Goal: Task Accomplishment & Management: Complete application form

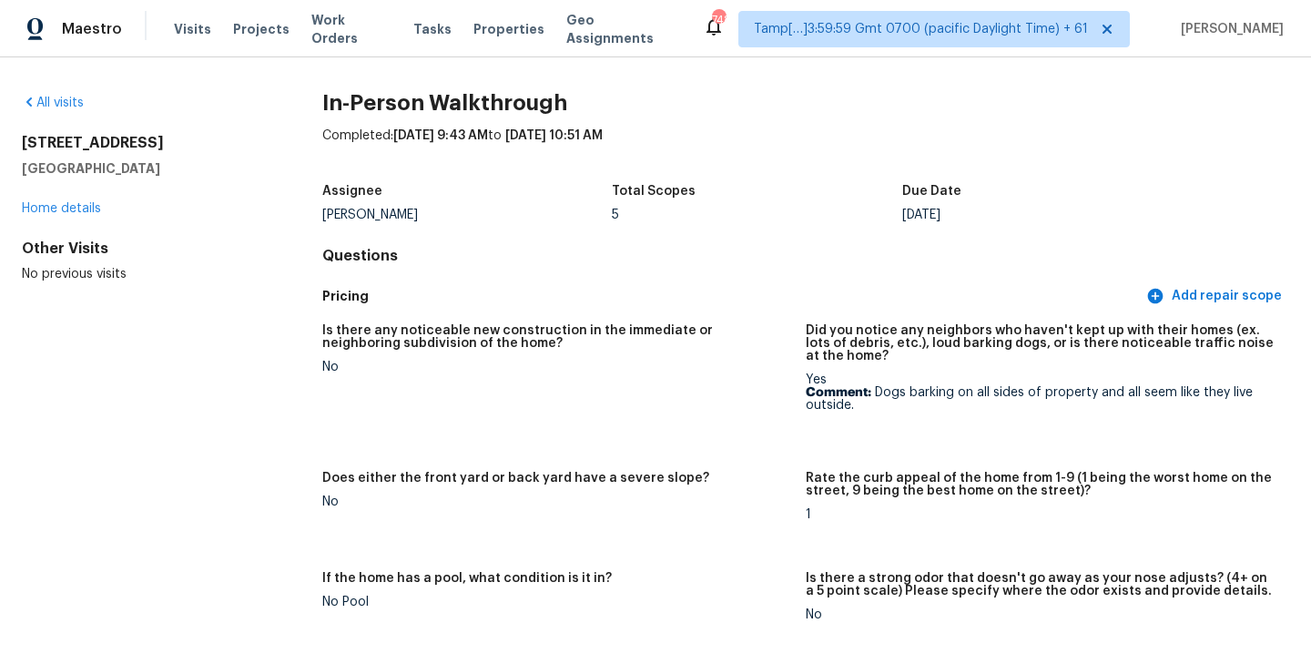
scroll to position [3762, 0]
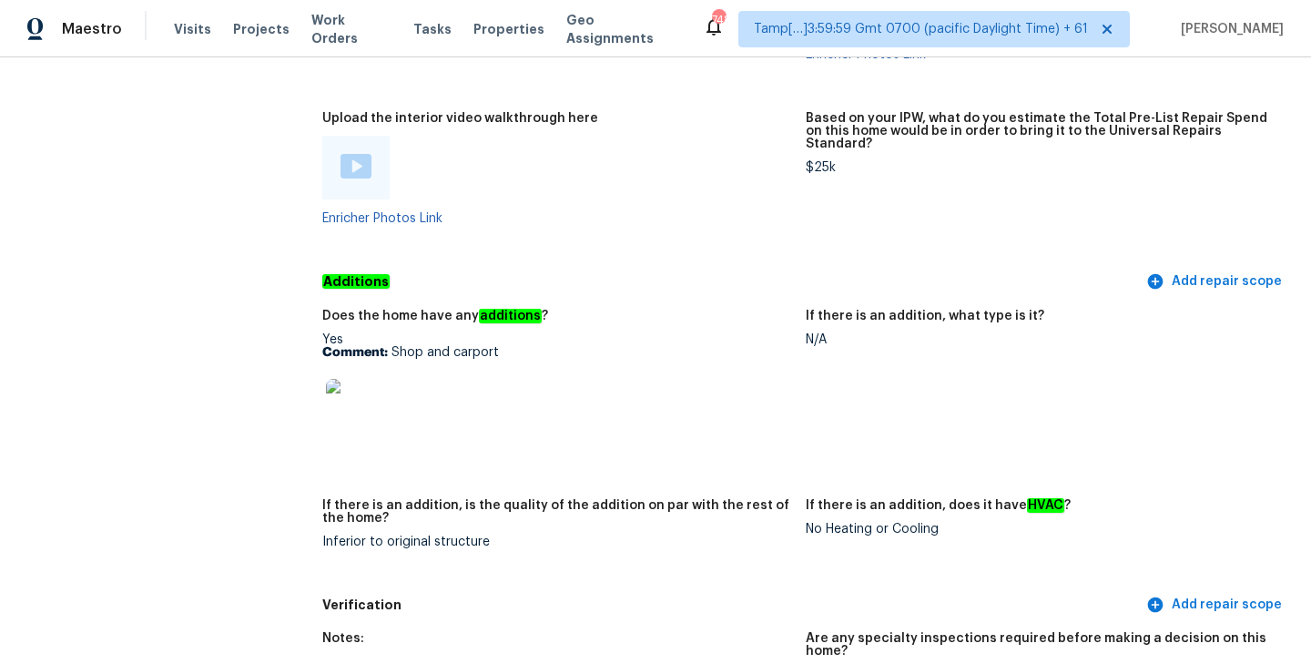
click at [674, 265] on div "Additions Add repair scope" at bounding box center [805, 282] width 967 height 34
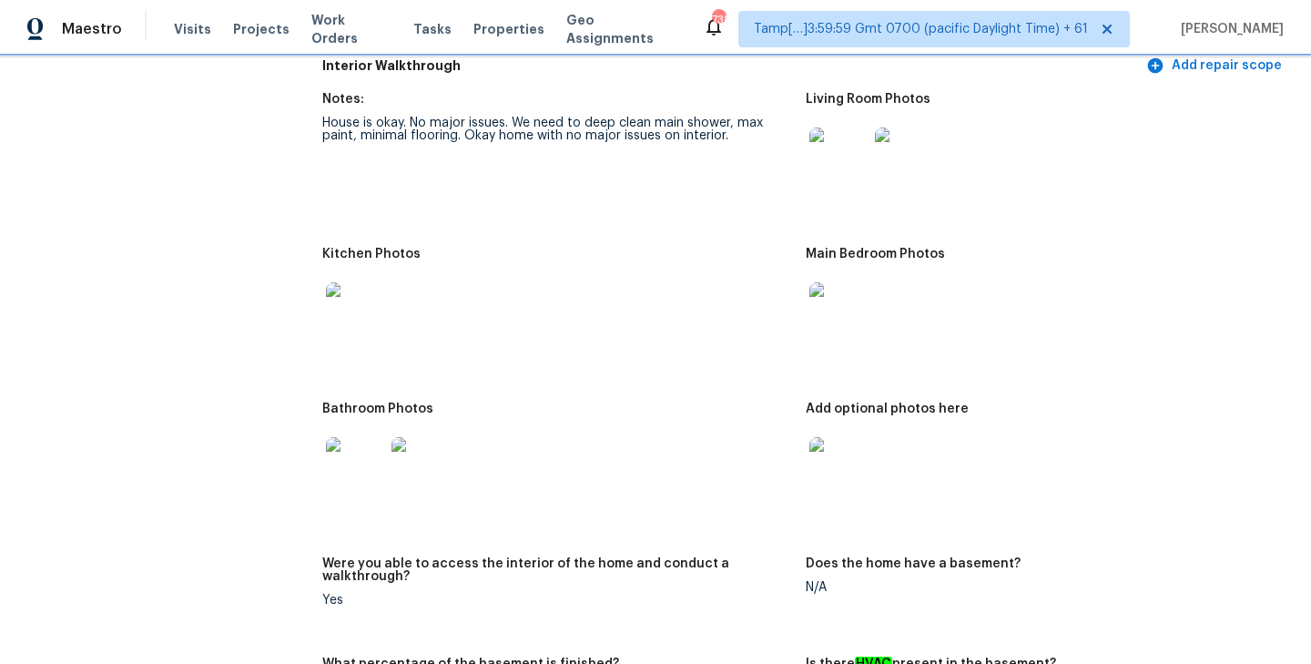
scroll to position [1993, 0]
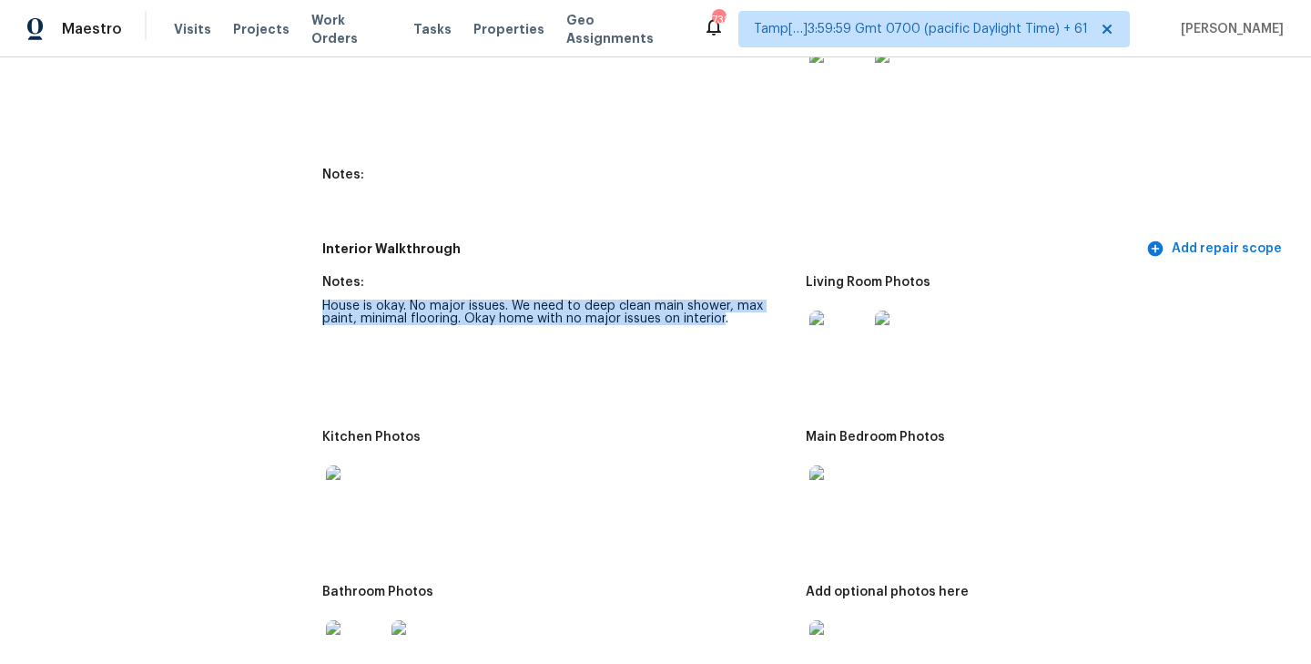
drag, startPoint x: 323, startPoint y: 291, endPoint x: 720, endPoint y: 310, distance: 397.3
click at [720, 310] on div "House is okay. No major issues. We need to deep clean main shower, max paint, m…" at bounding box center [556, 311] width 469 height 25
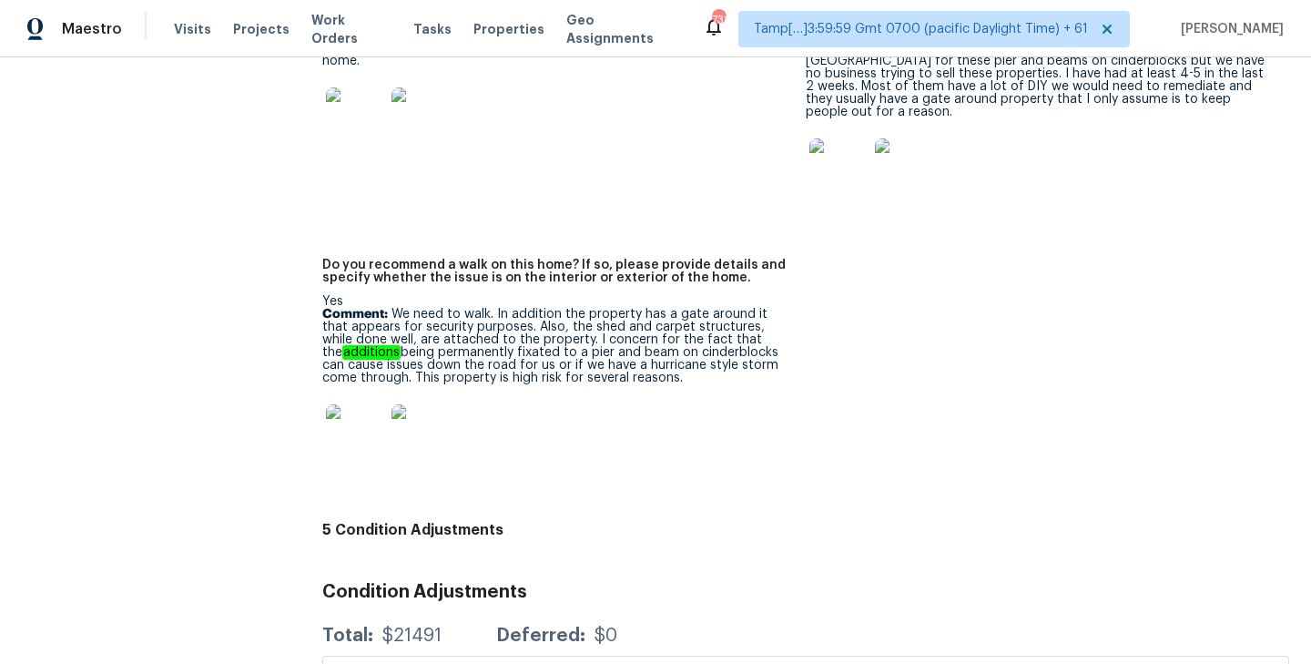
scroll to position [4493, 0]
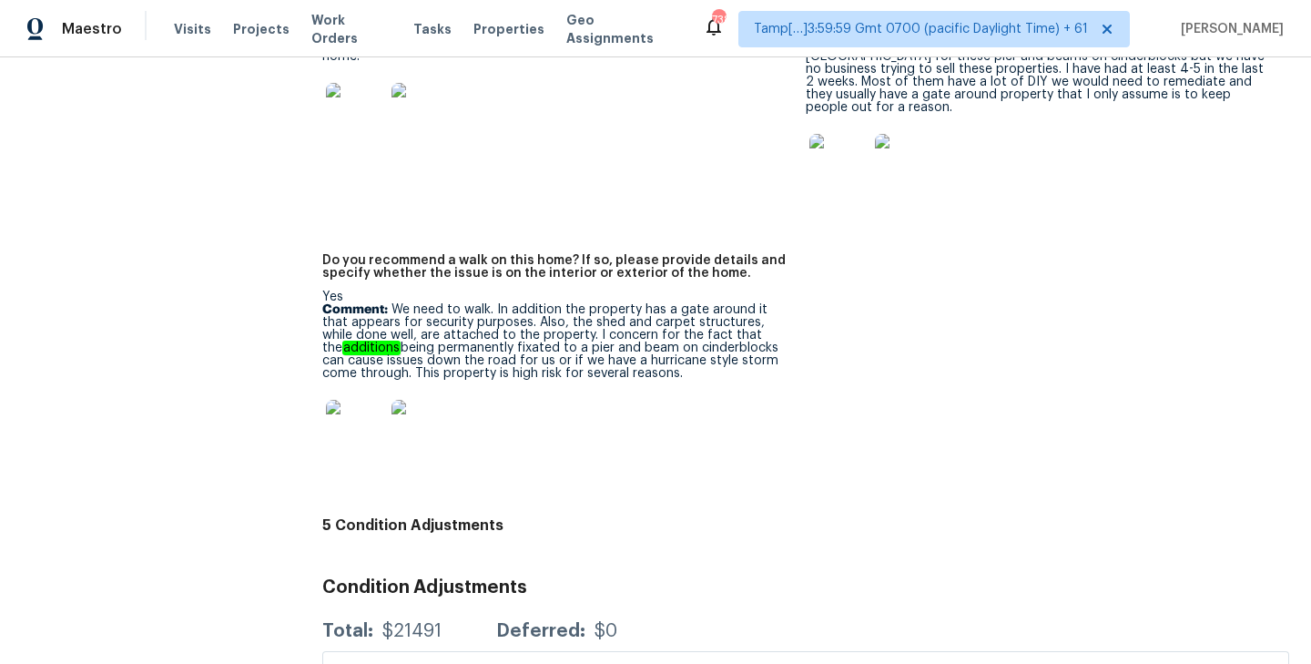
click at [344, 400] on img at bounding box center [355, 429] width 58 height 58
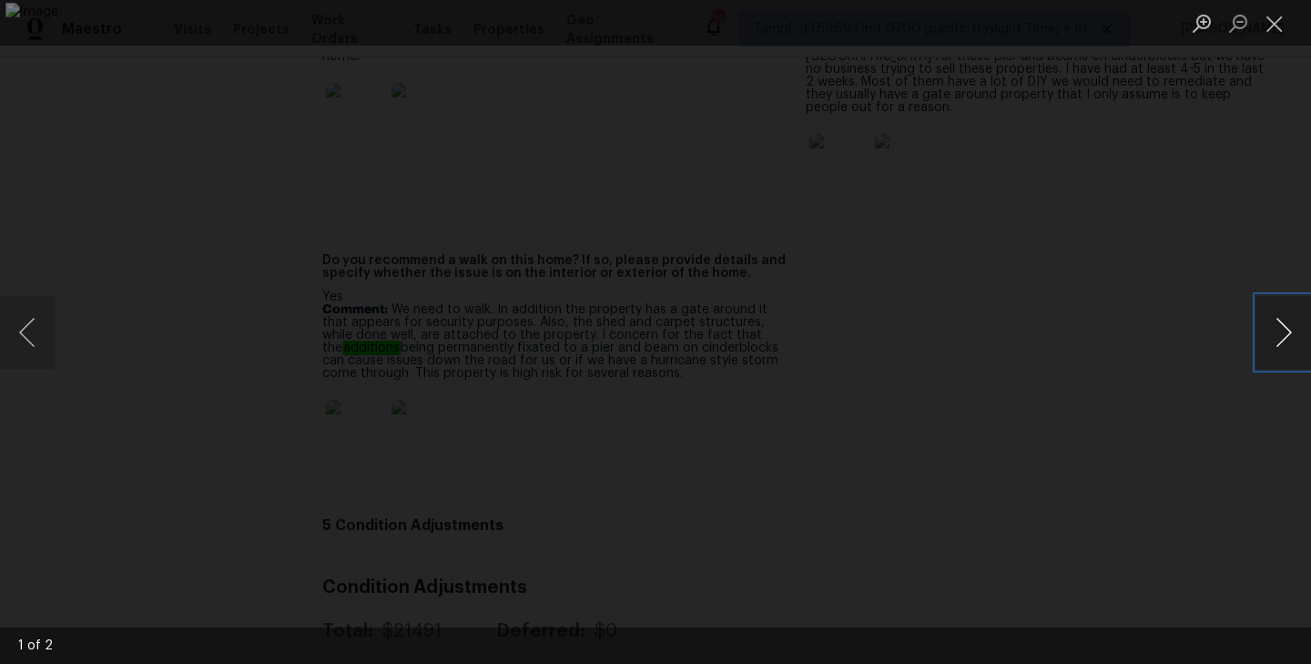
click at [1284, 335] on button "Next image" at bounding box center [1283, 332] width 55 height 73
click at [1282, 23] on button "Close lightbox" at bounding box center [1274, 23] width 36 height 32
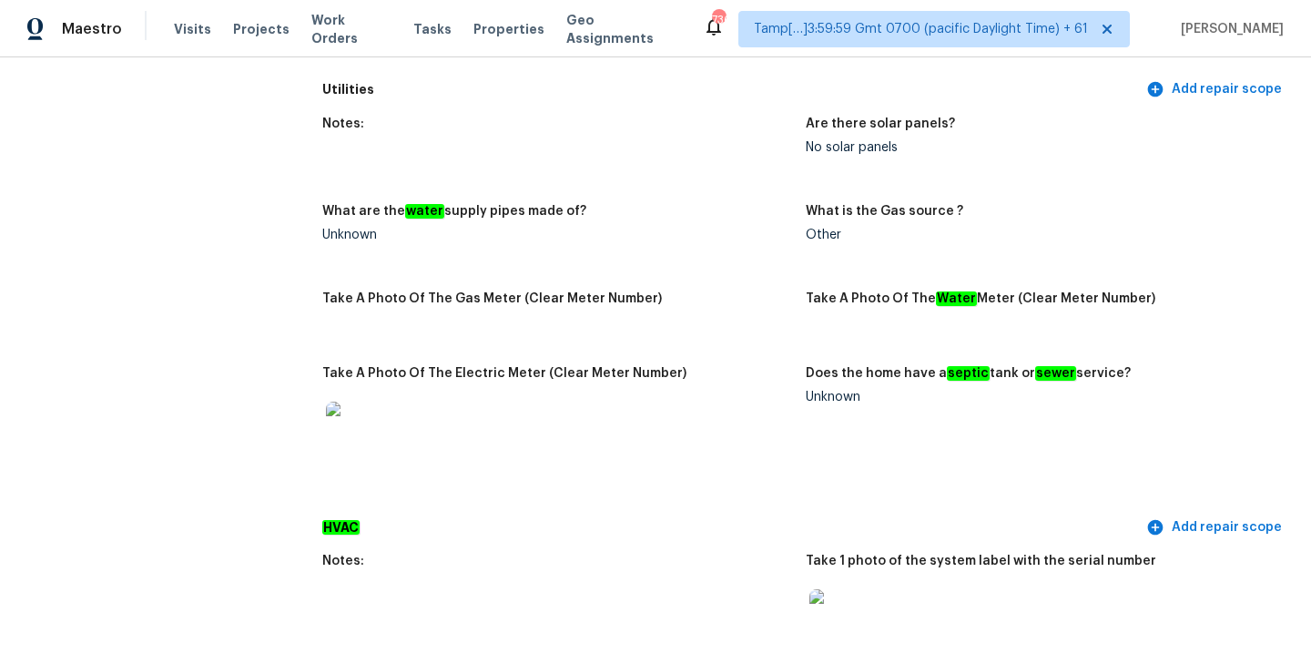
scroll to position [3658, 0]
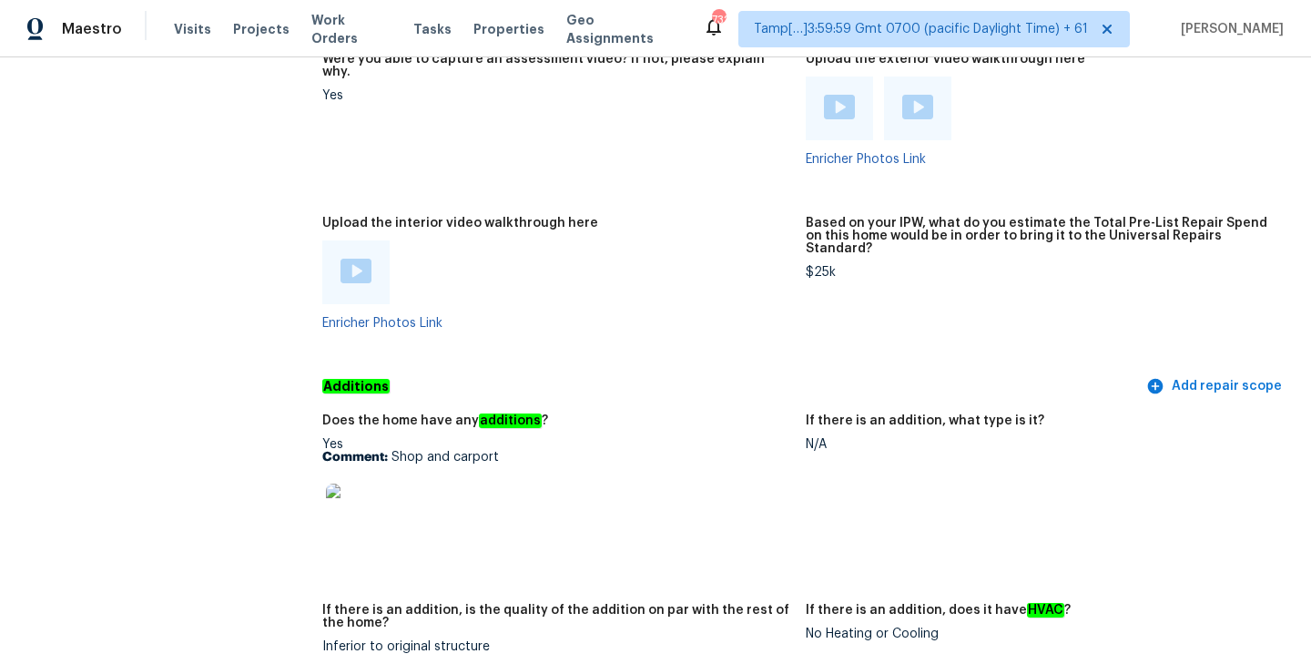
click at [354, 492] on img at bounding box center [355, 512] width 58 height 58
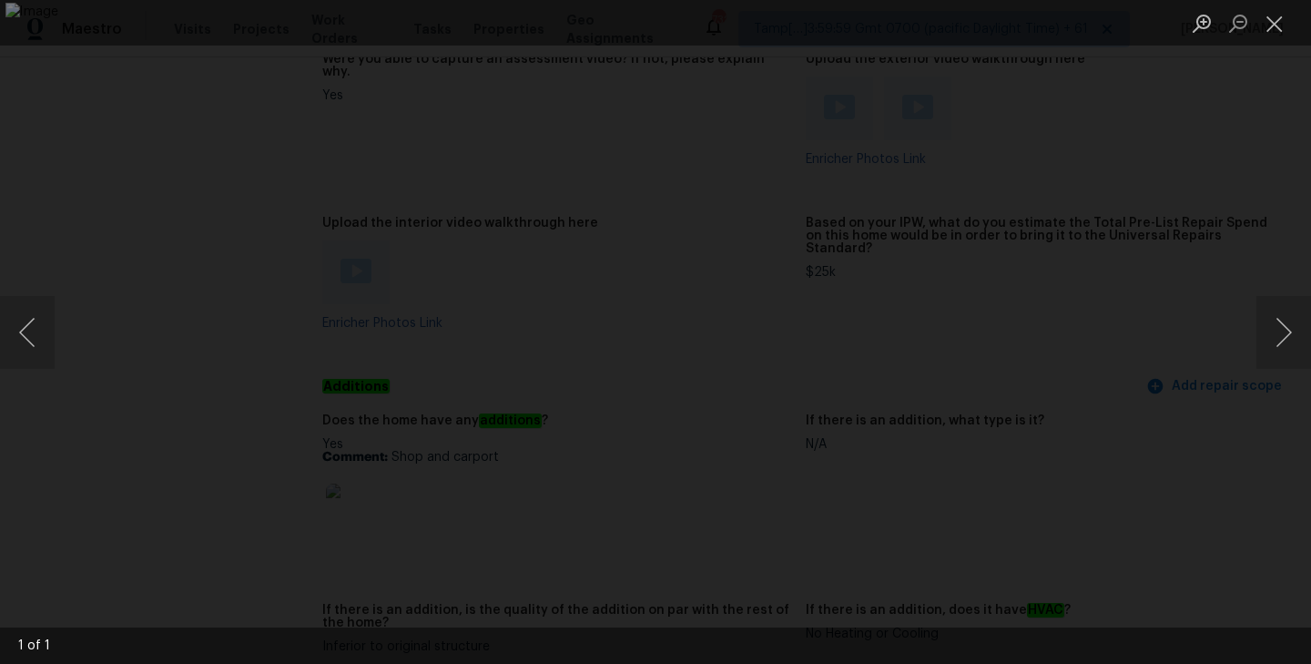
click at [1174, 121] on div "Lightbox" at bounding box center [655, 332] width 1311 height 664
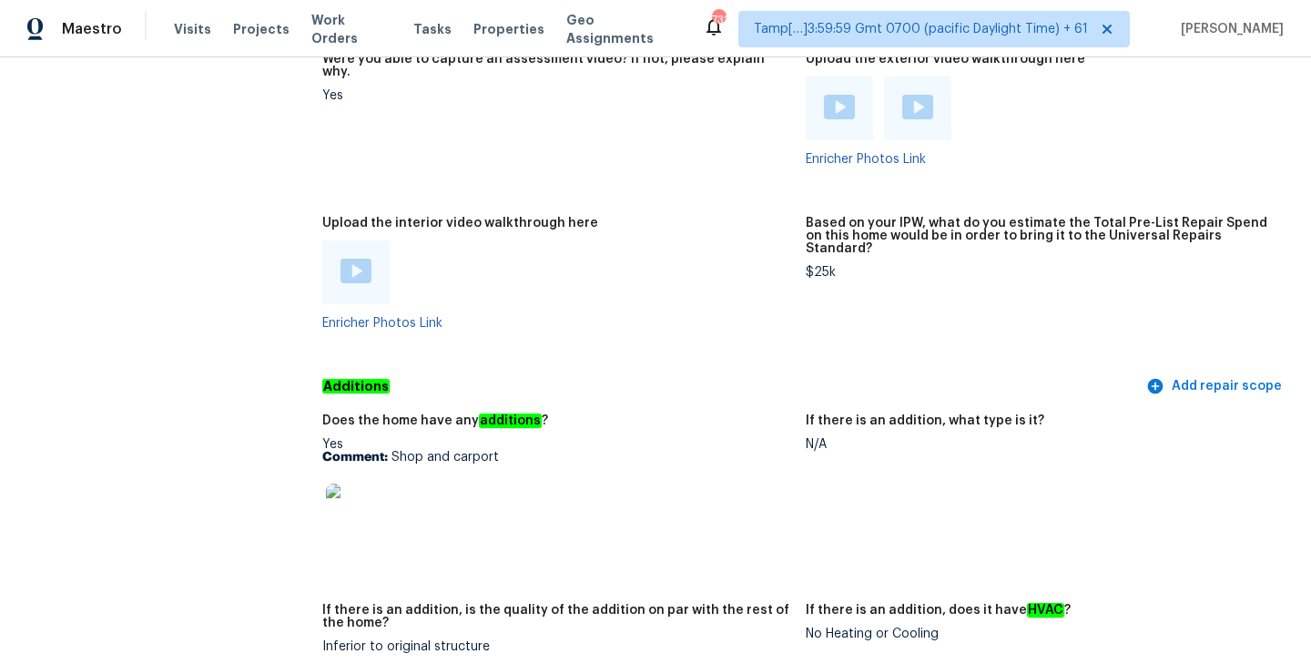
scroll to position [3690, 0]
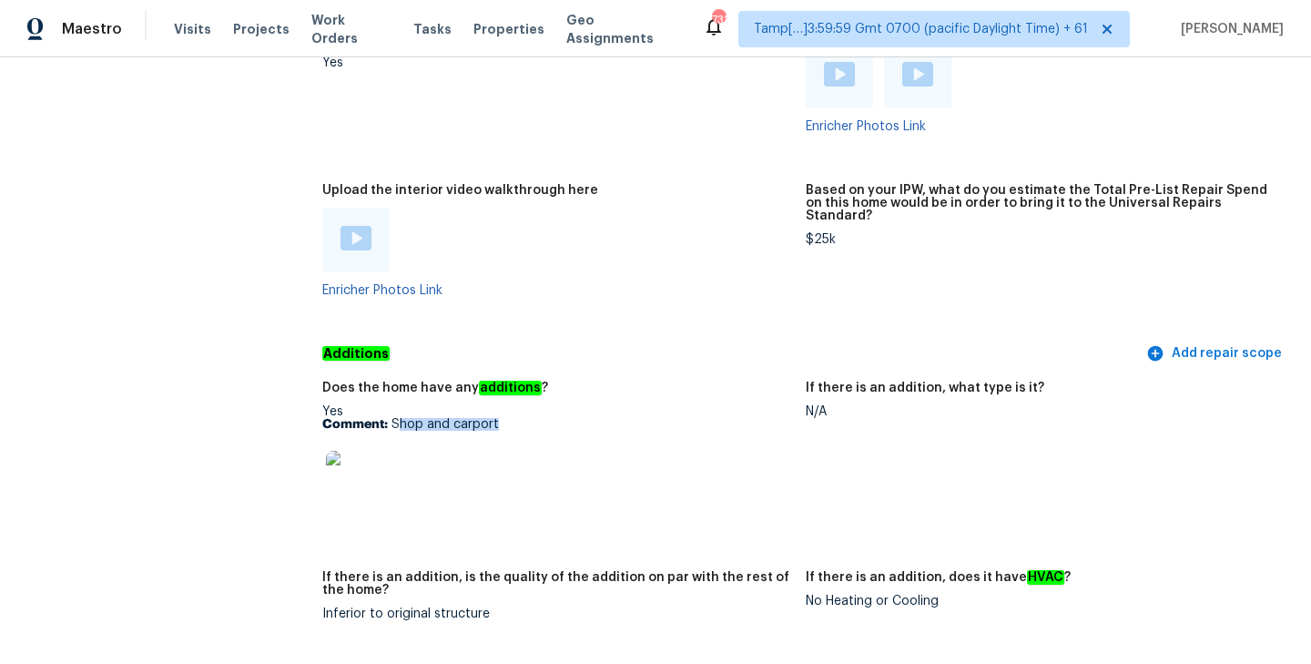
drag, startPoint x: 395, startPoint y: 400, endPoint x: 520, endPoint y: 401, distance: 124.7
click at [520, 418] on p "Comment: Shop and carport" at bounding box center [556, 424] width 469 height 13
drag, startPoint x: 391, startPoint y: 396, endPoint x: 544, endPoint y: 396, distance: 152.9
click at [544, 418] on p "Comment: Shop and carport" at bounding box center [556, 424] width 469 height 13
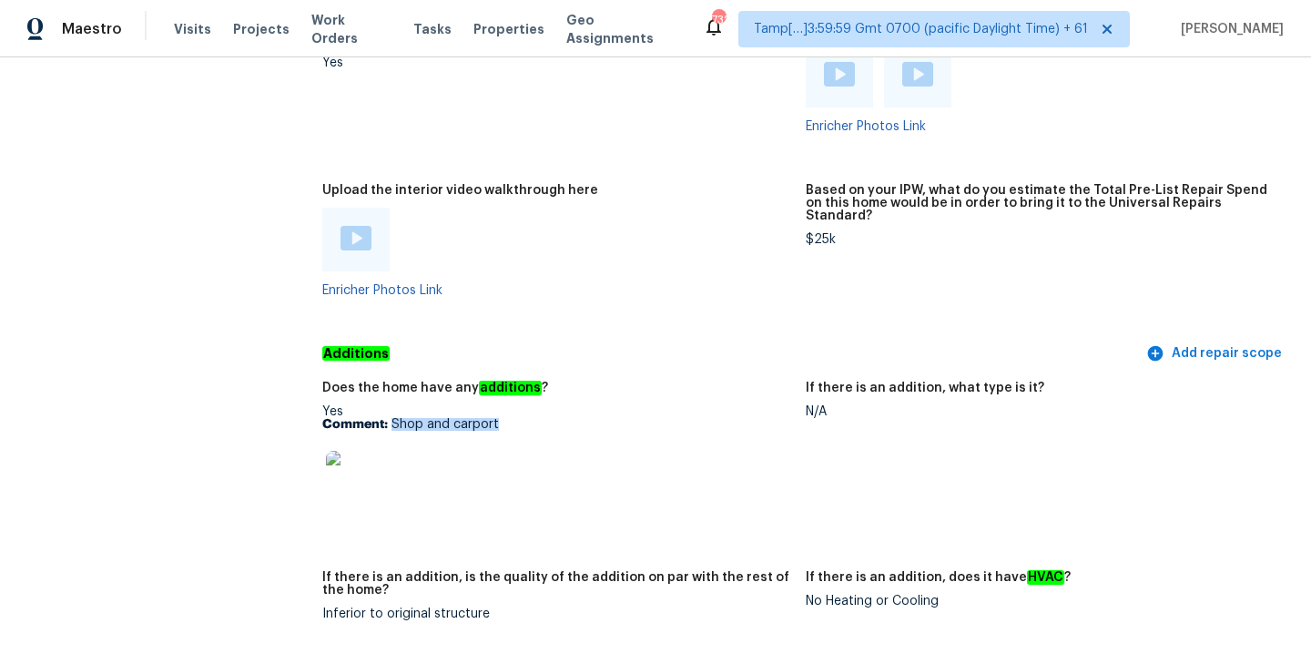
copy p "Shop and carport"
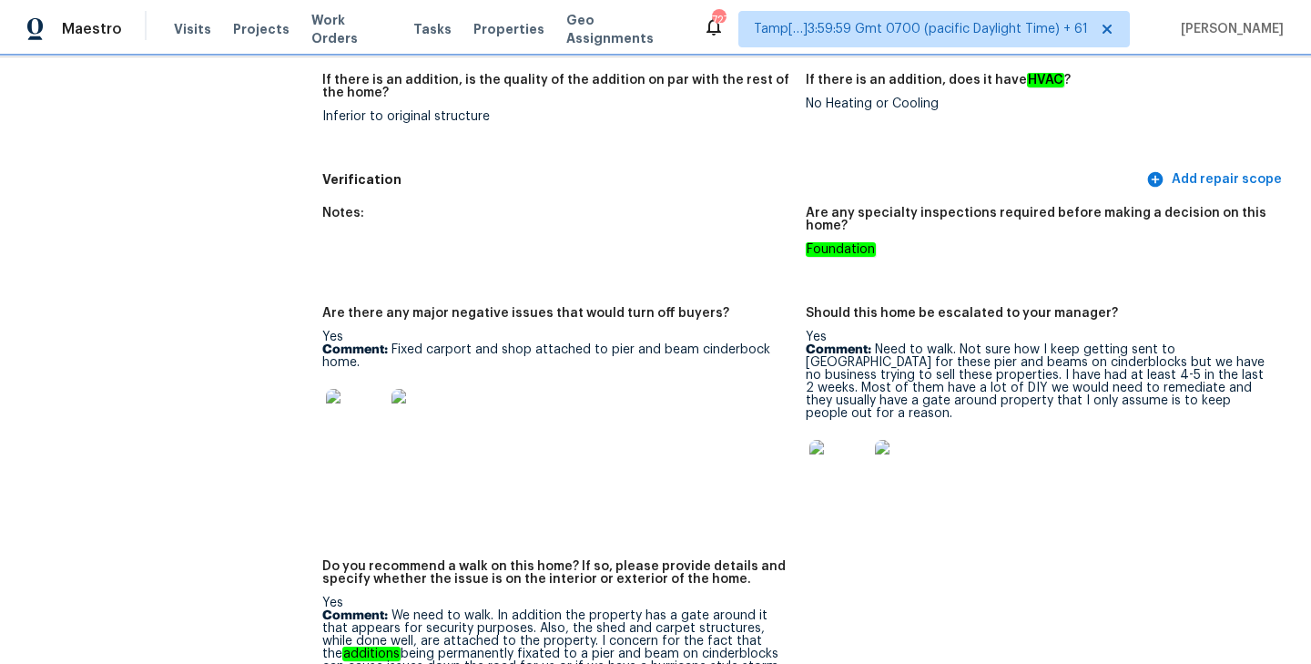
scroll to position [4272, 0]
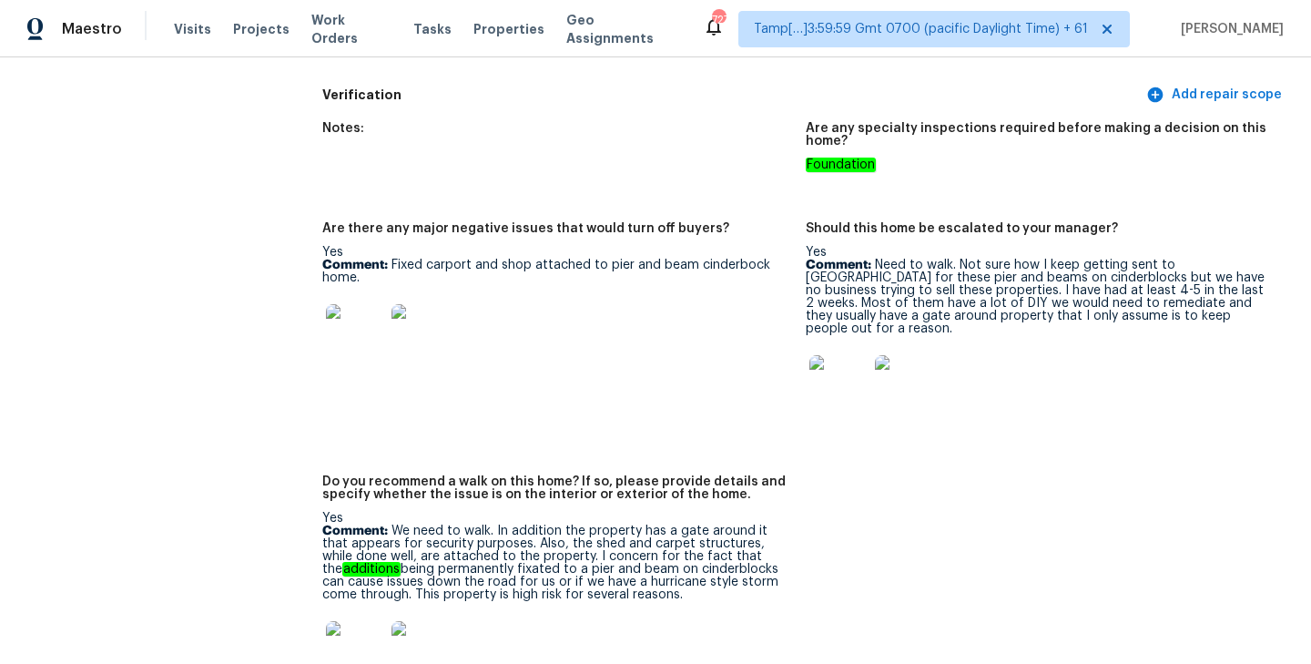
click at [349, 628] on img at bounding box center [355, 650] width 58 height 58
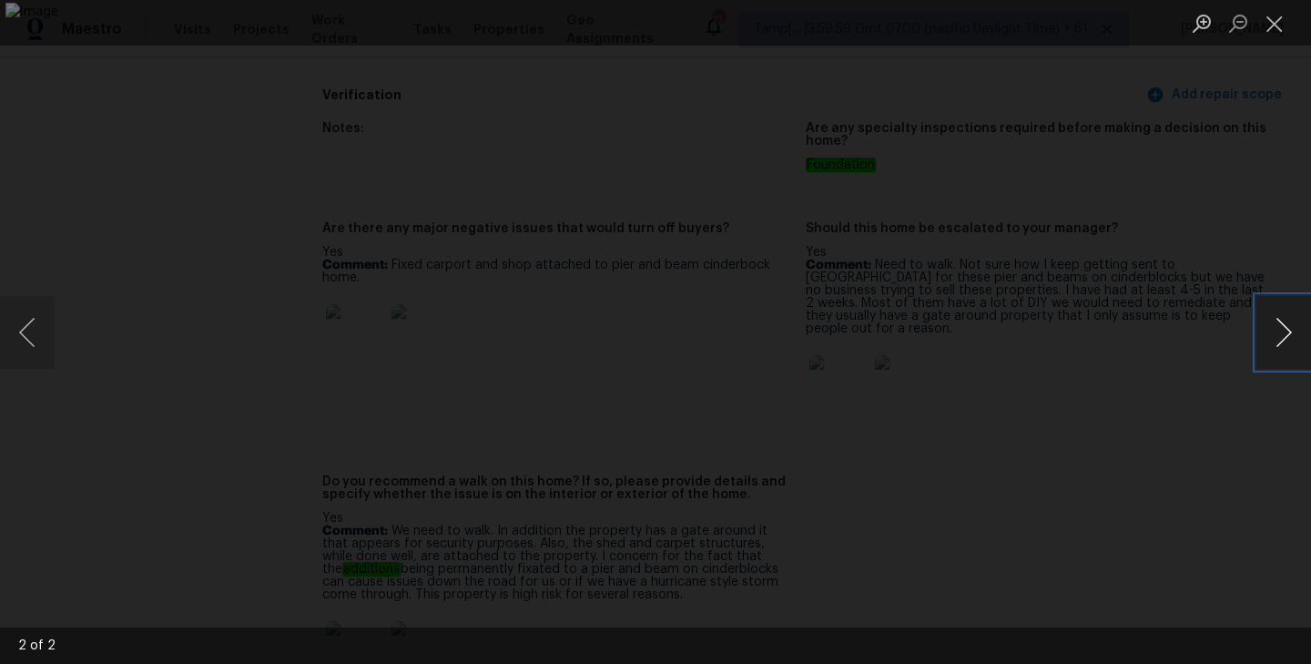
click at [1269, 332] on button "Next image" at bounding box center [1283, 332] width 55 height 73
click at [1233, 102] on div "Lightbox" at bounding box center [655, 332] width 1311 height 664
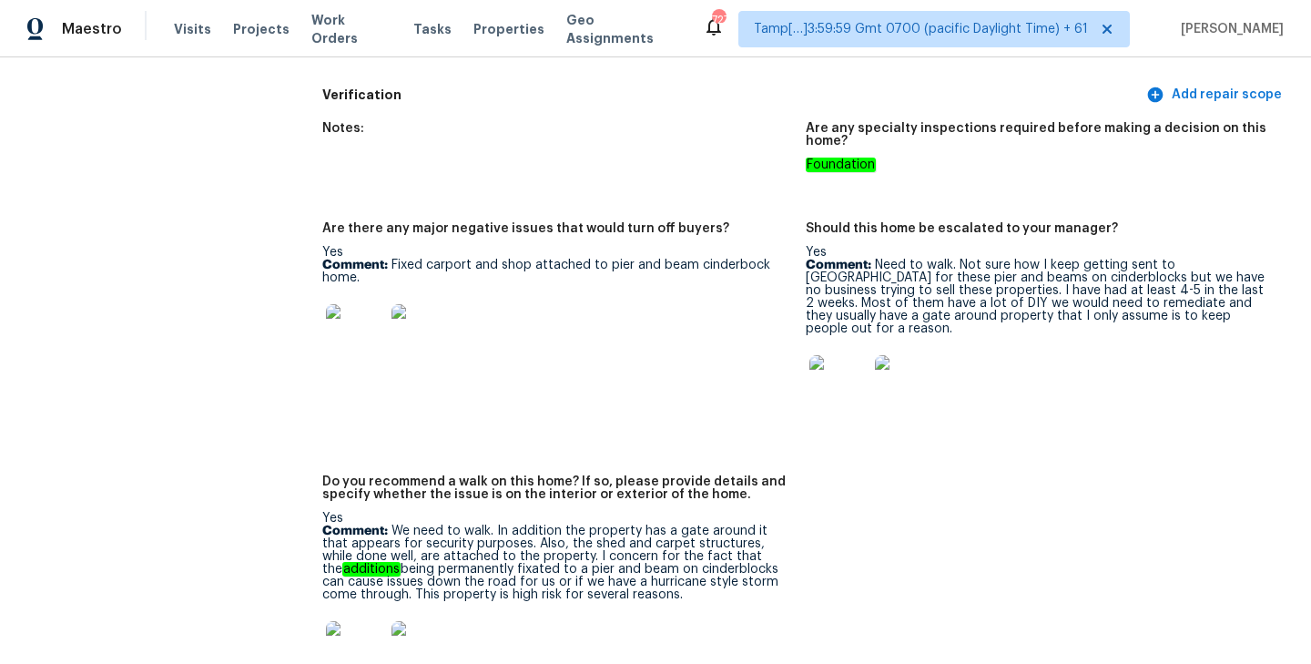
scroll to position [4348, 0]
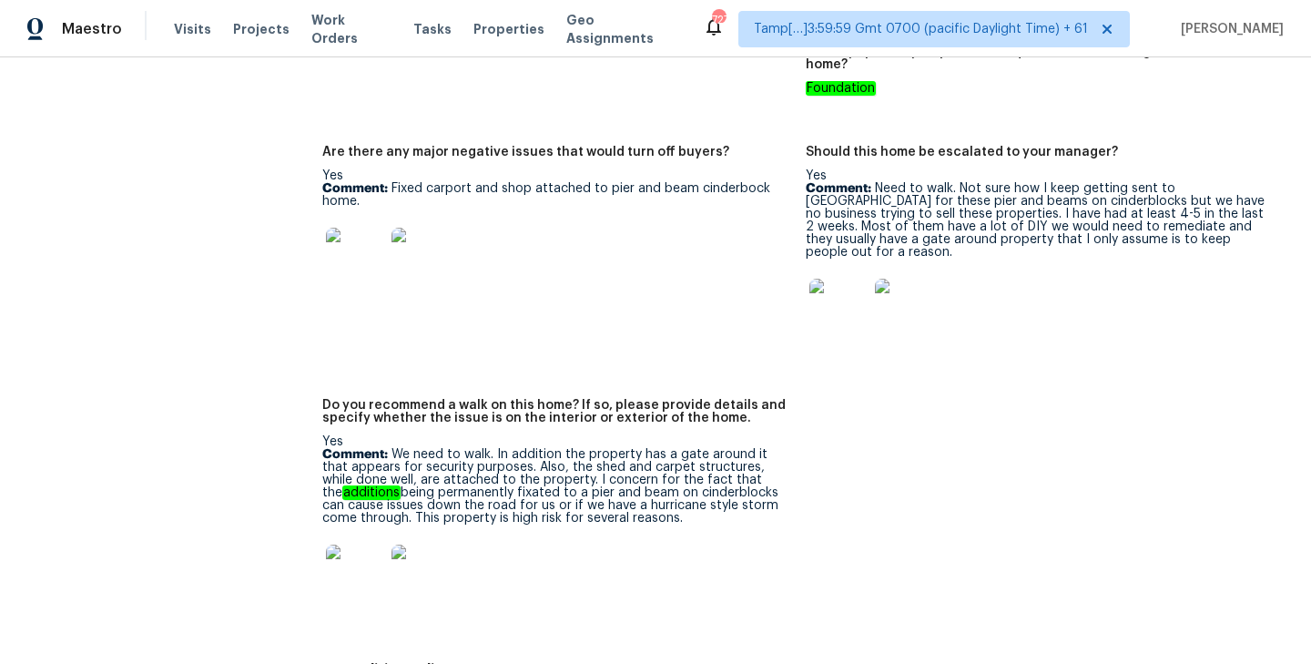
click at [852, 279] on img at bounding box center [838, 308] width 58 height 58
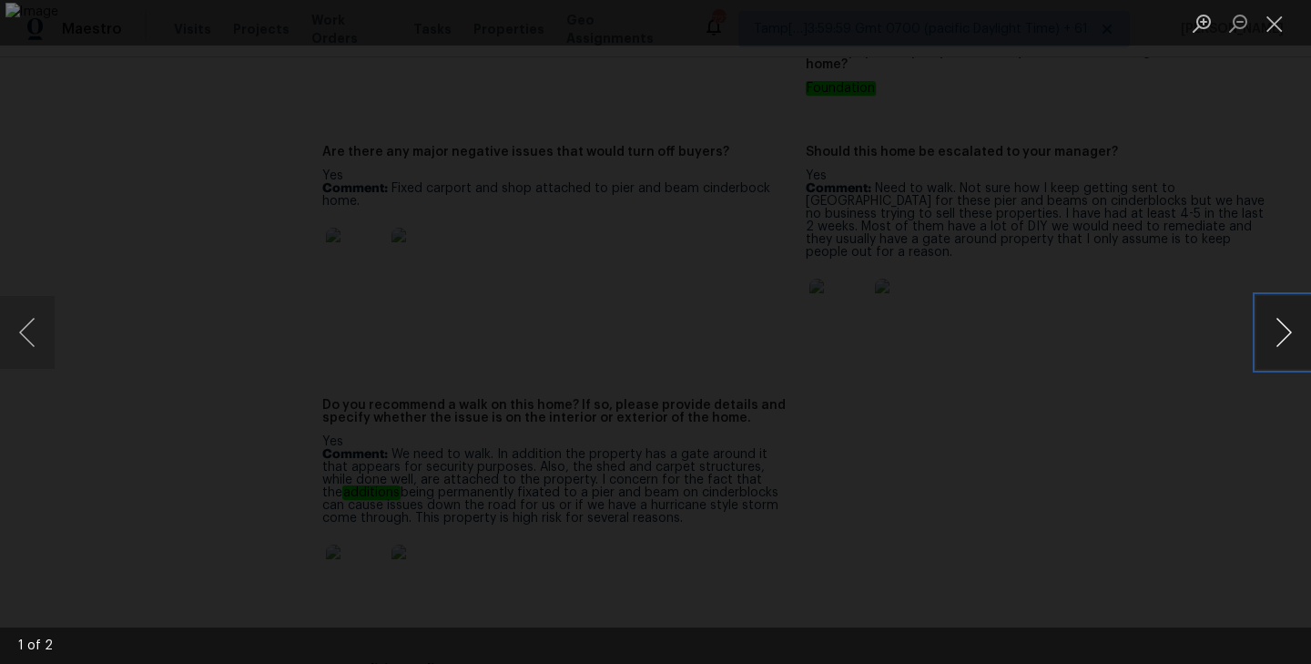
click at [1274, 322] on button "Next image" at bounding box center [1283, 332] width 55 height 73
click at [1282, 21] on button "Close lightbox" at bounding box center [1274, 23] width 36 height 32
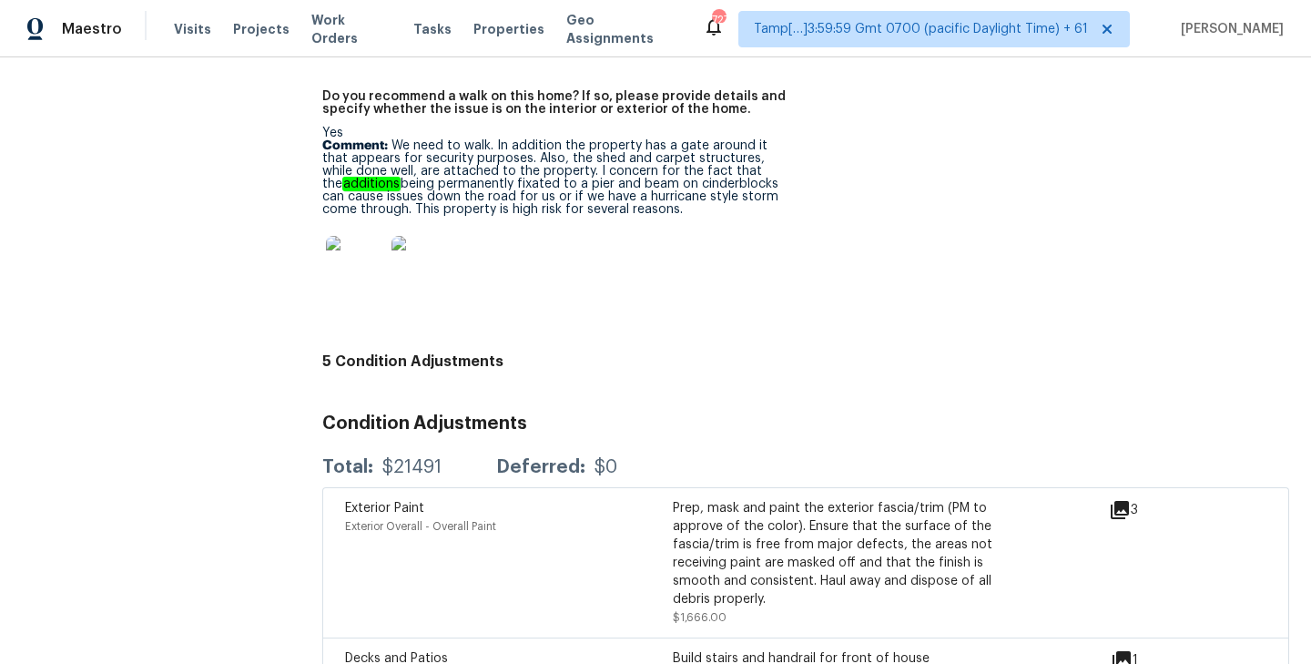
scroll to position [4629, 0]
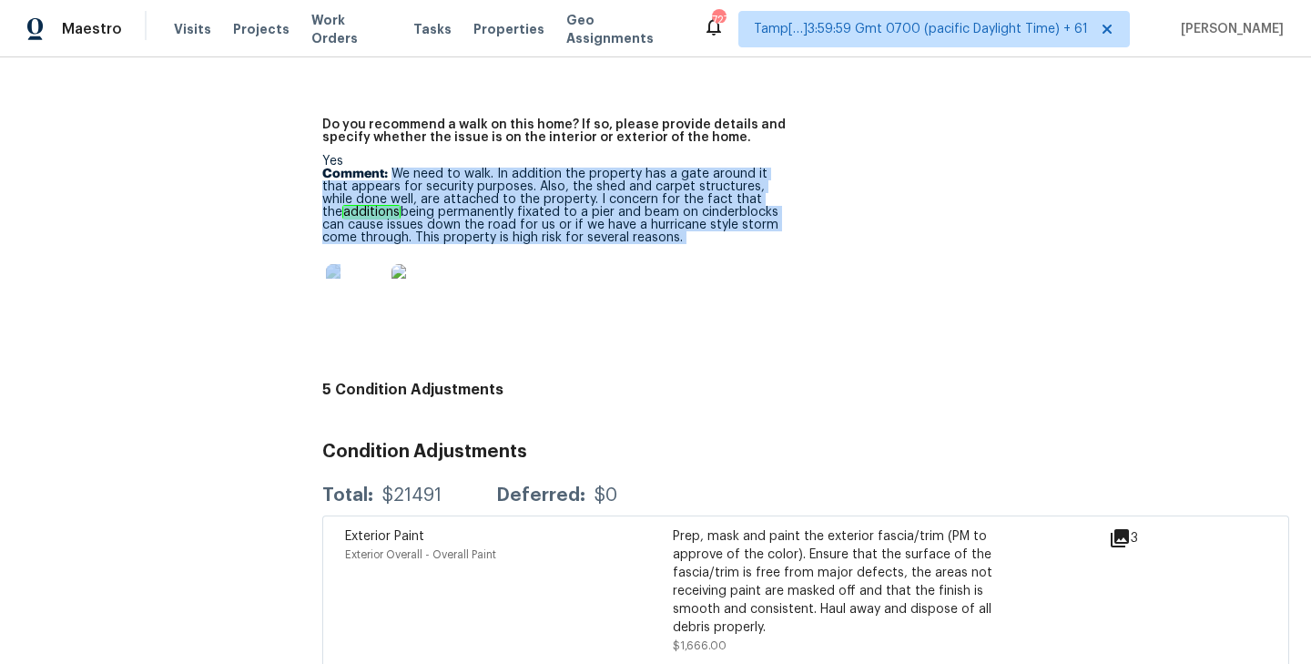
drag, startPoint x: 392, startPoint y: 137, endPoint x: 676, endPoint y: 208, distance: 292.8
click at [676, 208] on div "Yes Comment: We need to walk. In addition the property has a gate around it tha…" at bounding box center [556, 244] width 469 height 178
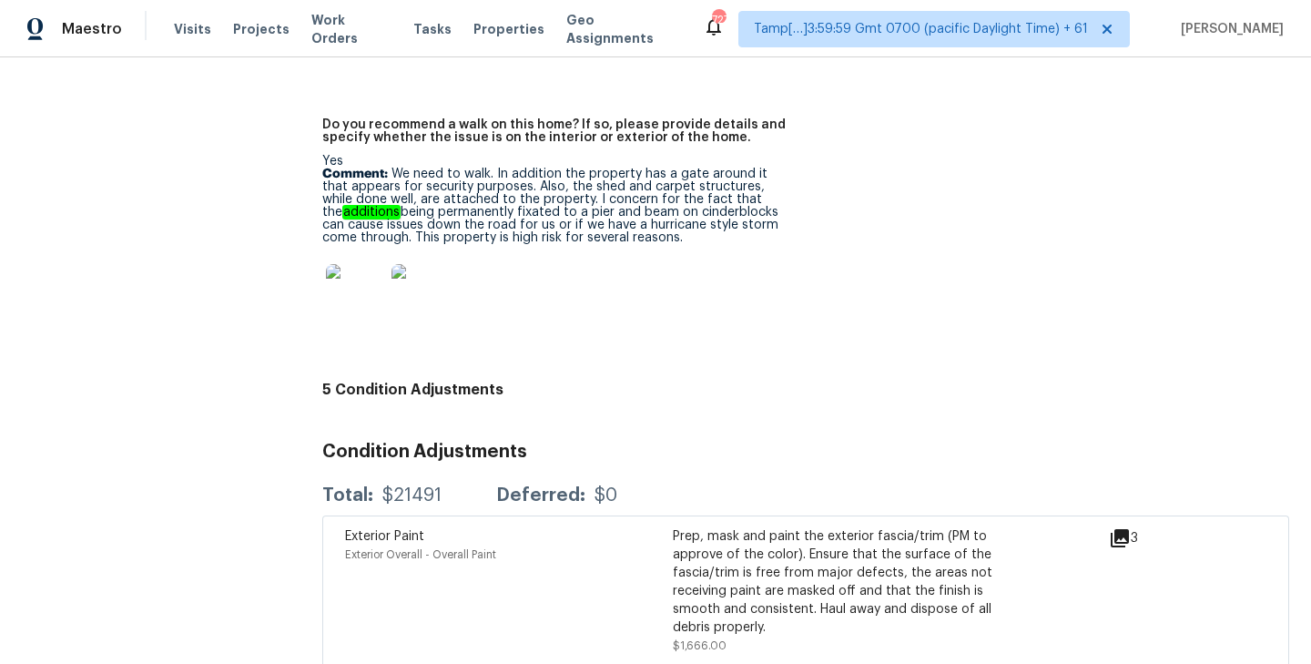
click at [668, 202] on p "Comment: We need to walk. In addition the property has a gate around it that ap…" at bounding box center [556, 205] width 469 height 76
drag, startPoint x: 394, startPoint y: 137, endPoint x: 683, endPoint y: 200, distance: 295.5
click at [683, 200] on p "Comment: We need to walk. In addition the property has a gate around it that ap…" at bounding box center [556, 205] width 469 height 76
copy p "We need to walk. In addition the property has a gate around it that appears for…"
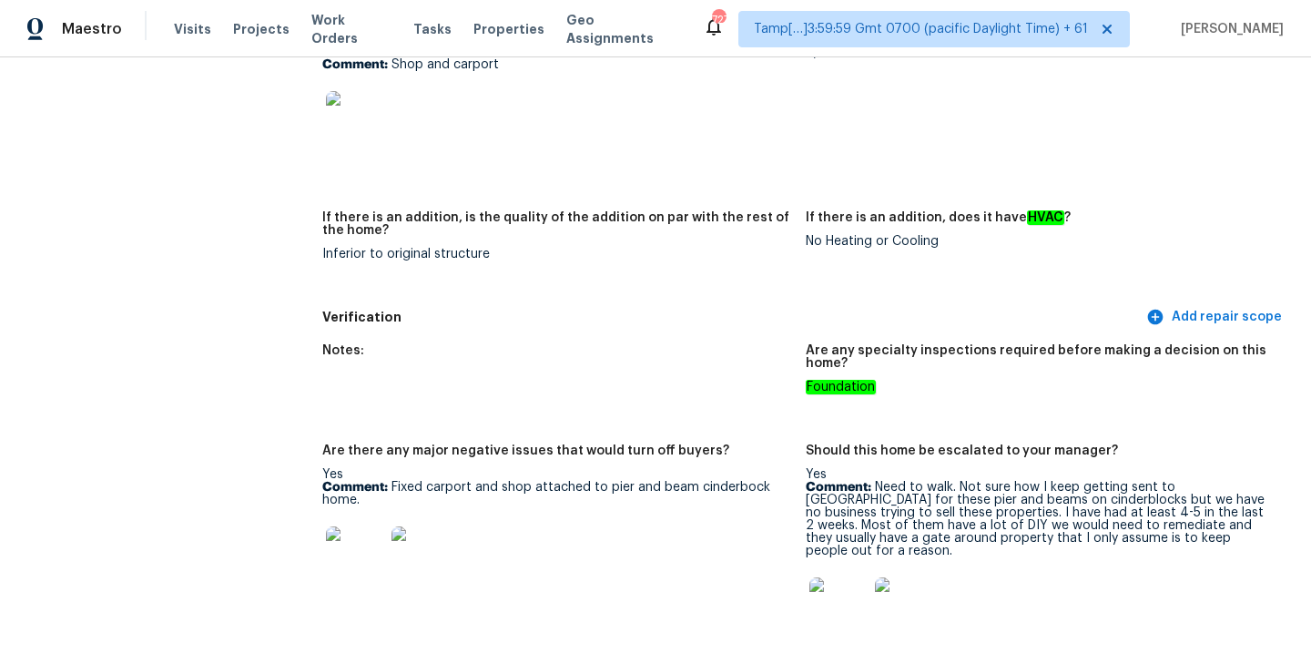
scroll to position [4048, 0]
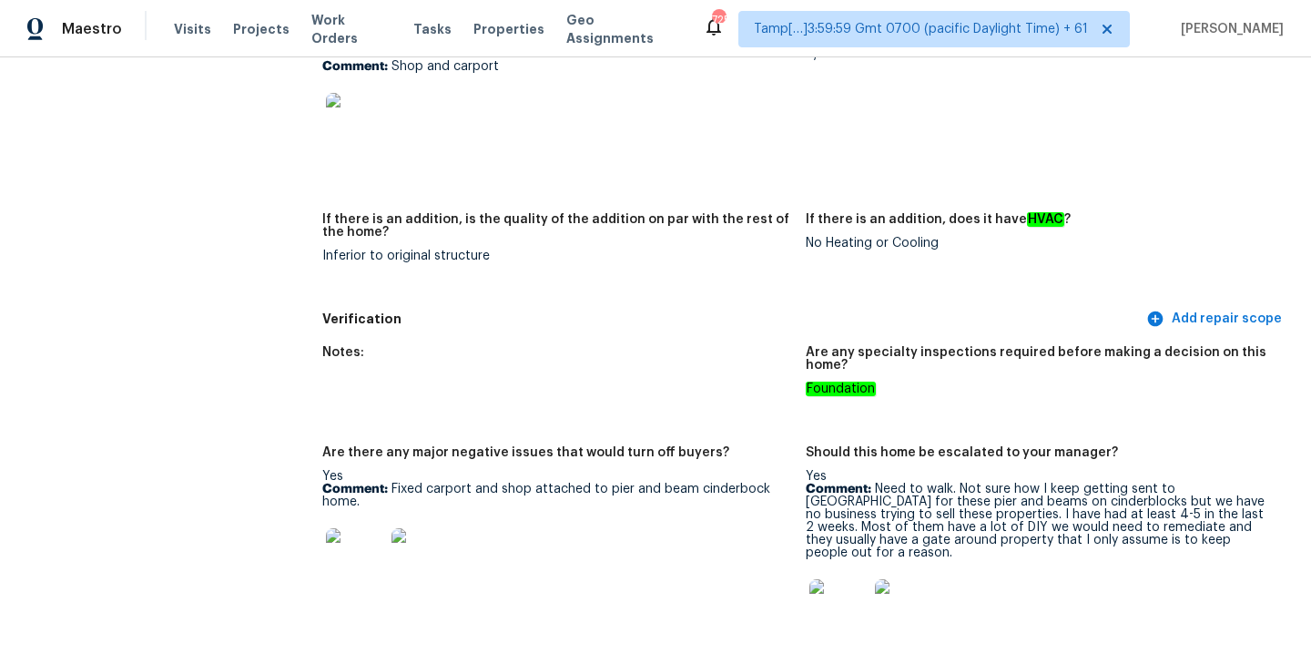
click at [767, 398] on figure "Notes:" at bounding box center [563, 385] width 483 height 78
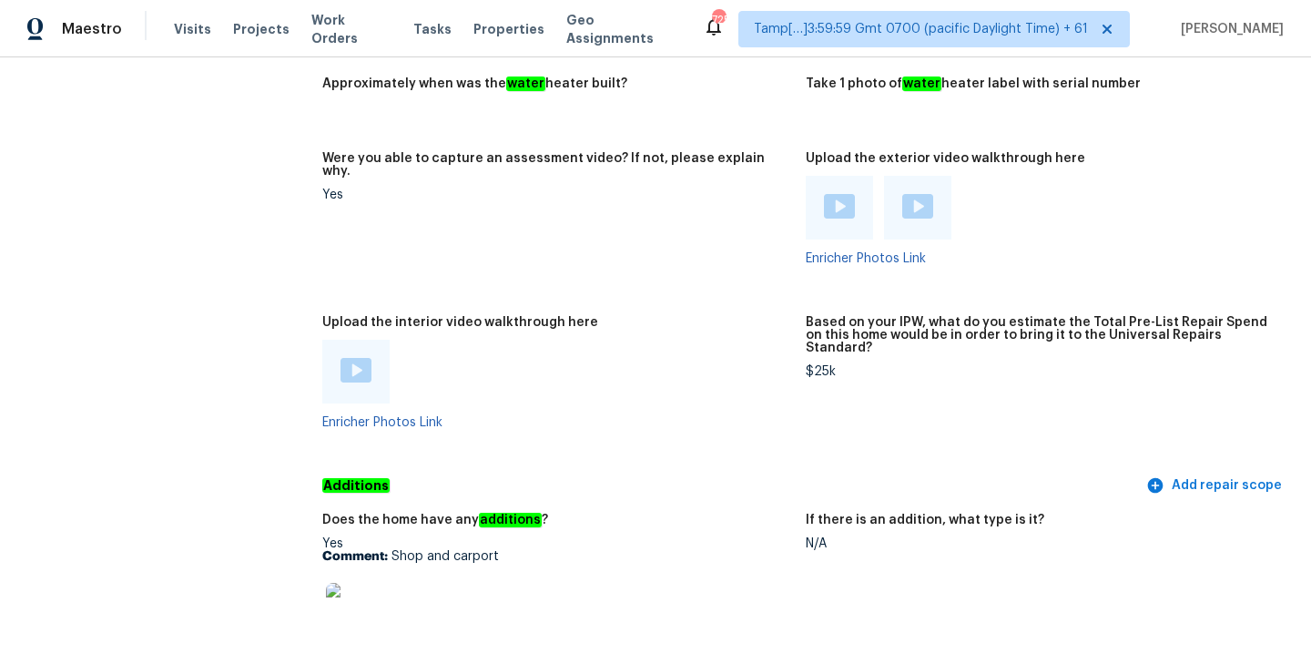
scroll to position [3555, 0]
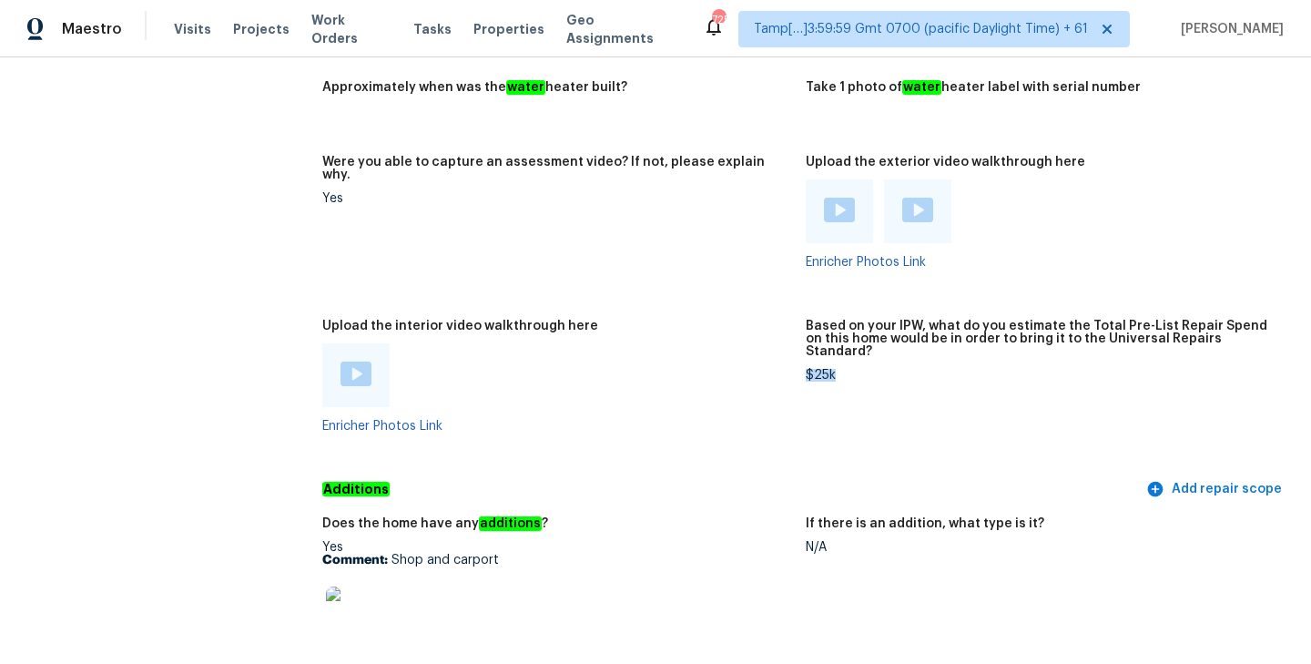
drag, startPoint x: 806, startPoint y: 333, endPoint x: 846, endPoint y: 333, distance: 40.1
click at [846, 369] on div "$25k" at bounding box center [1040, 375] width 469 height 13
copy div "$25k"
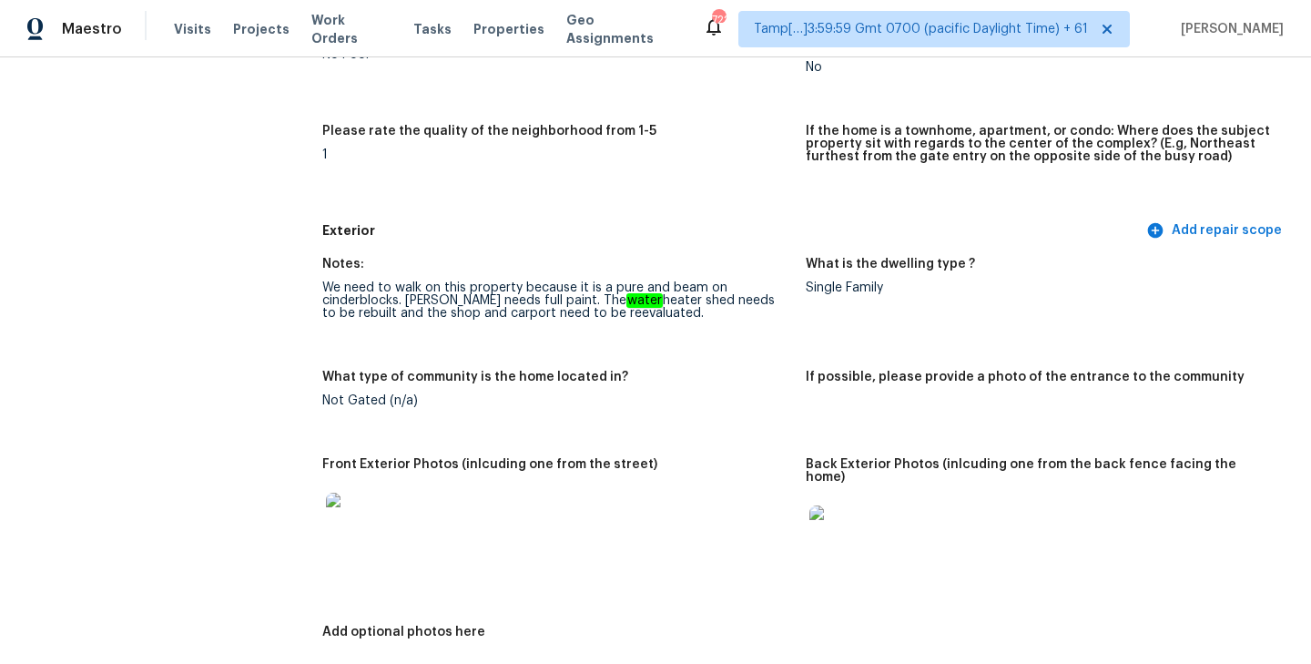
scroll to position [545, 0]
drag, startPoint x: 666, startPoint y: 289, endPoint x: 399, endPoint y: 306, distance: 268.2
click at [399, 306] on div "We need to walk on this property because it is a pure and beam on cinderblocks.…" at bounding box center [556, 302] width 469 height 38
copy div "beam on cinderblocks"
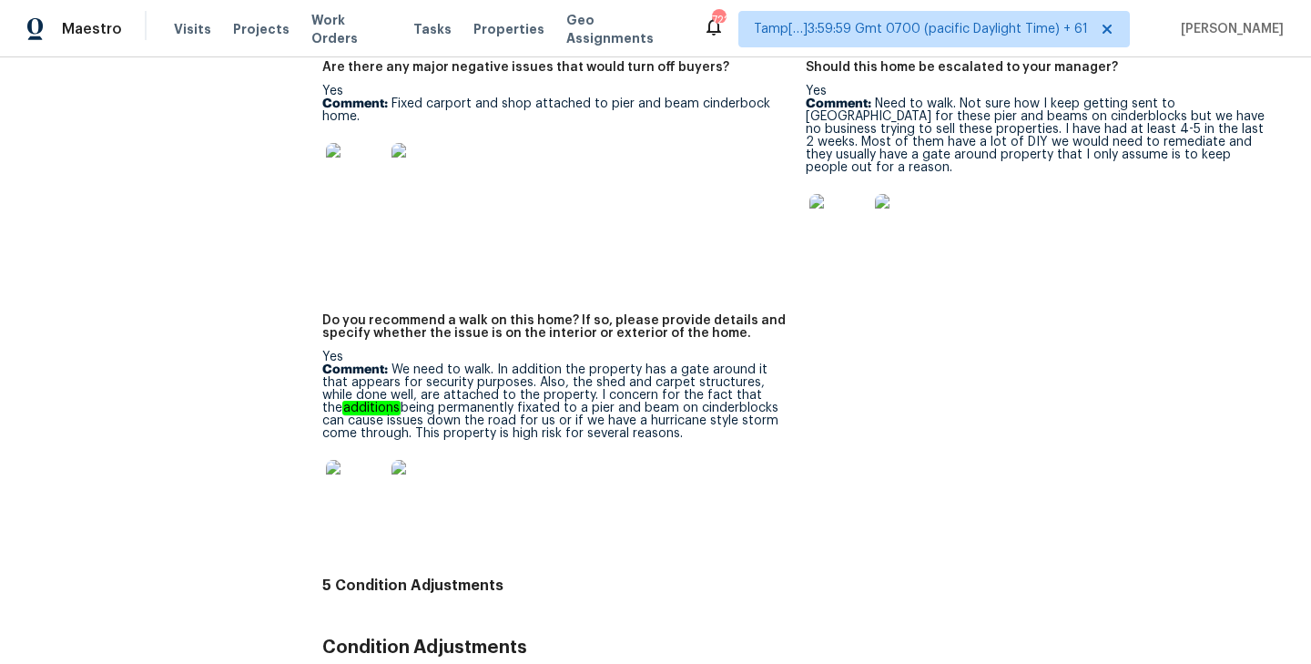
scroll to position [4440, 0]
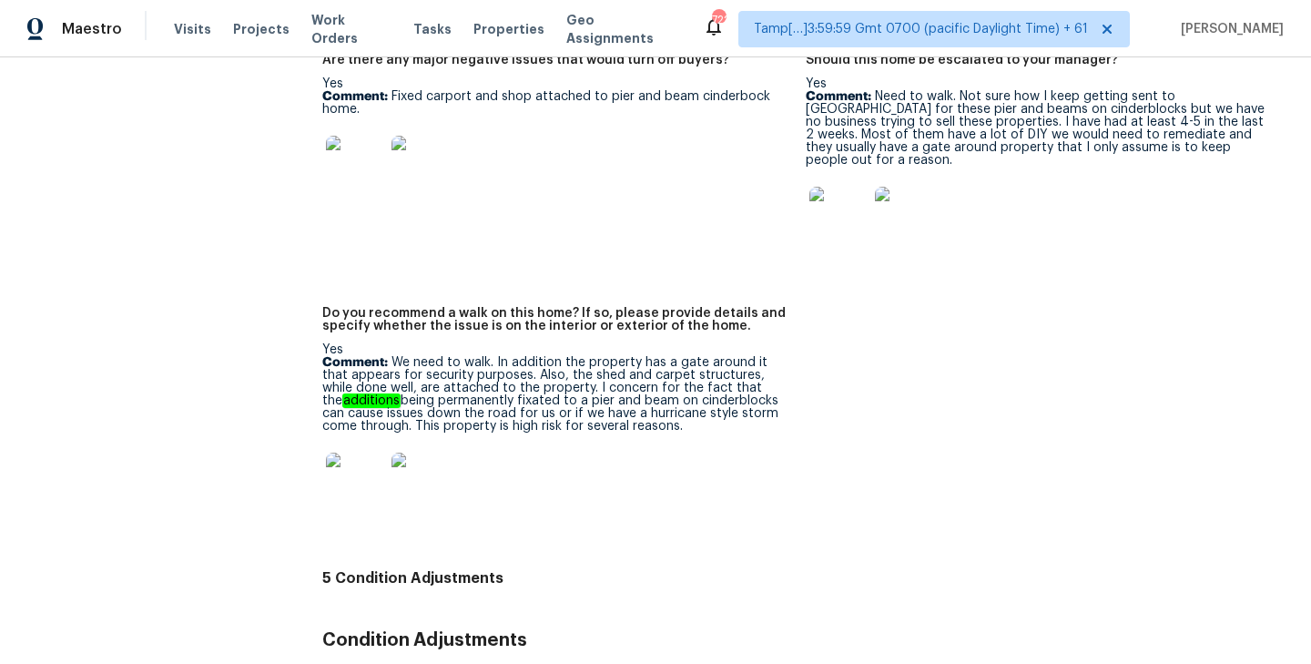
drag, startPoint x: 392, startPoint y: 325, endPoint x: 684, endPoint y: 392, distance: 299.0
click at [684, 392] on p "Comment: We need to walk. In addition the property has a gate around it that ap…" at bounding box center [556, 394] width 469 height 76
copy p "We need to walk. In addition the property has a gate around it that appears for…"
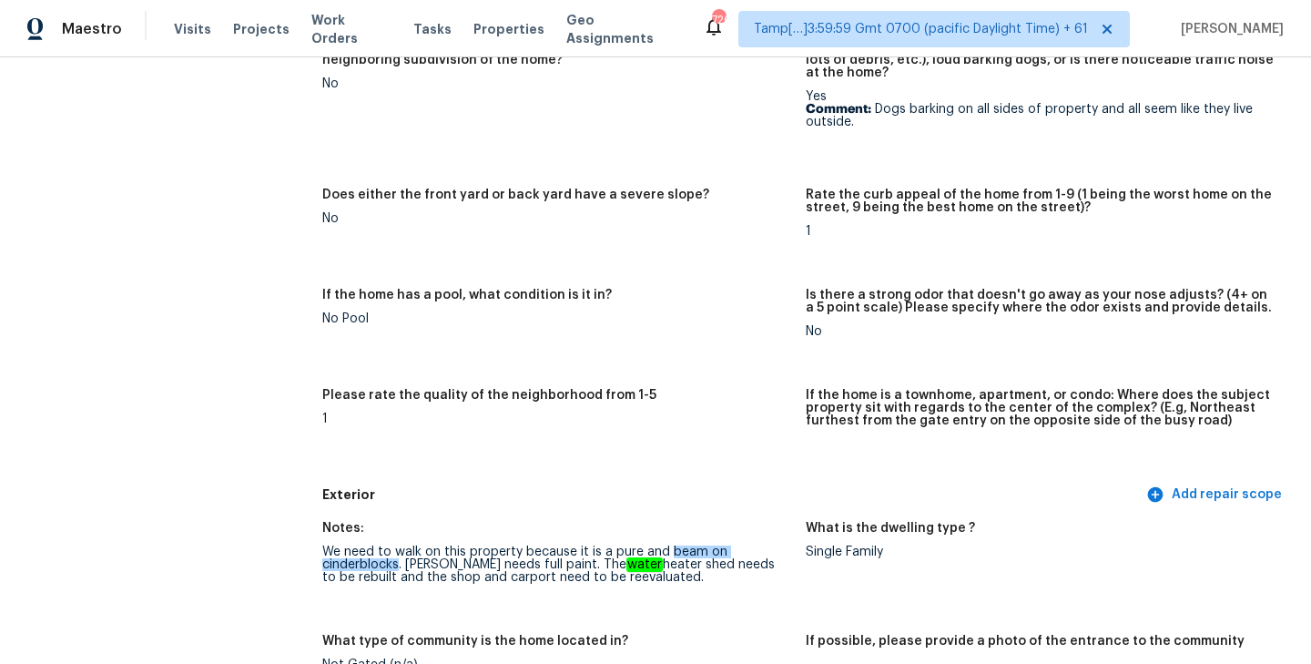
scroll to position [0, 0]
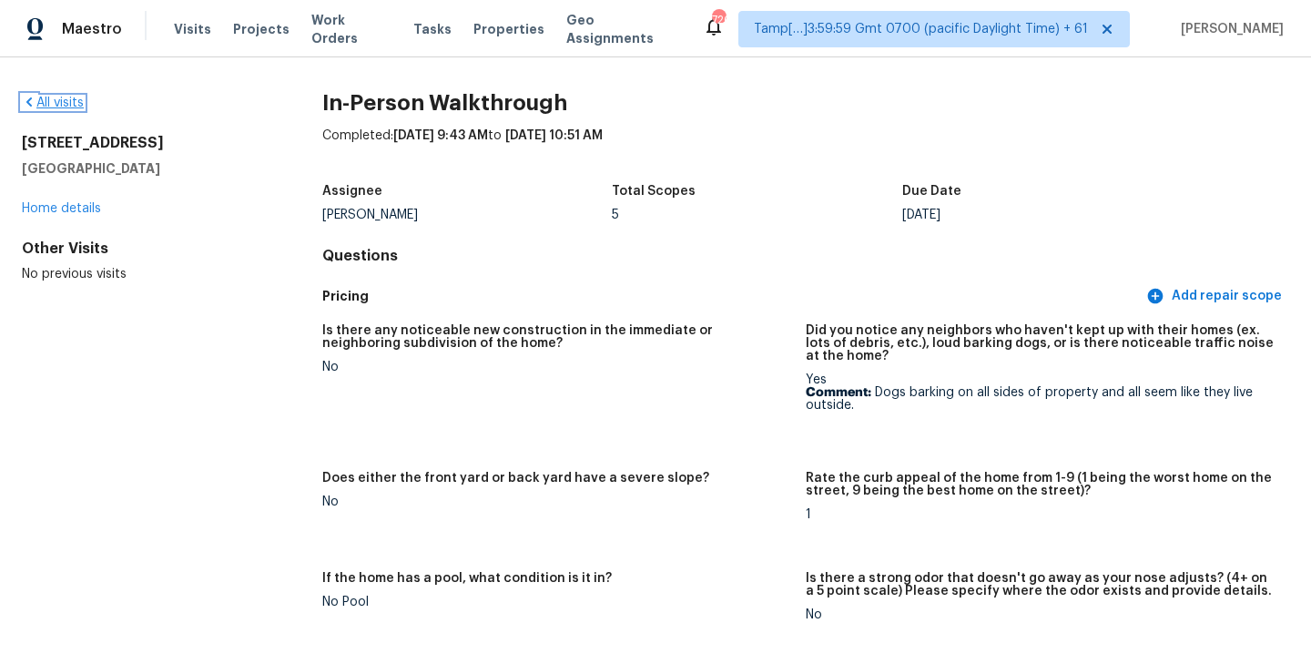
click at [52, 100] on link "All visits" at bounding box center [53, 102] width 62 height 13
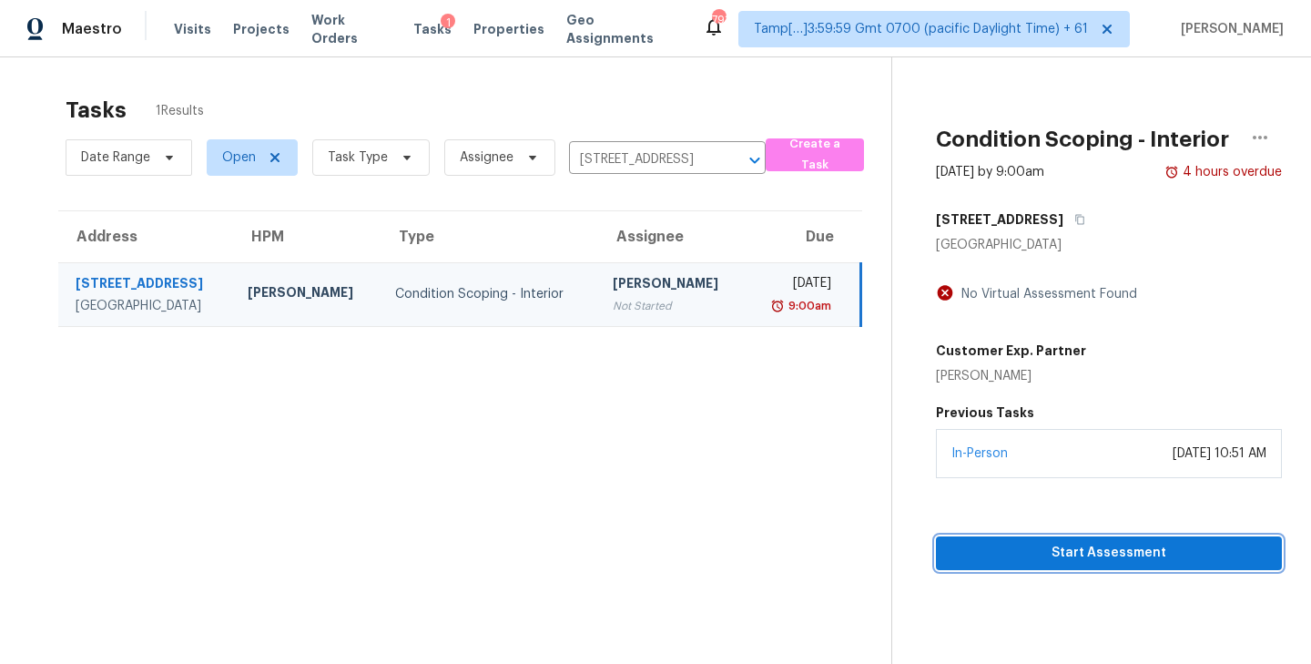
click at [1040, 564] on span "Start Assessment" at bounding box center [1108, 553] width 317 height 23
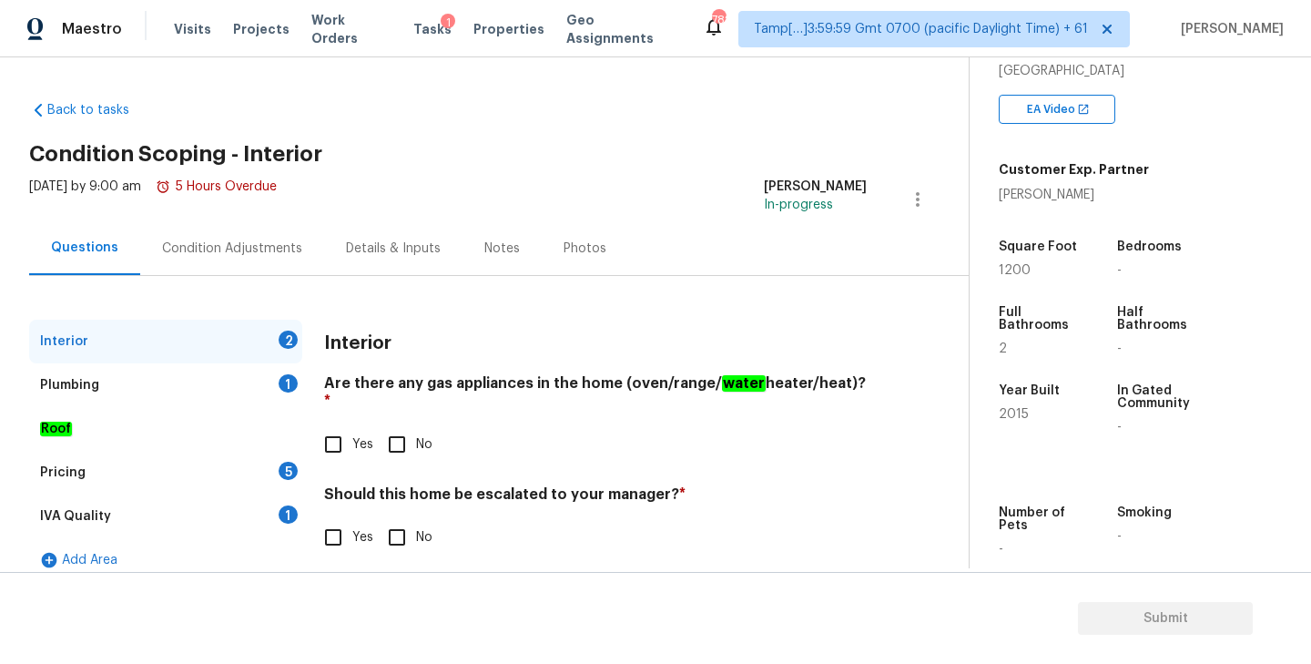
scroll to position [343, 0]
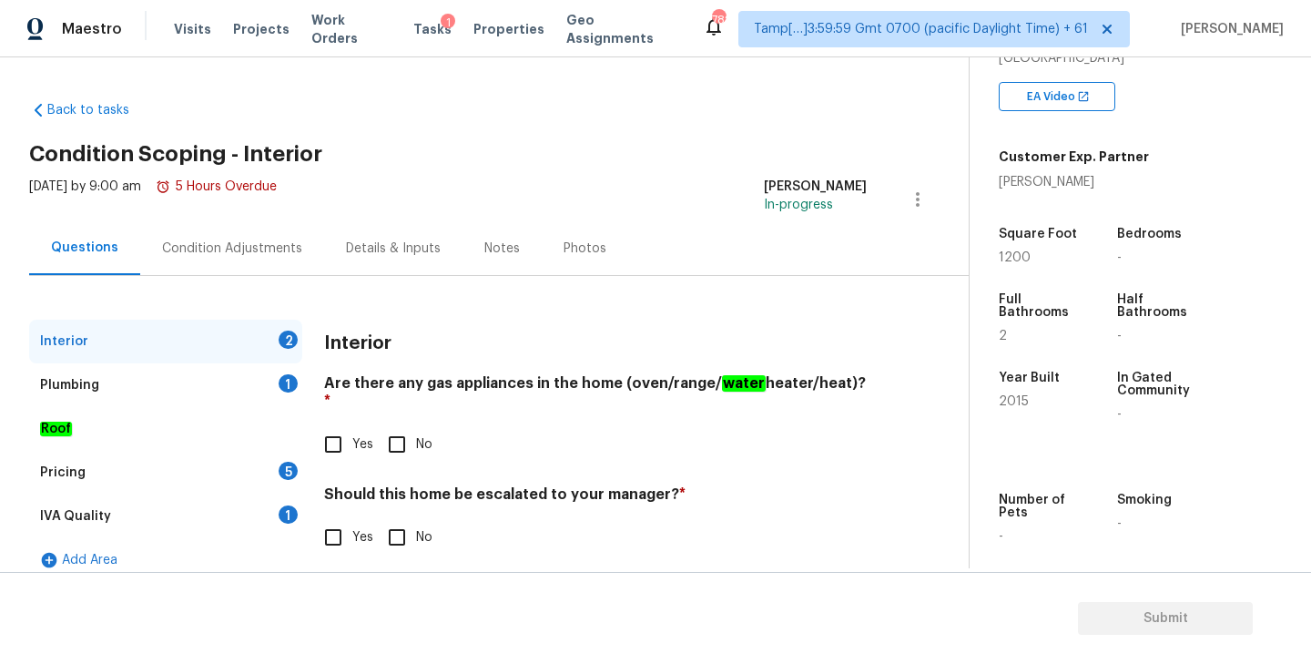
click at [268, 249] on div "Condition Adjustments" at bounding box center [232, 248] width 140 height 18
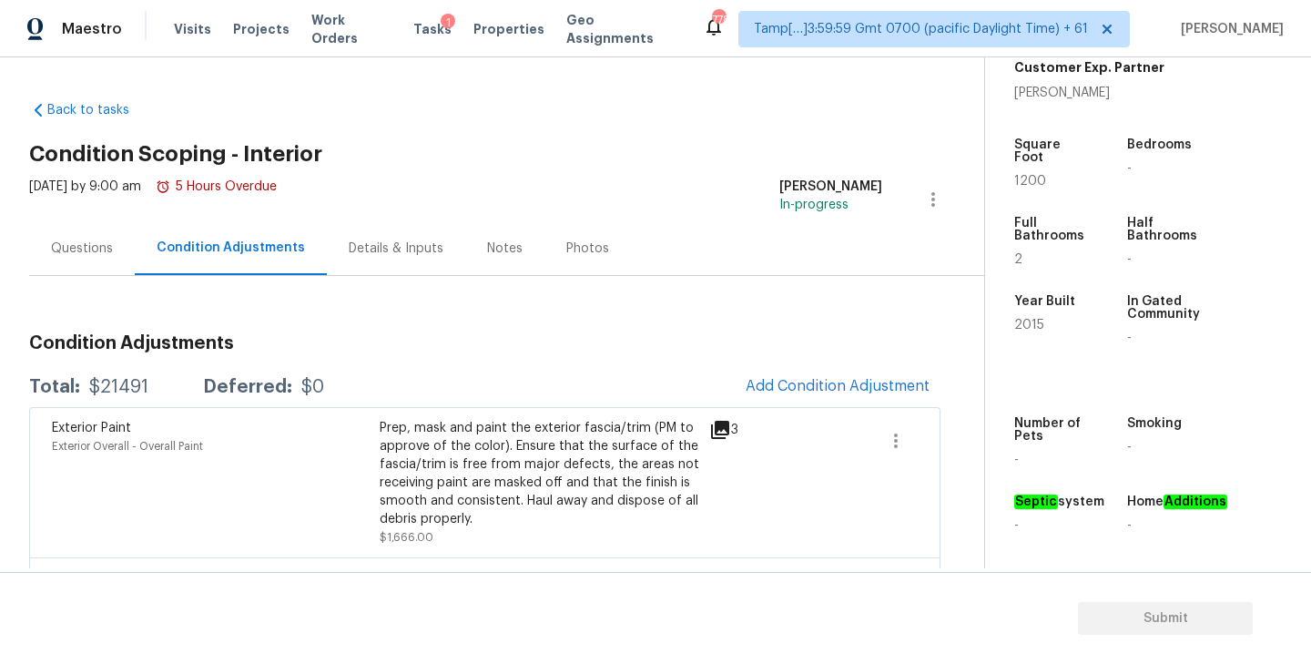
click at [87, 254] on div "Questions" at bounding box center [82, 248] width 62 height 18
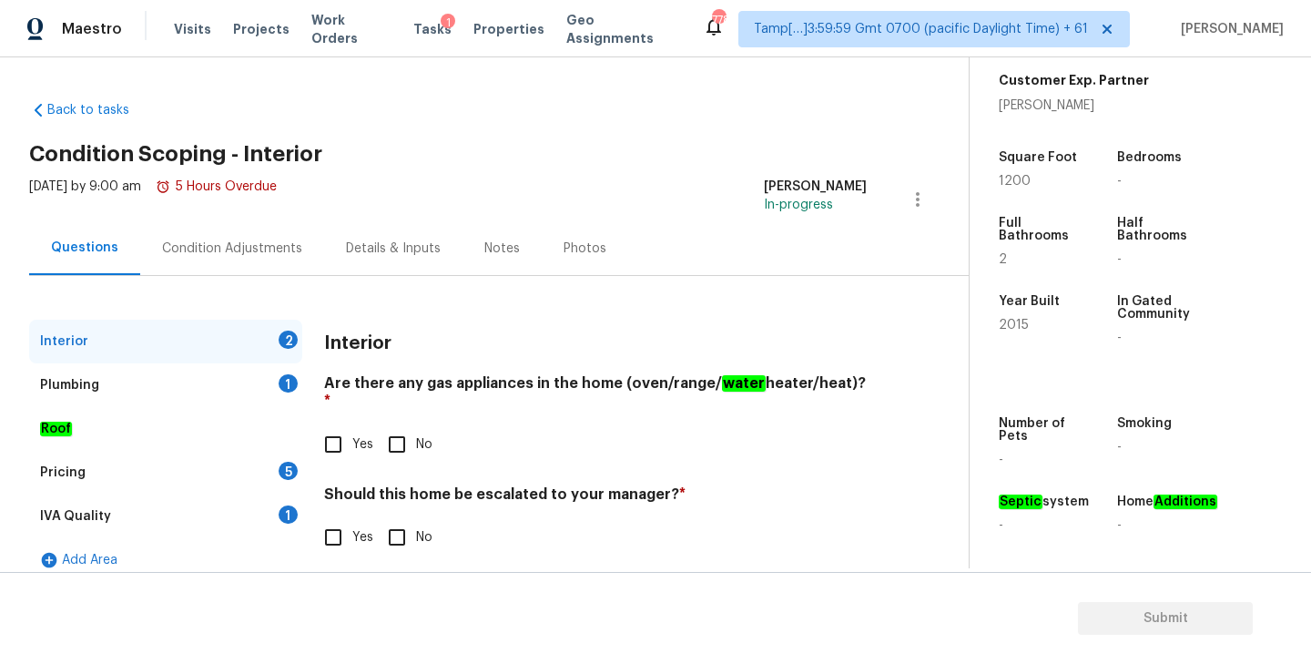
scroll to position [19, 0]
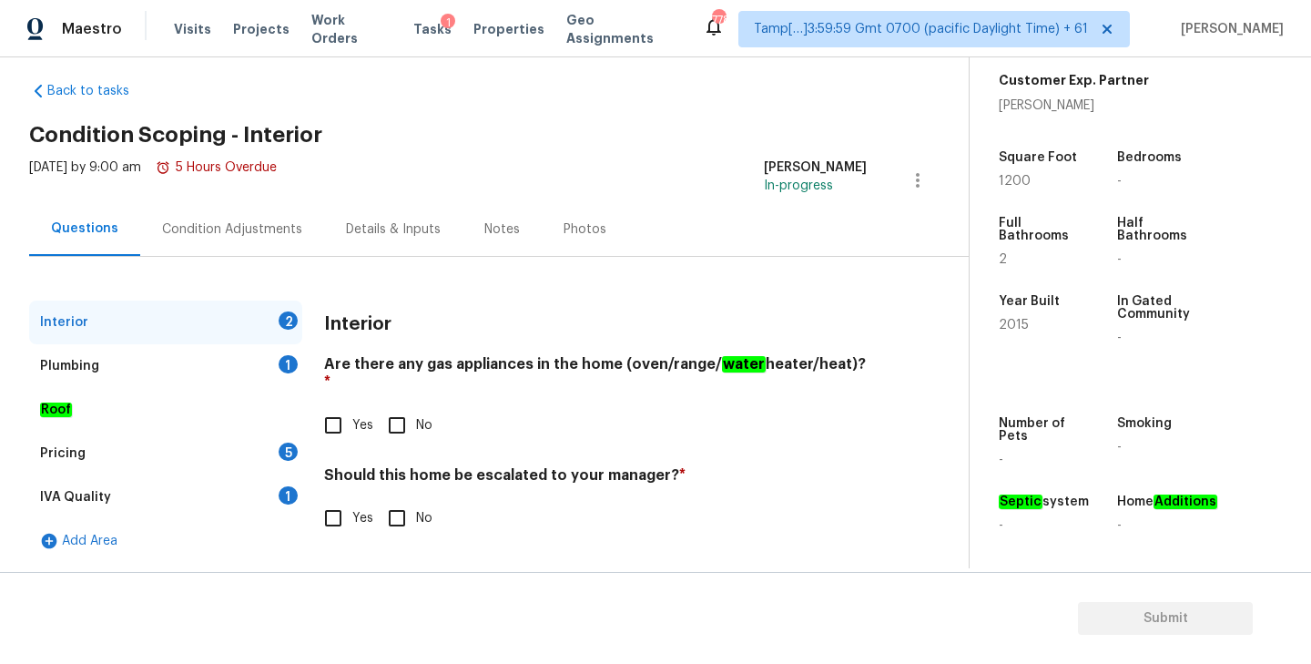
click at [340, 411] on input "Yes" at bounding box center [333, 425] width 38 height 38
checkbox input "true"
click at [176, 360] on div "Plumbing 1" at bounding box center [165, 366] width 273 height 44
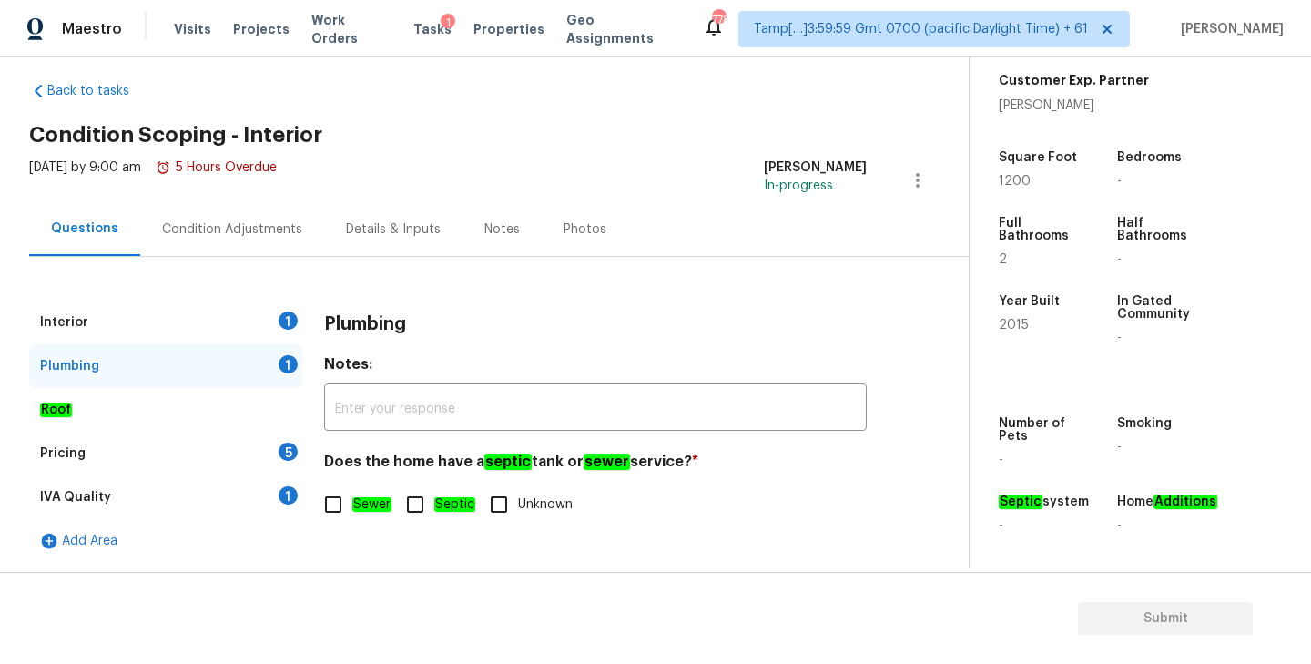
click at [499, 513] on input "Unknown" at bounding box center [499, 504] width 38 height 38
checkbox input "true"
click at [69, 452] on div "Pricing" at bounding box center [63, 453] width 46 height 18
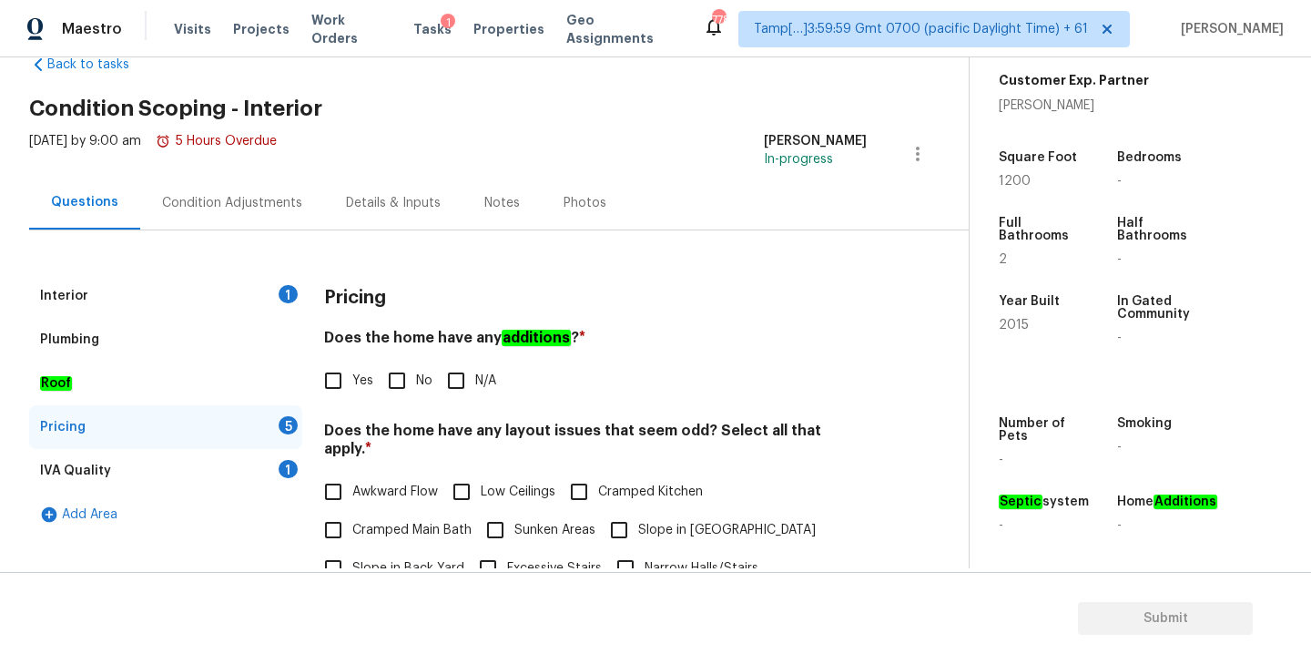
scroll to position [56, 0]
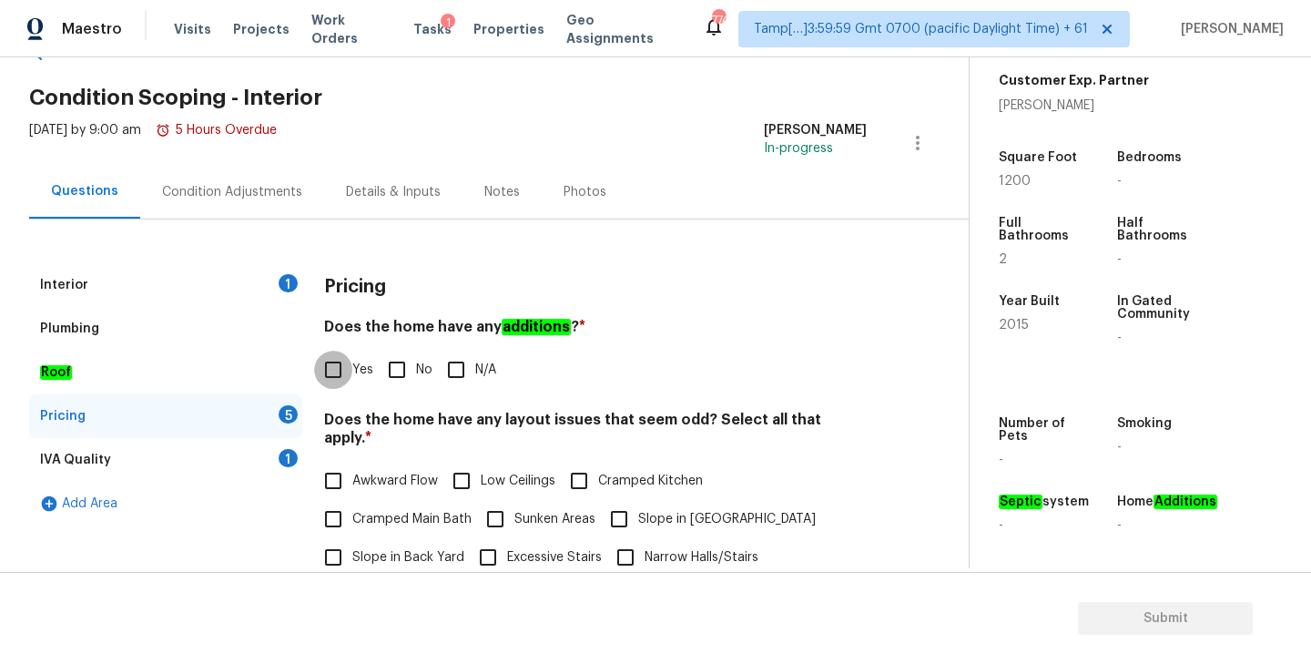
click at [337, 370] on input "Yes" at bounding box center [333, 369] width 38 height 38
checkbox input "true"
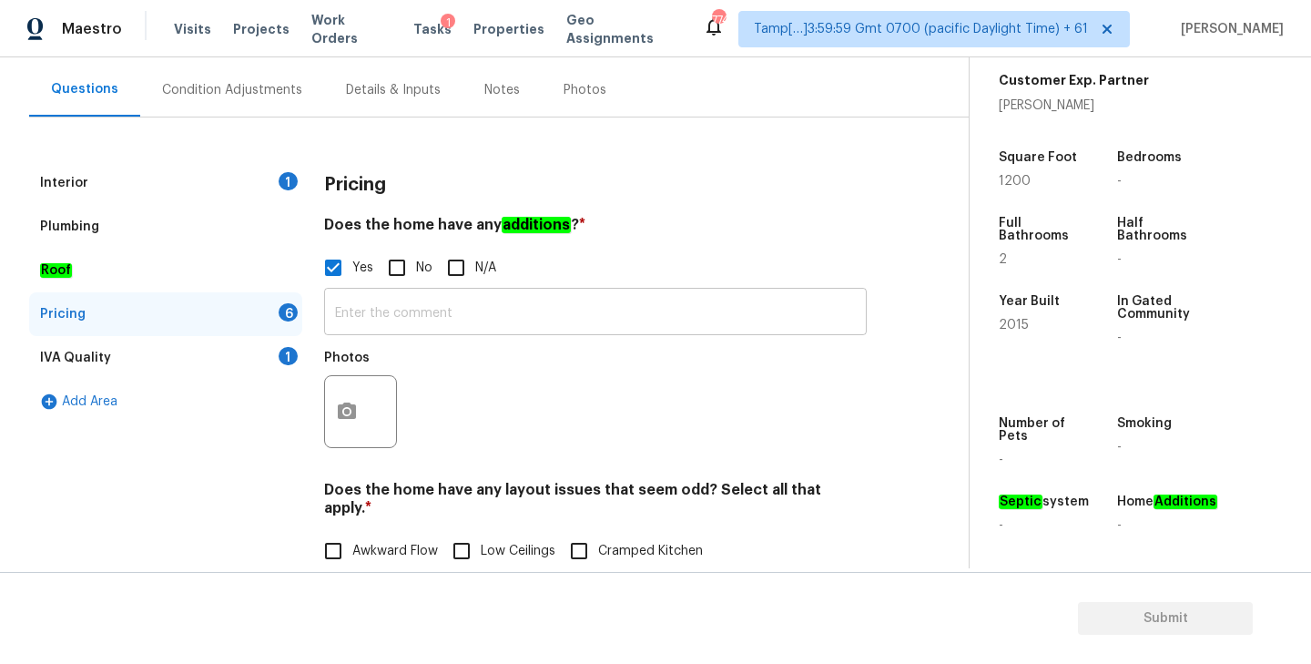
scroll to position [163, 0]
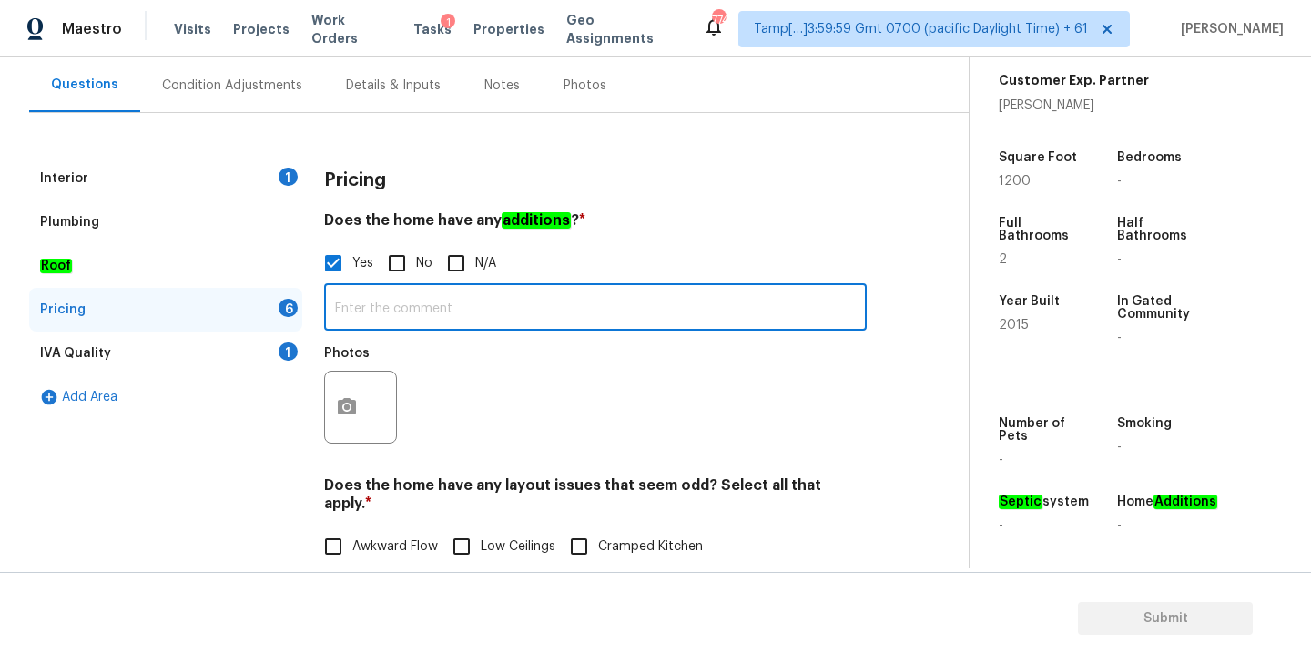
click at [503, 307] on input "text" at bounding box center [595, 309] width 543 height 43
paste input "Shop and carport"
type input "Shop and carport"
click at [350, 407] on icon "button" at bounding box center [347, 407] width 22 height 22
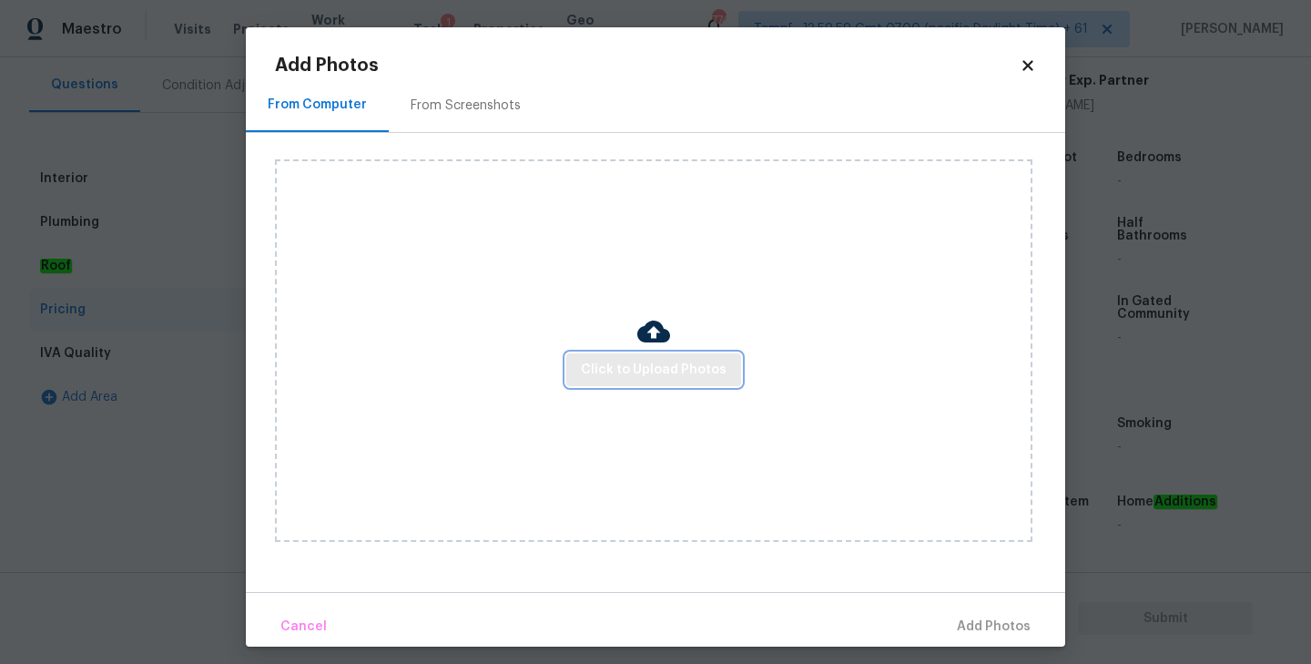
click at [628, 360] on span "Click to Upload Photos" at bounding box center [654, 370] width 146 height 23
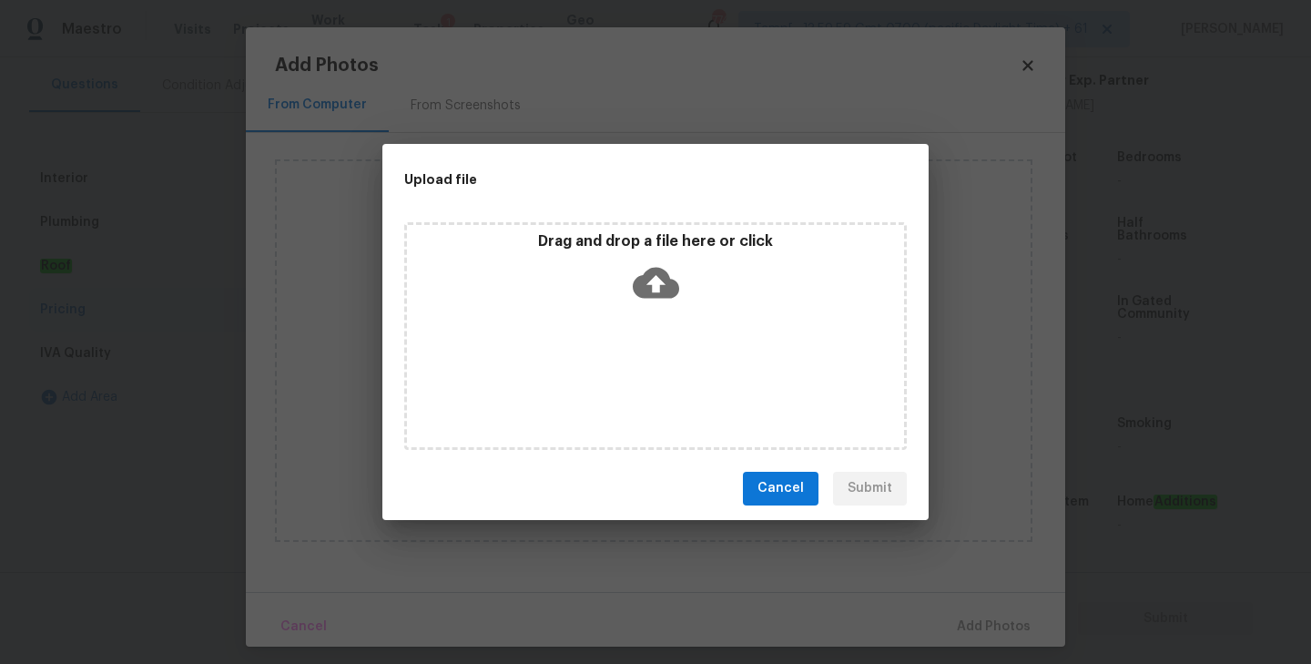
click at [654, 282] on icon at bounding box center [656, 282] width 46 height 46
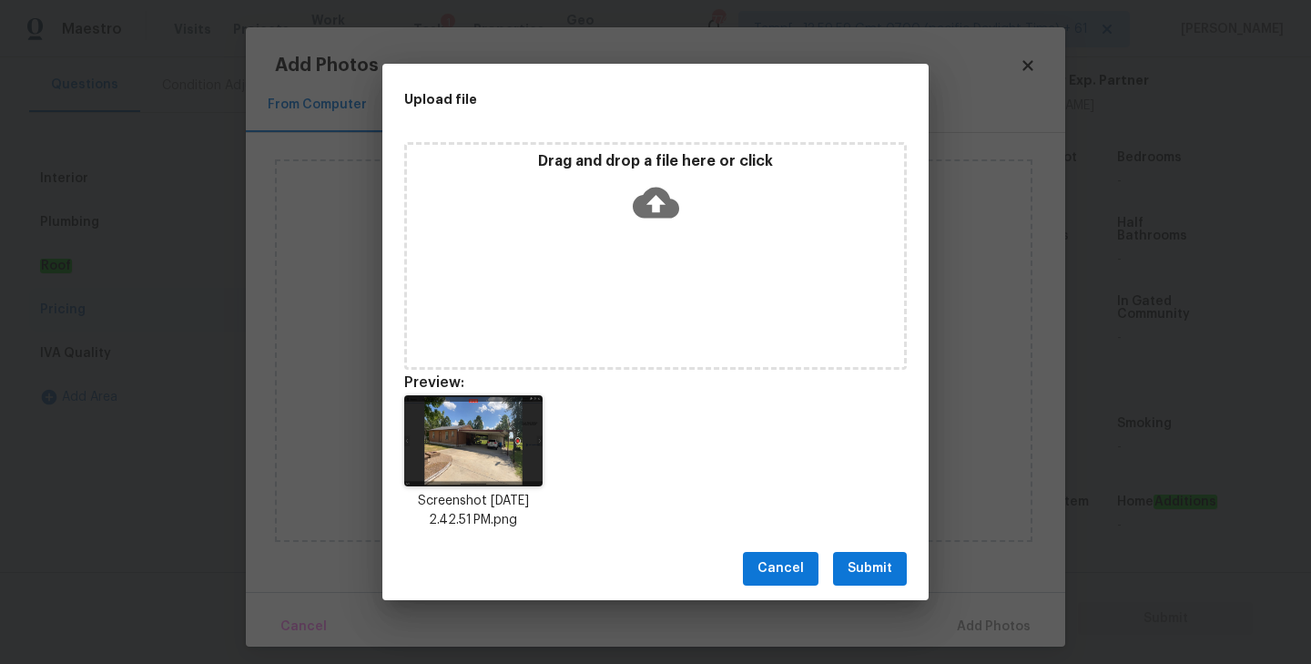
click at [886, 562] on span "Submit" at bounding box center [869, 568] width 45 height 23
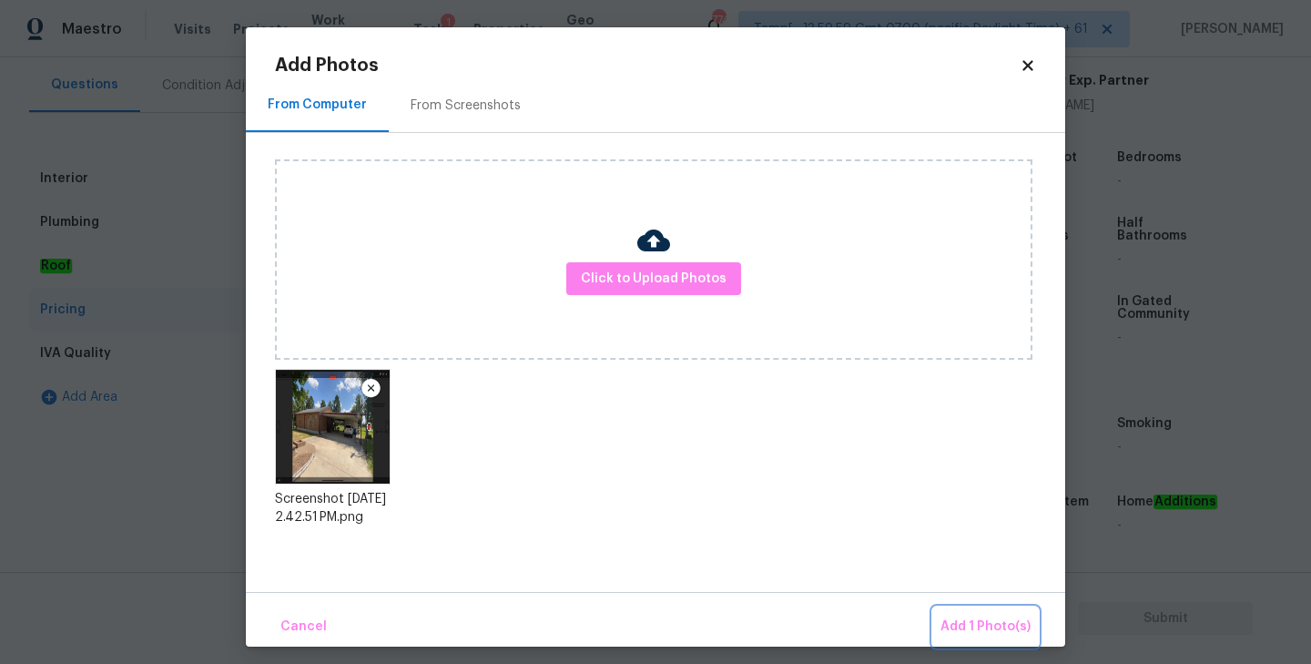
click at [959, 622] on span "Add 1 Photo(s)" at bounding box center [985, 626] width 90 height 23
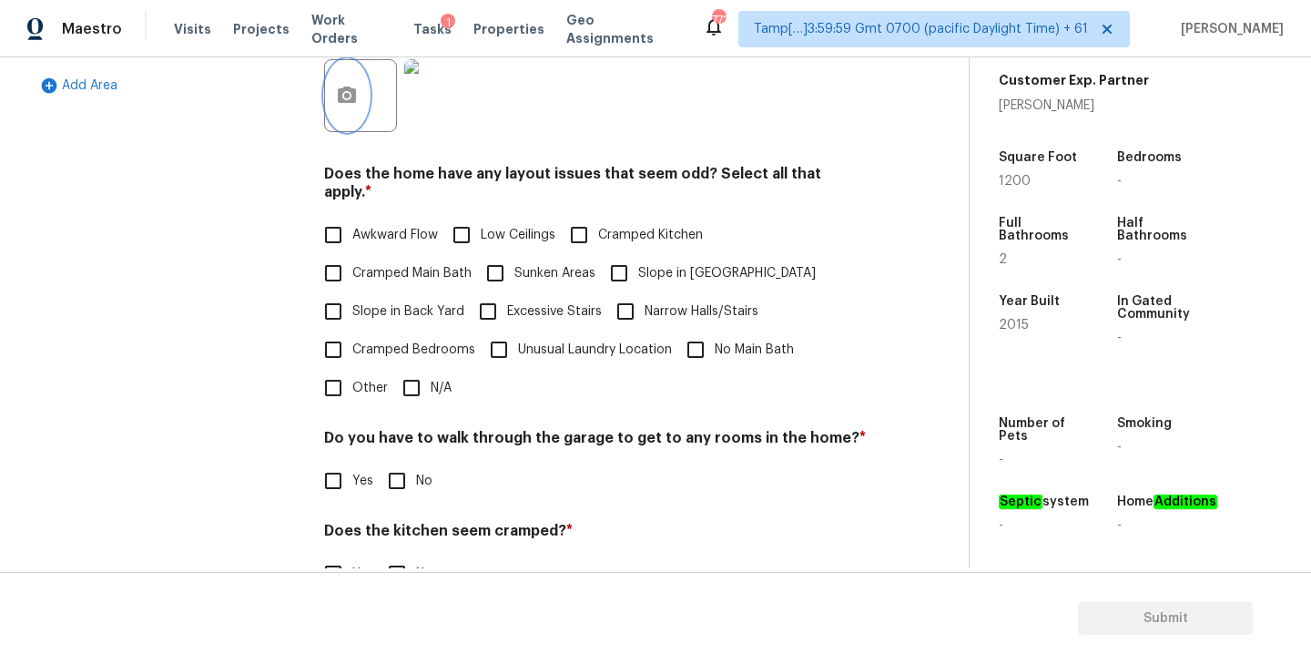
scroll to position [519, 0]
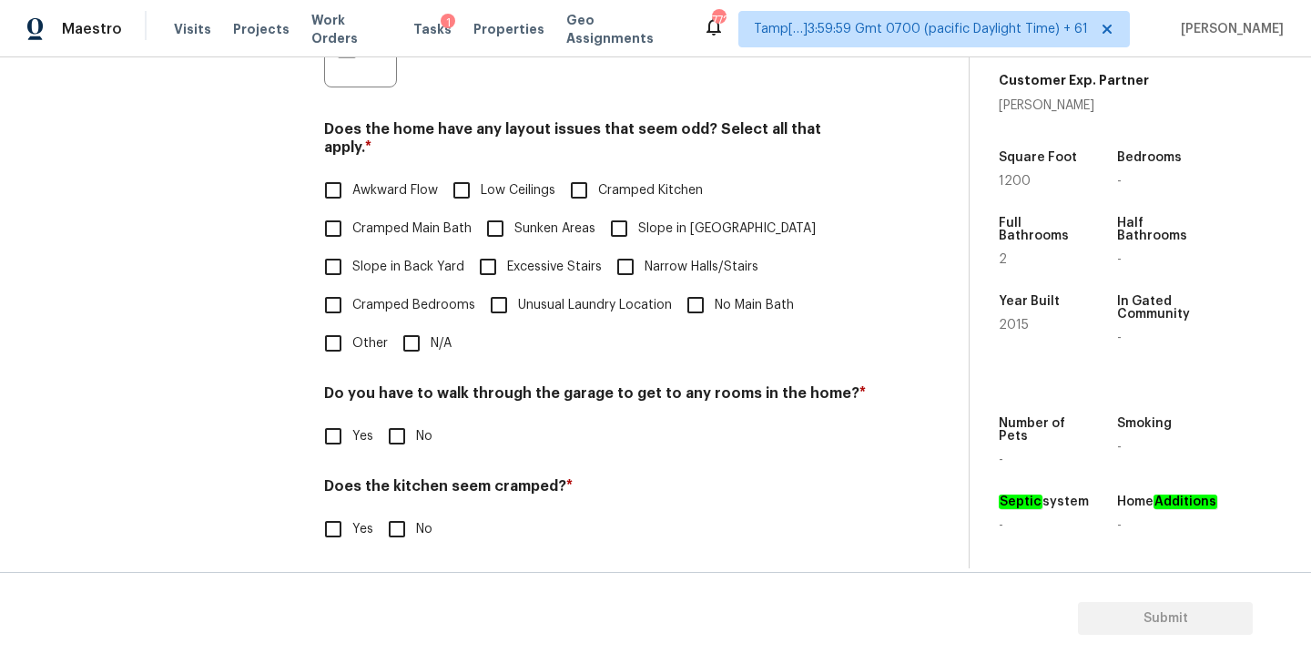
click at [413, 330] on input "N/A" at bounding box center [411, 343] width 38 height 38
checkbox input "true"
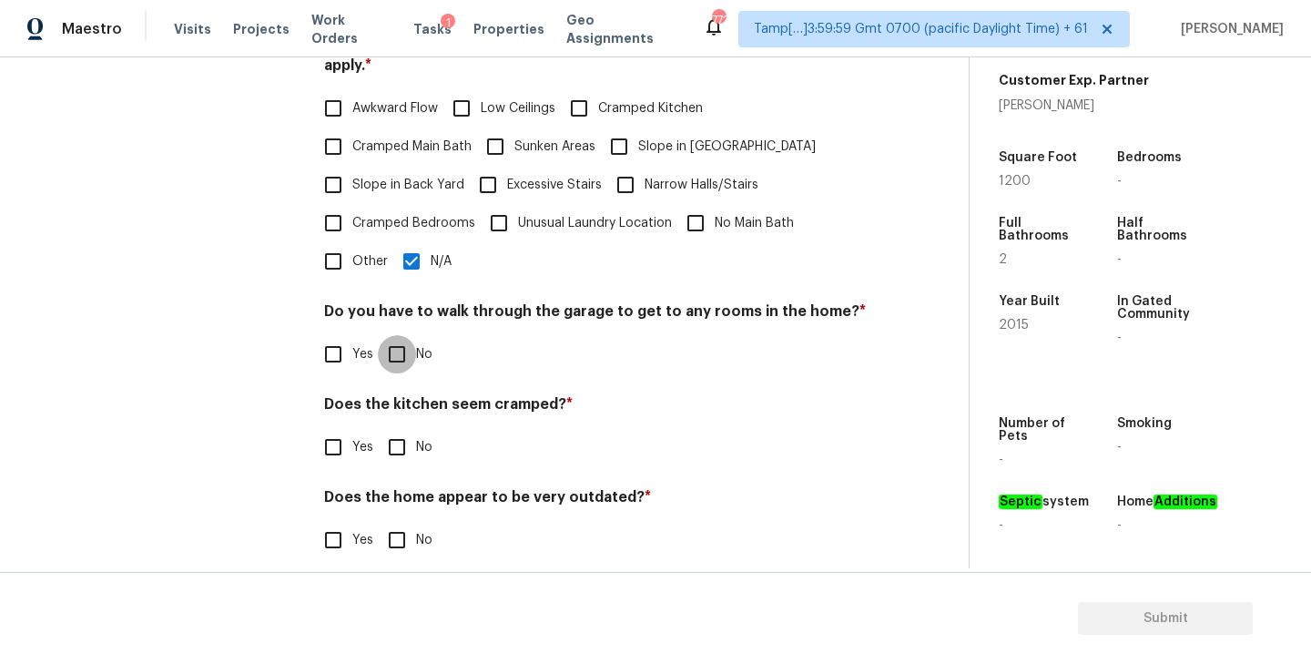
click at [401, 335] on input "No" at bounding box center [397, 354] width 38 height 38
checkbox input "true"
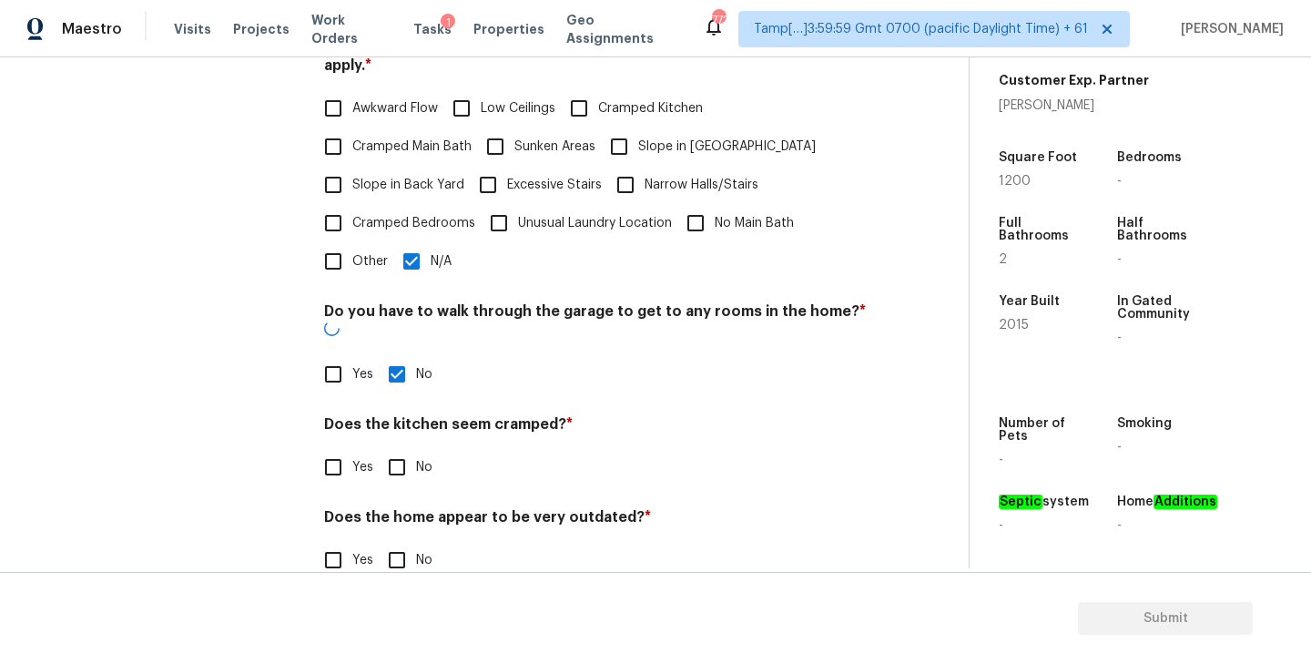
click at [401, 448] on input "No" at bounding box center [397, 467] width 38 height 38
checkbox input "true"
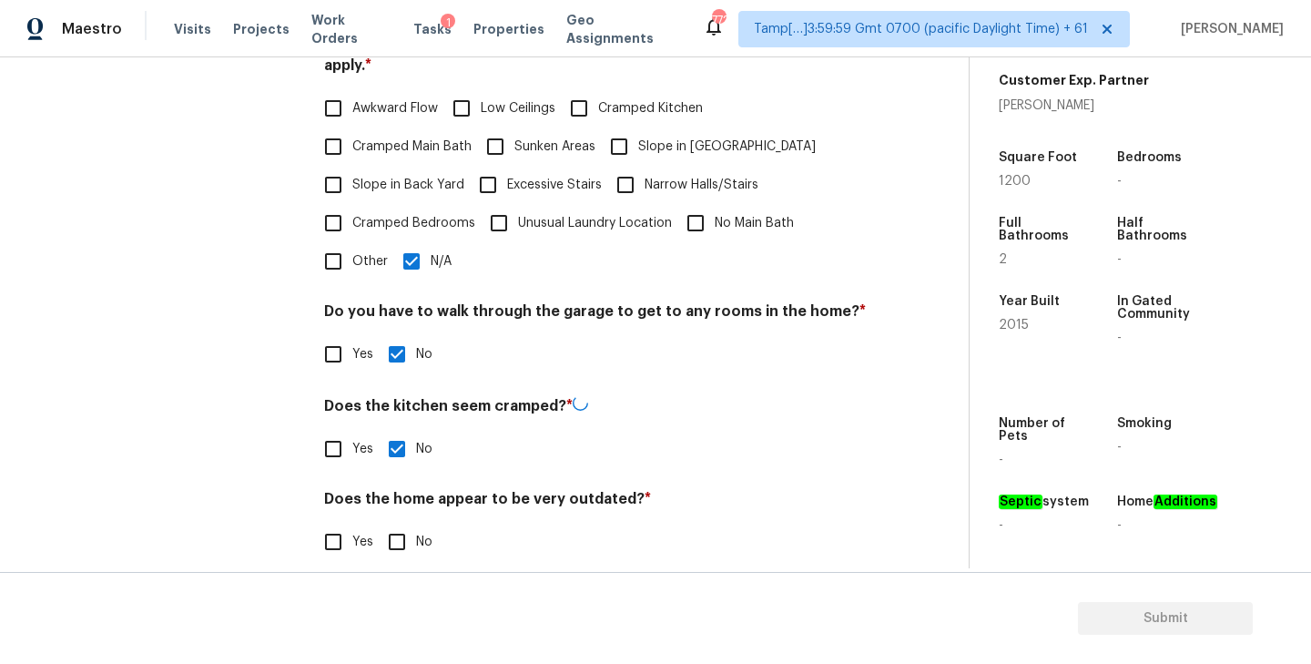
click at [393, 525] on input "No" at bounding box center [397, 542] width 38 height 38
checkbox input "true"
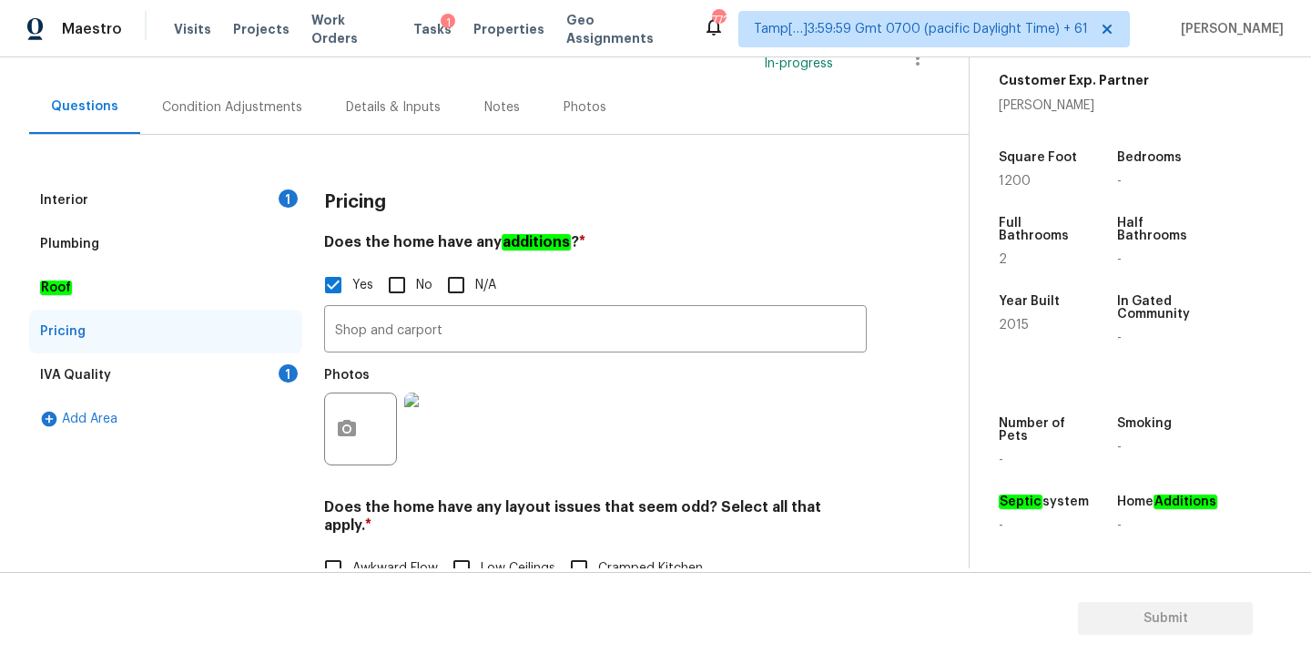
click at [162, 378] on div "IVA Quality 1" at bounding box center [165, 375] width 273 height 44
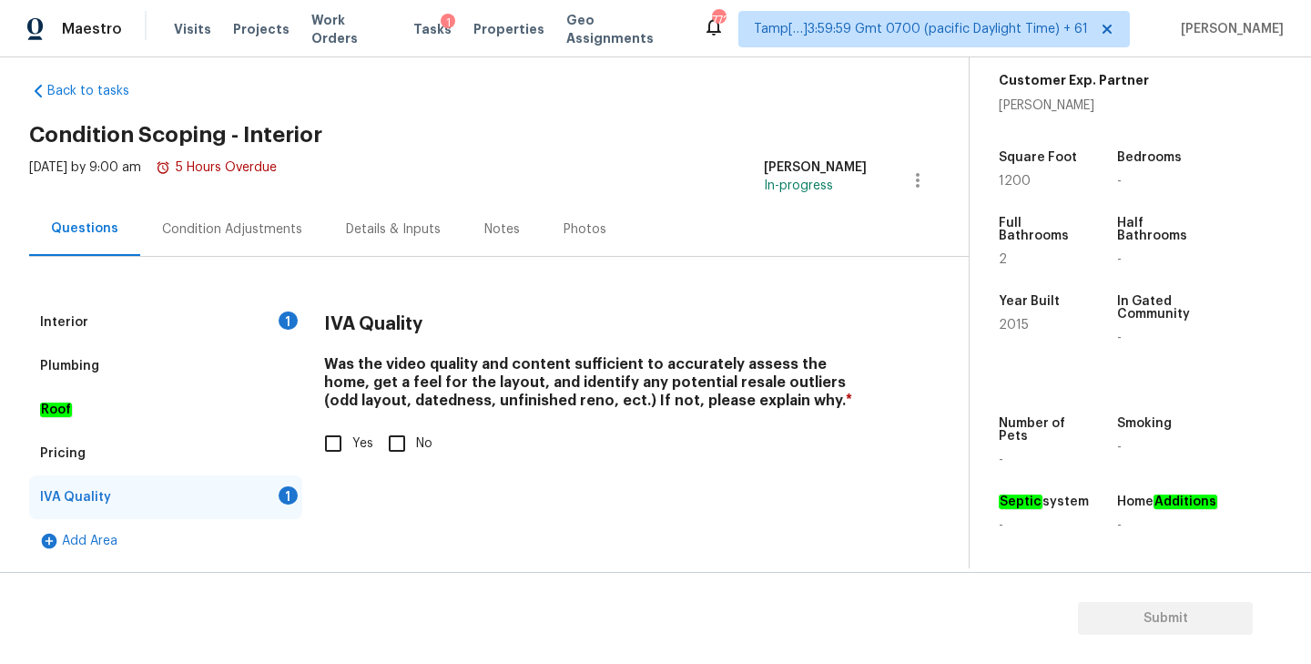
scroll to position [19, 0]
click at [327, 444] on input "Yes" at bounding box center [333, 443] width 38 height 38
checkbox input "true"
click at [250, 232] on div "Condition Adjustments" at bounding box center [232, 229] width 140 height 18
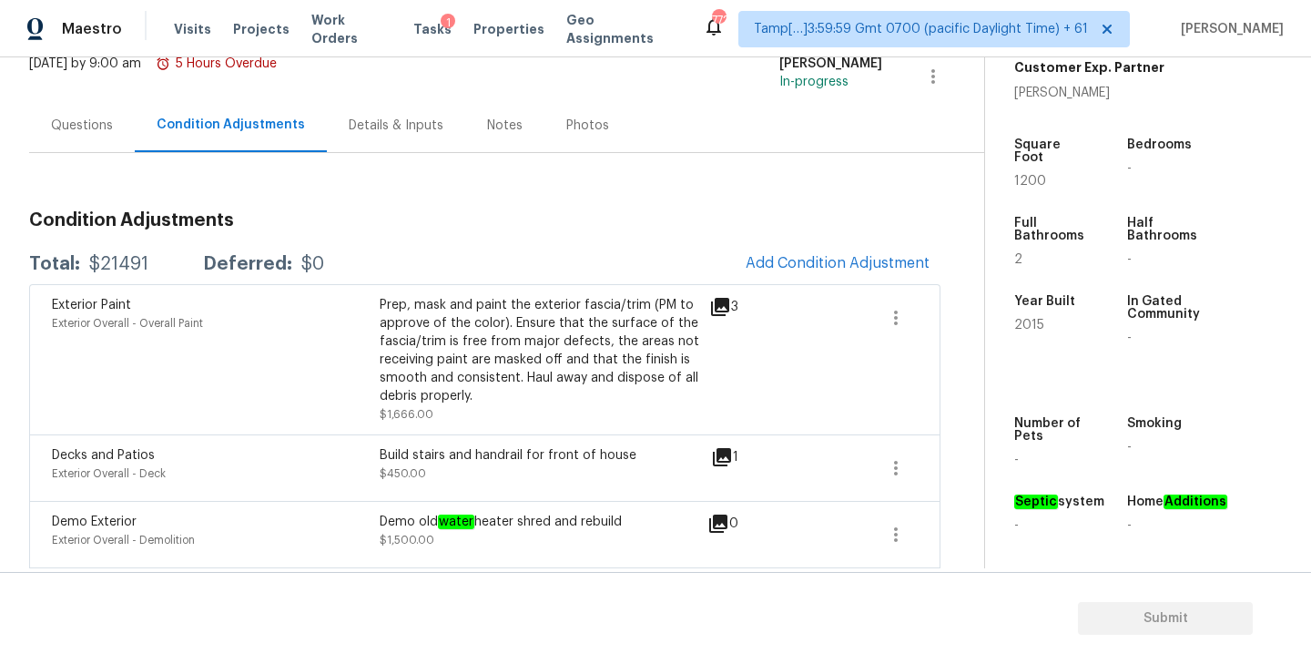
scroll to position [371, 0]
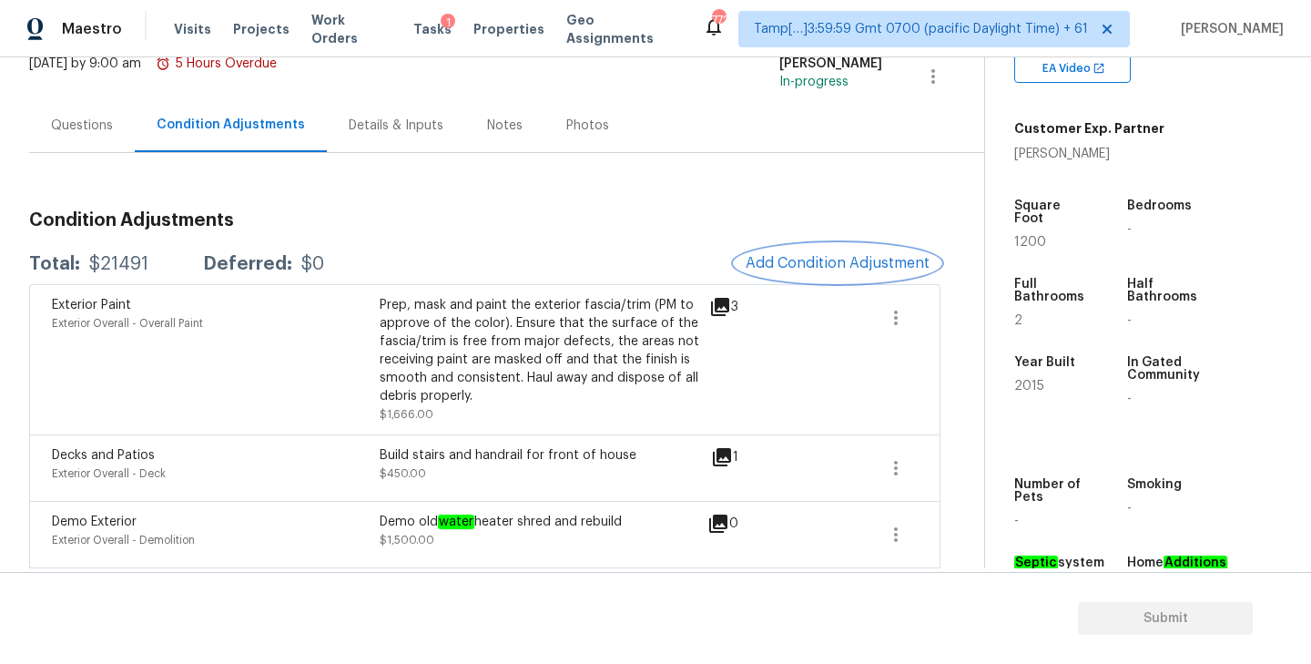
click at [829, 268] on span "Add Condition Adjustment" at bounding box center [838, 263] width 184 height 16
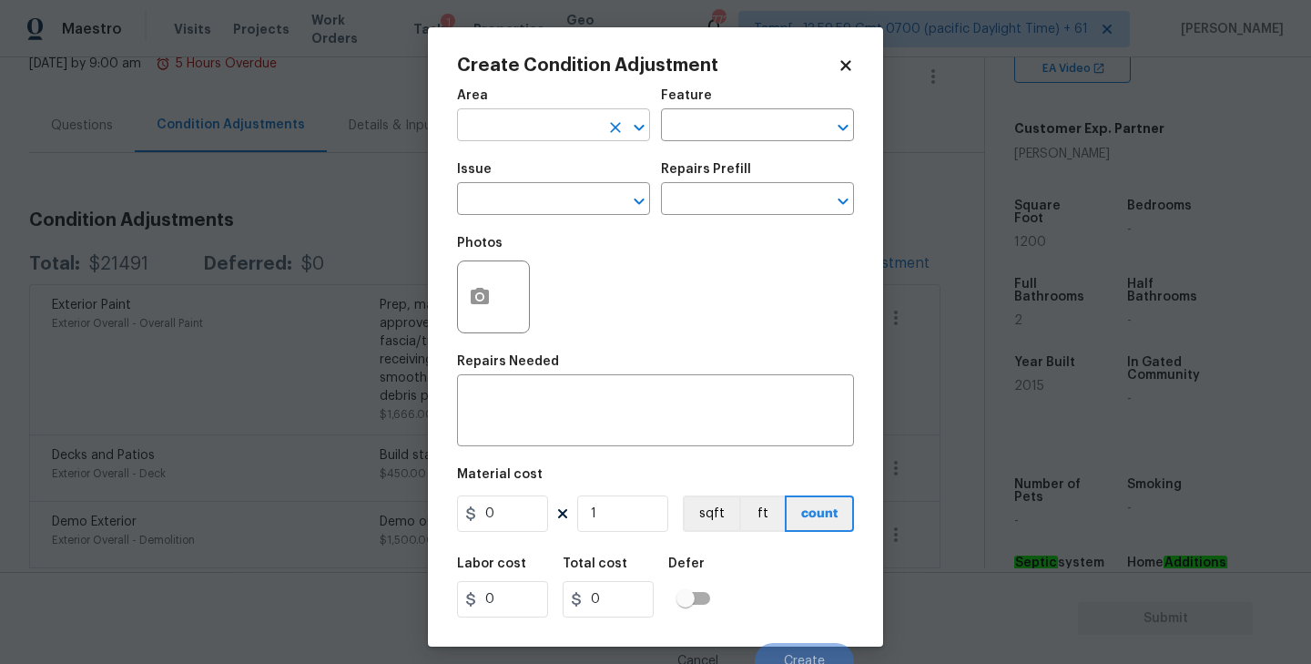
click at [563, 126] on input "text" at bounding box center [528, 127] width 142 height 28
click at [540, 188] on li "Interior Overall" at bounding box center [553, 198] width 193 height 30
type input "Interior Overall"
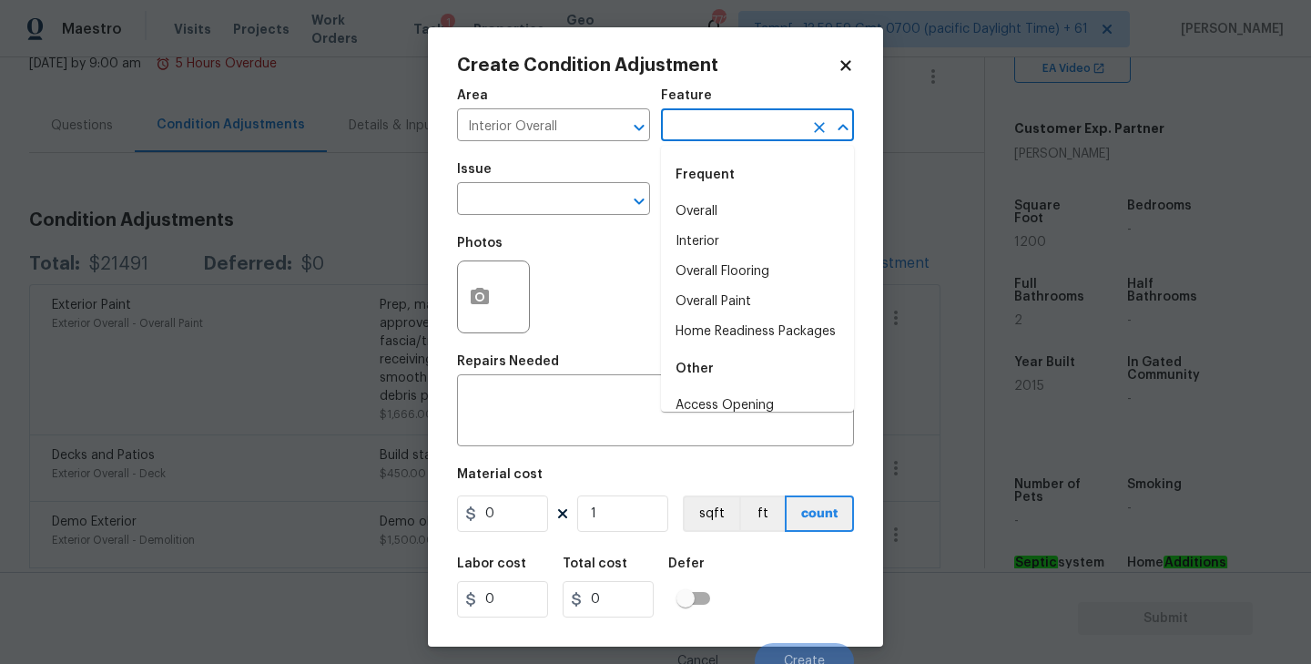
click at [715, 121] on input "text" at bounding box center [732, 127] width 142 height 28
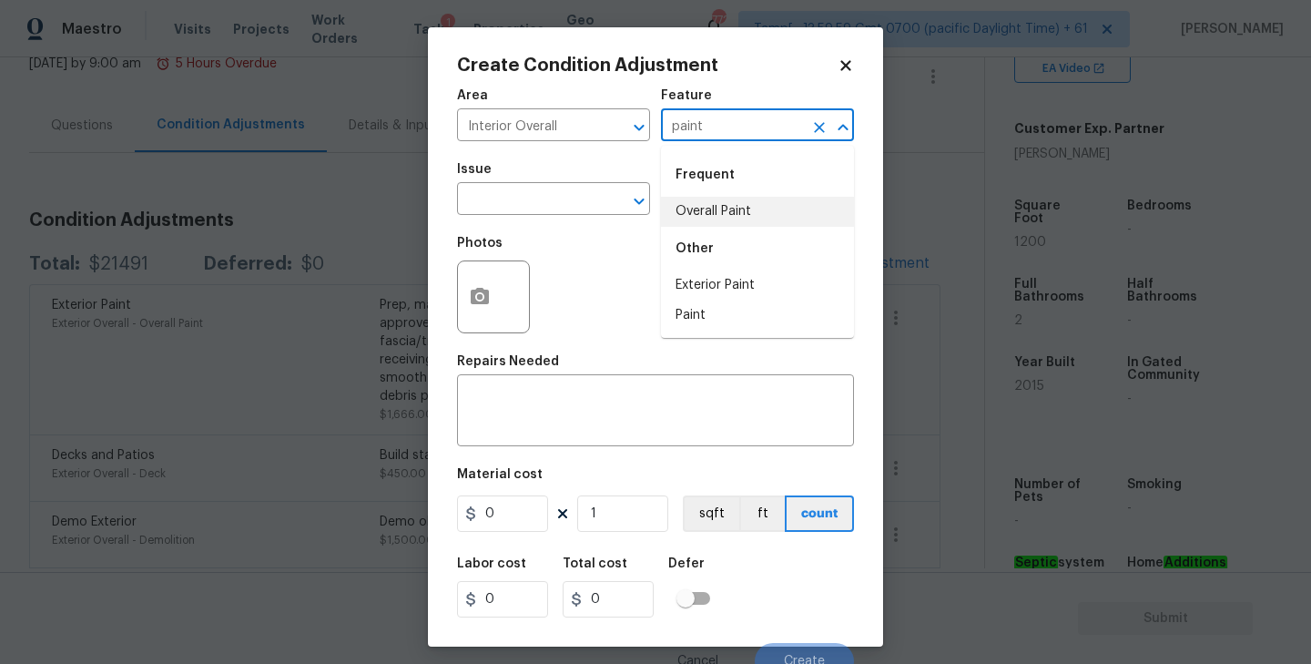
click at [715, 214] on li "Overall Paint" at bounding box center [757, 212] width 193 height 30
type input "Overall Paint"
click at [546, 191] on input "text" at bounding box center [528, 201] width 142 height 28
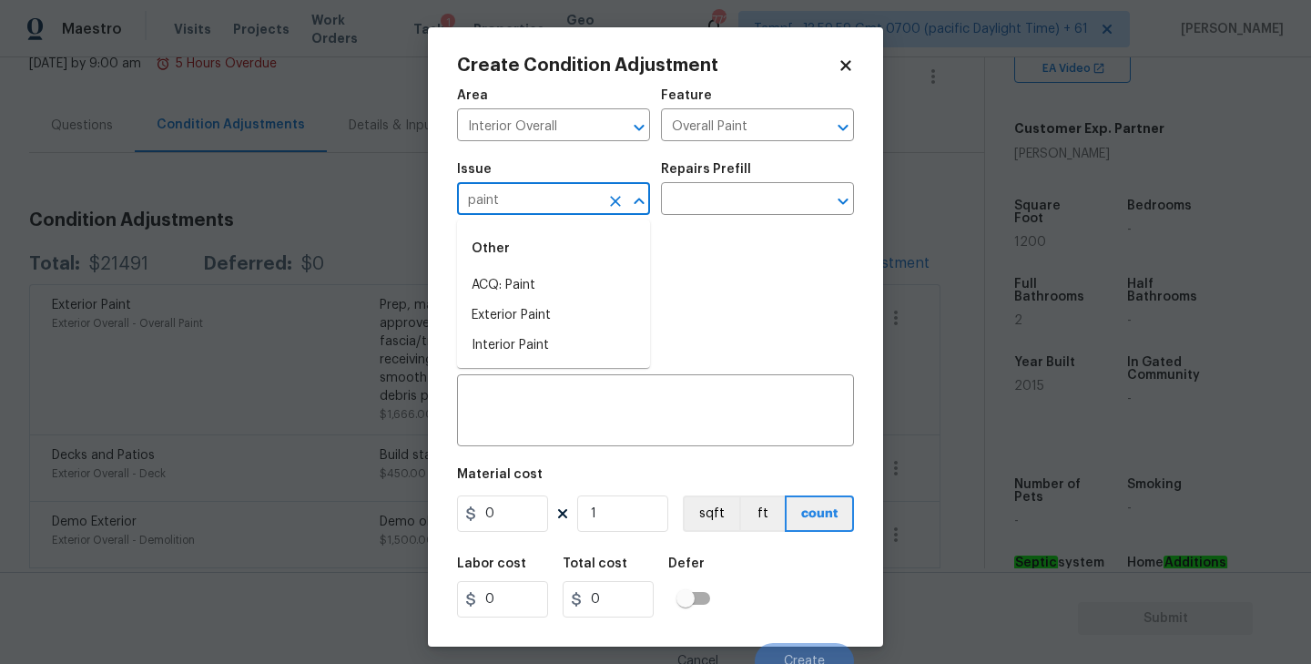
click at [540, 278] on li "ACQ: Paint" at bounding box center [553, 285] width 193 height 30
click at [837, 200] on icon "Open" at bounding box center [843, 201] width 22 height 22
type input "ACQ: Paint"
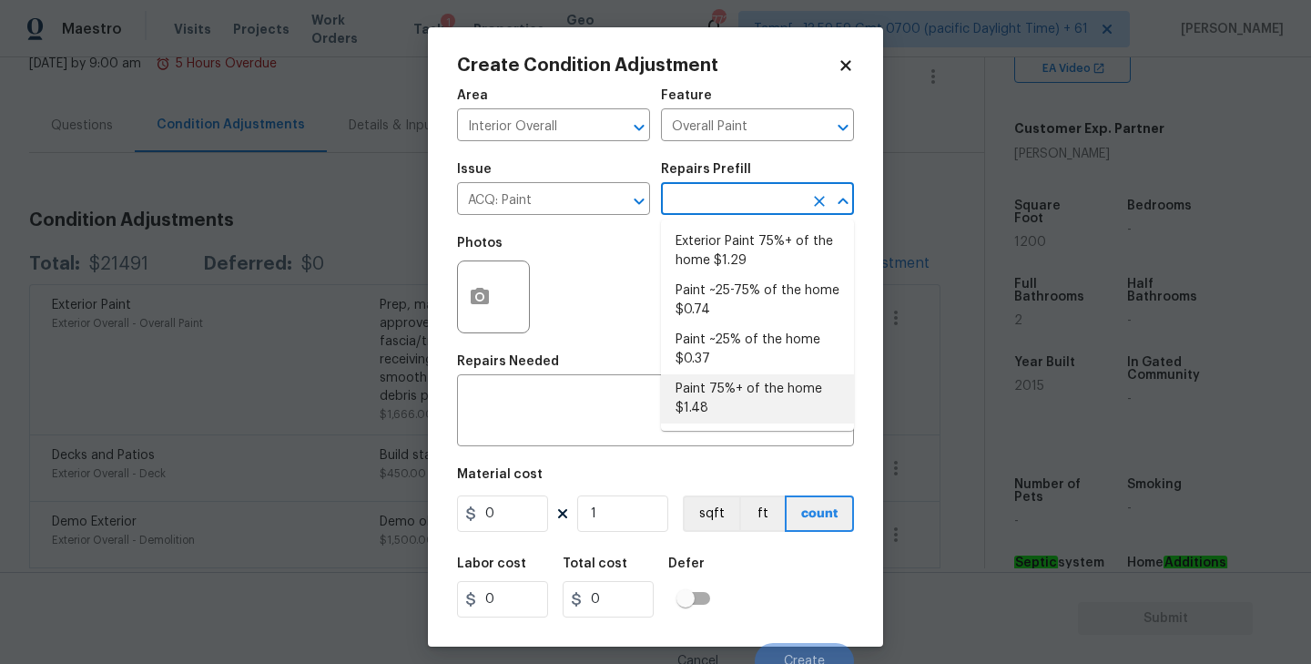
click at [729, 394] on li "Paint 75%+ of the home $1.48" at bounding box center [757, 398] width 193 height 49
type input "Acquisition"
type textarea "Acquisition Scope: 75%+ of the home will likely require interior paint"
type input "1.48"
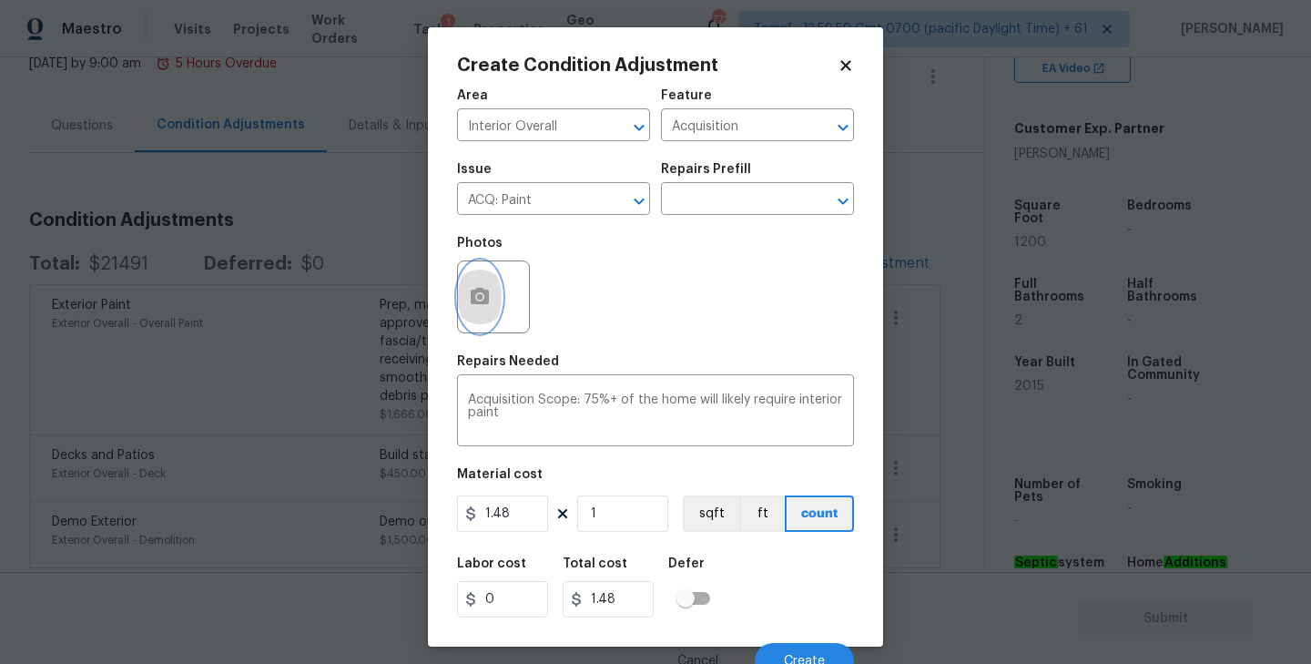
click at [482, 295] on icon "button" at bounding box center [480, 297] width 22 height 22
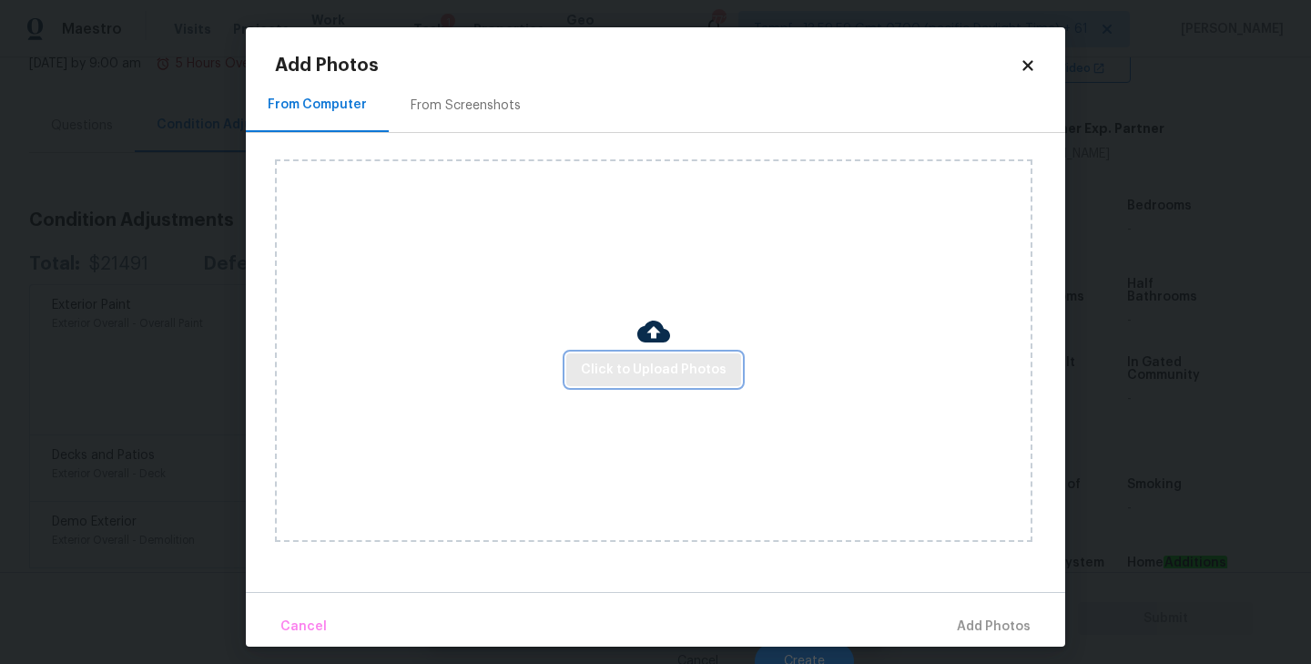
click at [641, 362] on span "Click to Upload Photos" at bounding box center [654, 370] width 146 height 23
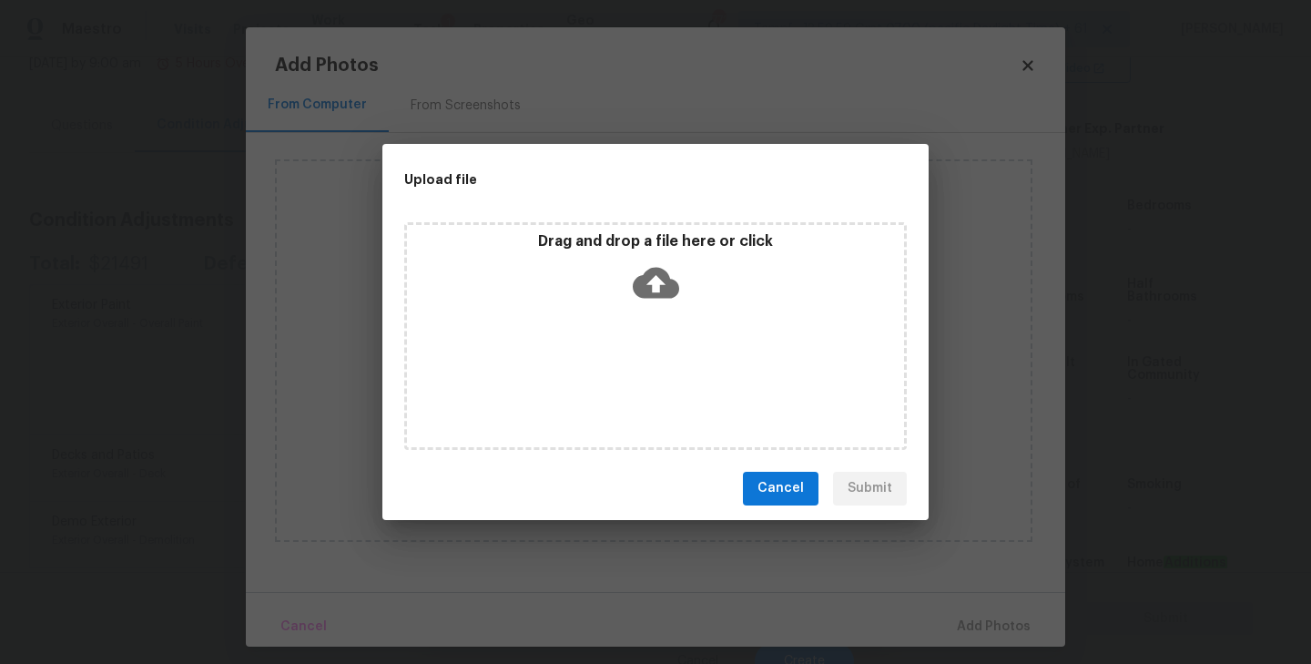
click at [658, 279] on icon at bounding box center [656, 282] width 46 height 46
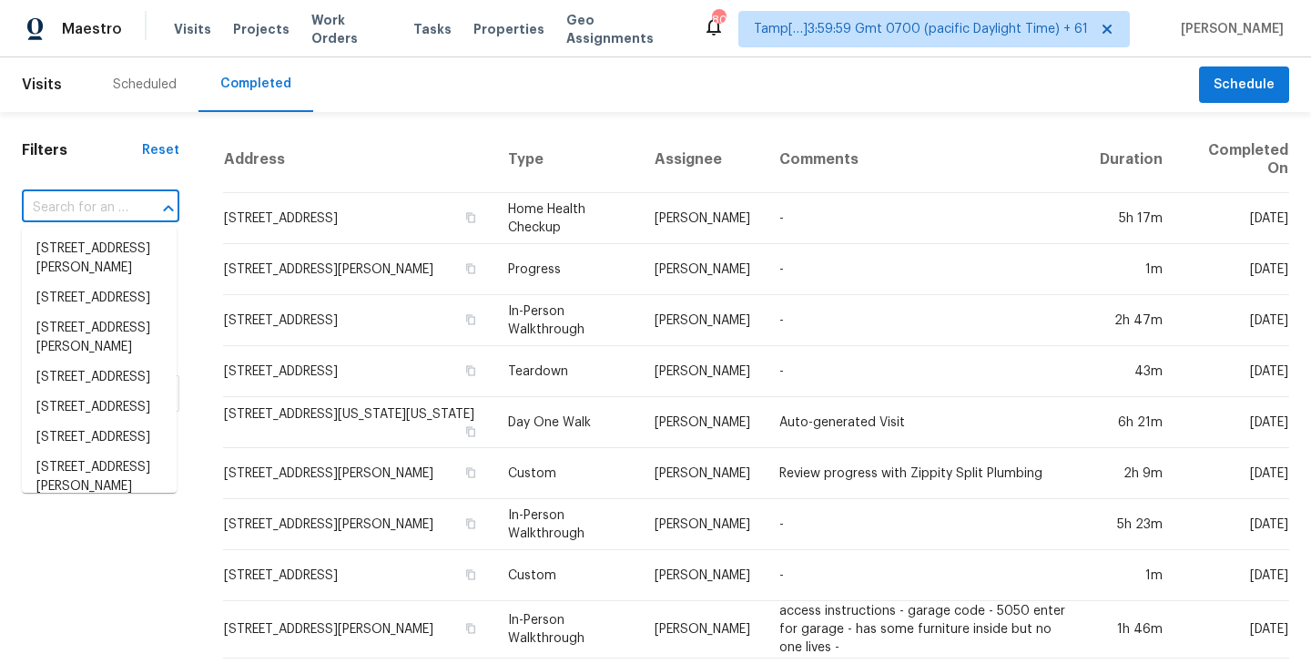
click at [46, 215] on input "text" at bounding box center [75, 208] width 107 height 28
paste input "8522 Balding Dr Fulshear, TX, 77441"
type input "8522 Balding Dr Fulshear, TX, 77441"
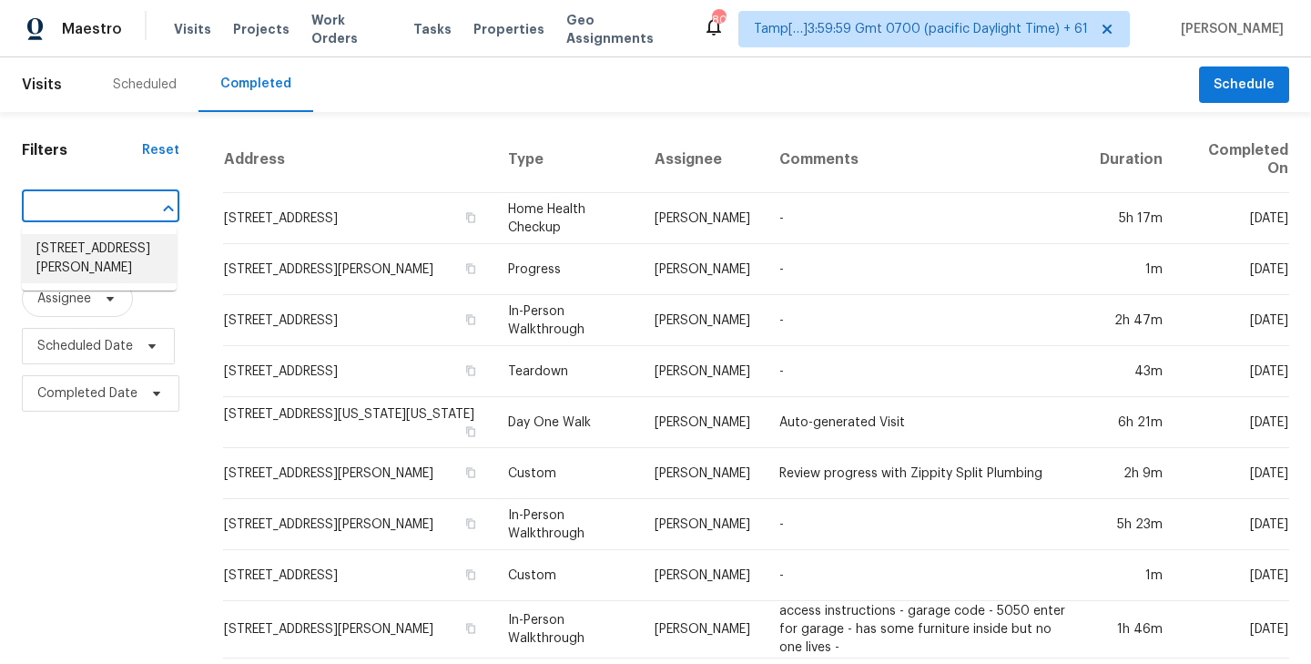
click at [72, 254] on li "8522 Balding Dr, Fulshear, TX 77441" at bounding box center [99, 258] width 155 height 49
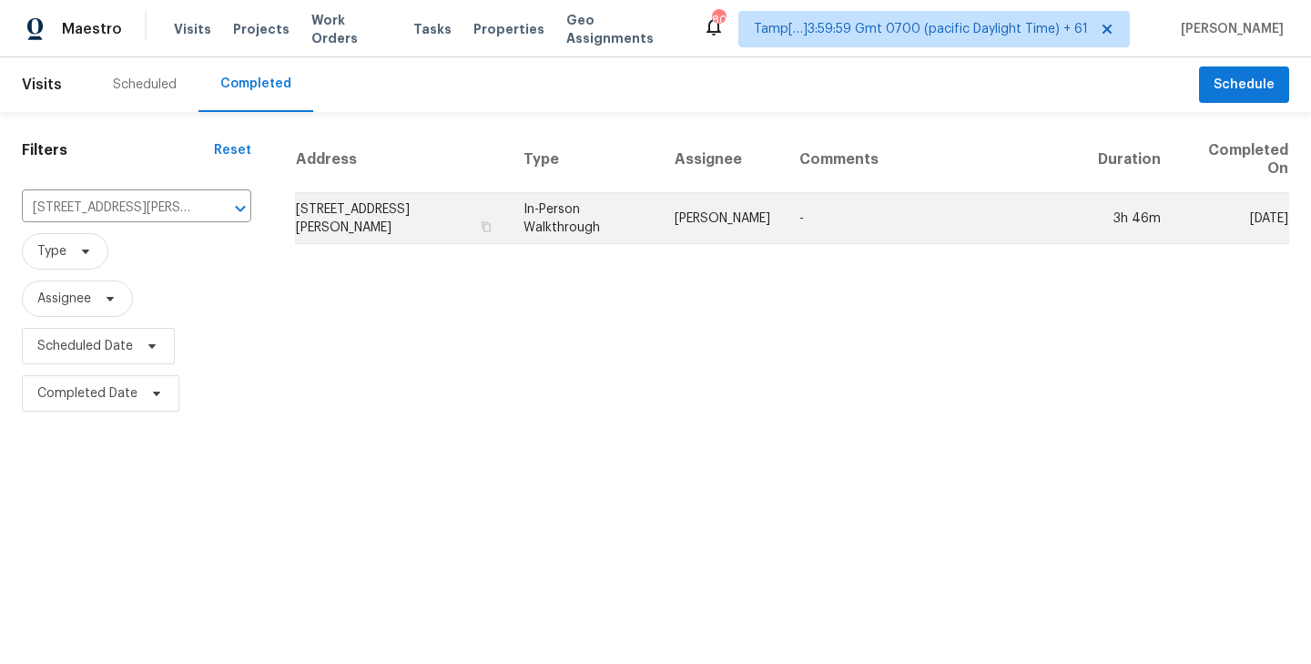
click at [408, 221] on td "8522 Balding Dr, Fulshear, TX 77441" at bounding box center [402, 218] width 214 height 51
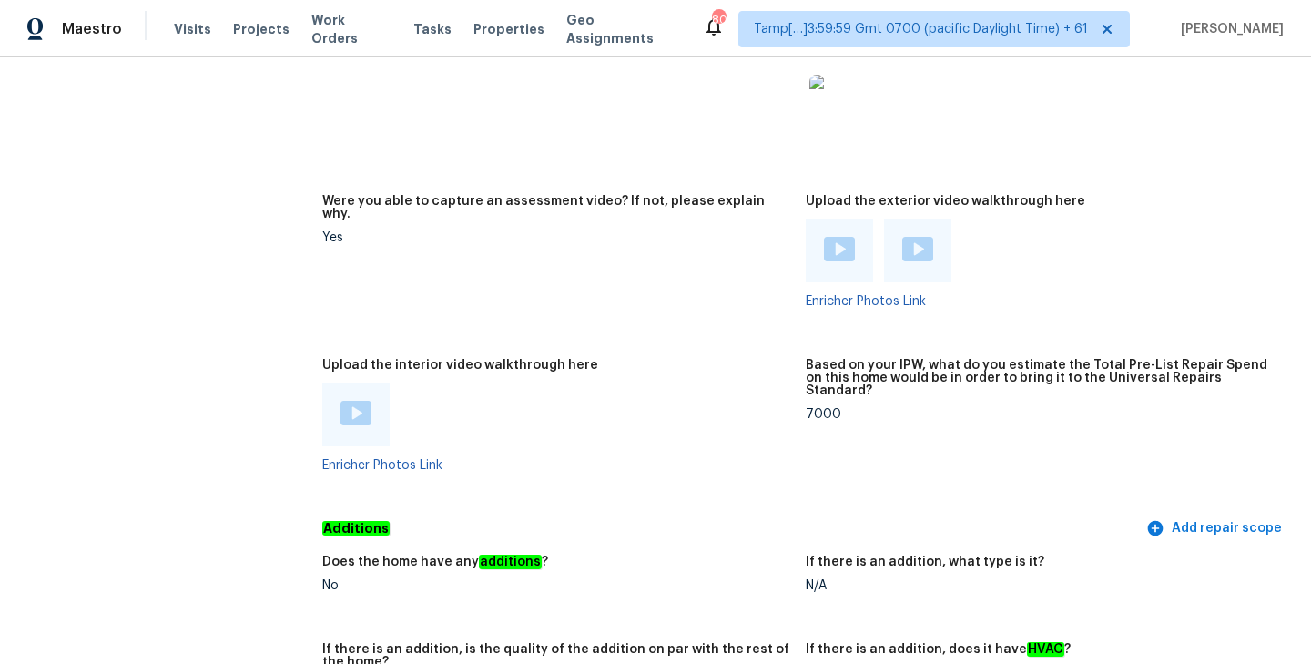
scroll to position [3429, 0]
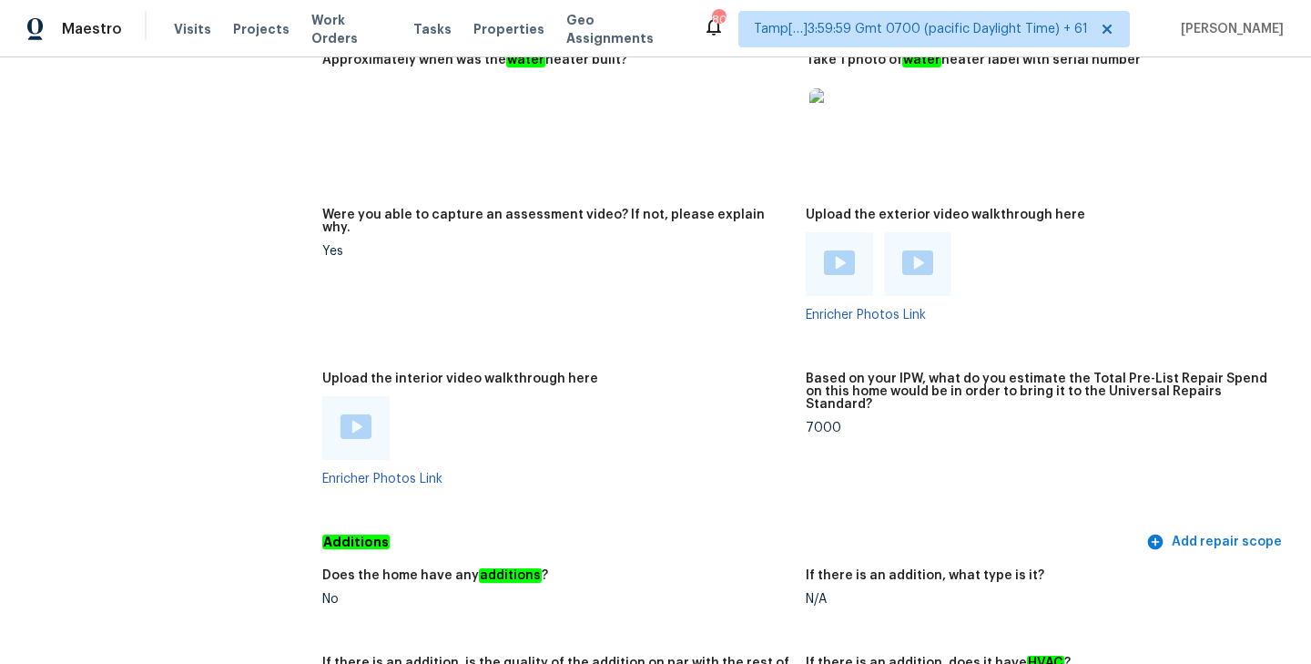
click at [348, 414] on img at bounding box center [355, 426] width 31 height 25
click at [736, 261] on figure "Were you able to capture an assessment video? If not, please explain why. Yes" at bounding box center [563, 279] width 483 height 142
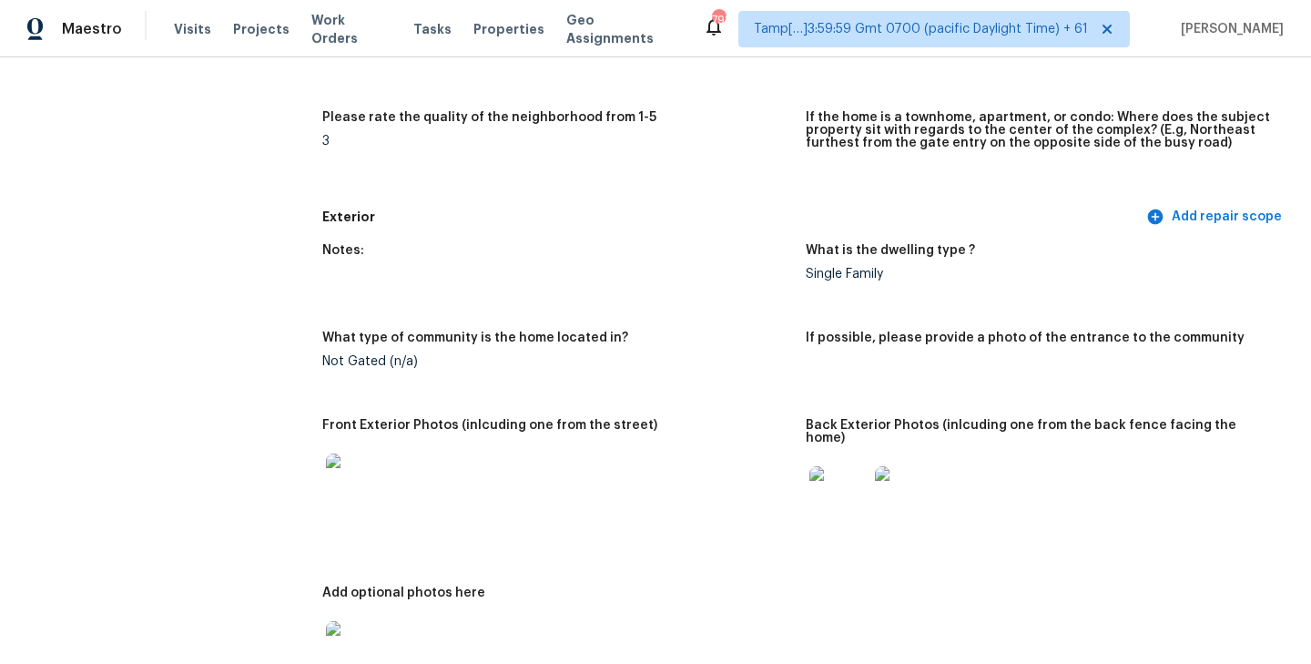
scroll to position [0, 0]
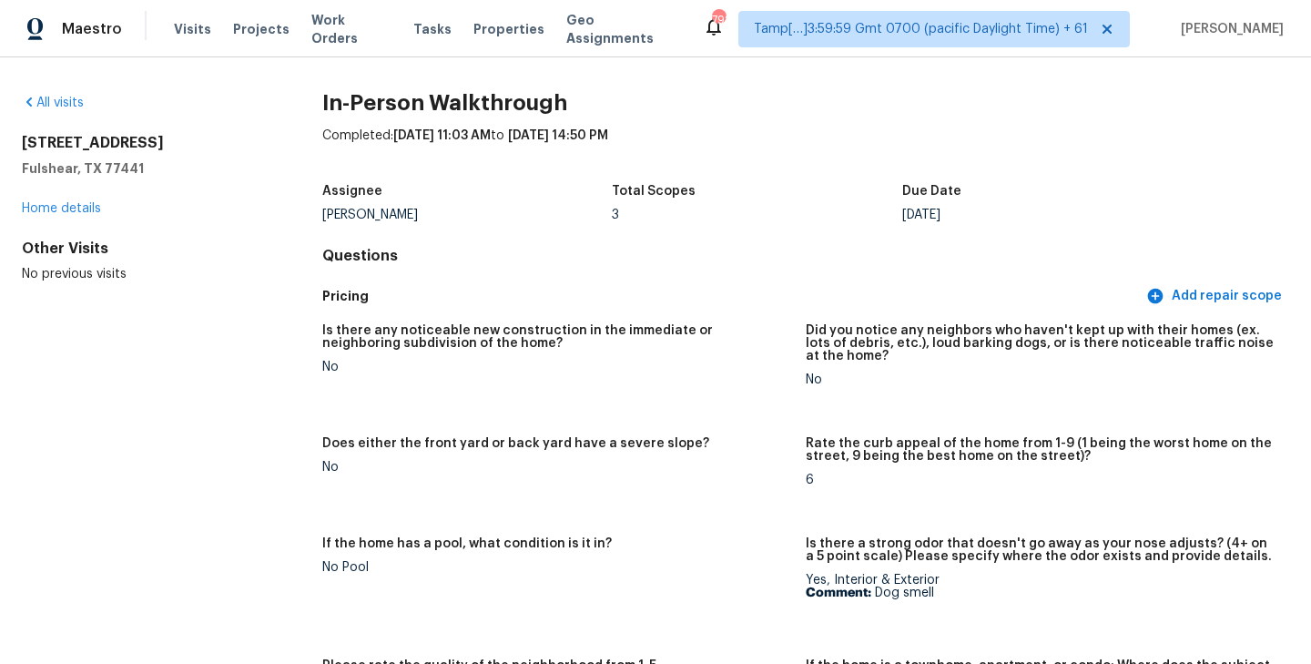
click at [844, 157] on div "Completed: 8/15/2025, 11:03 AM to 8/15/2025, 14:50 PM" at bounding box center [805, 150] width 967 height 47
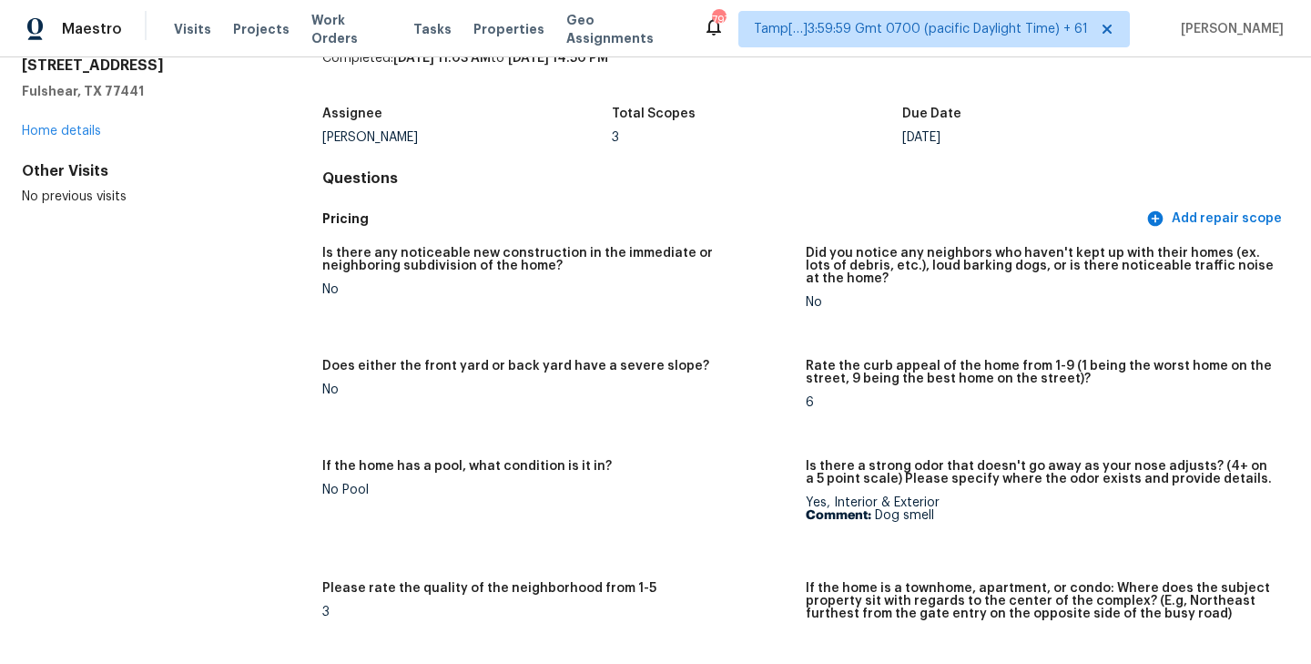
scroll to position [78, 0]
click at [685, 406] on figure "Does either the front yard or back yard have a severe slope? No" at bounding box center [563, 398] width 483 height 78
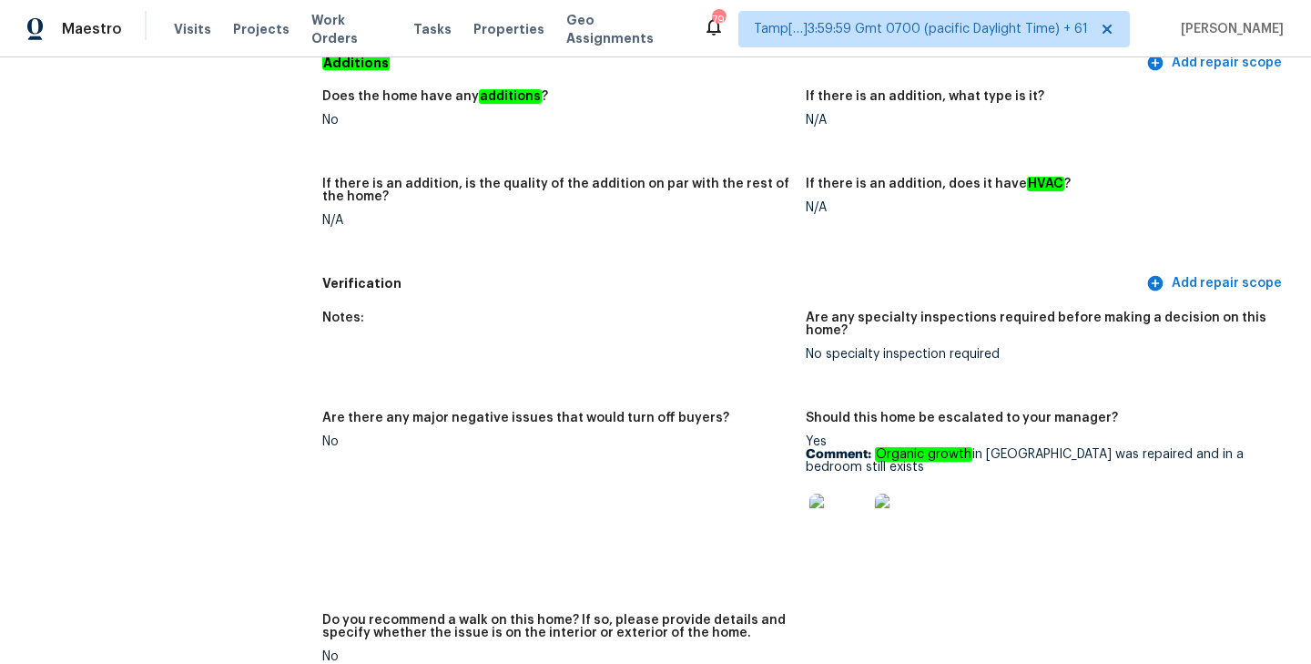
scroll to position [3943, 0]
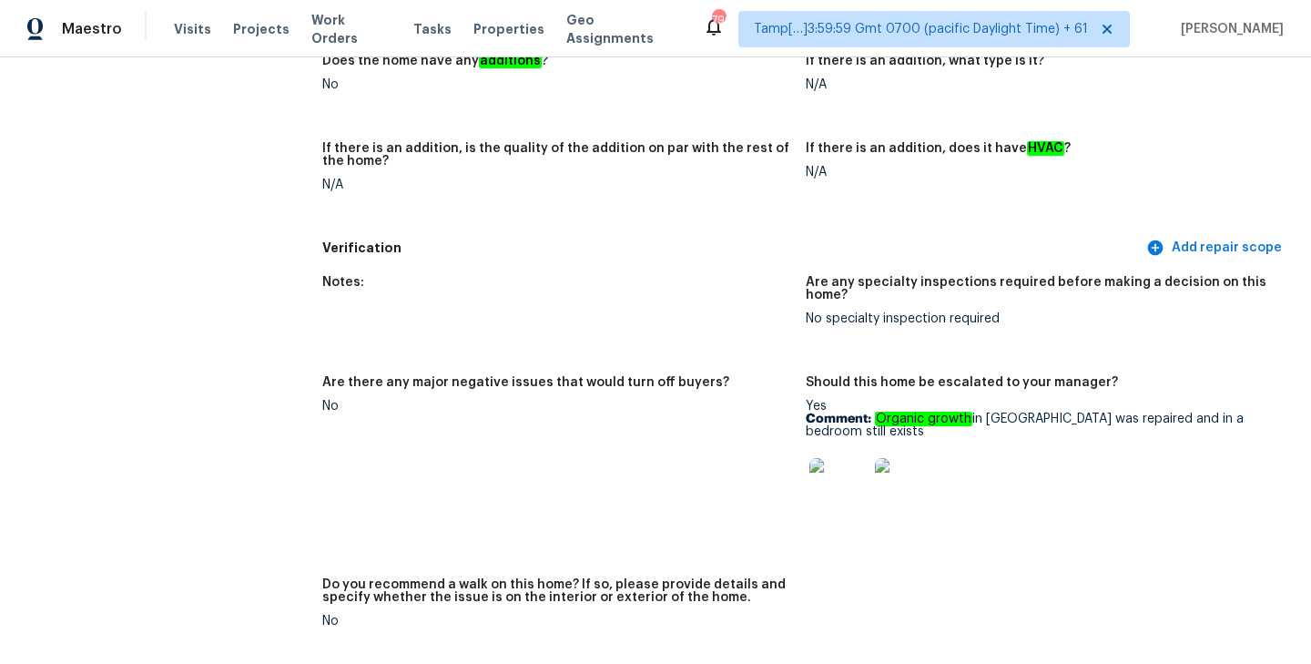
click at [957, 400] on div "Yes Comment: Organic growth in bath was repaired and in a bedroom still exists" at bounding box center [1040, 463] width 469 height 127
click at [915, 411] on em "Organic growth" at bounding box center [923, 418] width 97 height 15
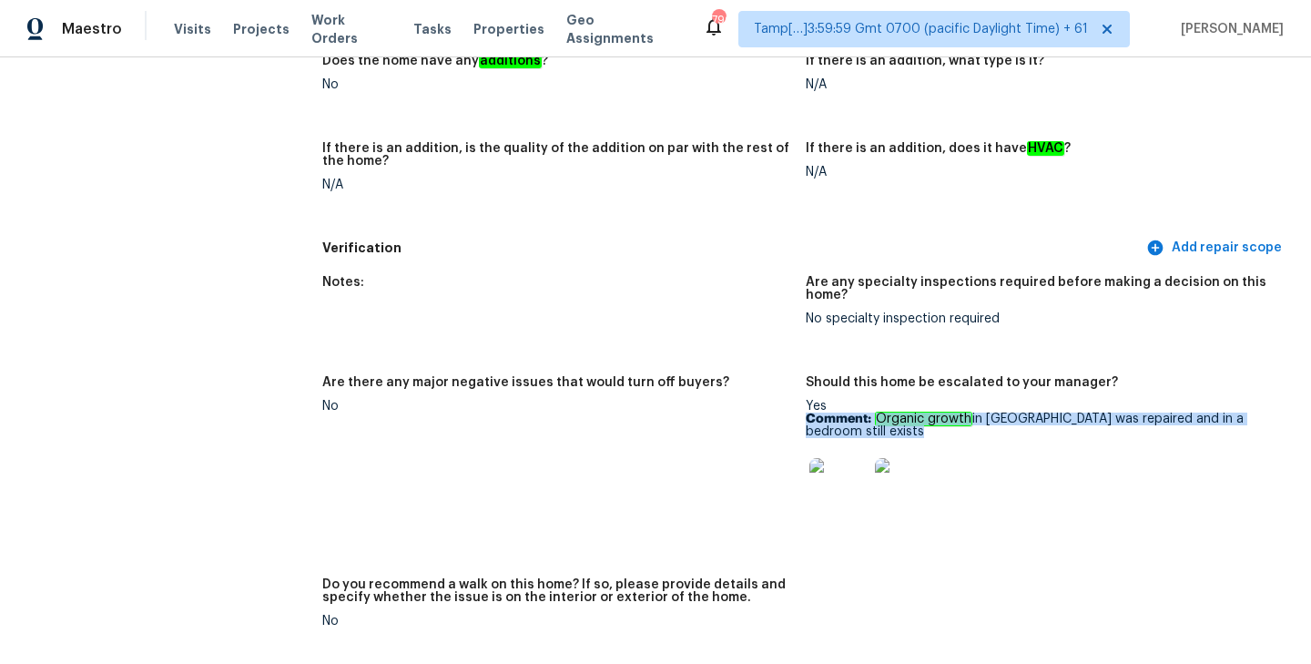
click at [915, 411] on em "Organic growth" at bounding box center [923, 418] width 97 height 15
click at [888, 411] on em "Organic growth" at bounding box center [923, 418] width 97 height 15
drag, startPoint x: 874, startPoint y: 393, endPoint x: 1266, endPoint y: 394, distance: 392.3
click at [1266, 412] on p "Comment: Organic growth in bath was repaired and in a bedroom still exists" at bounding box center [1040, 424] width 469 height 25
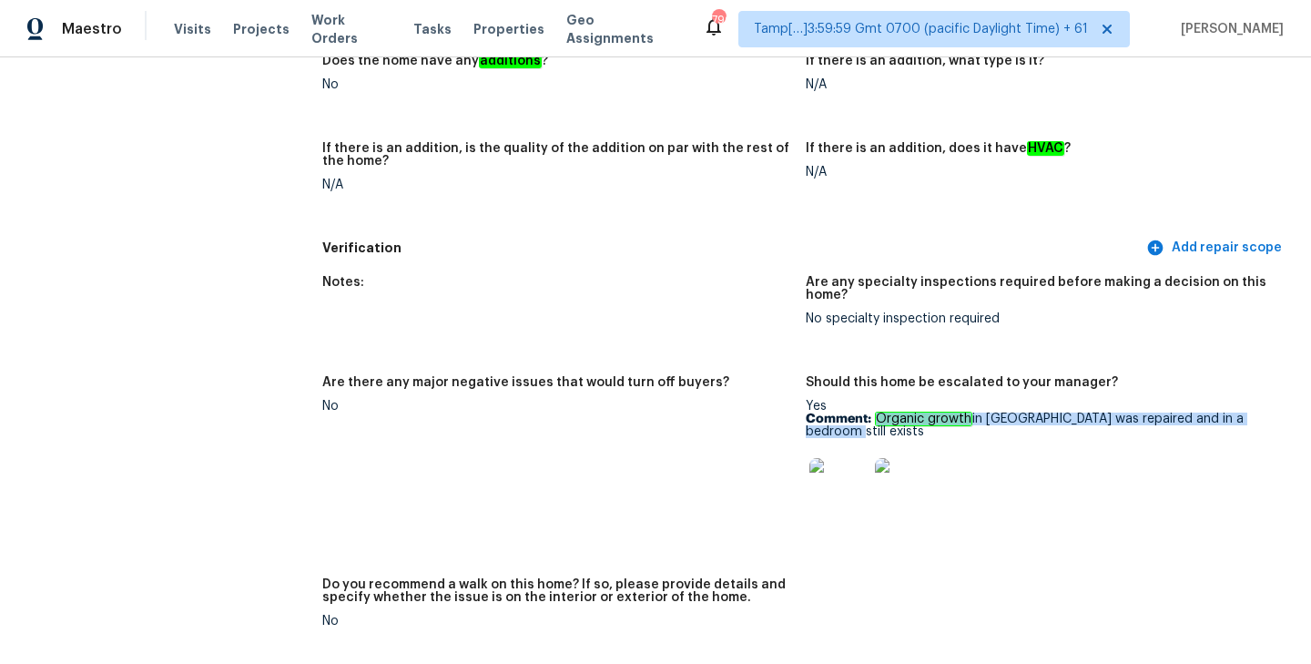
copy p "Organic growth in bath was repaired and in a bedroom still exists"
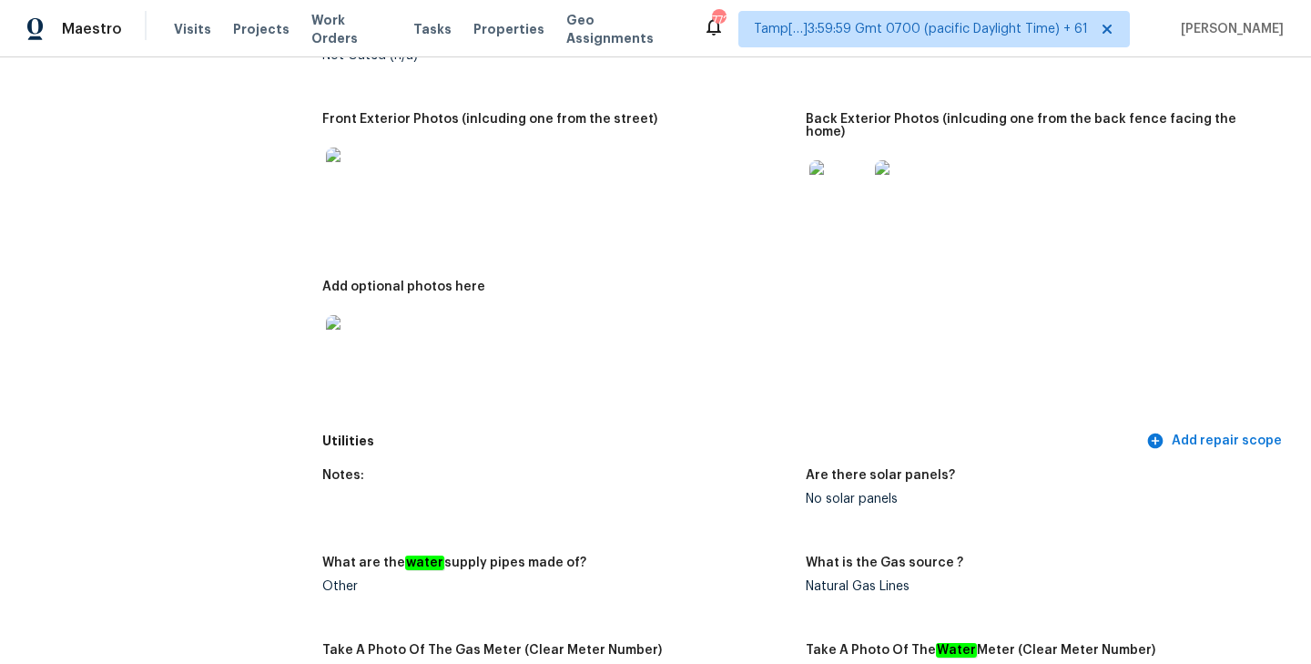
scroll to position [856, 0]
click at [714, 217] on figure "Front Exterior Photos (inlcuding one from the street)" at bounding box center [563, 184] width 483 height 146
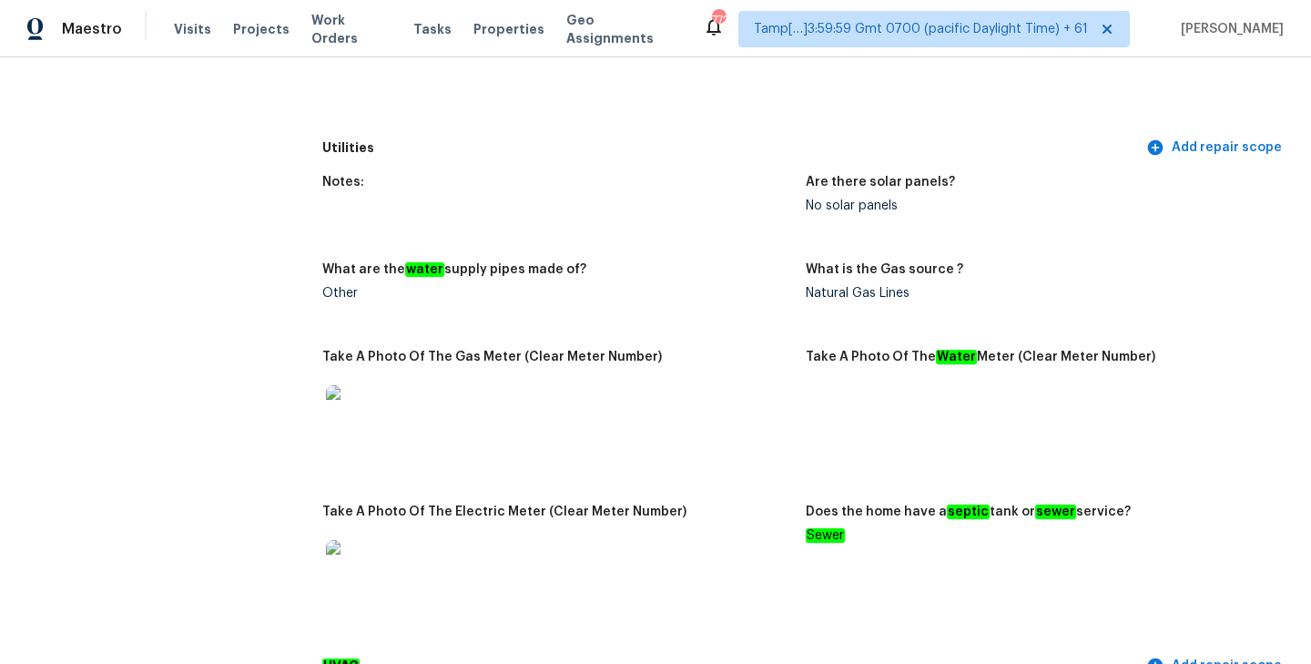
scroll to position [1304, 0]
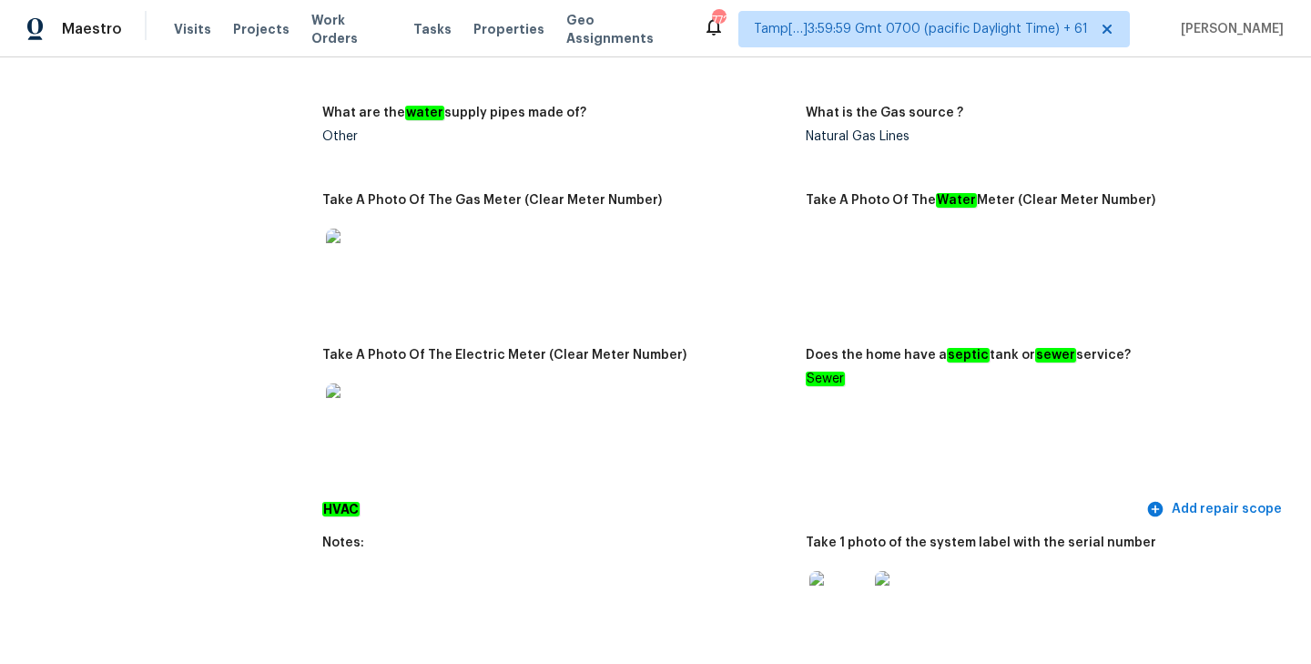
click at [347, 250] on img at bounding box center [355, 257] width 58 height 58
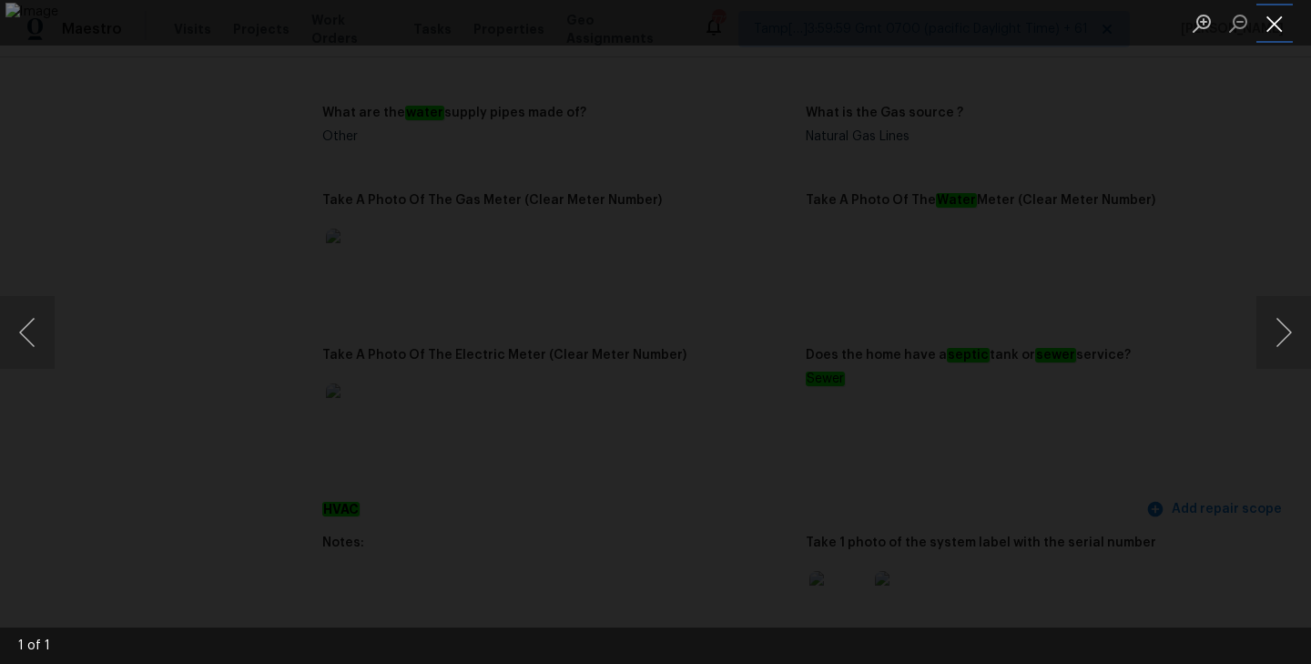
click at [1265, 31] on button "Close lightbox" at bounding box center [1274, 23] width 36 height 32
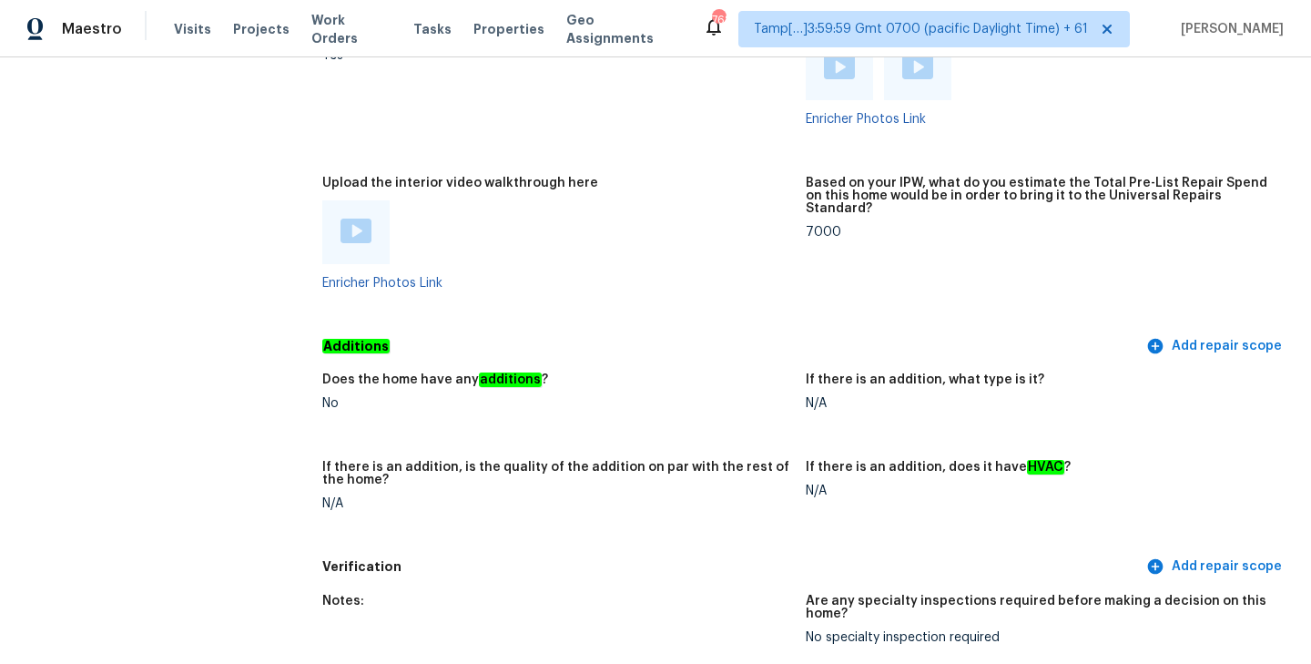
scroll to position [3587, 0]
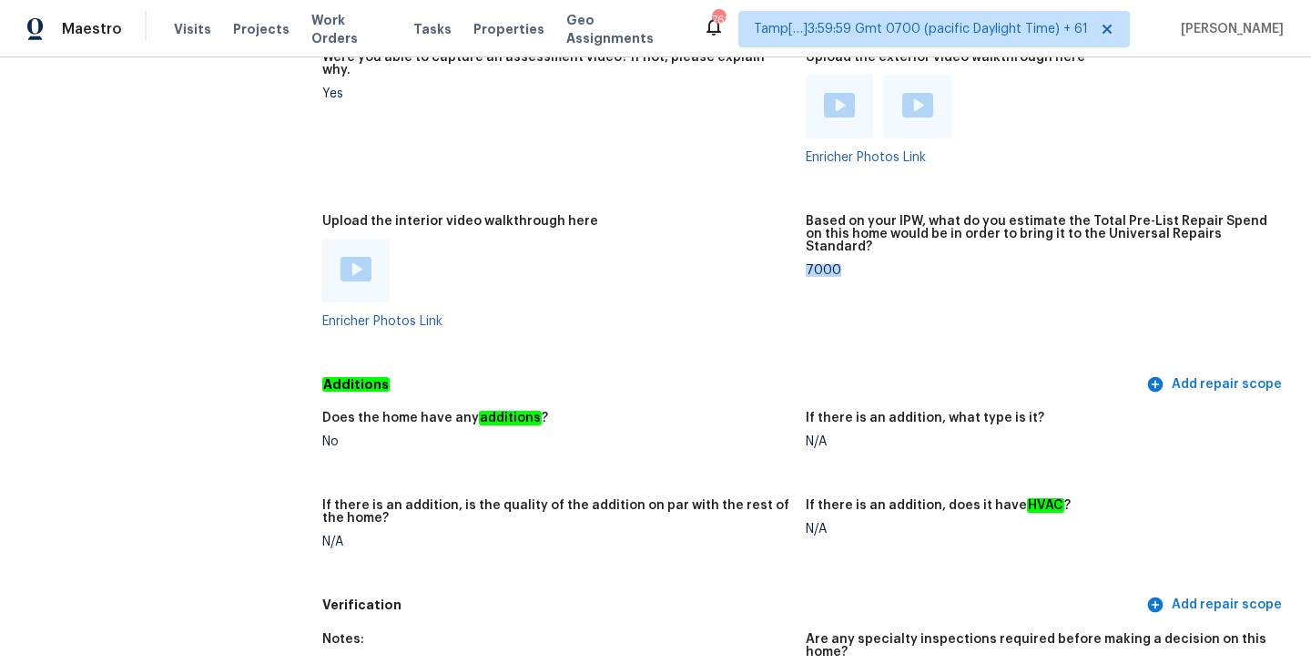
drag, startPoint x: 807, startPoint y: 231, endPoint x: 873, endPoint y: 230, distance: 65.5
click at [873, 264] on div "7000" at bounding box center [1040, 270] width 469 height 13
copy div "7000"
click at [729, 277] on div "Enricher Photos Link" at bounding box center [556, 282] width 469 height 89
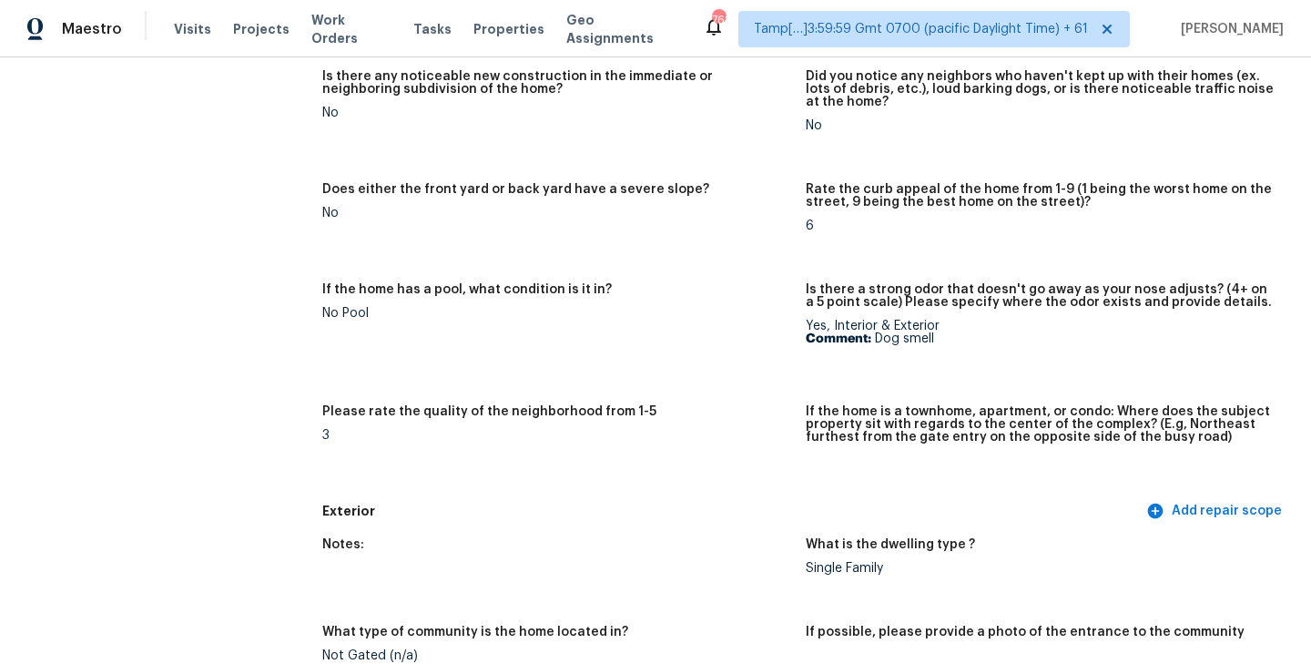
scroll to position [289, 0]
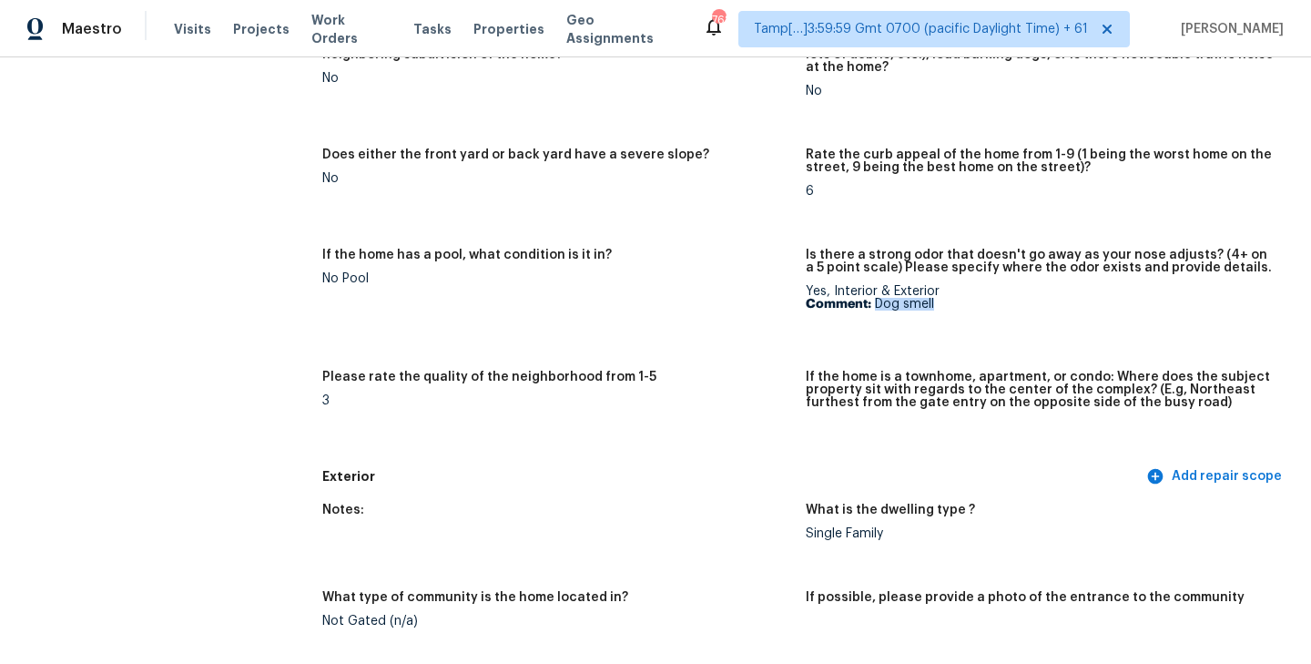
drag, startPoint x: 875, startPoint y: 304, endPoint x: 978, endPoint y: 304, distance: 102.9
click at [978, 304] on p "Comment: Dog smell" at bounding box center [1040, 304] width 469 height 13
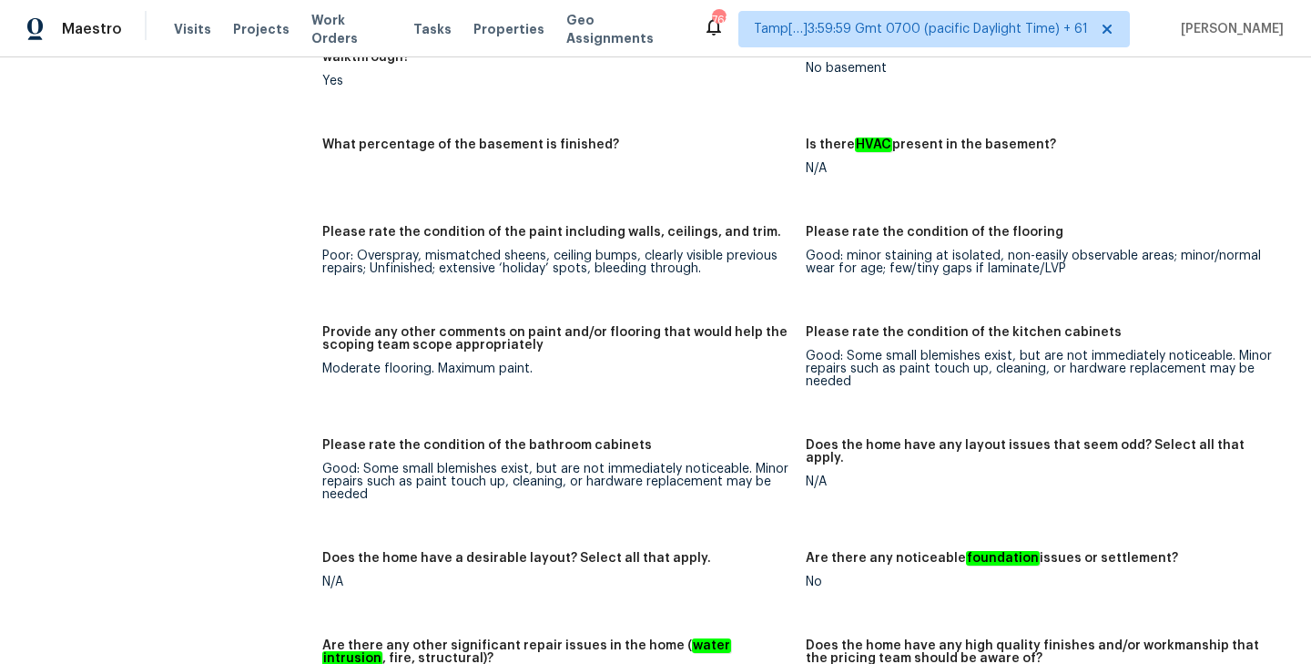
scroll to position [2542, 0]
drag, startPoint x: 320, startPoint y: 341, endPoint x: 623, endPoint y: 342, distance: 302.2
click at [623, 342] on div "All visits 8522 Balding Dr Fulshear, TX 77441 Home details Other Visits No prev…" at bounding box center [655, 92] width 1267 height 5083
click at [623, 361] on div "Moderate flooring. Maximum paint." at bounding box center [556, 367] width 469 height 13
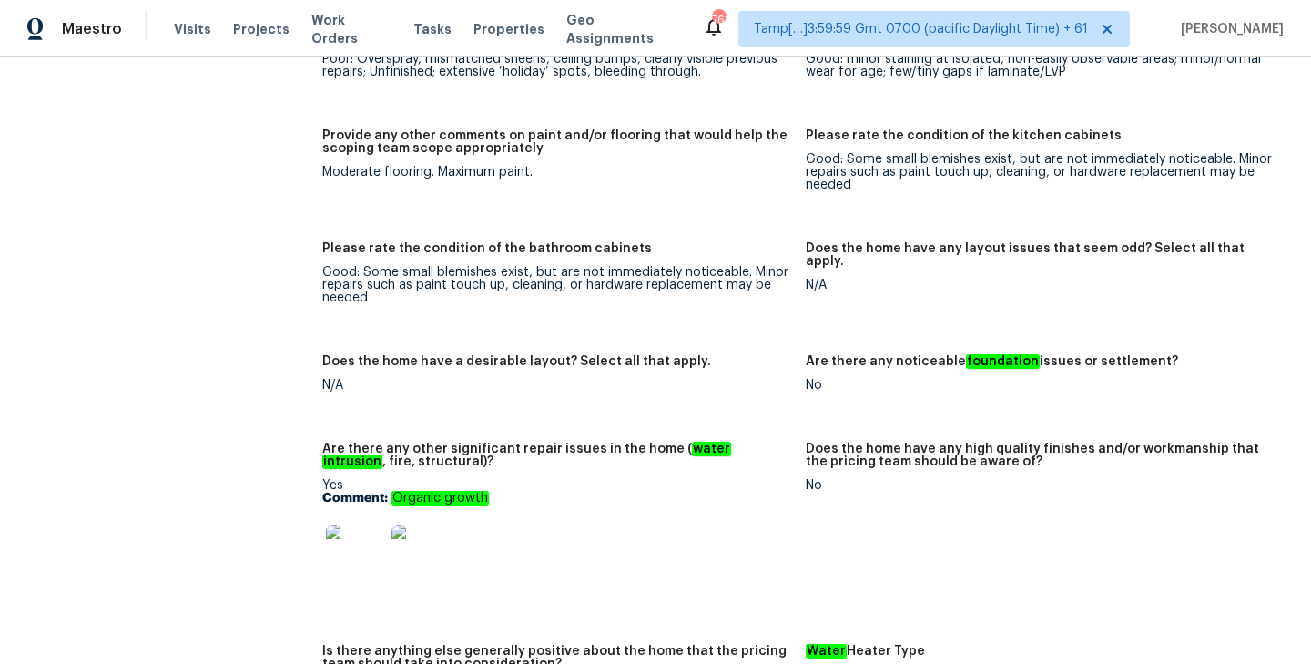
scroll to position [2751, 0]
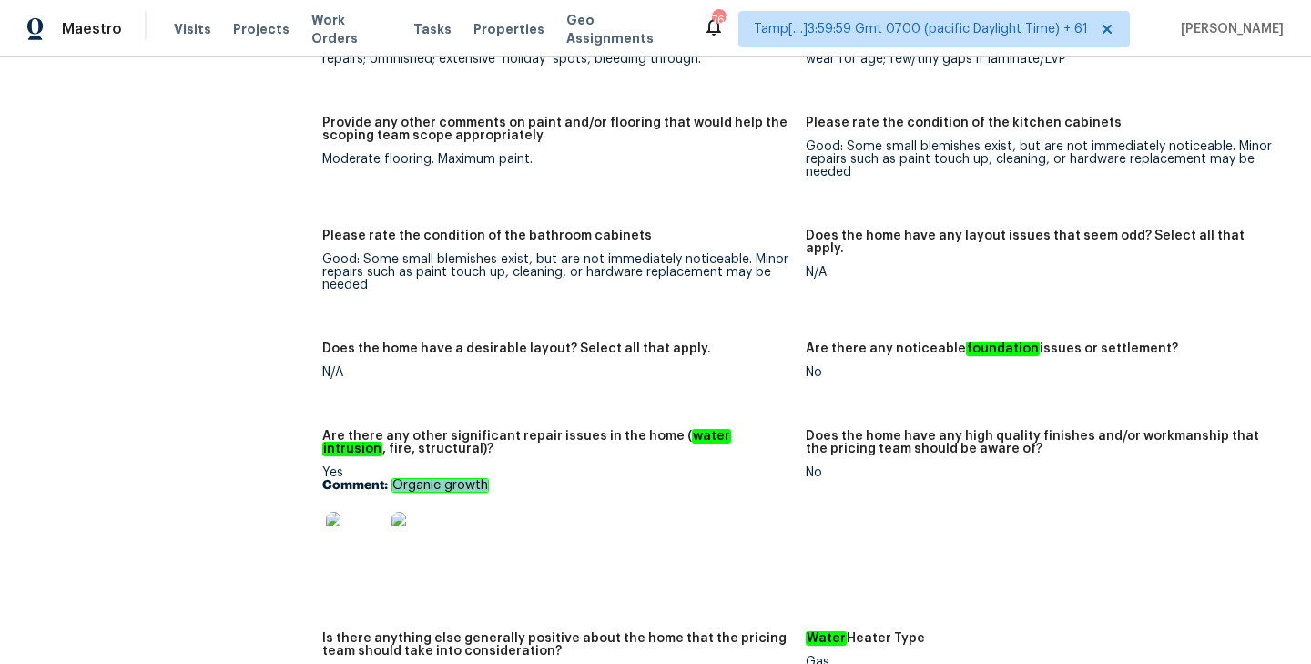
drag, startPoint x: 392, startPoint y: 464, endPoint x: 554, endPoint y: 465, distance: 162.0
click at [556, 479] on p "Comment: Organic growth" at bounding box center [556, 485] width 469 height 13
click at [352, 521] on img at bounding box center [355, 541] width 58 height 58
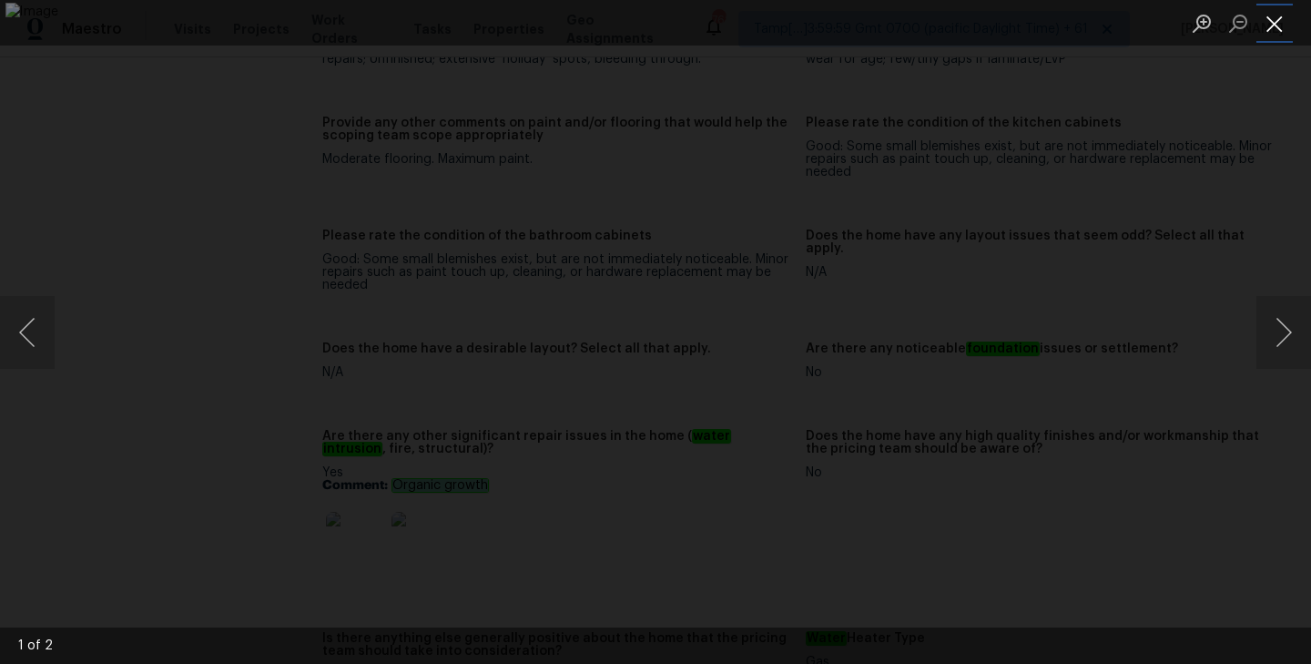
click at [1284, 29] on button "Close lightbox" at bounding box center [1274, 23] width 36 height 32
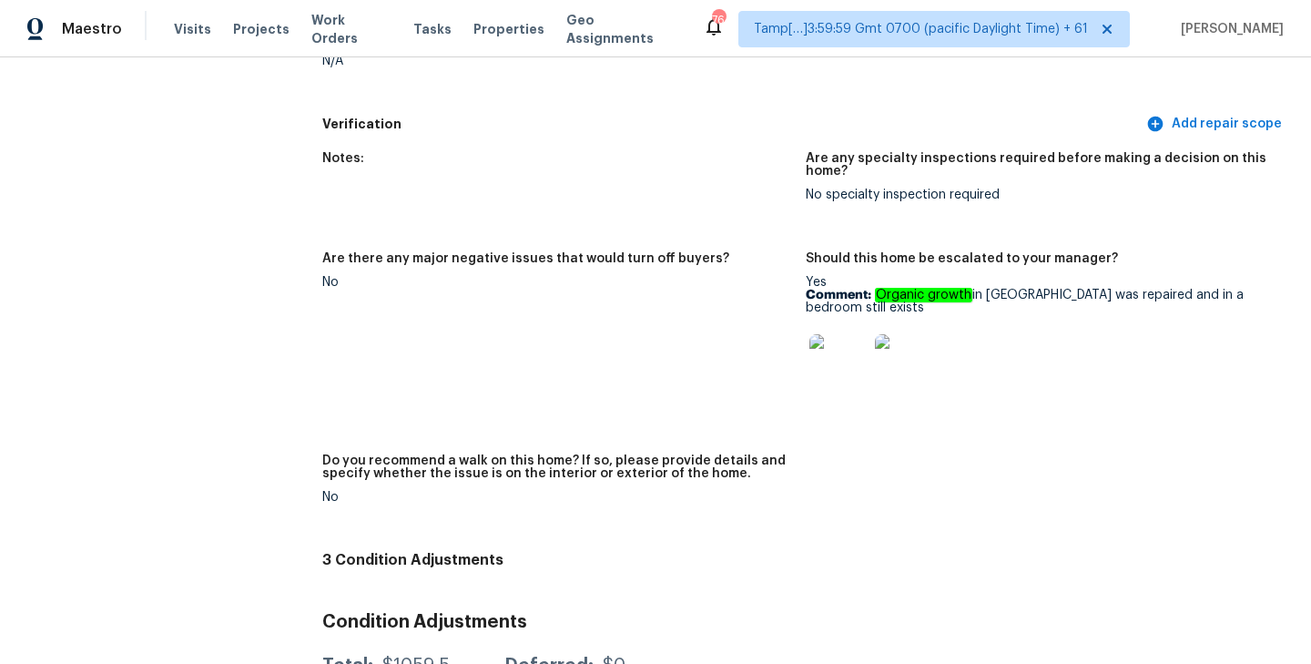
scroll to position [4146, 0]
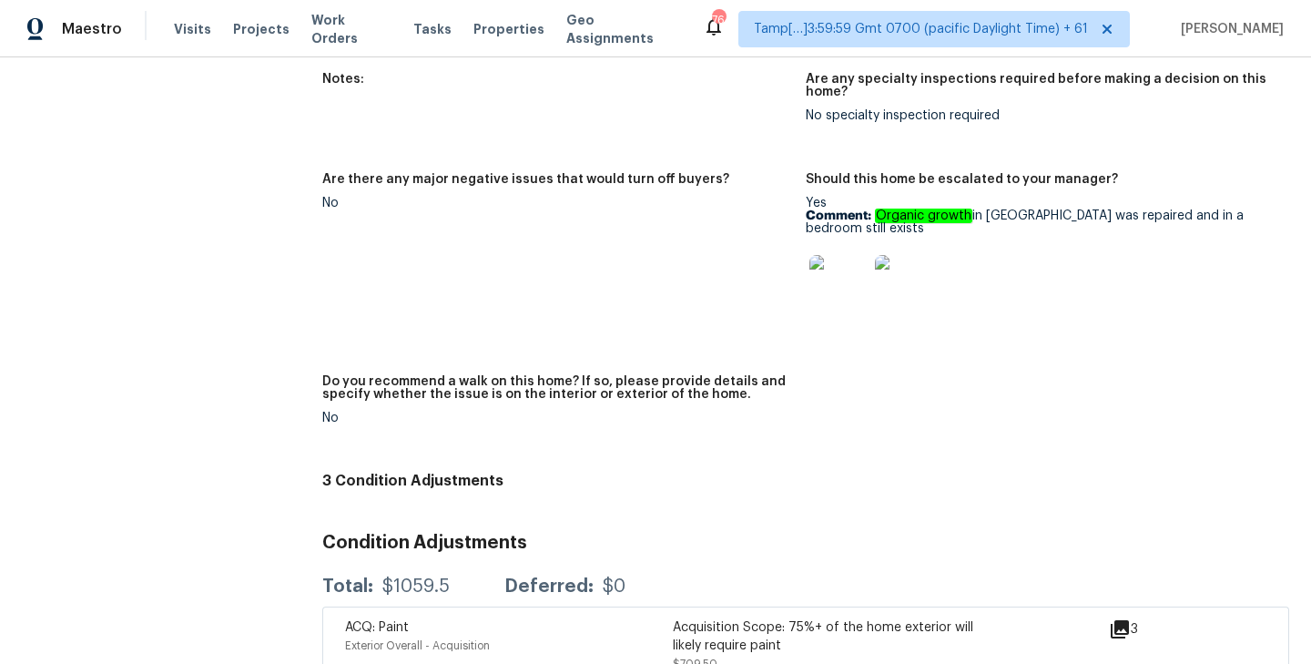
click at [853, 257] on img at bounding box center [838, 284] width 58 height 58
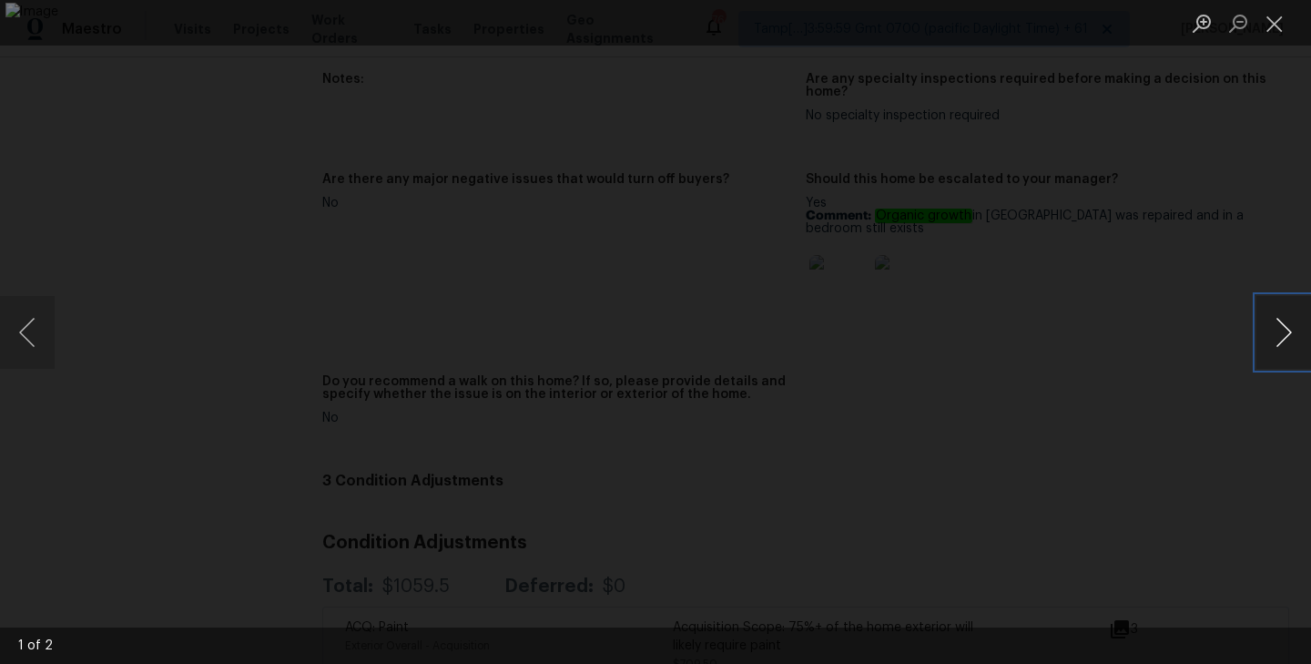
click at [1281, 345] on button "Next image" at bounding box center [1283, 332] width 55 height 73
click at [1283, 26] on button "Close lightbox" at bounding box center [1274, 23] width 36 height 32
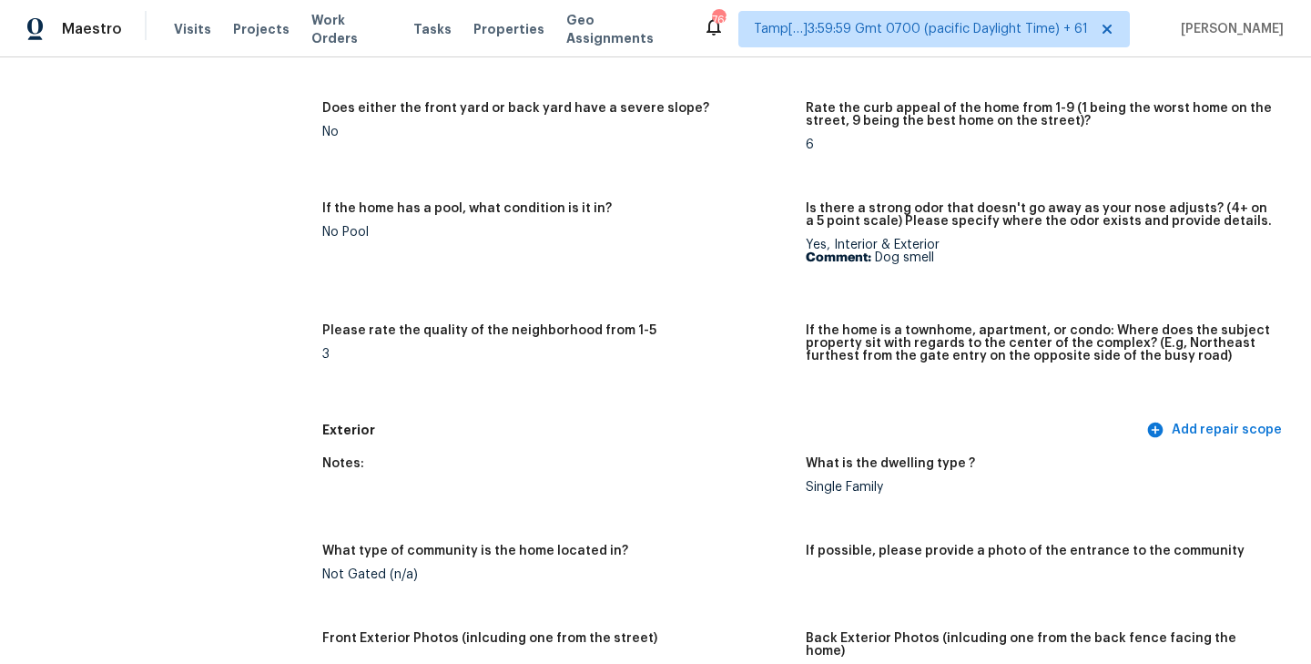
scroll to position [0, 0]
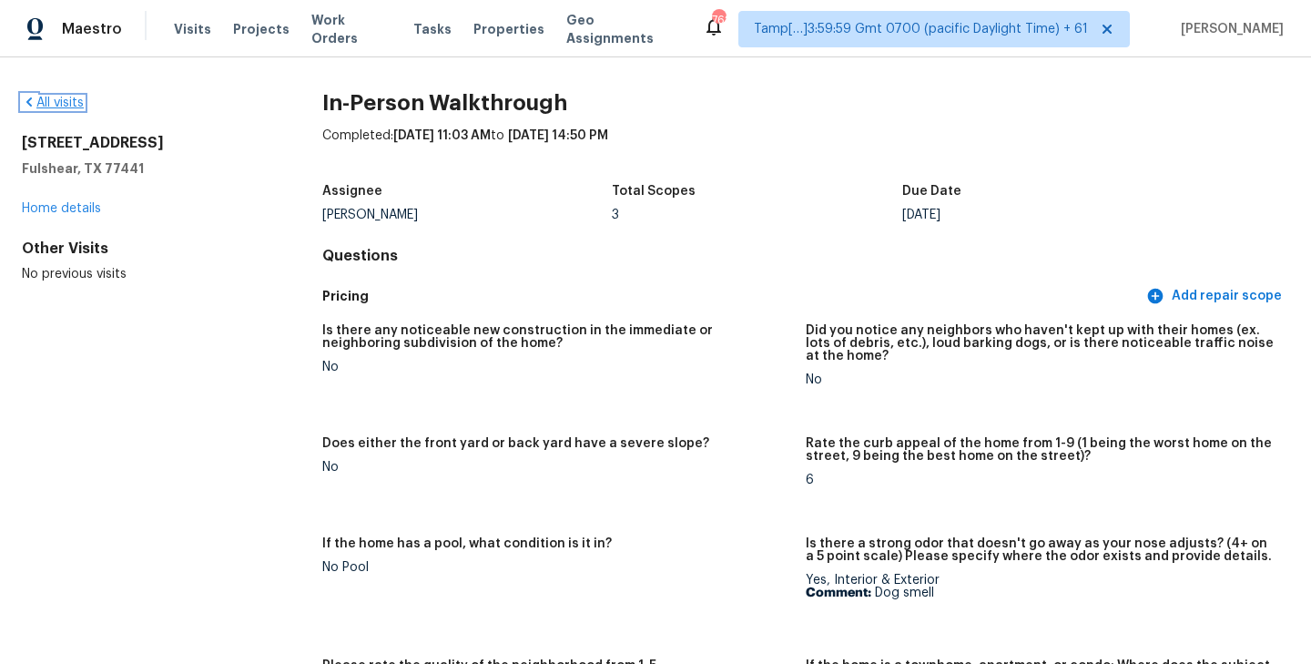
click at [43, 104] on link "All visits" at bounding box center [53, 102] width 62 height 13
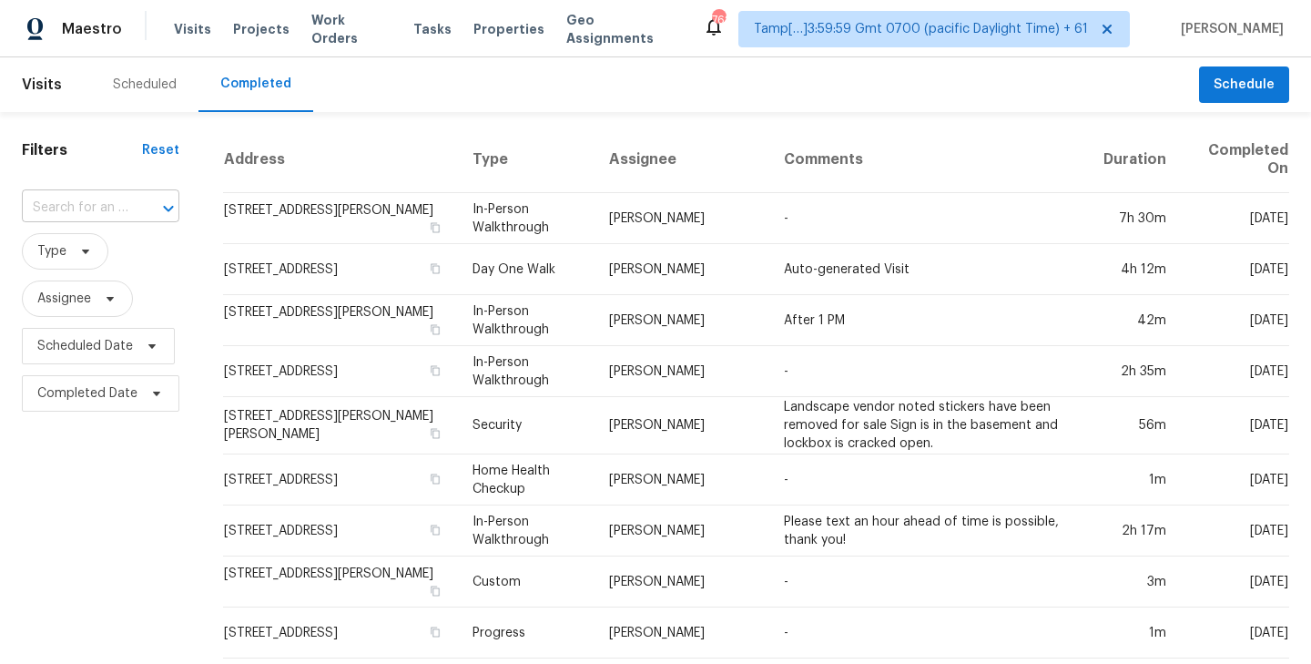
click at [96, 217] on input "text" at bounding box center [75, 208] width 107 height 28
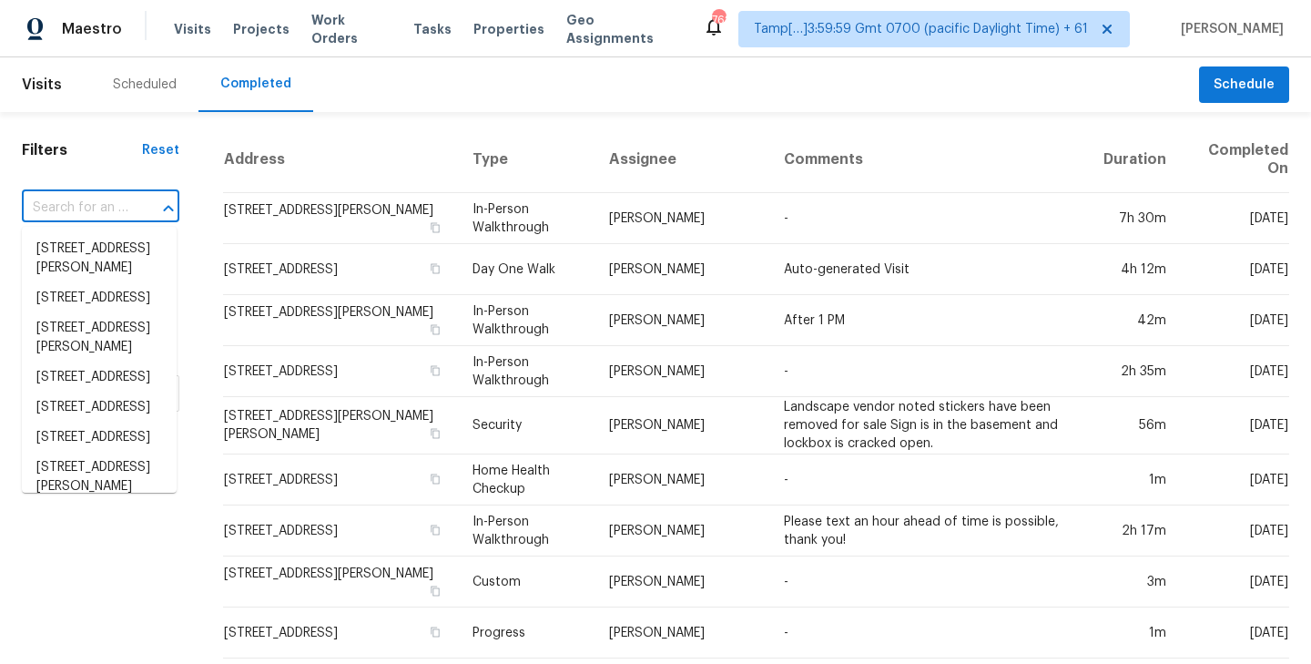
paste input "[STREET_ADDRESS]"
type input "[STREET_ADDRESS]"
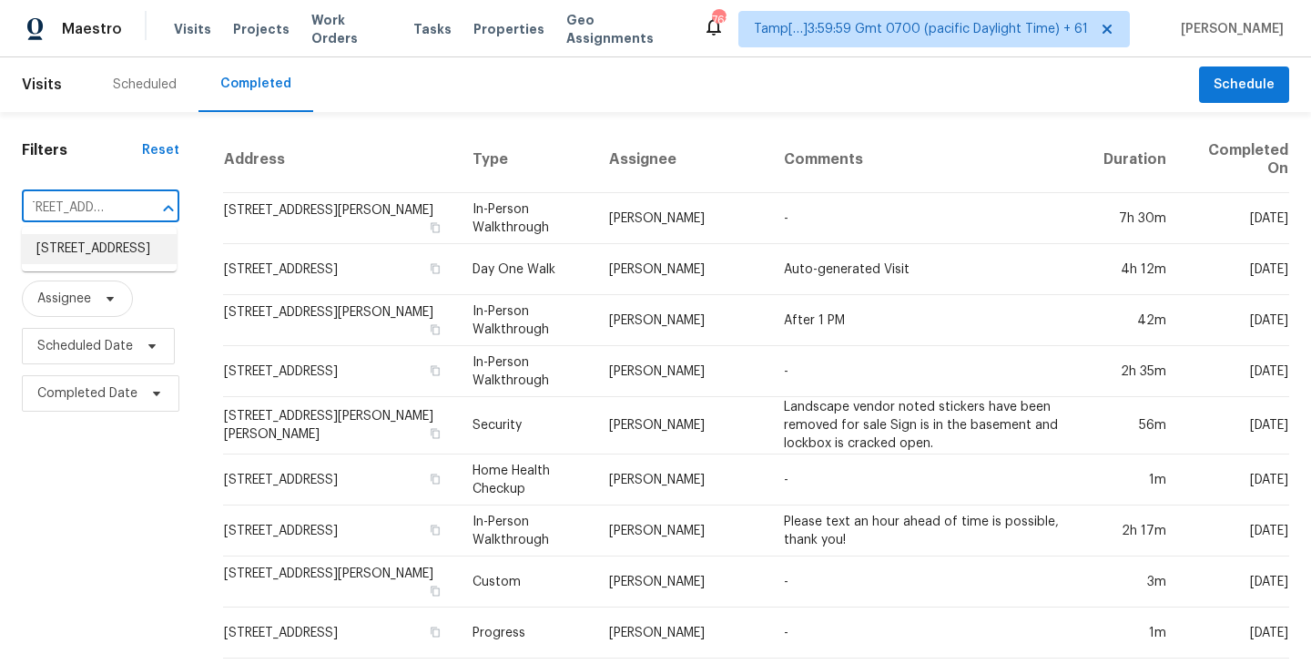
click at [90, 264] on li "2111 E Ellicott St, Tampa, FL 33610" at bounding box center [99, 249] width 155 height 30
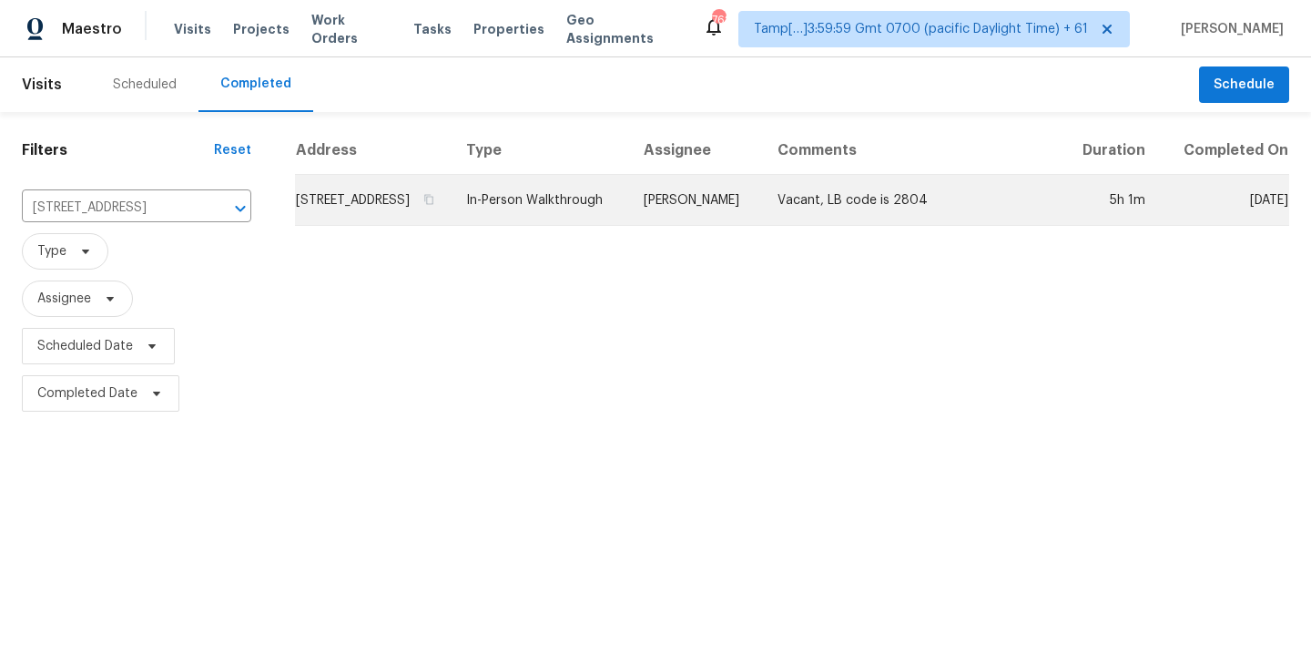
click at [443, 226] on td "2111 E Ellicott St, Tampa, FL 33610" at bounding box center [373, 200] width 157 height 51
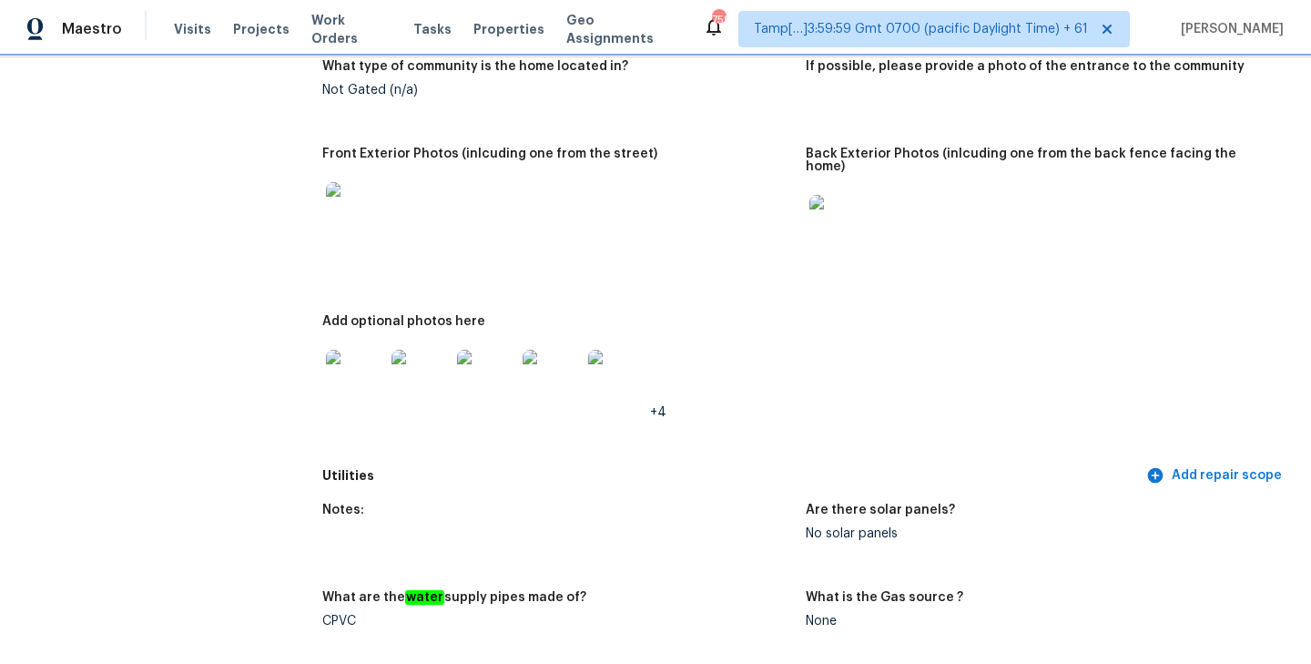
scroll to position [923, 0]
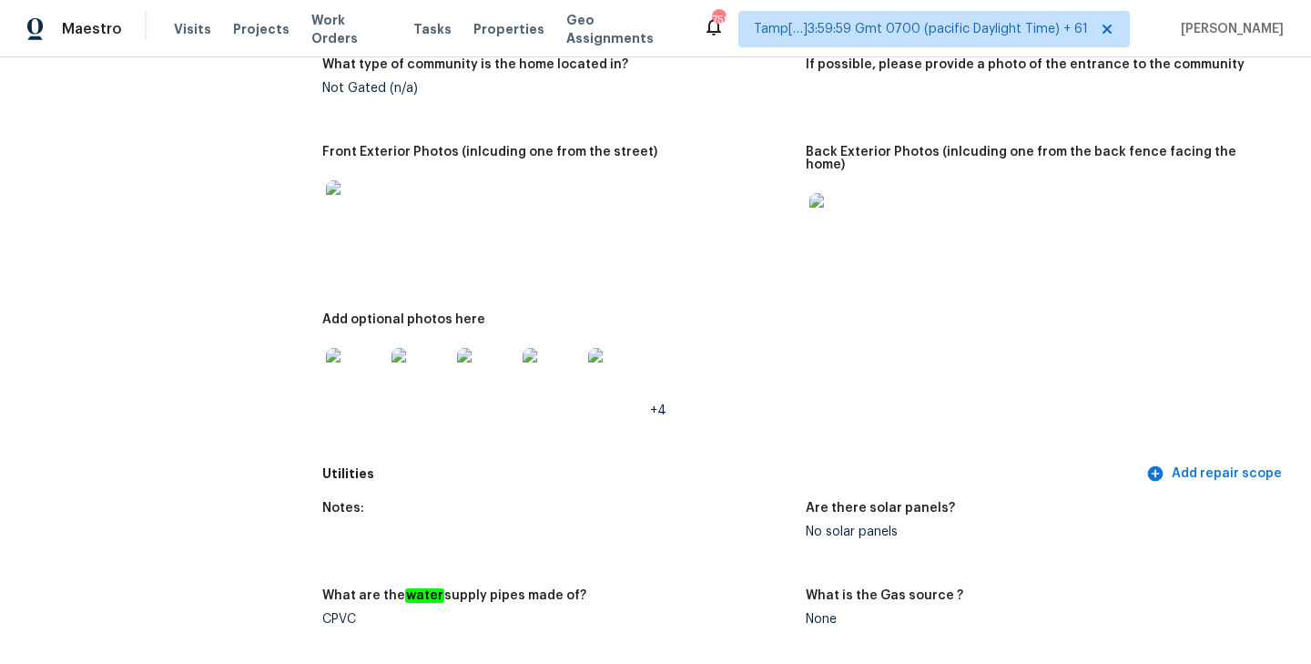
click at [360, 213] on img at bounding box center [355, 209] width 58 height 58
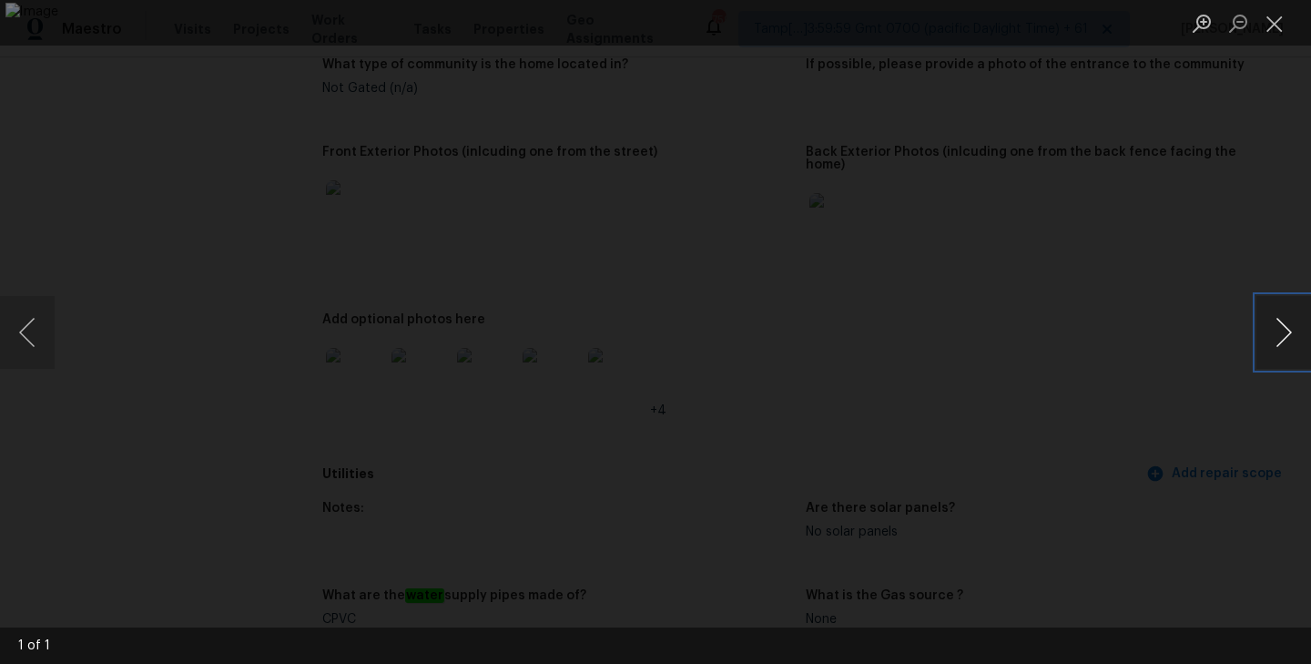
click at [1285, 329] on button "Next image" at bounding box center [1283, 332] width 55 height 73
click at [1270, 23] on button "Close lightbox" at bounding box center [1274, 23] width 36 height 32
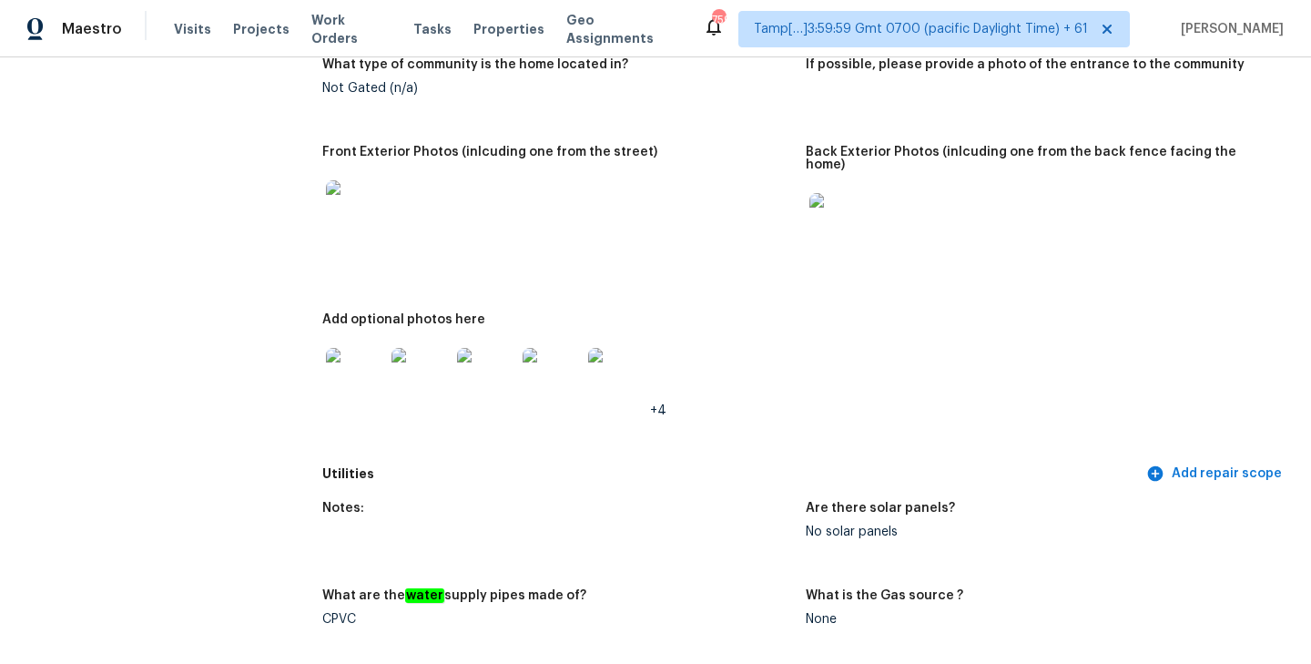
click at [849, 204] on img at bounding box center [838, 222] width 58 height 58
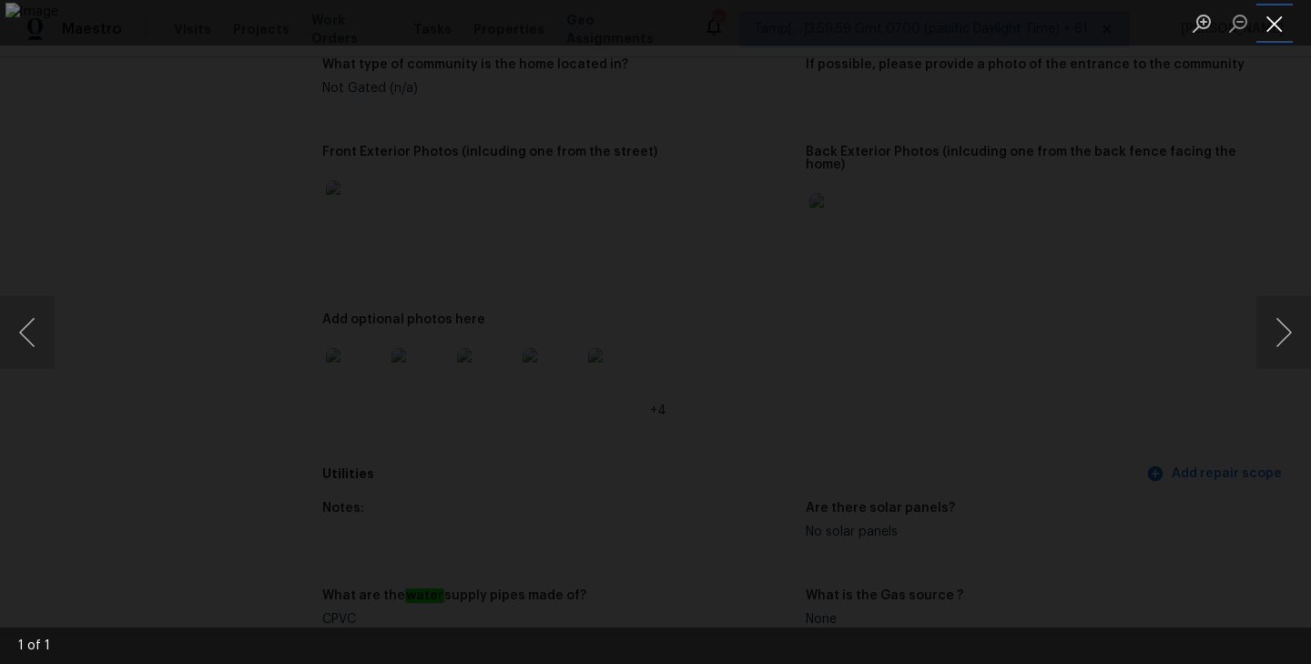
click at [1272, 26] on button "Close lightbox" at bounding box center [1274, 23] width 36 height 32
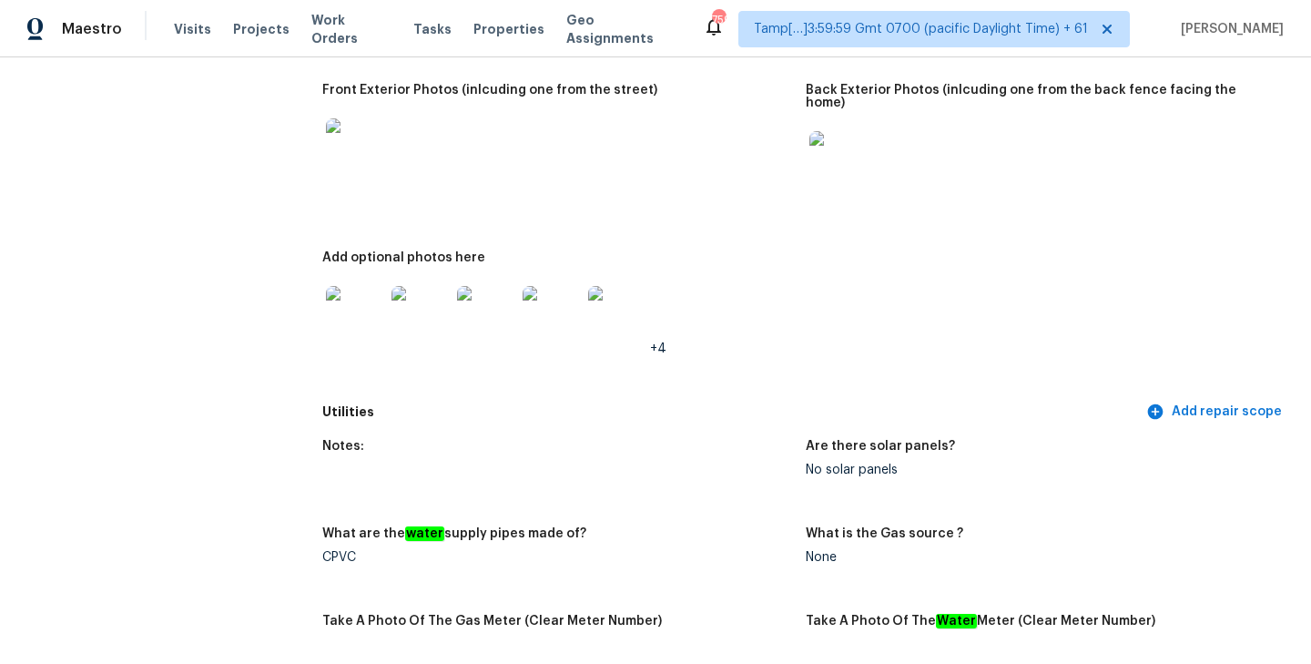
scroll to position [1009, 0]
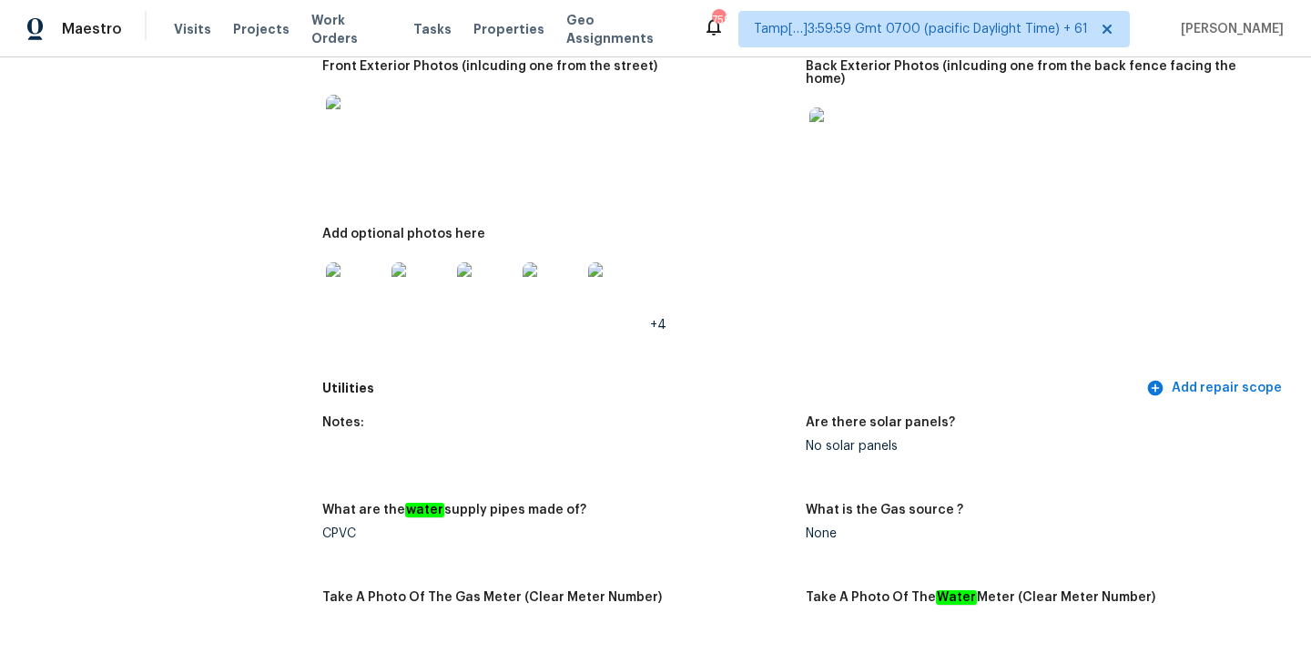
click at [341, 275] on img at bounding box center [355, 291] width 58 height 58
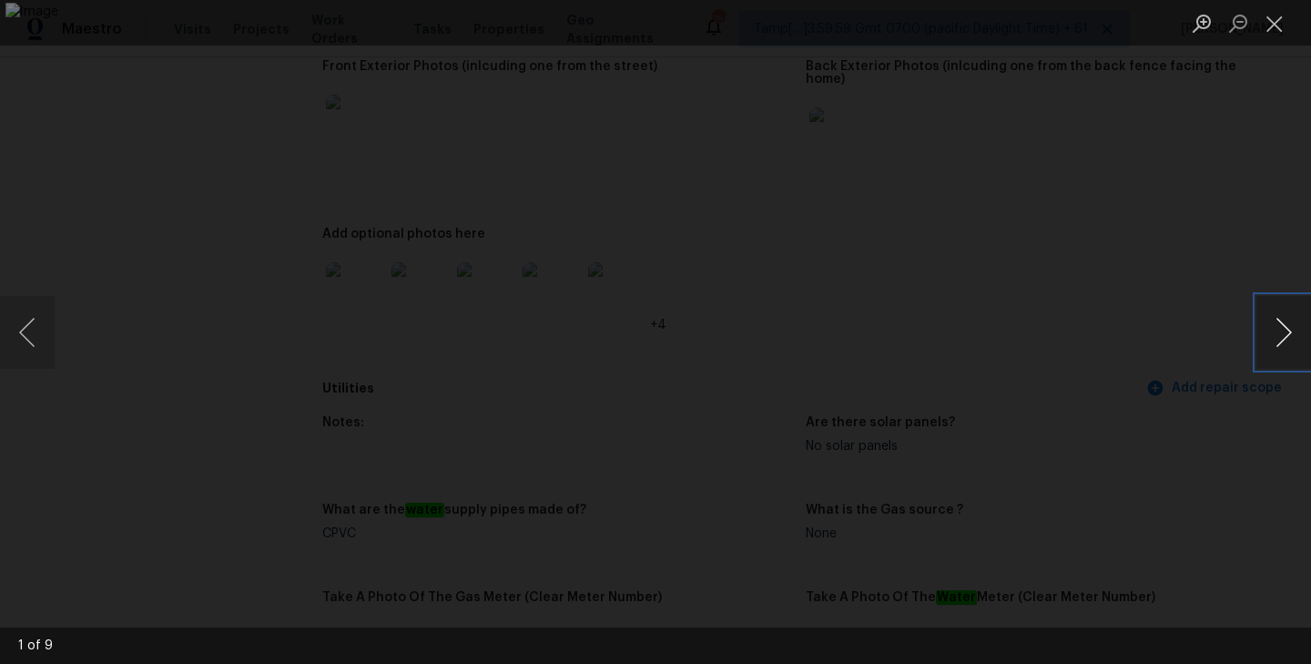
click at [1290, 322] on button "Next image" at bounding box center [1283, 332] width 55 height 73
click at [1263, 336] on button "Next image" at bounding box center [1283, 332] width 55 height 73
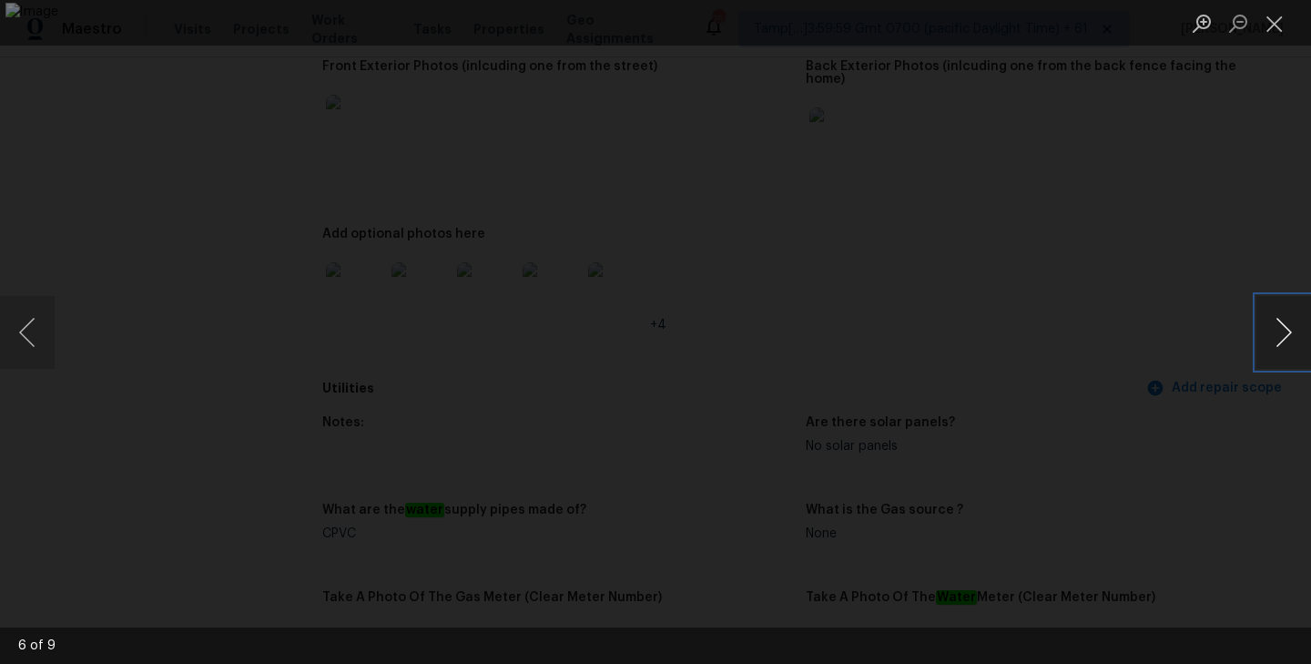
click at [1287, 331] on button "Next image" at bounding box center [1283, 332] width 55 height 73
click at [1267, 17] on button "Close lightbox" at bounding box center [1274, 23] width 36 height 32
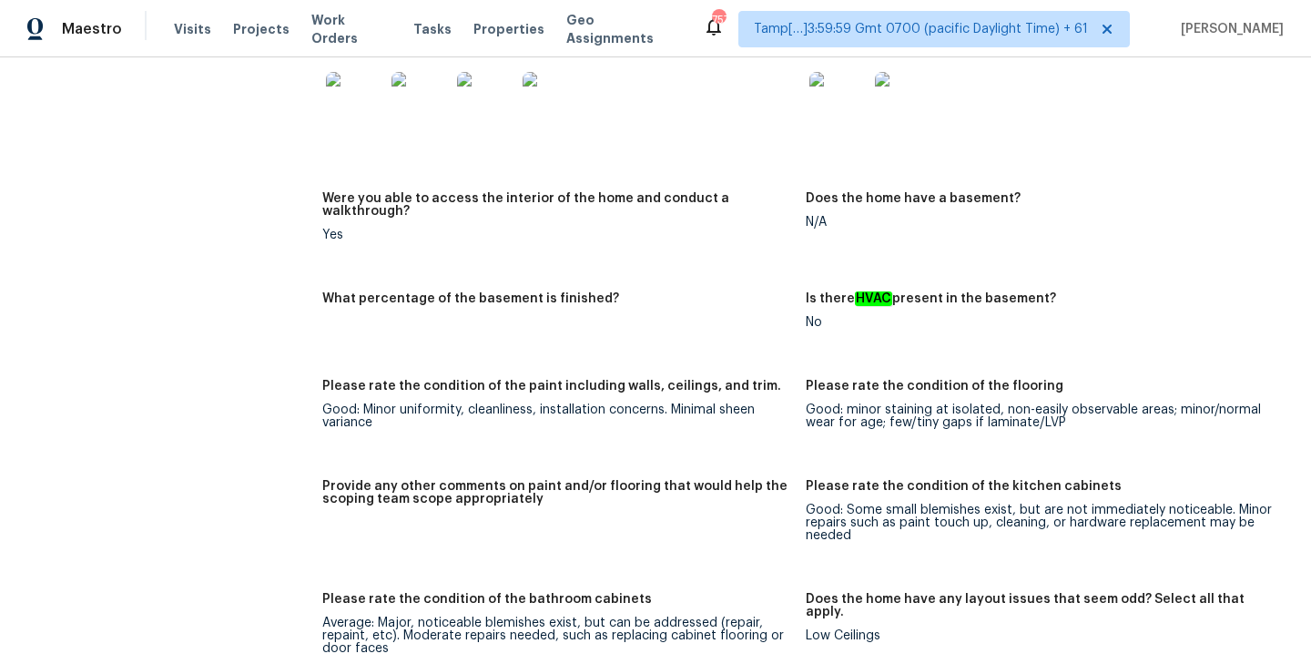
scroll to position [4975, 0]
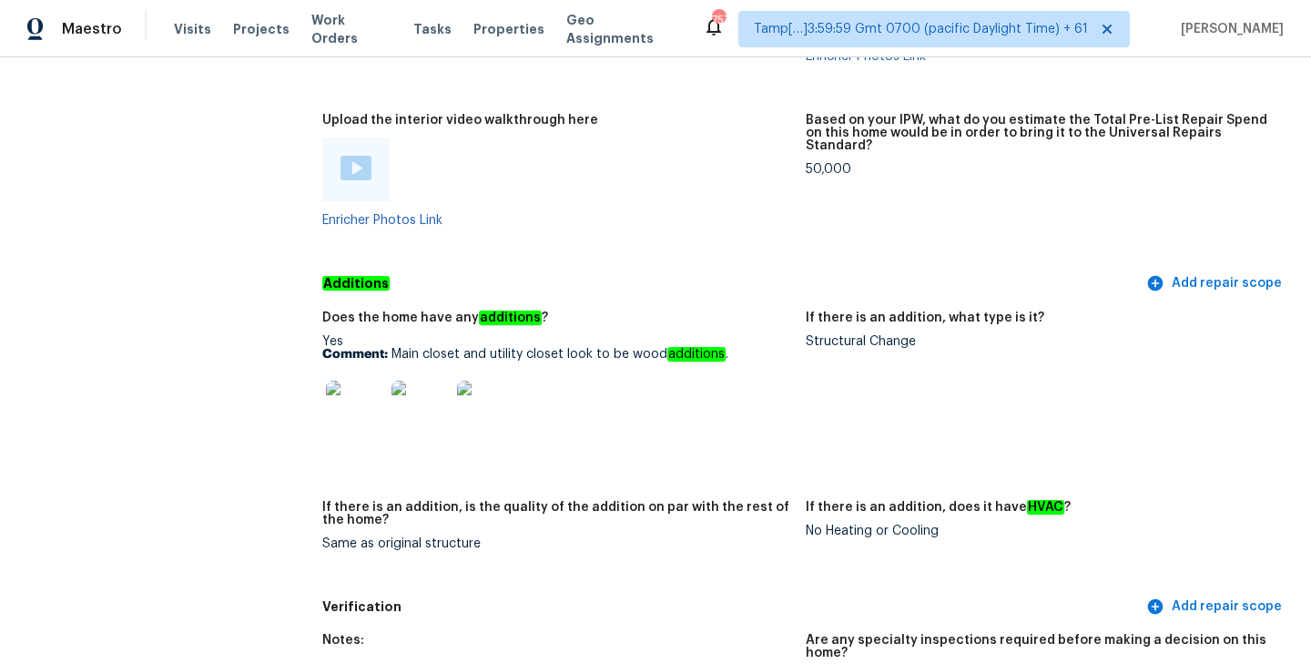
click at [777, 300] on div "Does the home have any additions ? Yes Comment: Main closet and utility closet …" at bounding box center [805, 444] width 967 height 289
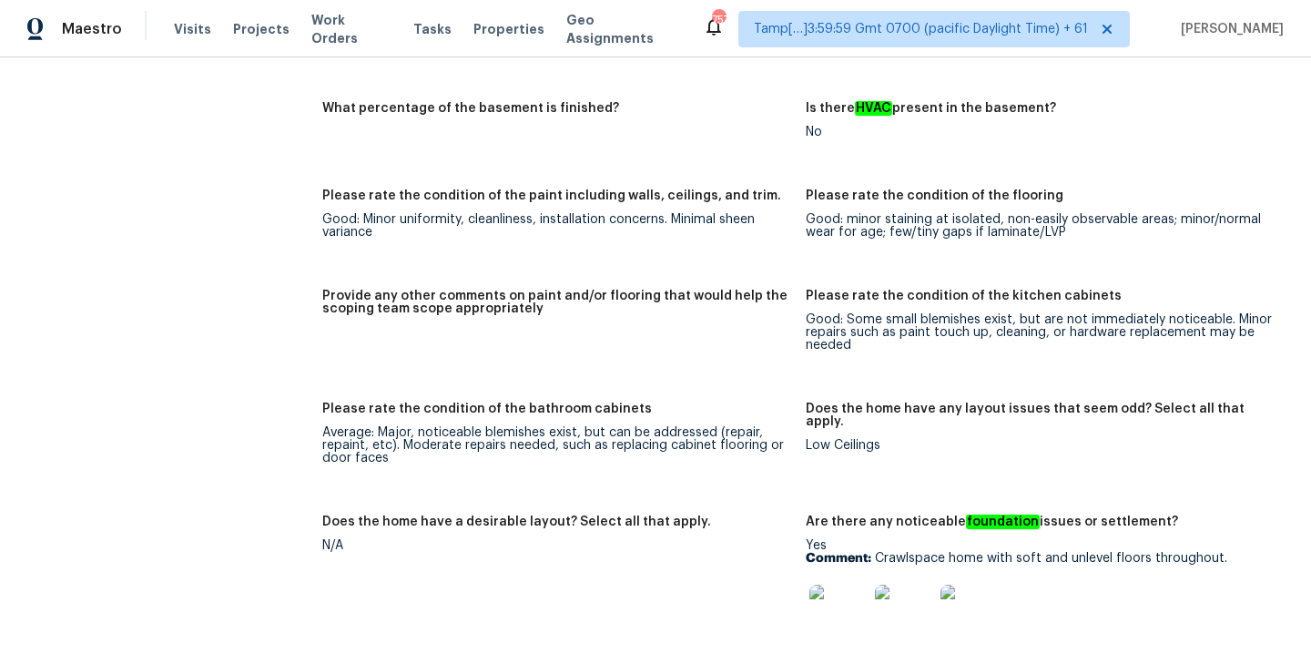
scroll to position [2881, 0]
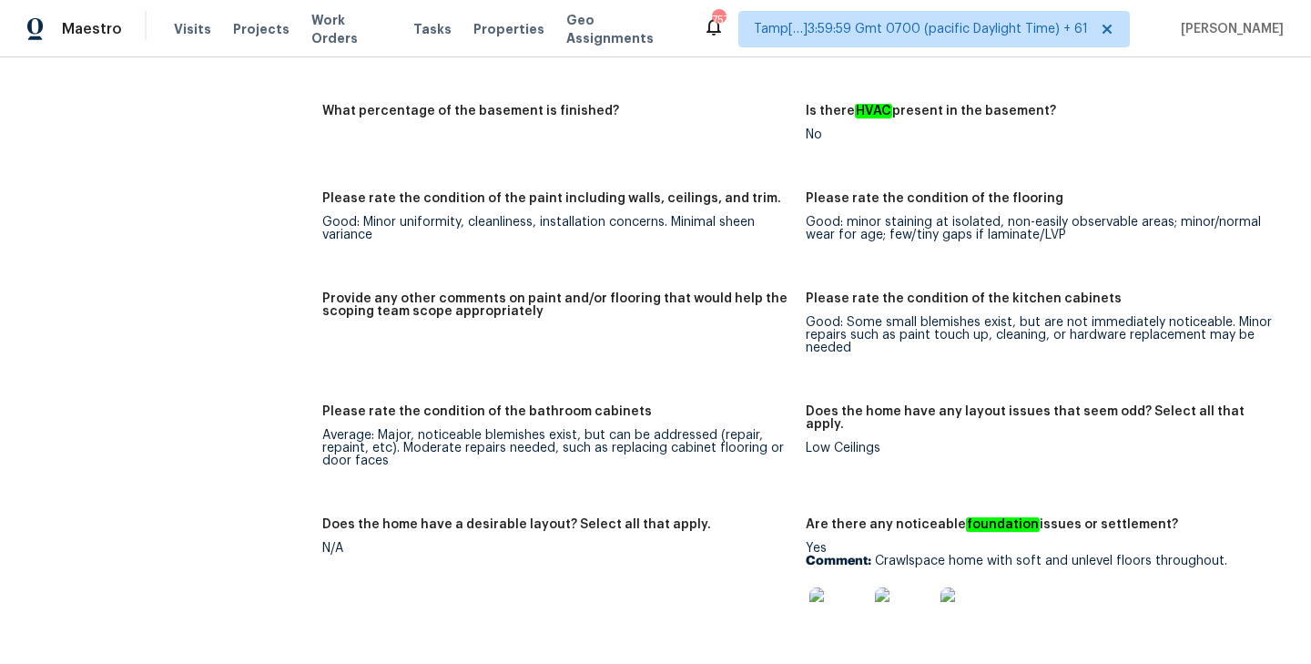
click at [713, 292] on h5 "Provide any other comments on paint and/or flooring that would help the scoping…" at bounding box center [556, 304] width 469 height 25
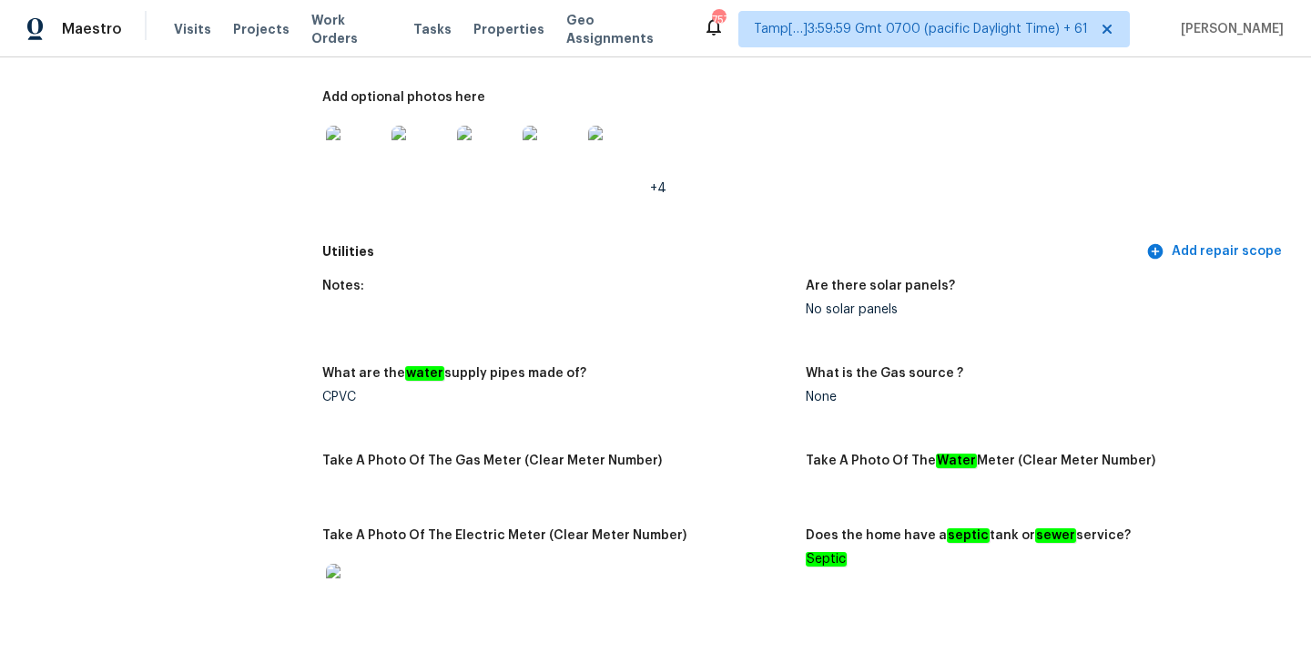
scroll to position [3810, 0]
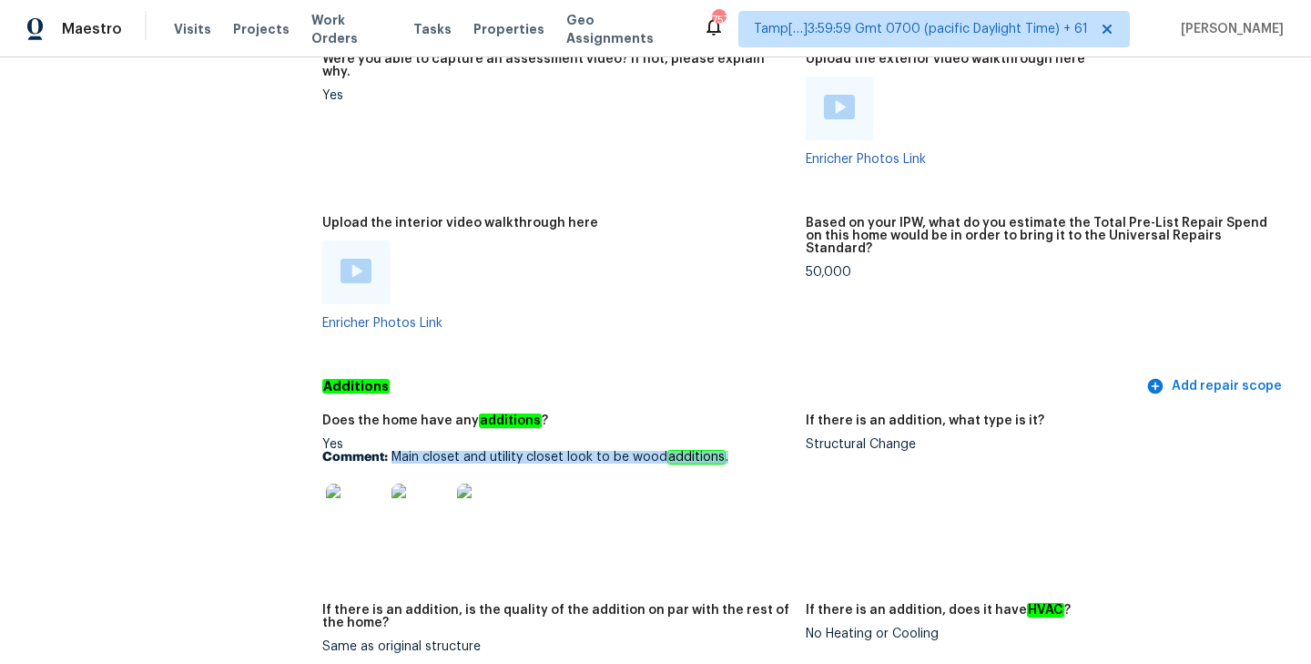
drag, startPoint x: 395, startPoint y: 431, endPoint x: 737, endPoint y: 432, distance: 342.3
click at [737, 451] on p "Comment: Main closet and utility closet look to be wood additions ." at bounding box center [556, 457] width 469 height 13
copy p "Main closet and utility closet look to be wood additions ."
click at [345, 483] on img at bounding box center [355, 512] width 58 height 58
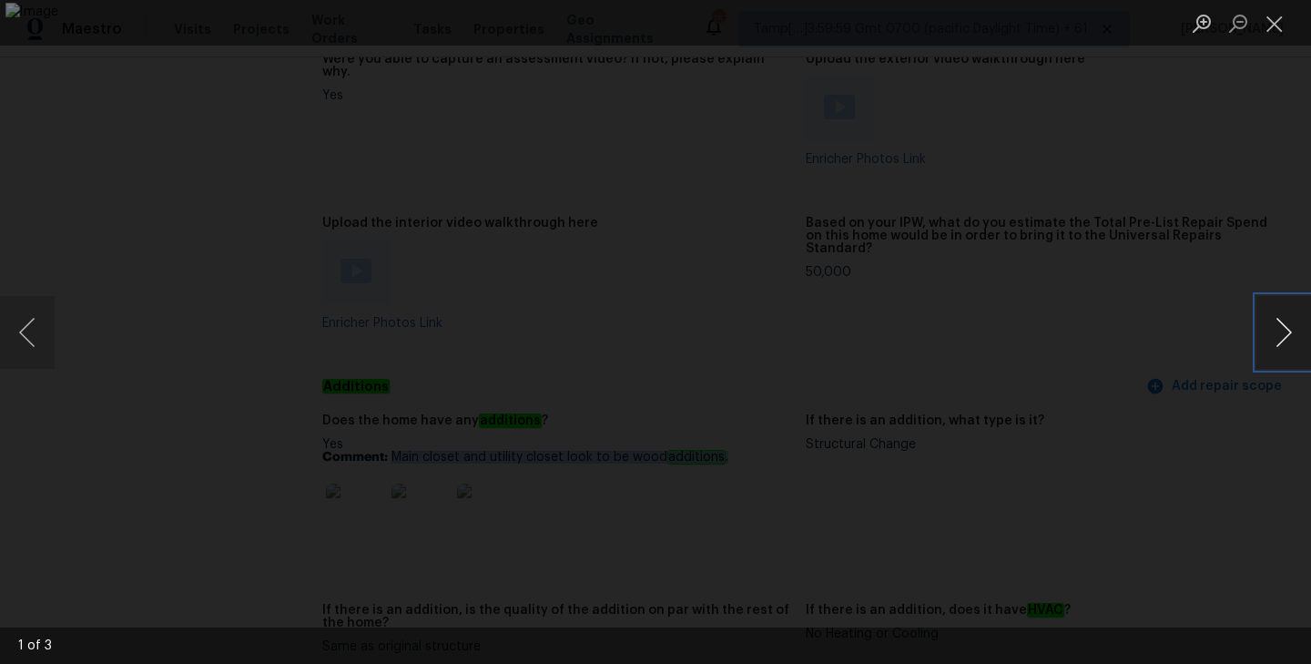
click at [1284, 330] on button "Next image" at bounding box center [1283, 332] width 55 height 73
click at [1294, 344] on button "Next image" at bounding box center [1283, 332] width 55 height 73
click at [1291, 322] on button "Next image" at bounding box center [1283, 332] width 55 height 73
click at [1278, 25] on button "Close lightbox" at bounding box center [1274, 23] width 36 height 32
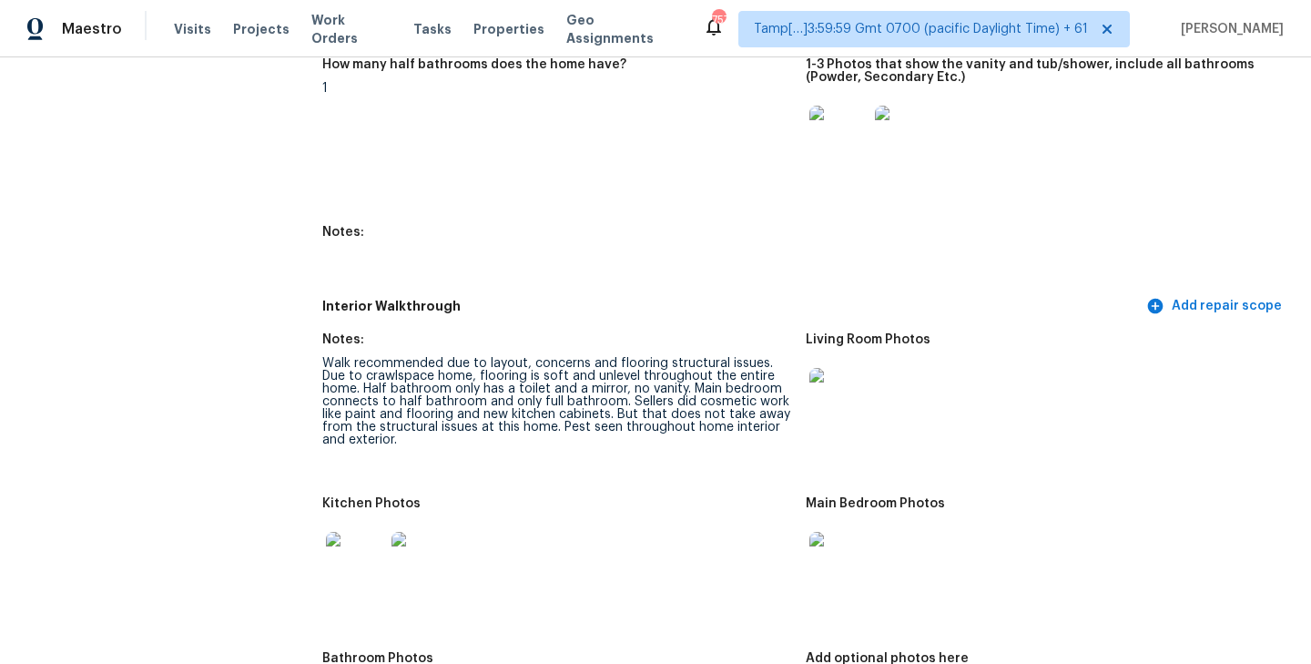
scroll to position [2040, 0]
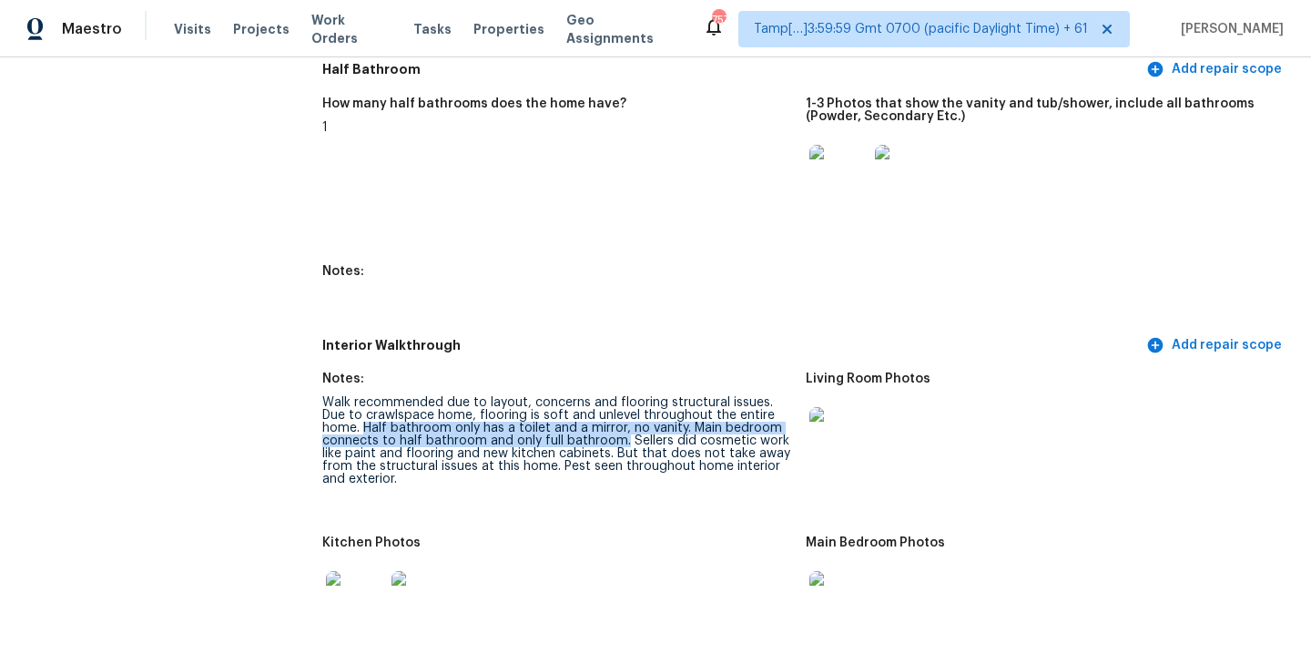
drag, startPoint x: 364, startPoint y: 413, endPoint x: 623, endPoint y: 431, distance: 259.2
click at [623, 431] on div "Walk recommended due to layout, concerns and flooring structural issues. Due to…" at bounding box center [556, 440] width 469 height 89
copy div "Half bathroom only has a toilet and a mirror, no vanity. Main bedroom connects …"
click at [653, 177] on figure "How many half bathrooms does the home have? 1" at bounding box center [563, 170] width 483 height 146
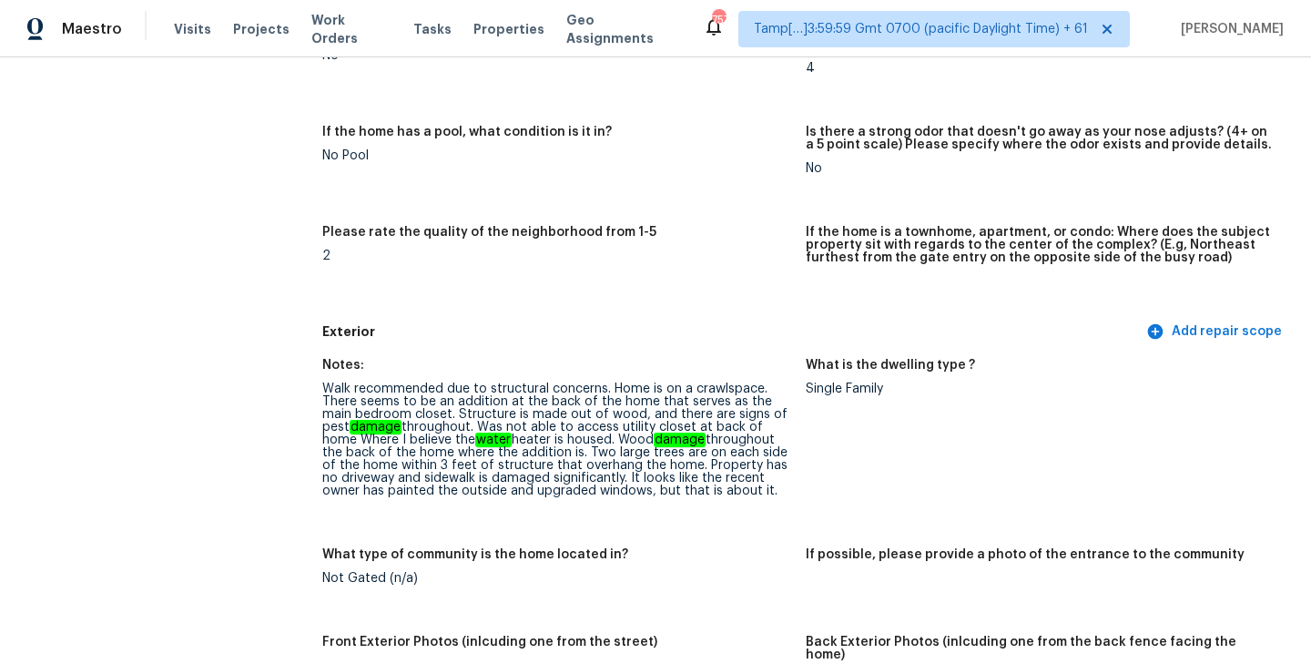
scroll to position [0, 0]
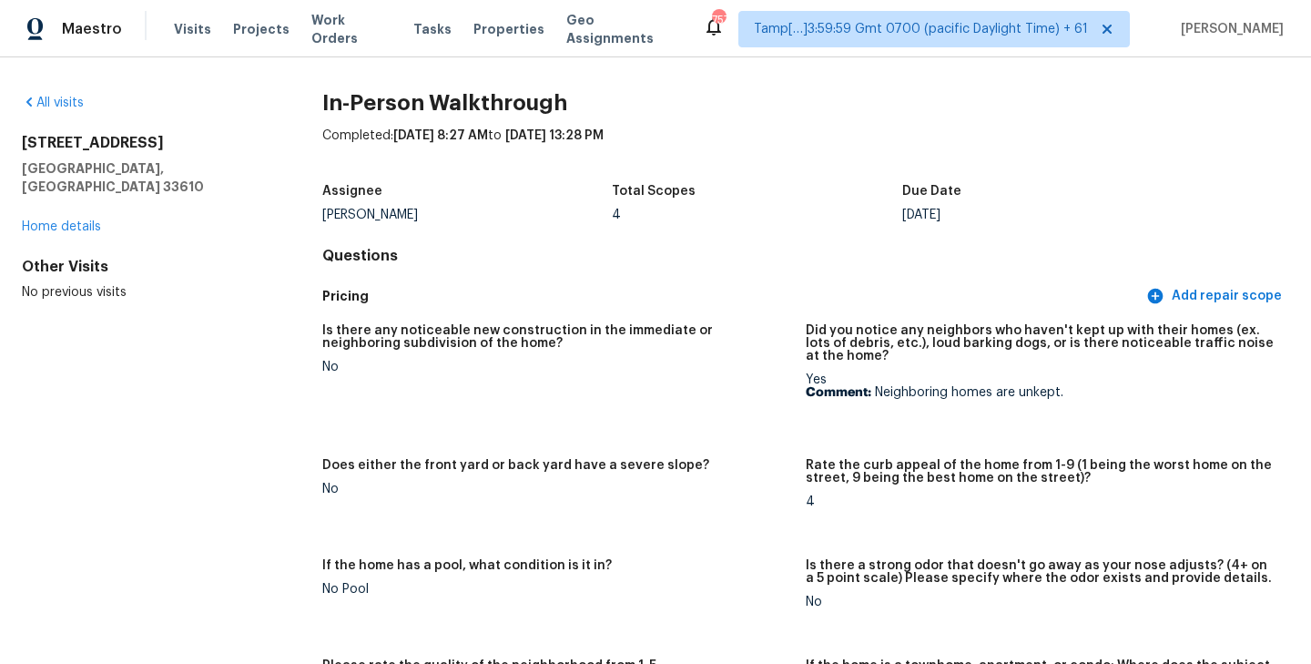
click at [718, 259] on h4 "Questions" at bounding box center [805, 256] width 967 height 18
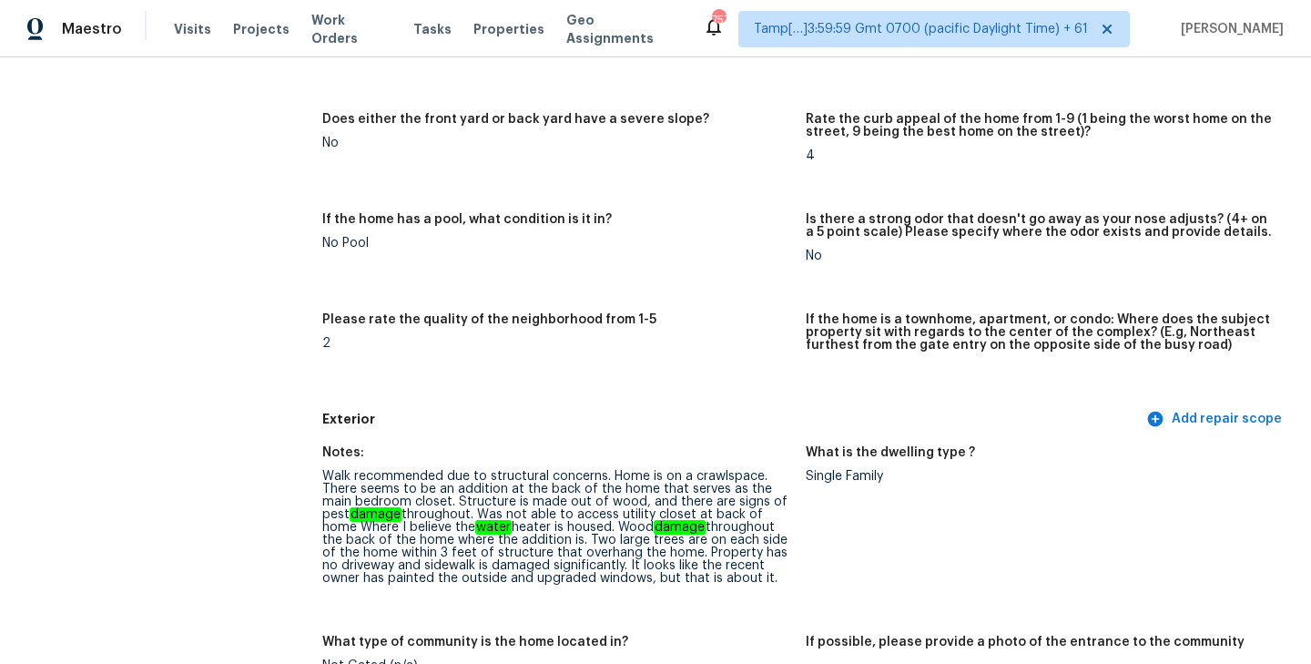
scroll to position [473, 0]
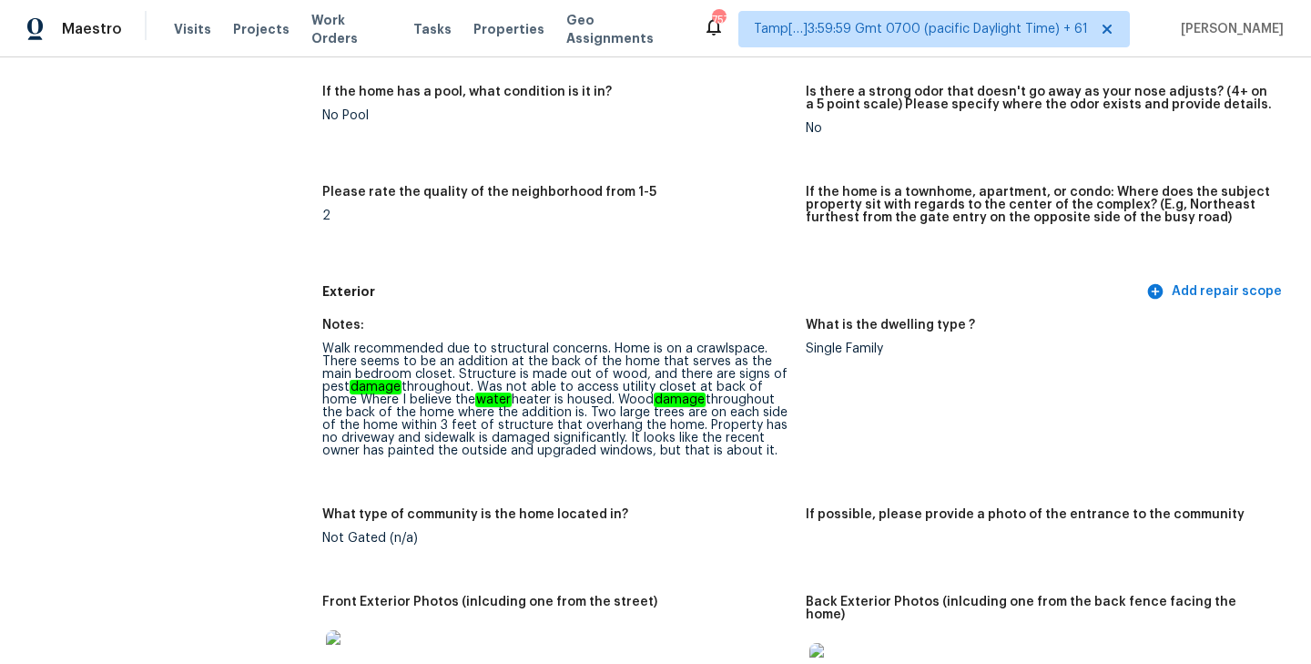
drag, startPoint x: 323, startPoint y: 347, endPoint x: 786, endPoint y: 449, distance: 474.4
click at [786, 449] on div "Walk recommended due to structural concerns. Home is on a crawlspace. There see…" at bounding box center [556, 399] width 469 height 115
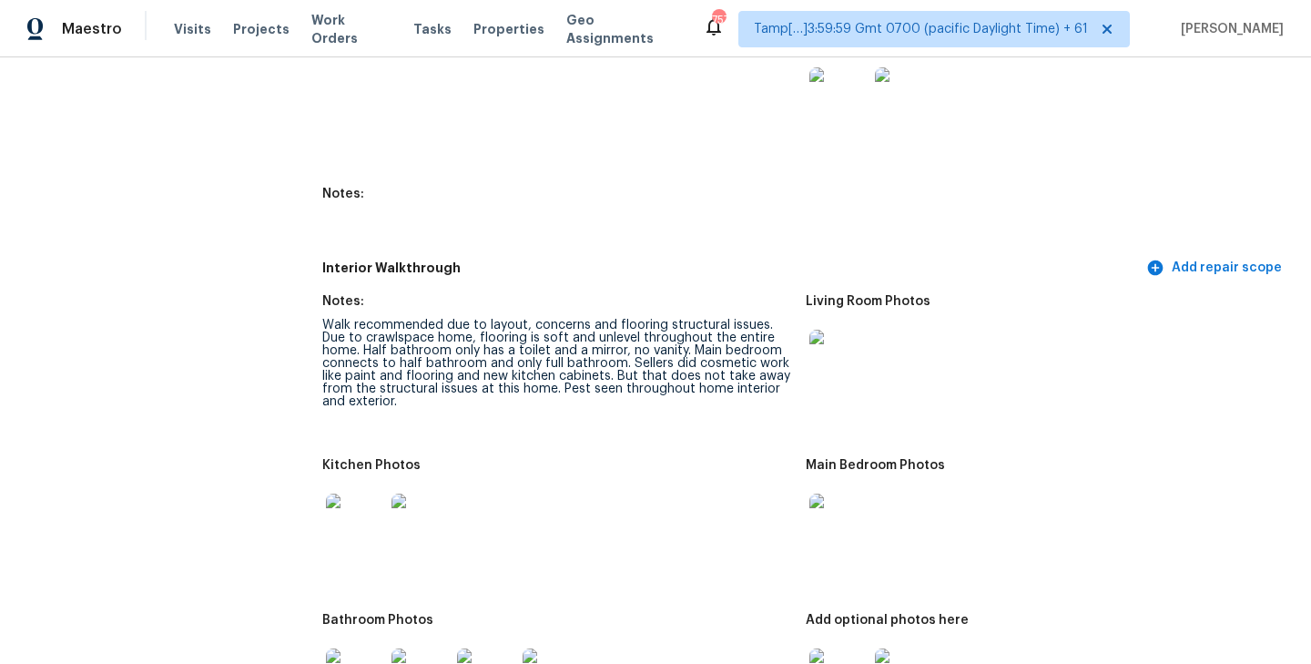
scroll to position [2119, 0]
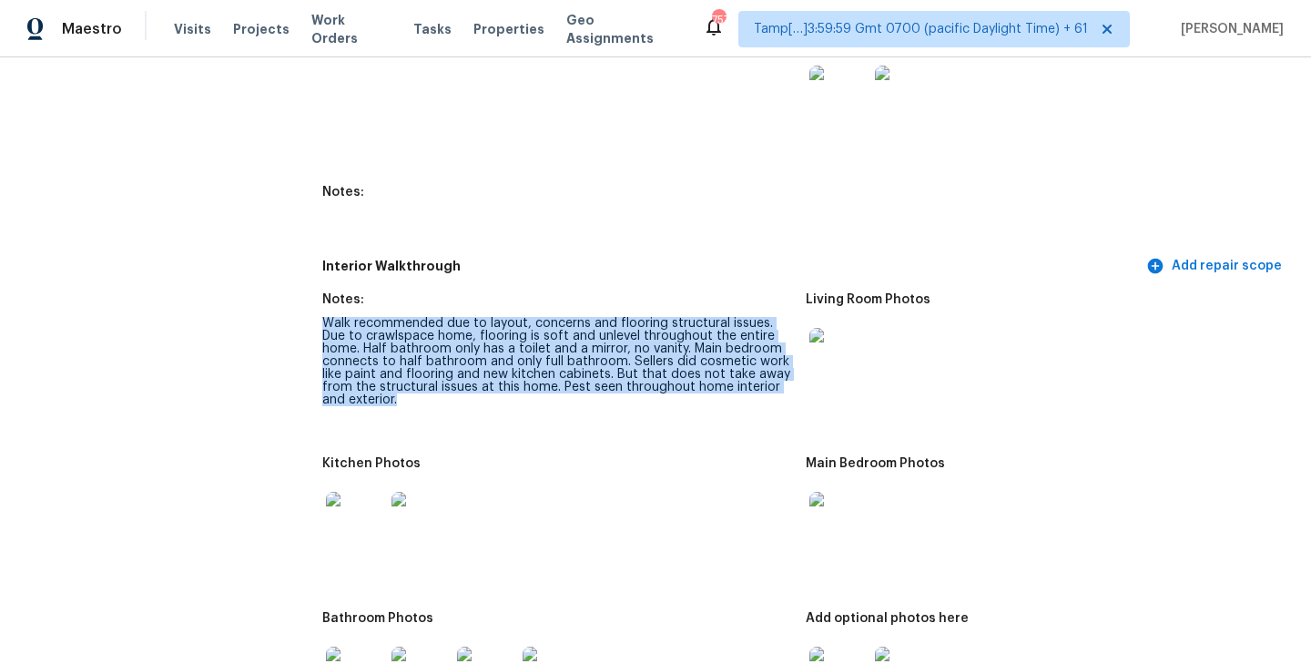
drag, startPoint x: 324, startPoint y: 312, endPoint x: 456, endPoint y: 390, distance: 153.0
click at [456, 390] on div "Walk recommended due to layout, concerns and flooring structural issues. Due to…" at bounding box center [556, 361] width 469 height 89
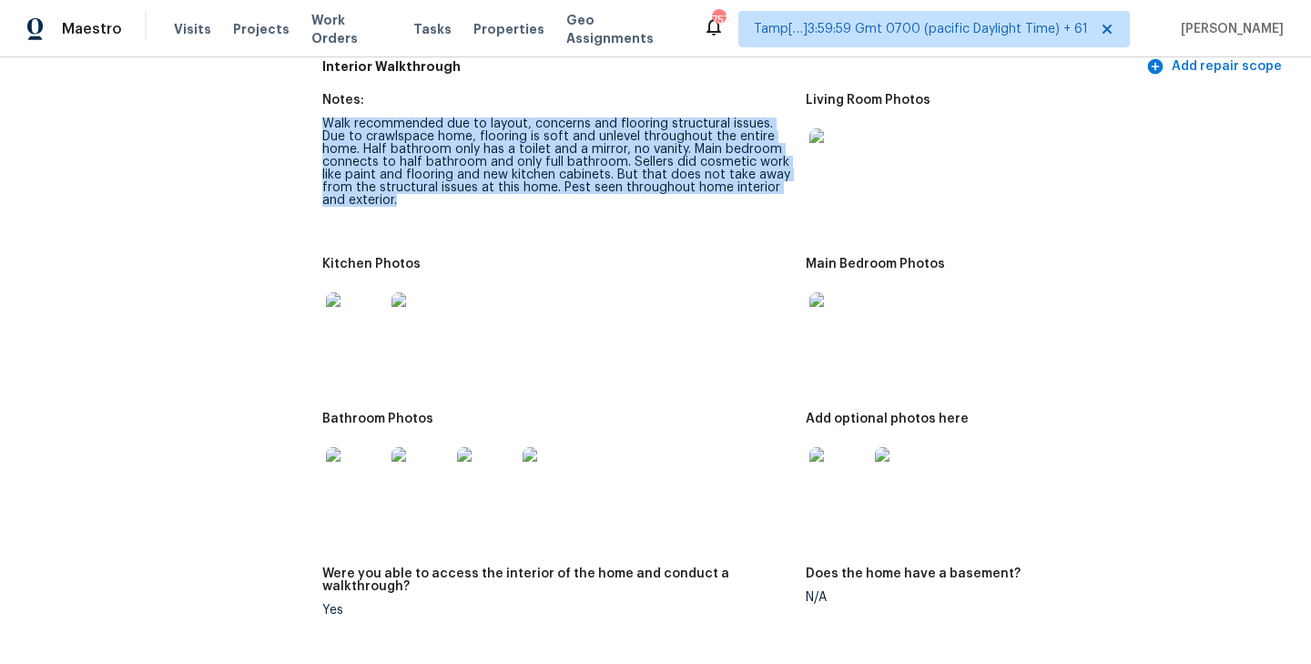
scroll to position [2339, 0]
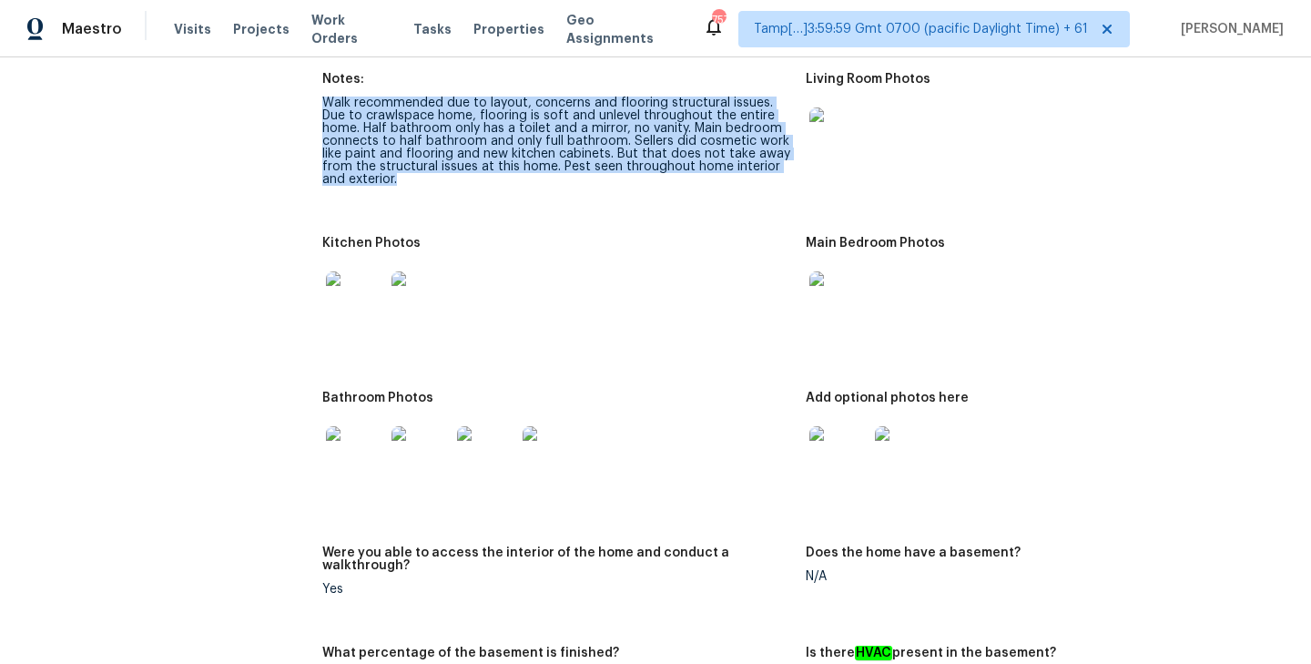
click at [382, 438] on img at bounding box center [355, 455] width 58 height 58
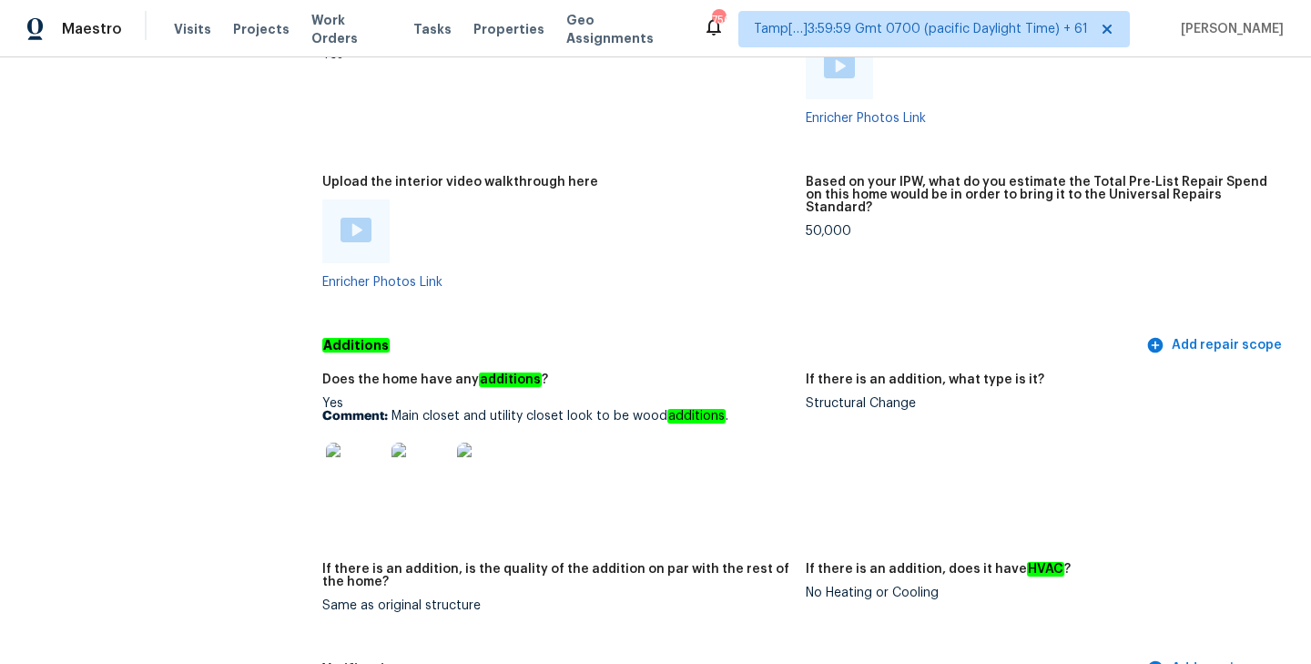
scroll to position [3853, 0]
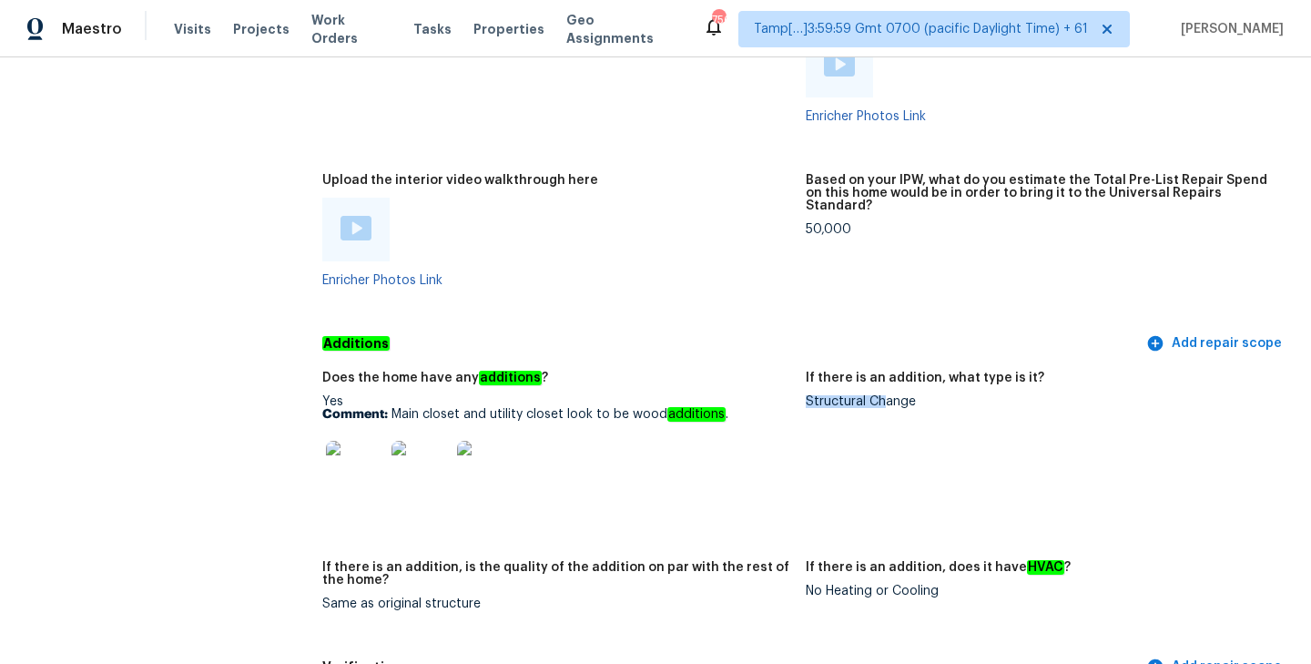
drag, startPoint x: 808, startPoint y: 378, endPoint x: 885, endPoint y: 378, distance: 76.5
click at [885, 395] on div "Structural Change" at bounding box center [1040, 401] width 469 height 13
click at [939, 386] on figure "If there is an addition, what type is it? Structural Change" at bounding box center [1047, 454] width 483 height 167
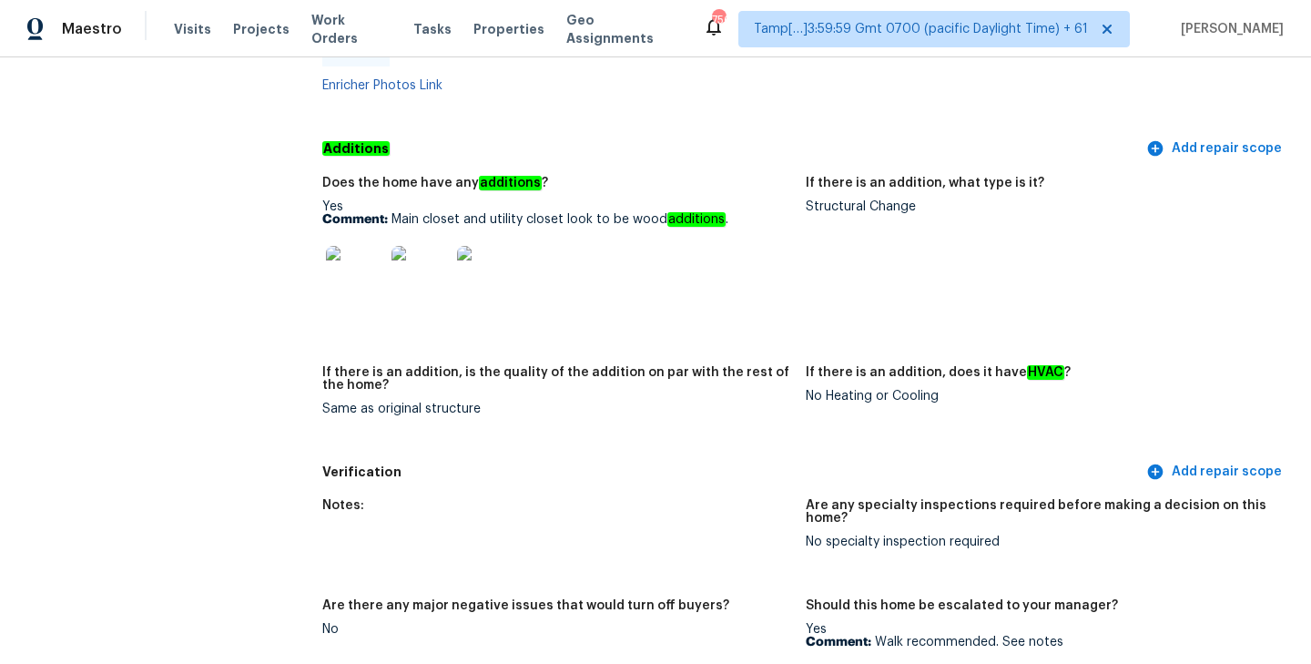
scroll to position [4206, 0]
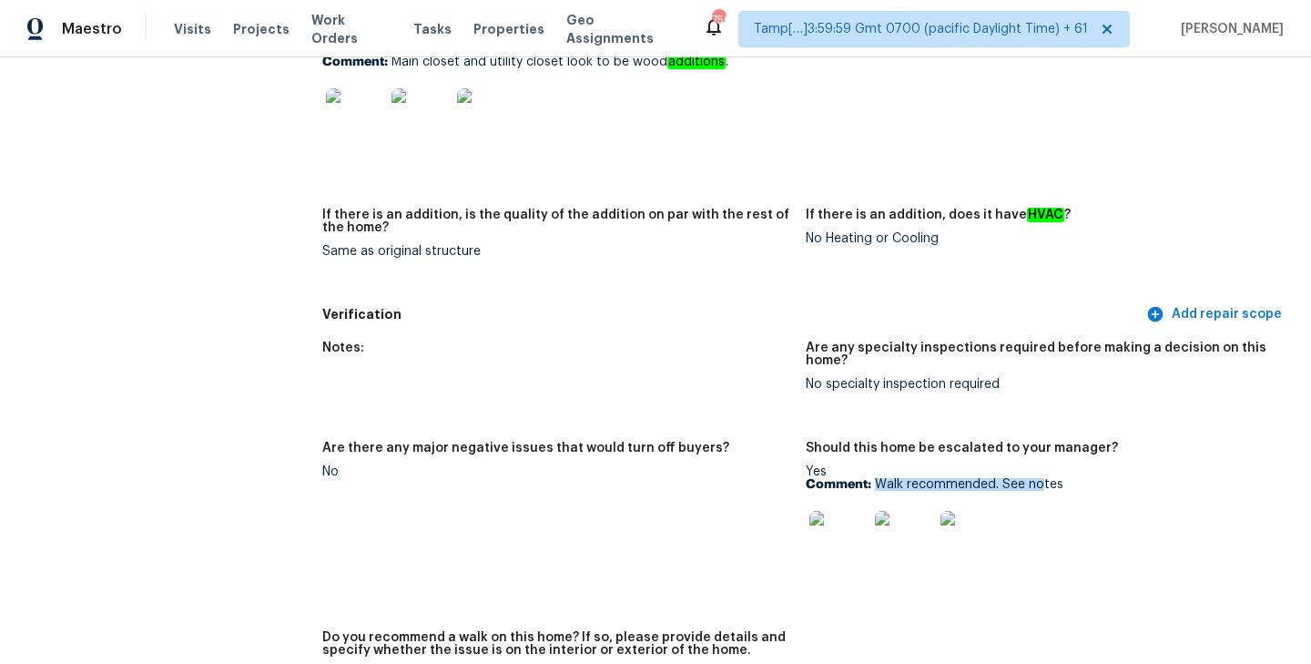
drag, startPoint x: 876, startPoint y: 455, endPoint x: 1040, endPoint y: 461, distance: 164.9
click at [1040, 478] on p "Comment: Walk recommended. See notes" at bounding box center [1040, 484] width 469 height 13
click at [706, 342] on figure "Notes:" at bounding box center [563, 380] width 483 height 78
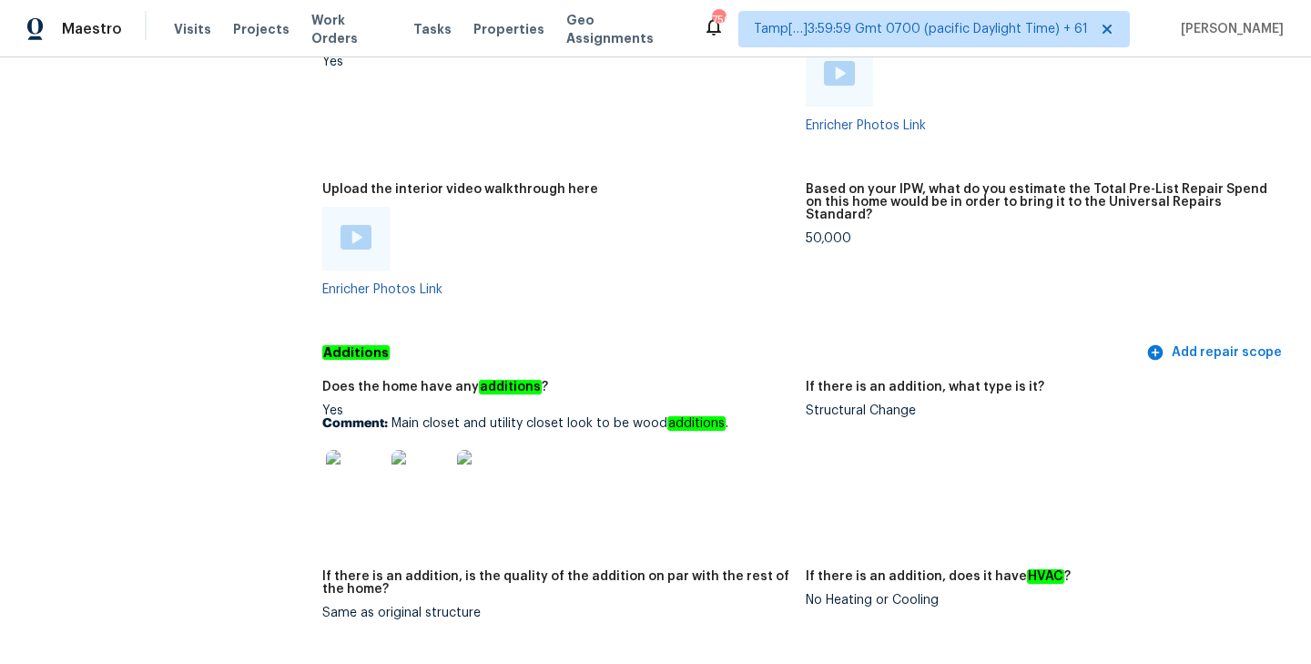
scroll to position [3827, 0]
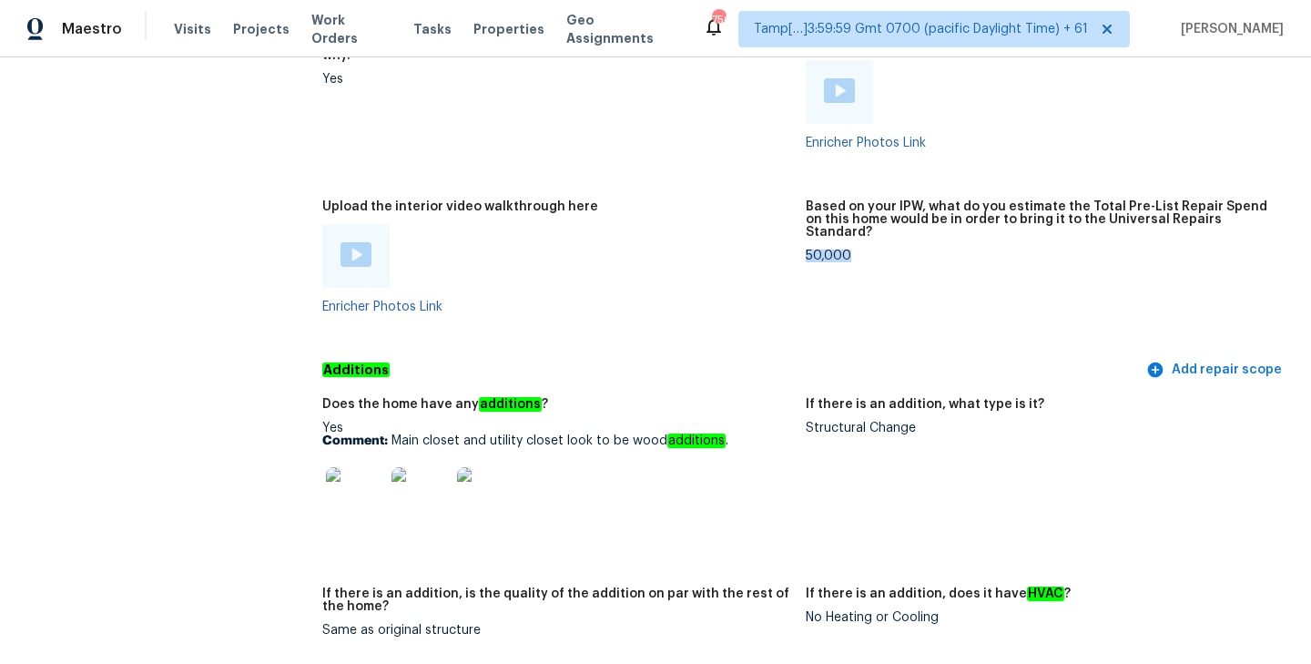
drag, startPoint x: 807, startPoint y: 219, endPoint x: 857, endPoint y: 219, distance: 50.1
click at [857, 249] on div "50,000" at bounding box center [1040, 255] width 469 height 13
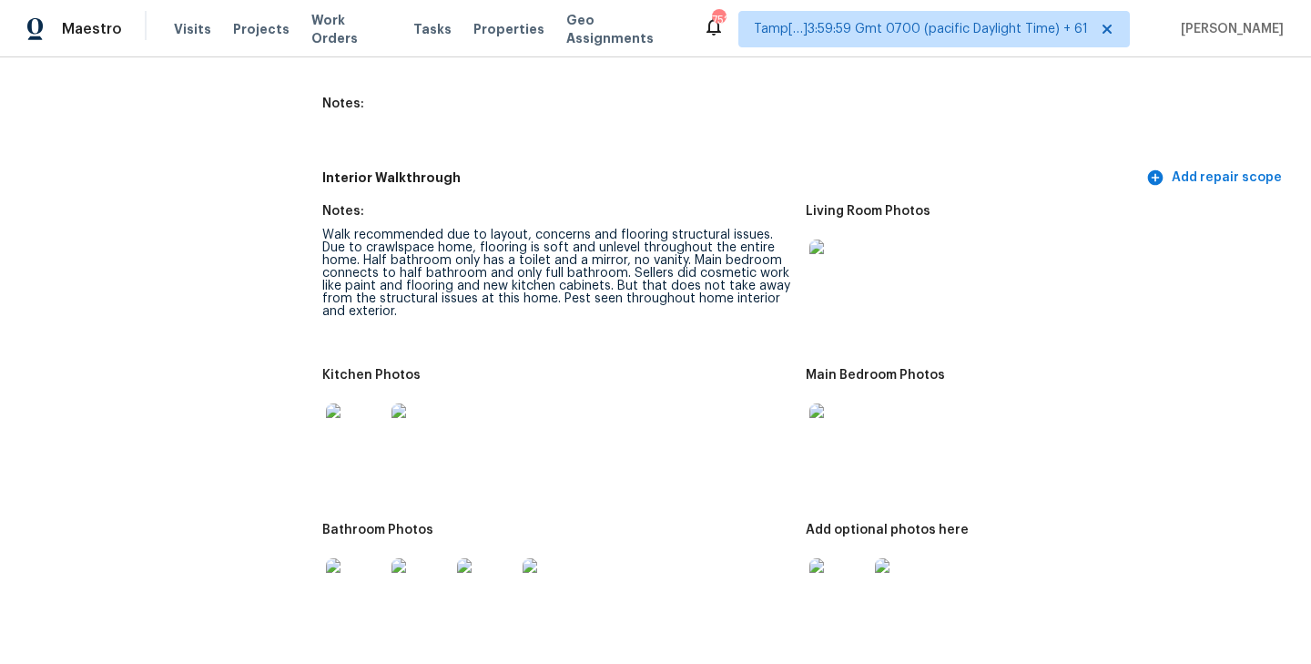
scroll to position [2210, 0]
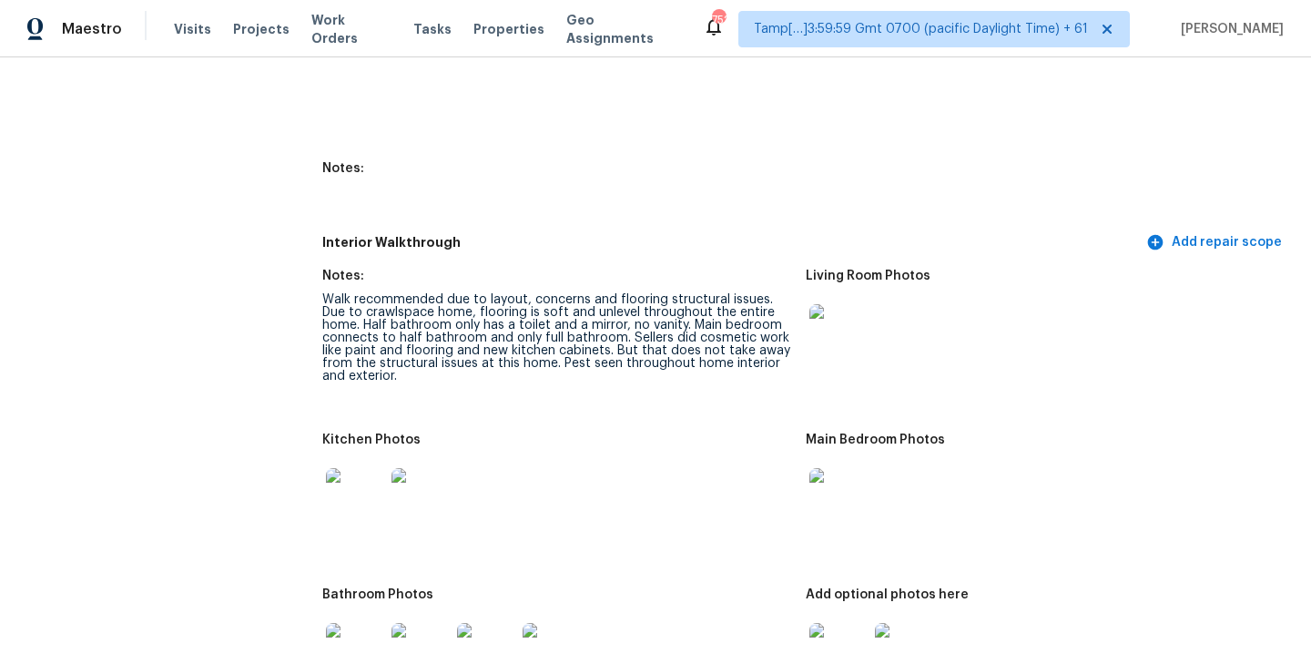
click at [644, 442] on div "Kitchen Photos" at bounding box center [556, 445] width 469 height 24
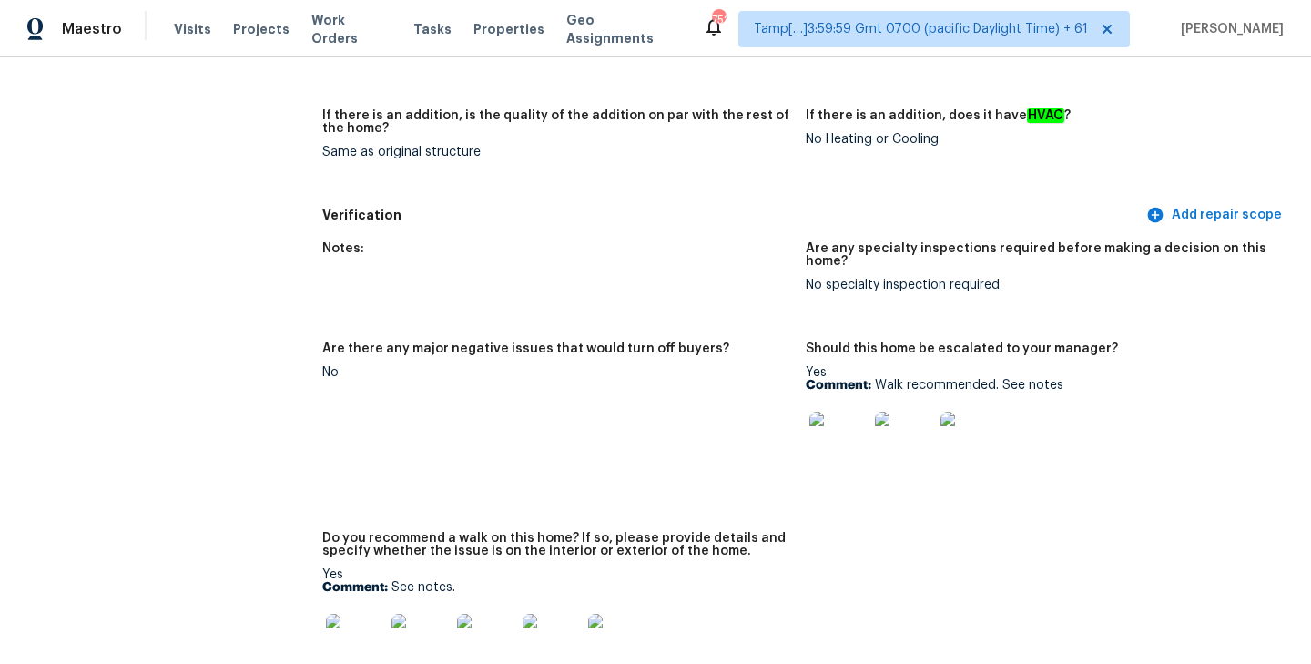
scroll to position [5070, 0]
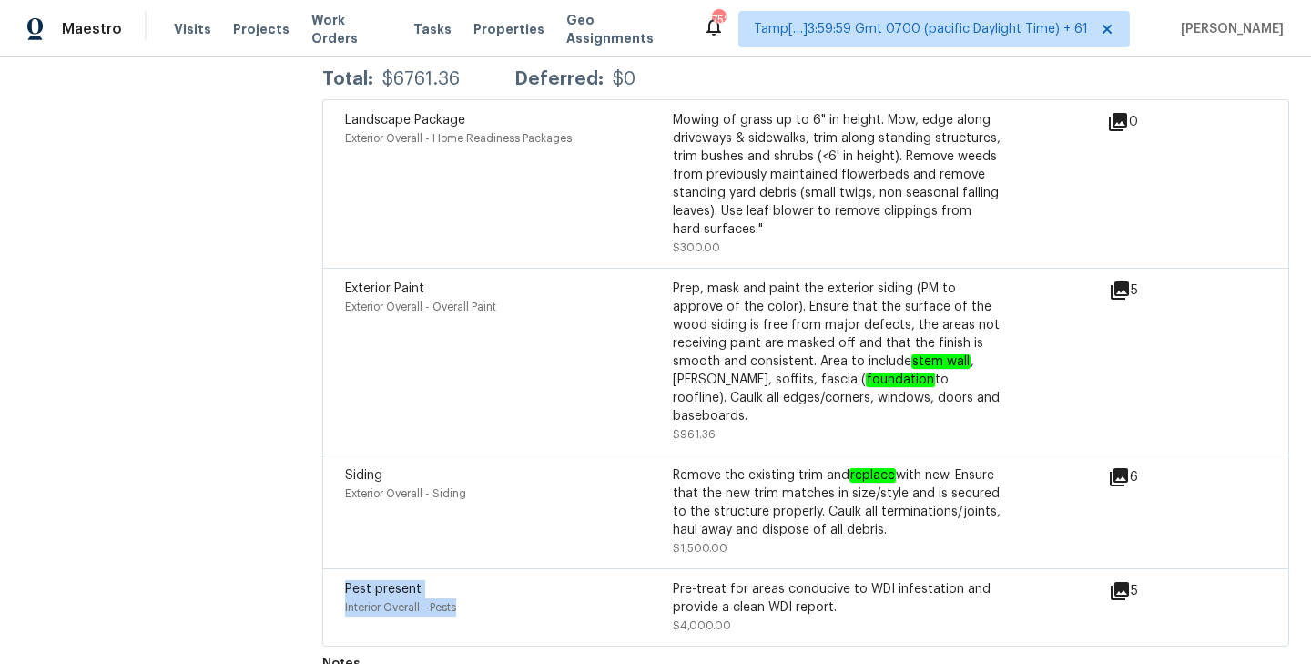
drag, startPoint x: 344, startPoint y: 553, endPoint x: 508, endPoint y: 563, distance: 164.2
click at [508, 580] on div "Pest present Interior Overall - Pests" at bounding box center [509, 607] width 328 height 55
click at [575, 598] on div "Interior Overall - Pests" at bounding box center [509, 607] width 328 height 18
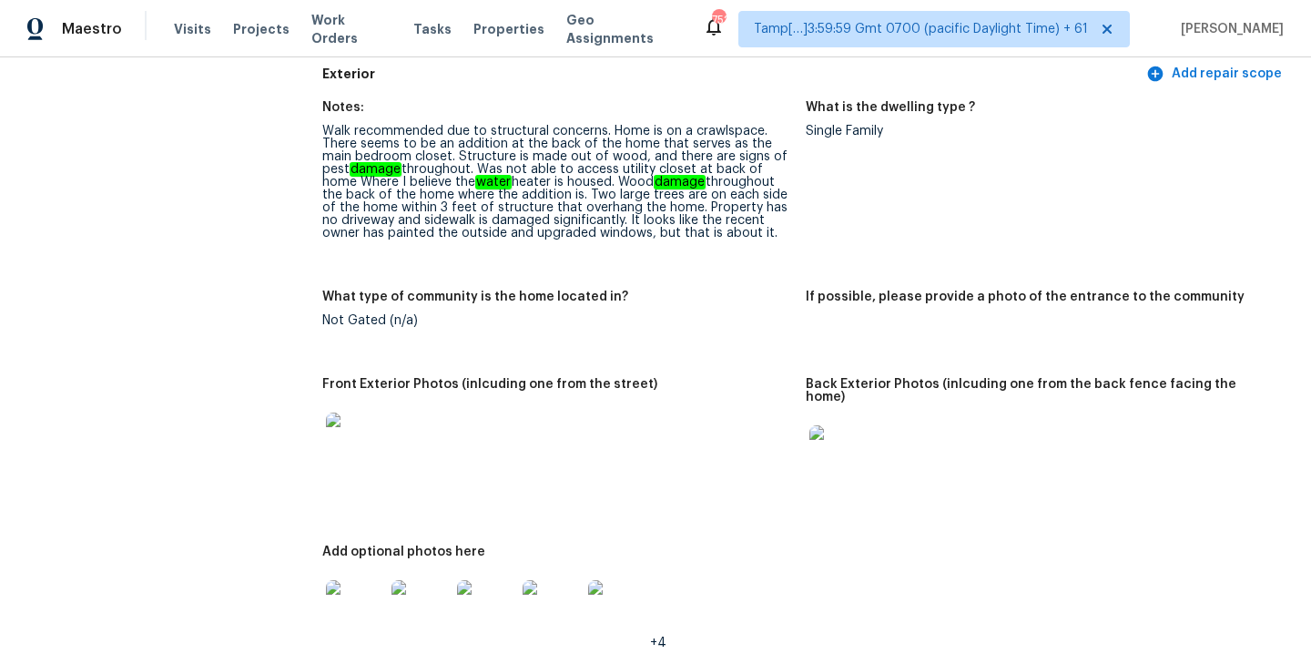
scroll to position [637, 0]
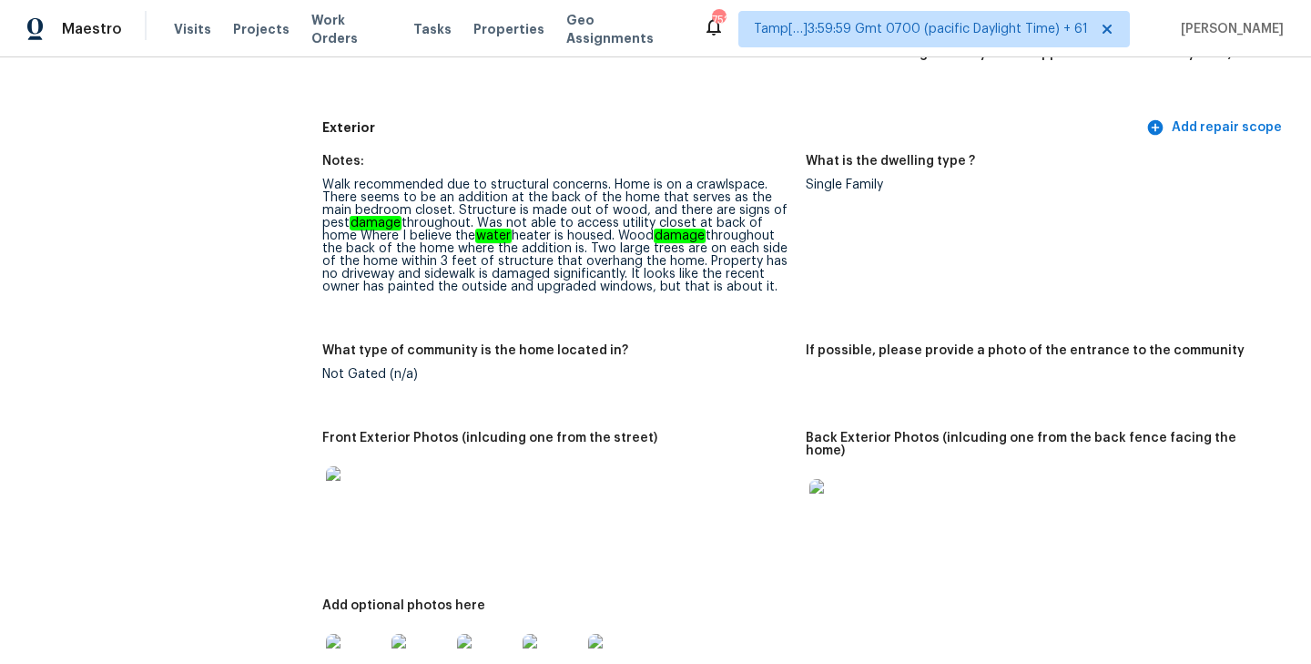
click at [370, 212] on div "Walk recommended due to structural concerns. Home is on a crawlspace. There see…" at bounding box center [556, 235] width 469 height 115
drag, startPoint x: 320, startPoint y: 185, endPoint x: 790, endPoint y: 299, distance: 483.5
click at [790, 299] on figure "Notes: Walk recommended due to structural concerns. Home is on a crawlspace. Th…" at bounding box center [563, 238] width 483 height 167
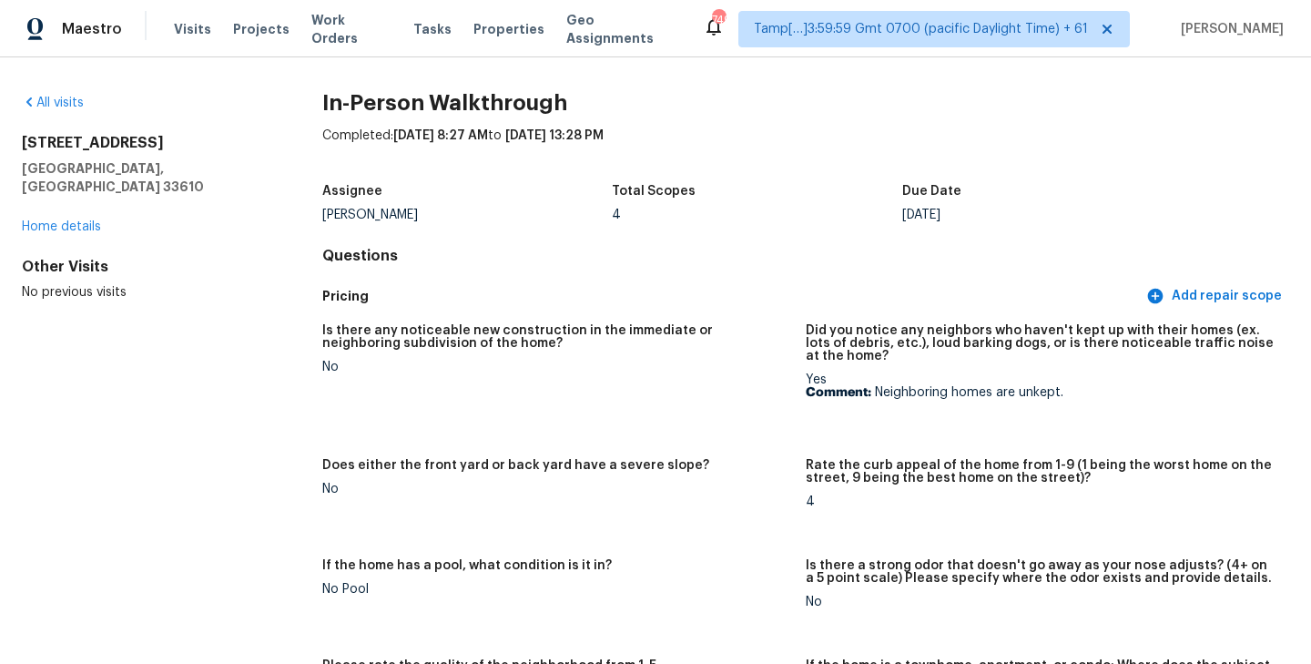
scroll to position [1307, 0]
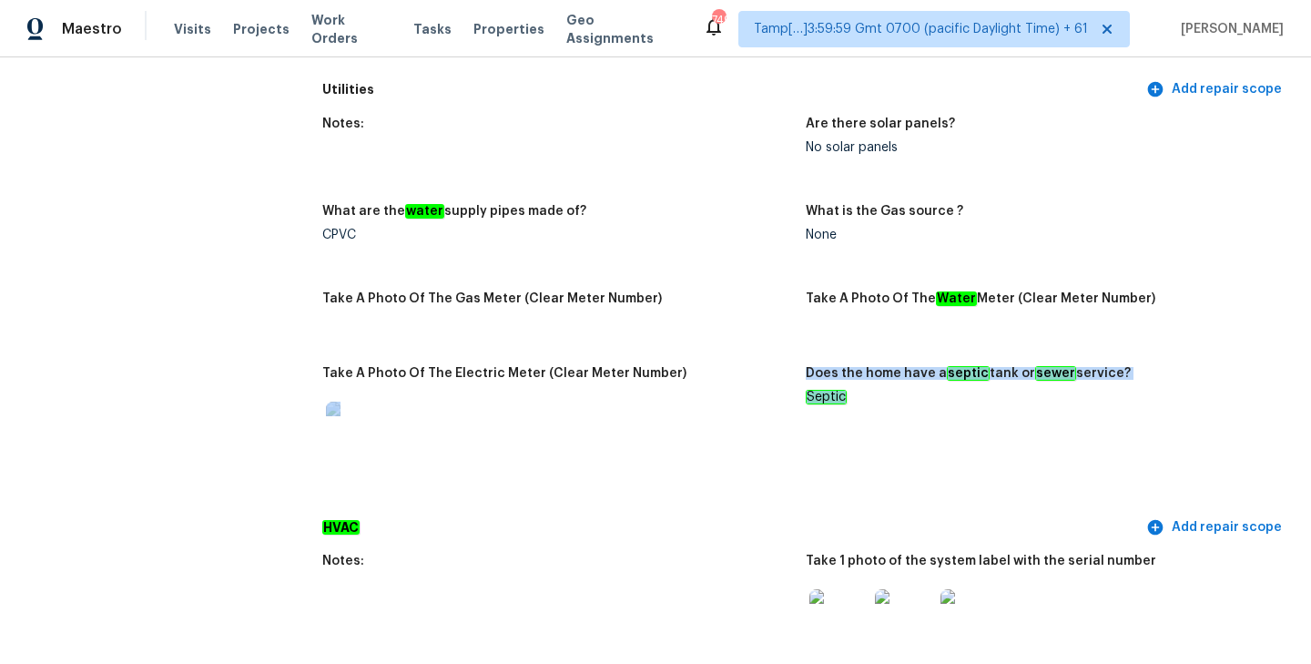
drag, startPoint x: 802, startPoint y: 380, endPoint x: 868, endPoint y: 379, distance: 66.5
click at [868, 379] on div "Notes: Are there solar panels? No solar panels What are the water supply pipes …" at bounding box center [805, 309] width 967 height 404
click at [868, 391] on div "Septic" at bounding box center [1040, 397] width 469 height 13
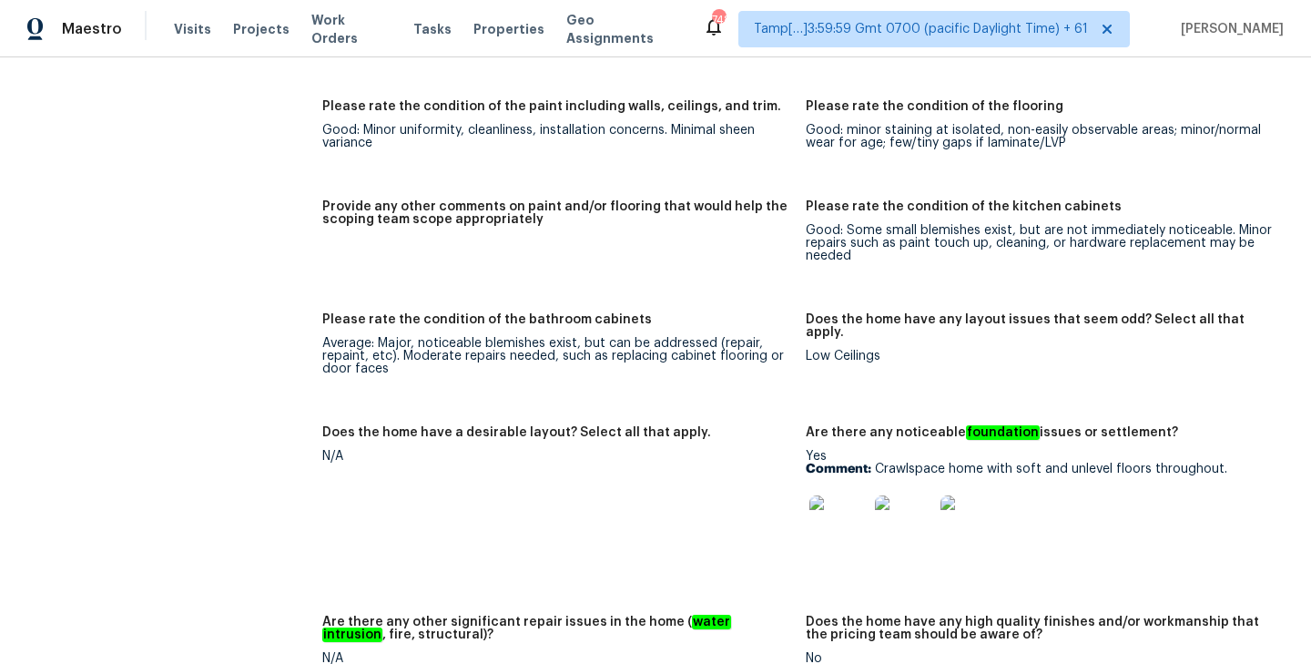
scroll to position [2978, 0]
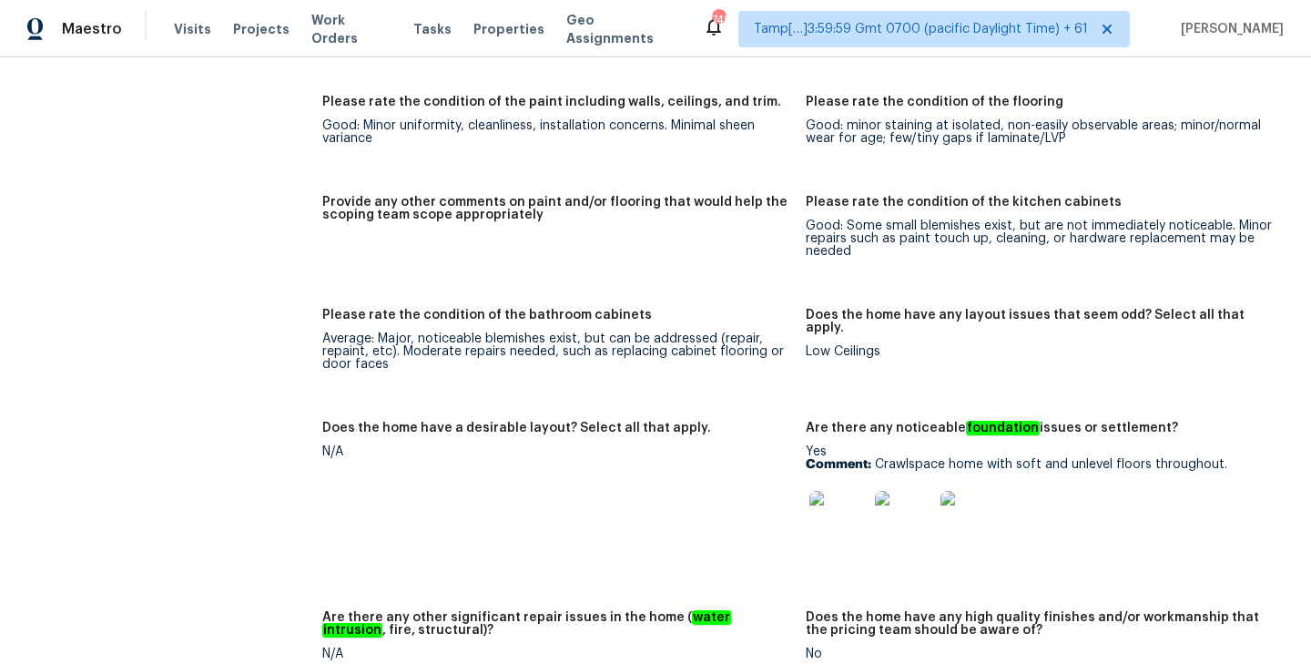
click at [839, 508] on img at bounding box center [838, 520] width 58 height 58
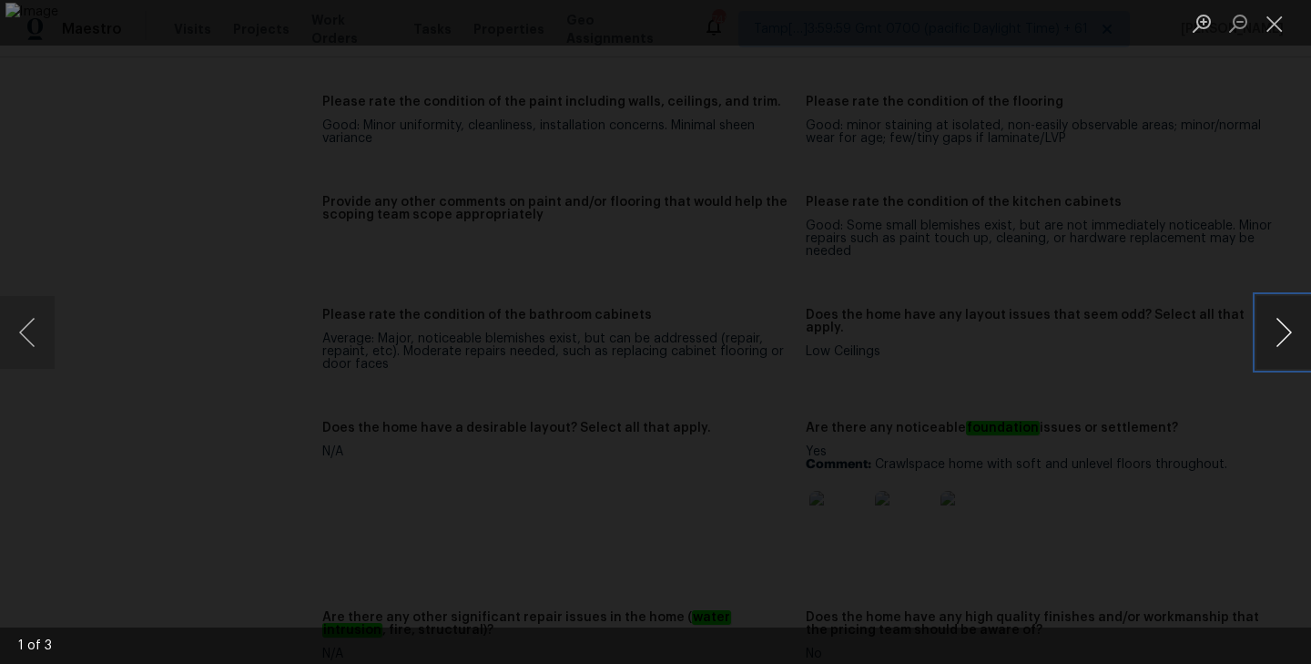
click at [1295, 342] on button "Next image" at bounding box center [1283, 332] width 55 height 73
click at [1284, 321] on button "Next image" at bounding box center [1283, 332] width 55 height 73
click at [1263, 19] on button "Close lightbox" at bounding box center [1274, 23] width 36 height 32
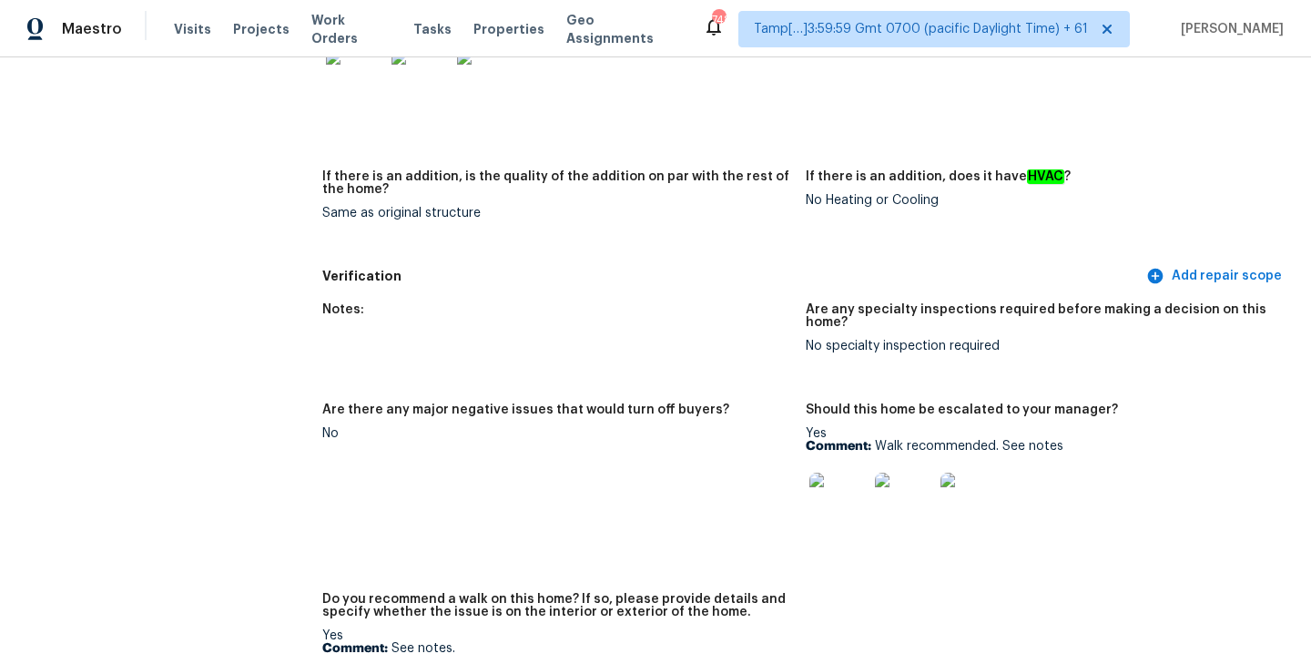
scroll to position [4395, 0]
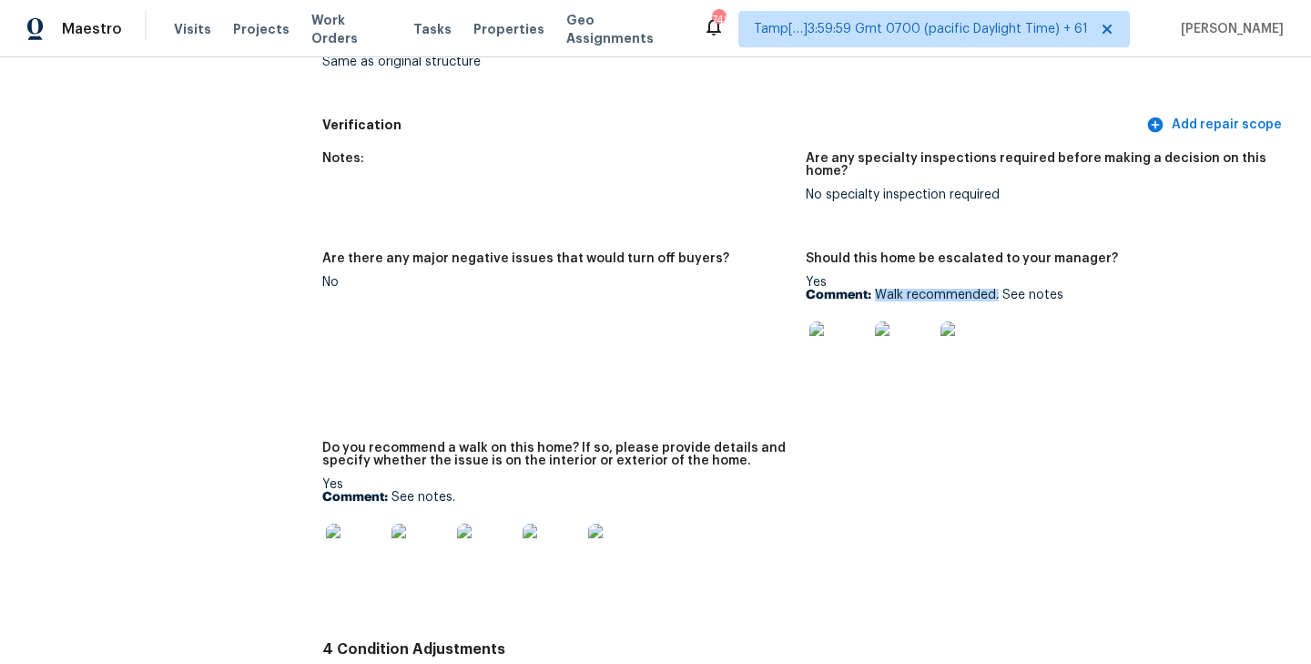
drag, startPoint x: 876, startPoint y: 268, endPoint x: 996, endPoint y: 273, distance: 120.3
click at [996, 289] on p "Comment: Walk recommended. See notes" at bounding box center [1040, 295] width 469 height 13
copy p "Walk recommended."
click at [671, 276] on div "No" at bounding box center [556, 282] width 469 height 13
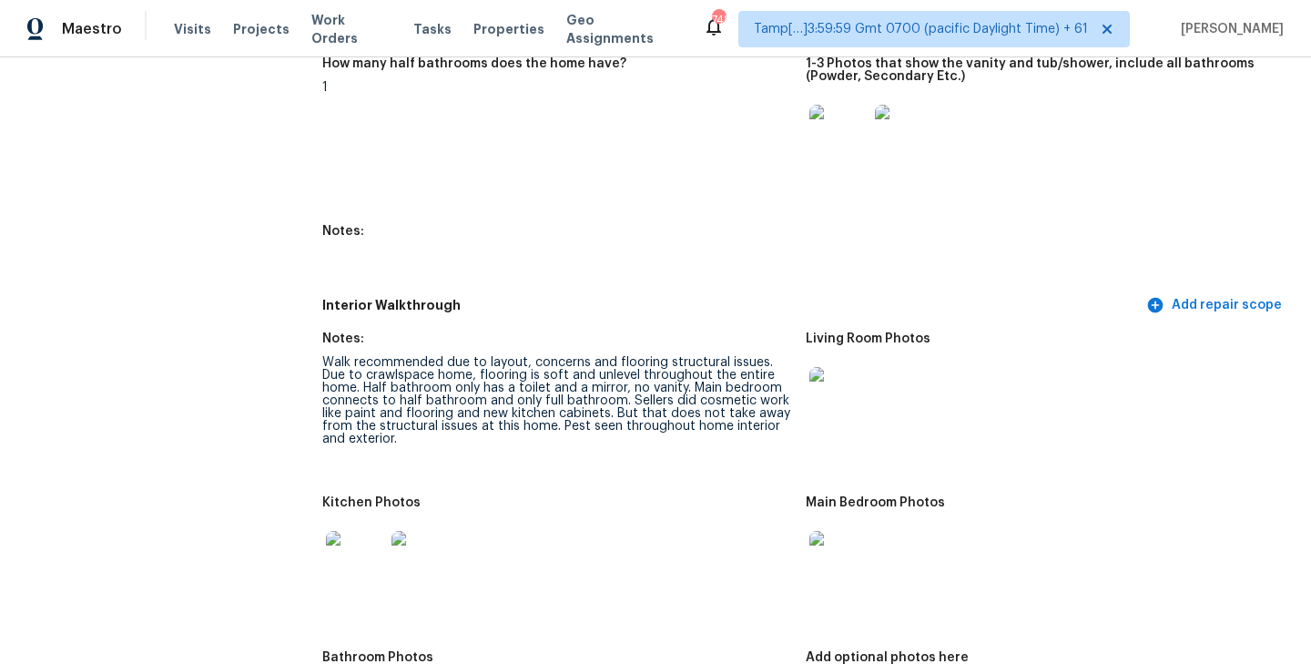
scroll to position [2072, 0]
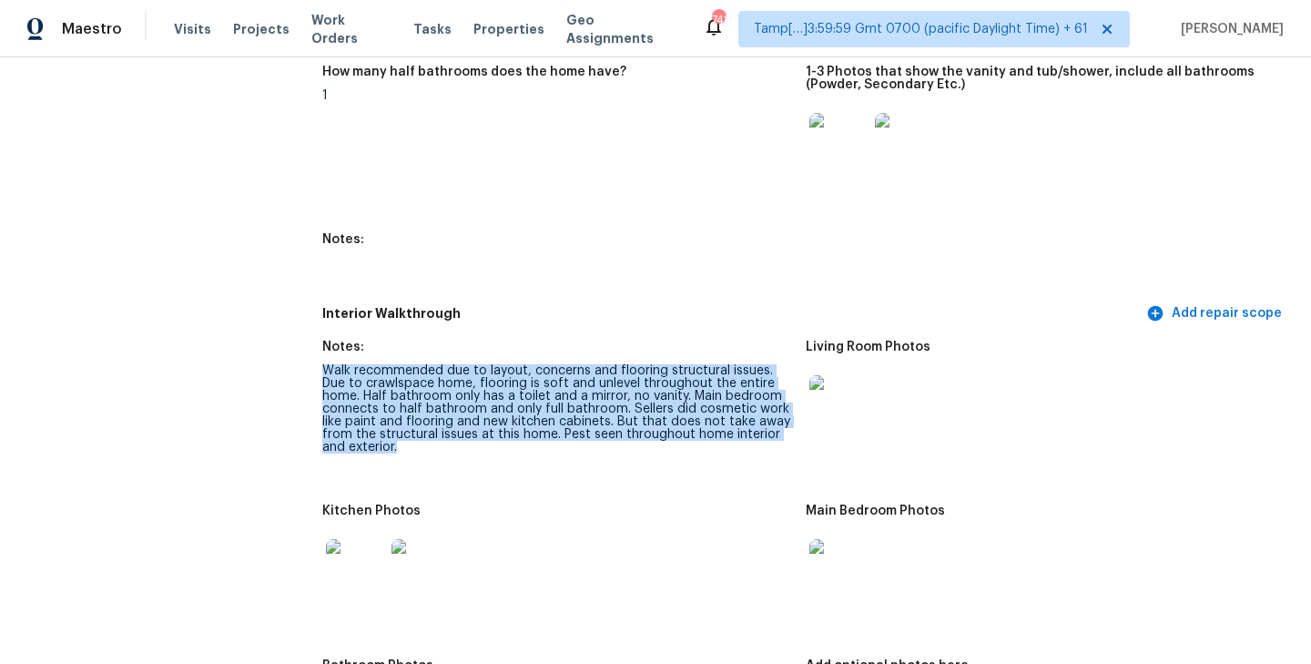
drag, startPoint x: 322, startPoint y: 355, endPoint x: 446, endPoint y: 434, distance: 147.0
click at [446, 434] on div "Walk recommended due to layout, concerns and flooring structural issues. Due to…" at bounding box center [556, 408] width 469 height 89
copy div "Walk recommended due to layout, concerns and flooring structural issues. Due to…"
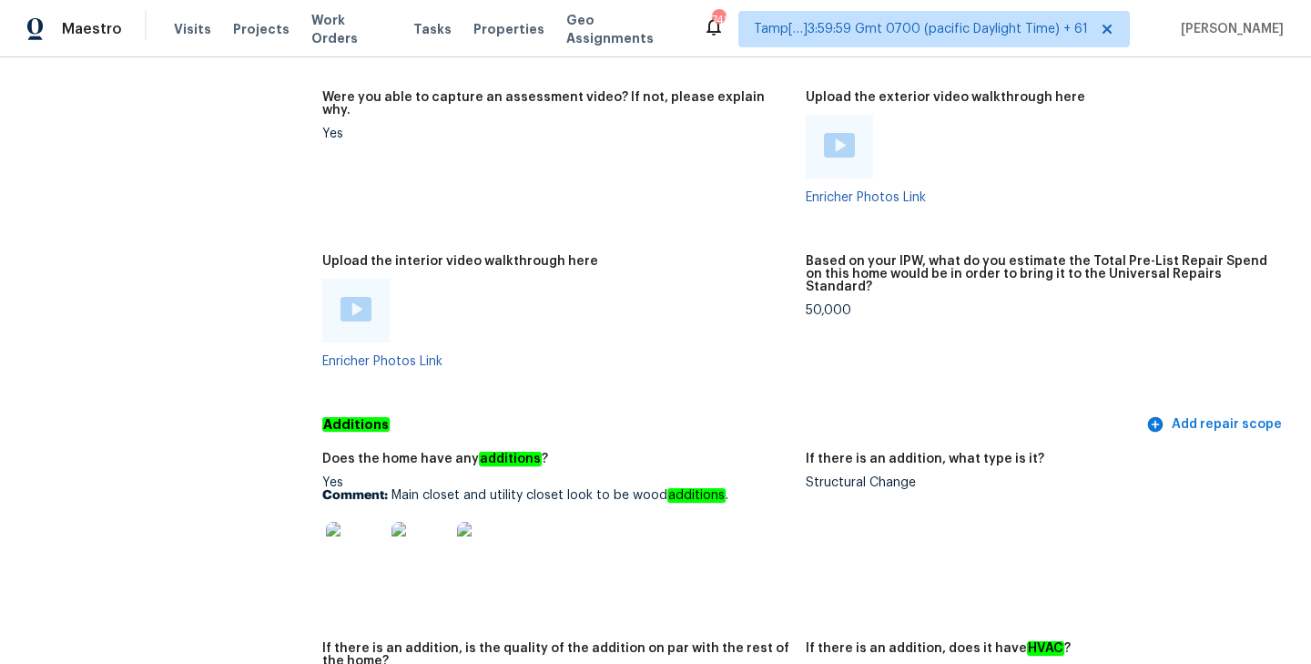
scroll to position [3765, 0]
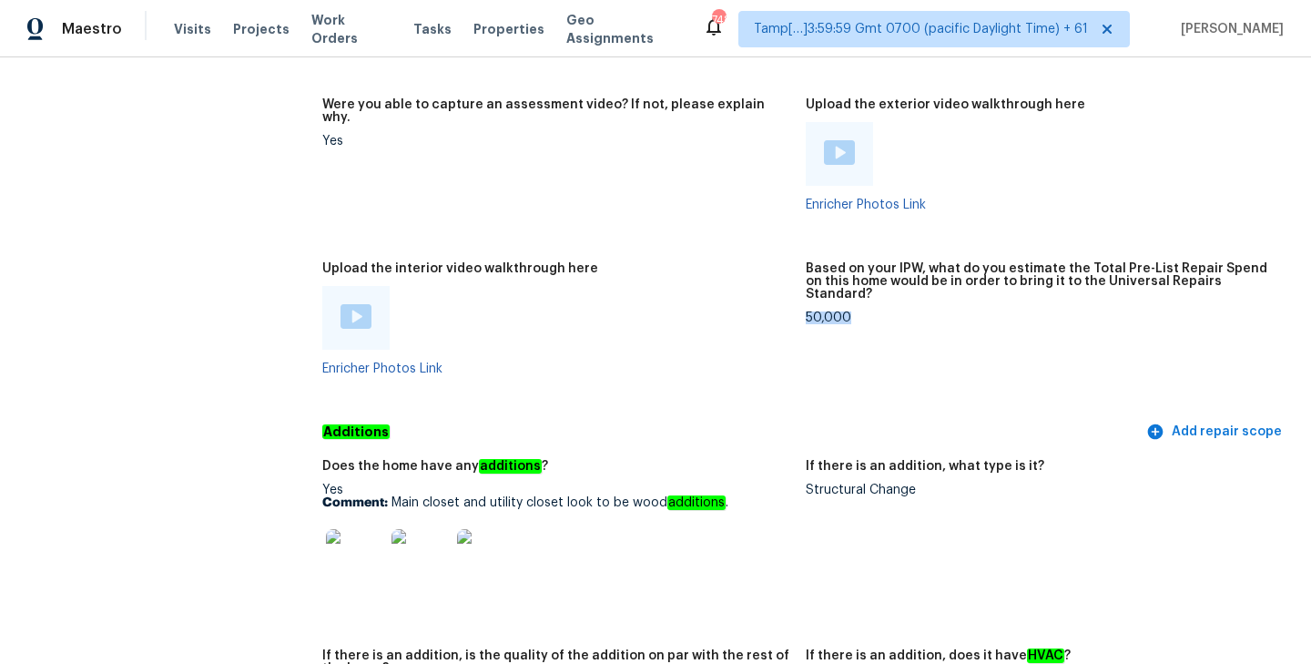
drag, startPoint x: 807, startPoint y: 281, endPoint x: 878, endPoint y: 281, distance: 71.0
click at [878, 311] on div "50,000" at bounding box center [1040, 317] width 469 height 13
copy div "50,000"
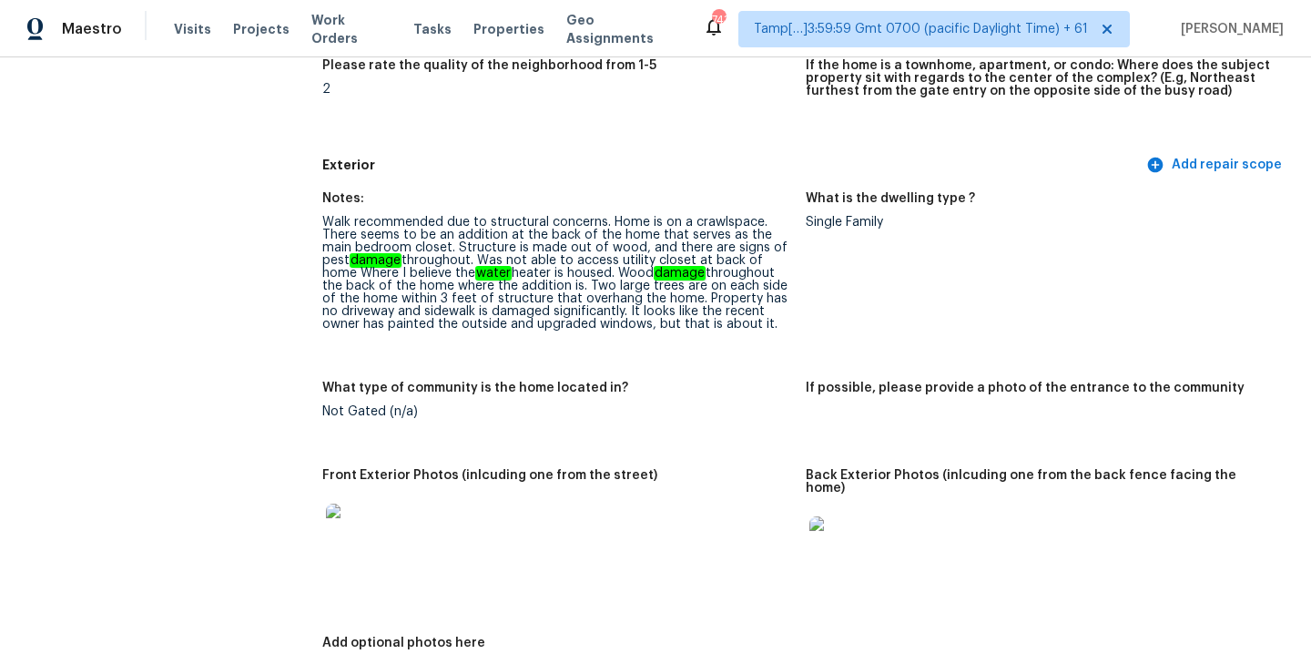
scroll to position [421, 0]
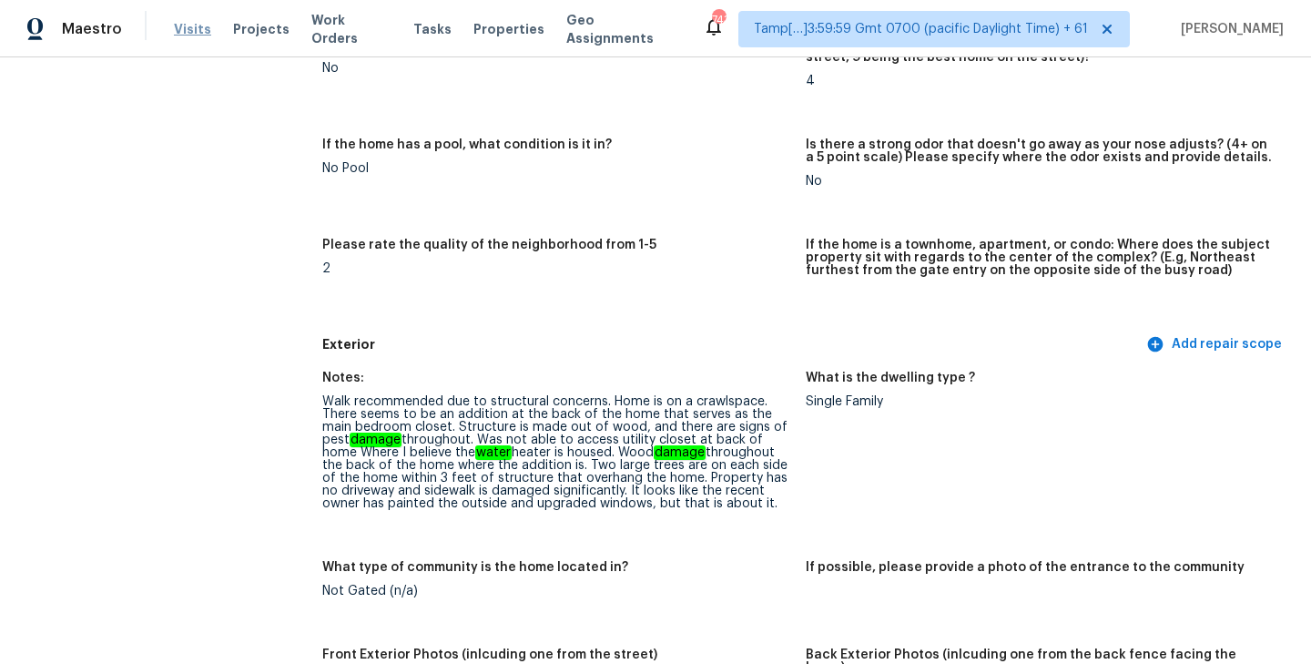
click at [179, 28] on span "Visits" at bounding box center [192, 29] width 37 height 18
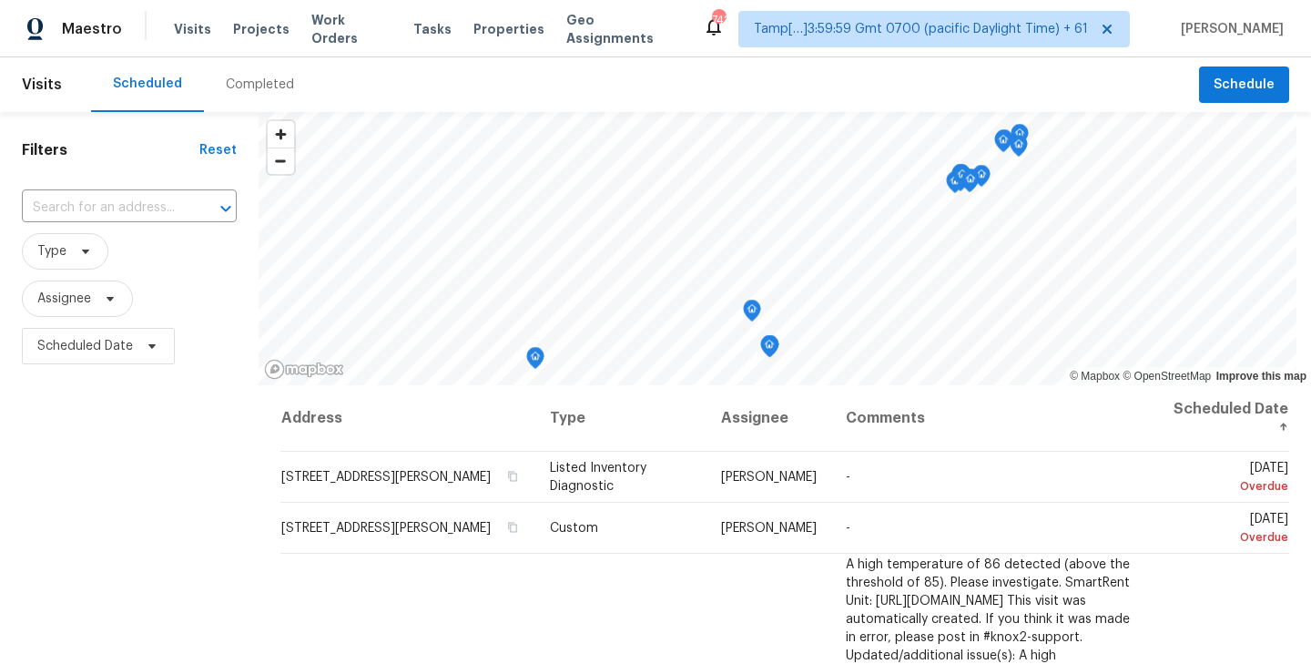
click at [273, 92] on div "Completed" at bounding box center [260, 85] width 68 height 18
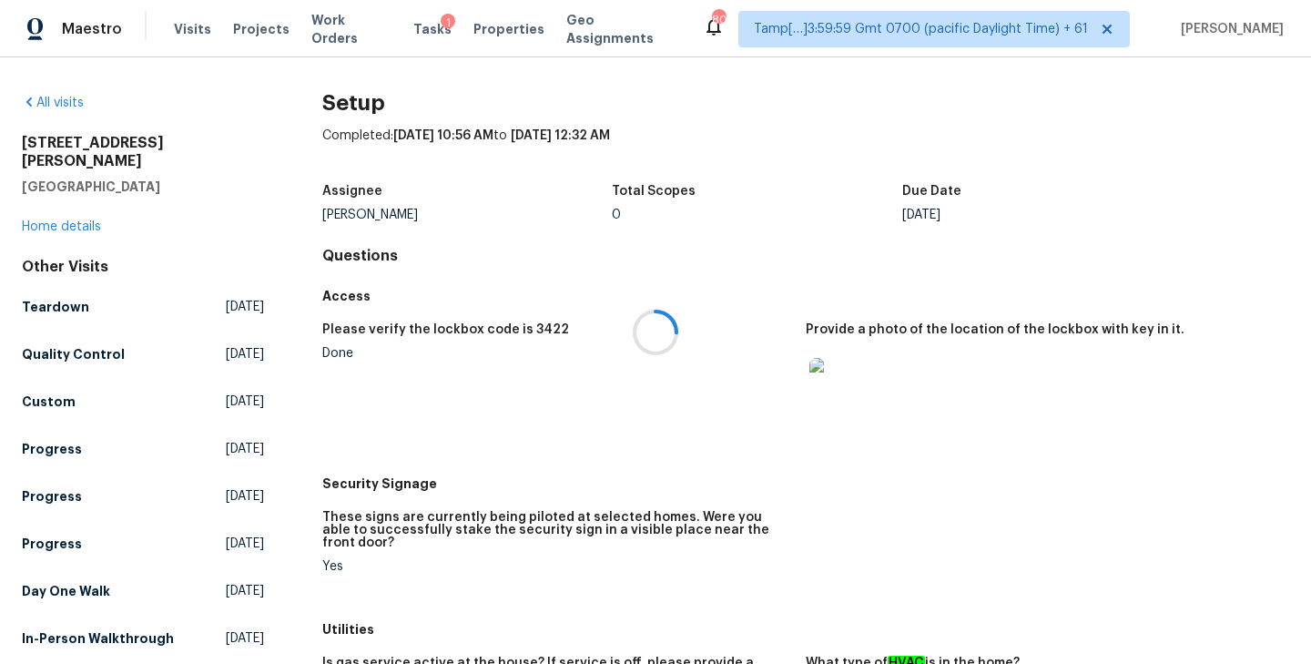
click at [57, 101] on div at bounding box center [655, 332] width 1311 height 664
click at [57, 103] on link "All visits" at bounding box center [53, 102] width 62 height 13
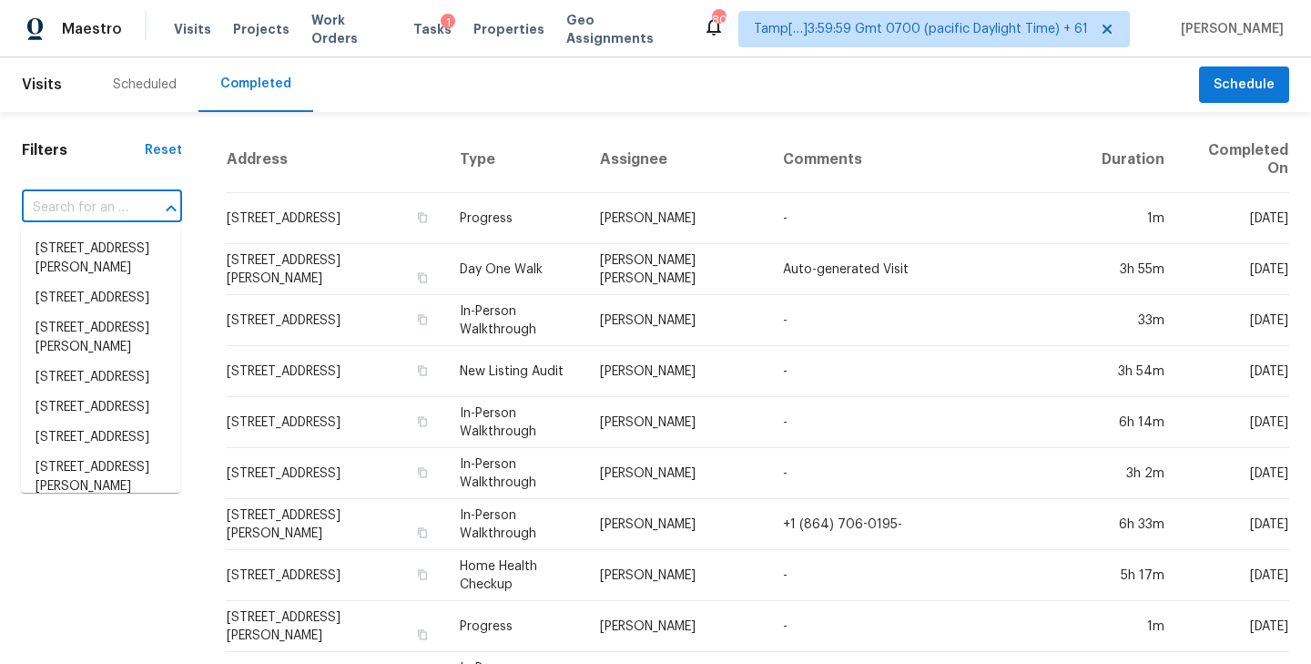
click at [90, 203] on input "text" at bounding box center [76, 208] width 109 height 28
paste input "2111 E Ellicott St Tampa, FL, 33610"
type input "2111 E Ellicott St Tampa, FL, 33610"
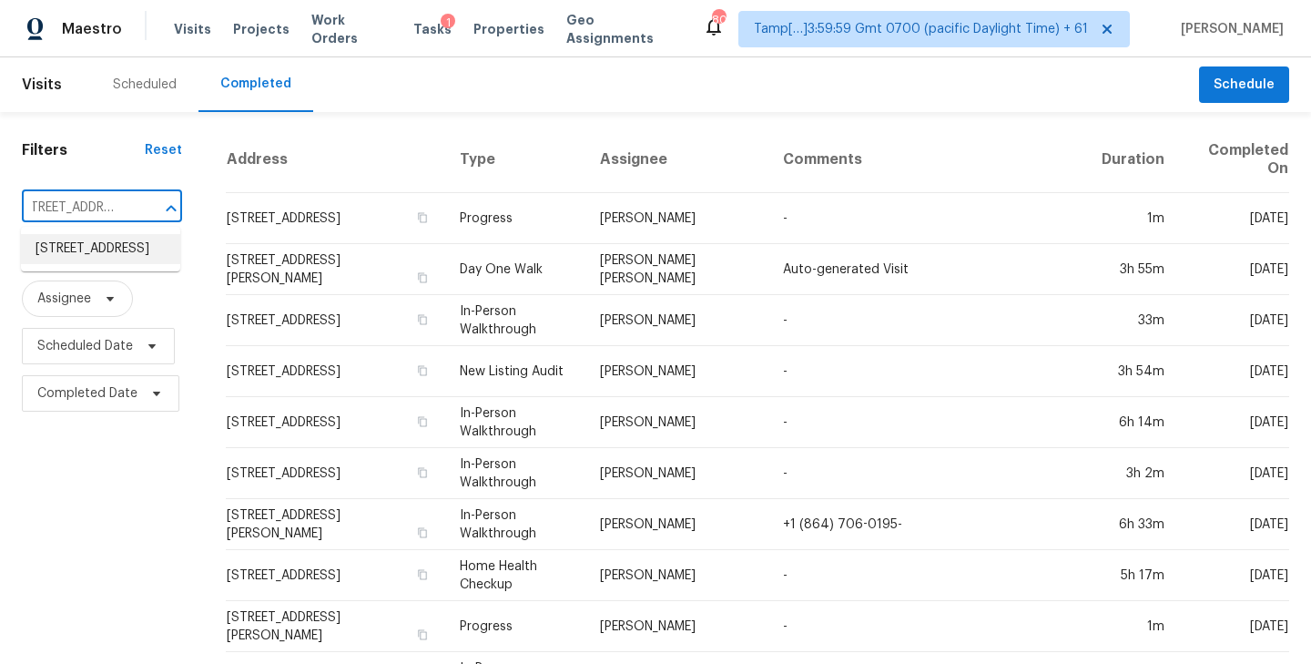
click at [91, 251] on li "2111 E Ellicott St, Tampa, FL 33610" at bounding box center [100, 249] width 159 height 30
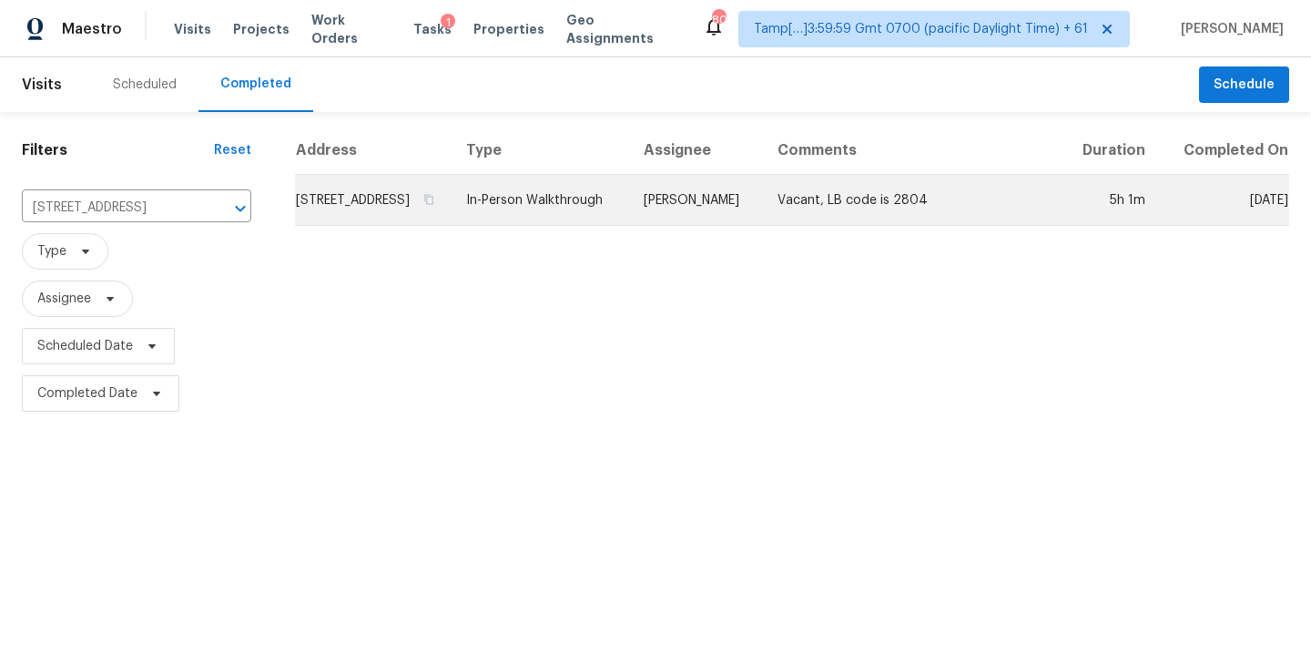
click at [421, 219] on td "2111 E Ellicott St, Tampa, FL 33610" at bounding box center [373, 200] width 157 height 51
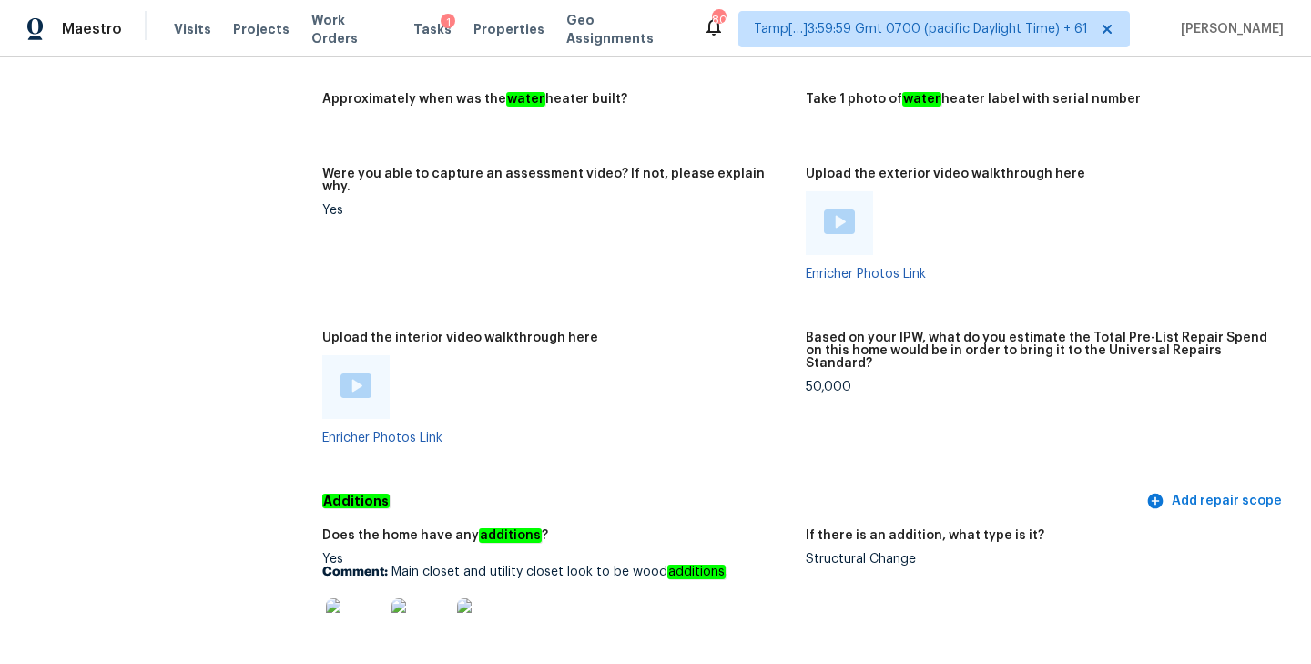
scroll to position [3706, 0]
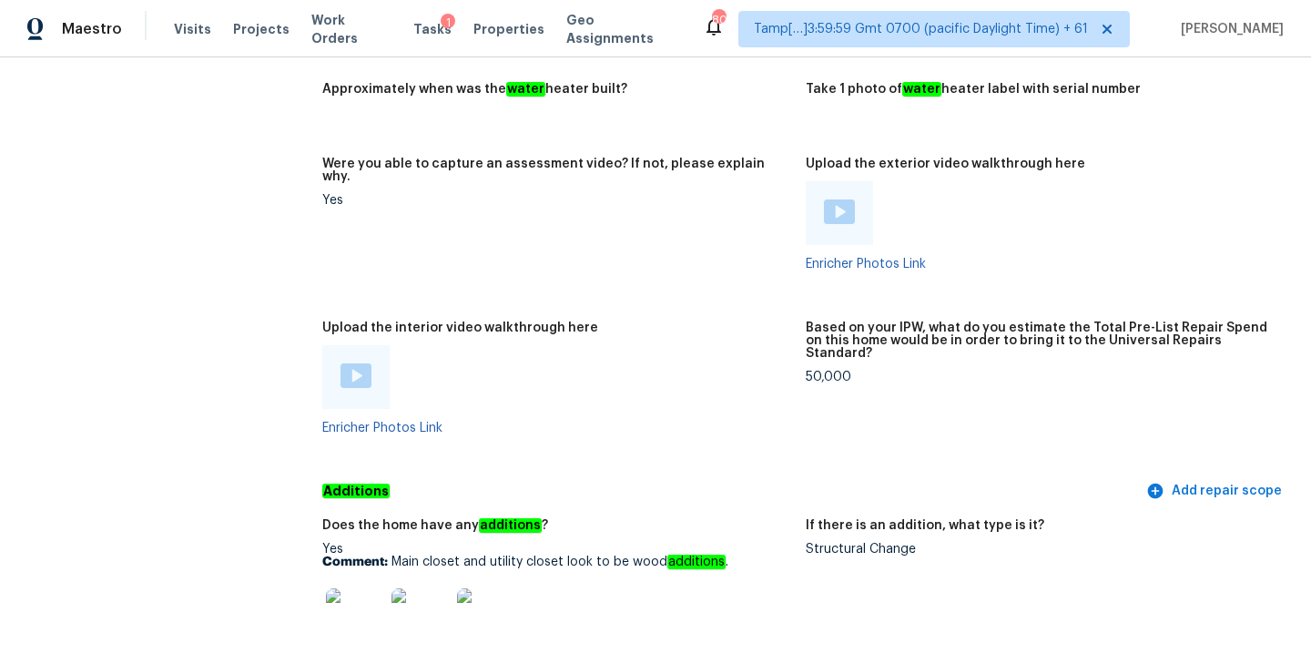
click at [350, 363] on img at bounding box center [355, 375] width 31 height 25
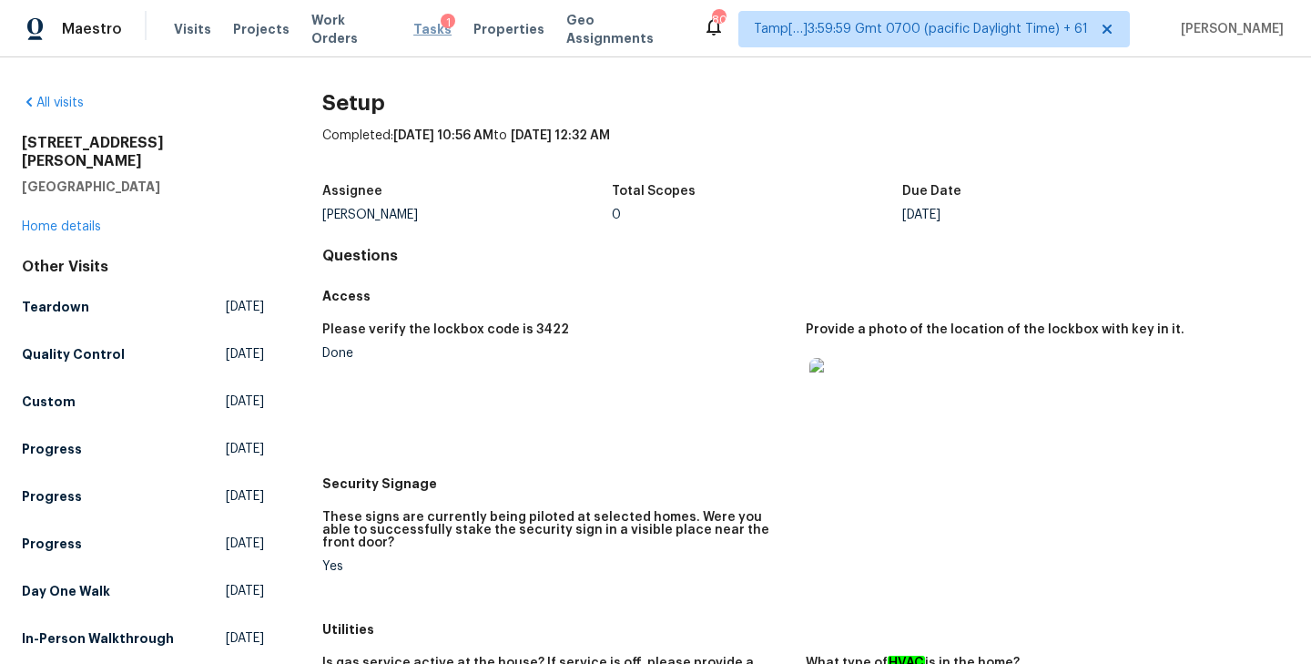
click at [413, 29] on span "Tasks" at bounding box center [432, 29] width 38 height 13
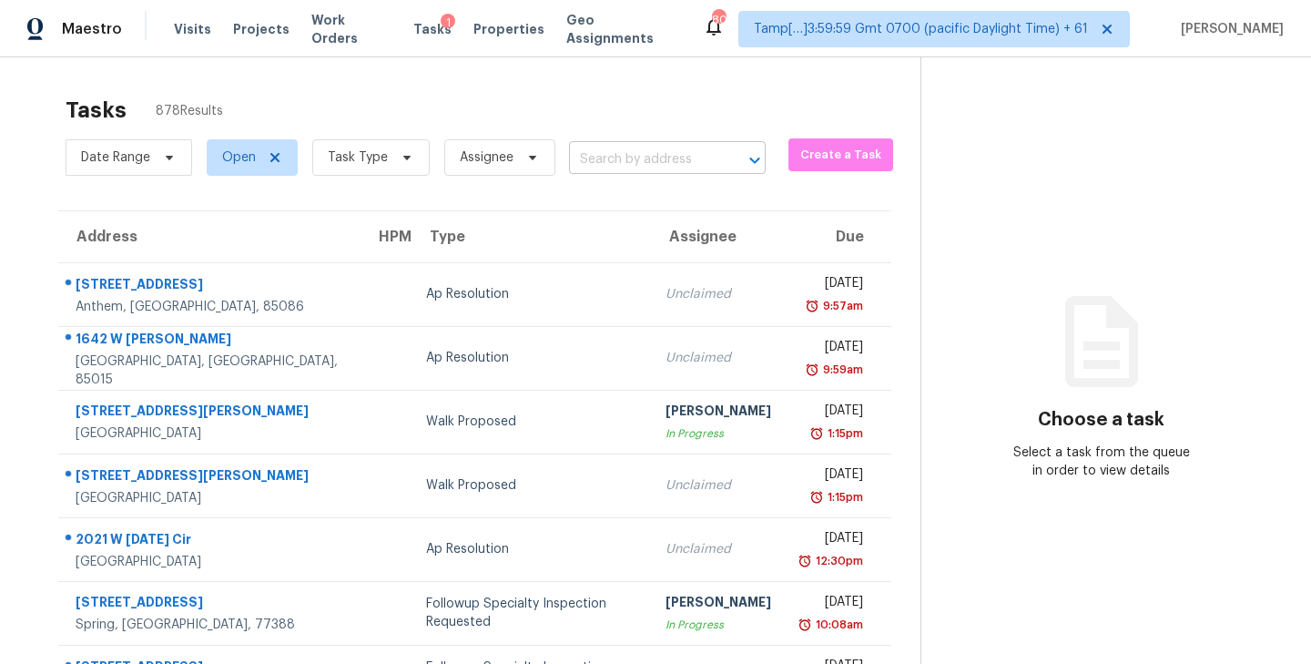
click at [600, 158] on input "text" at bounding box center [642, 160] width 146 height 28
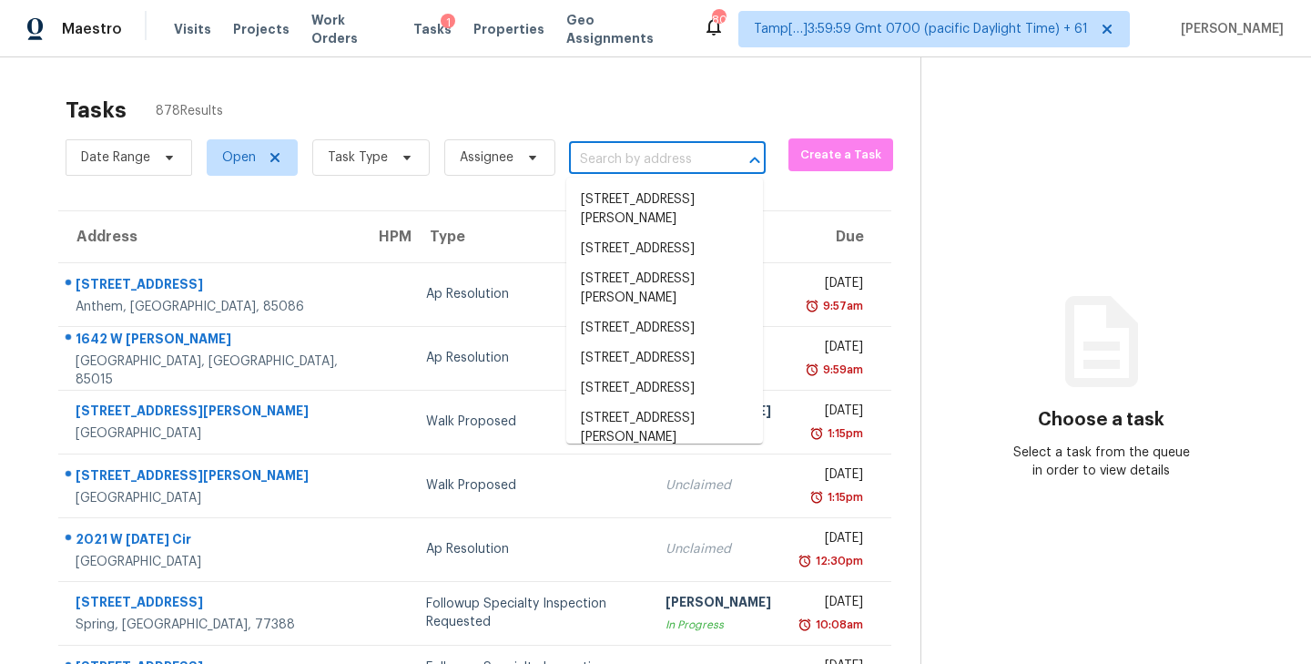
paste input "2111 E Ellicott St Tampa, FL, 33610"
type input "2111 E Ellicott St Tampa, FL, 33610"
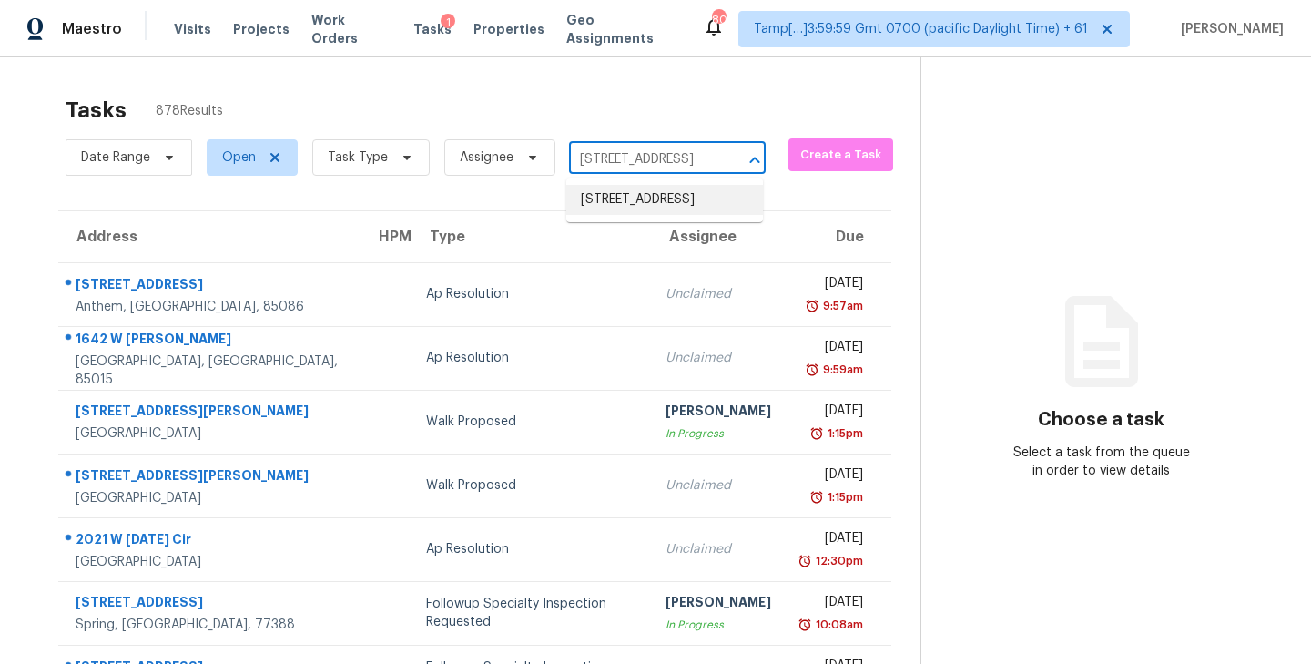
click at [622, 202] on li "2111 E Ellicott St, Tampa, FL 33610" at bounding box center [664, 200] width 197 height 30
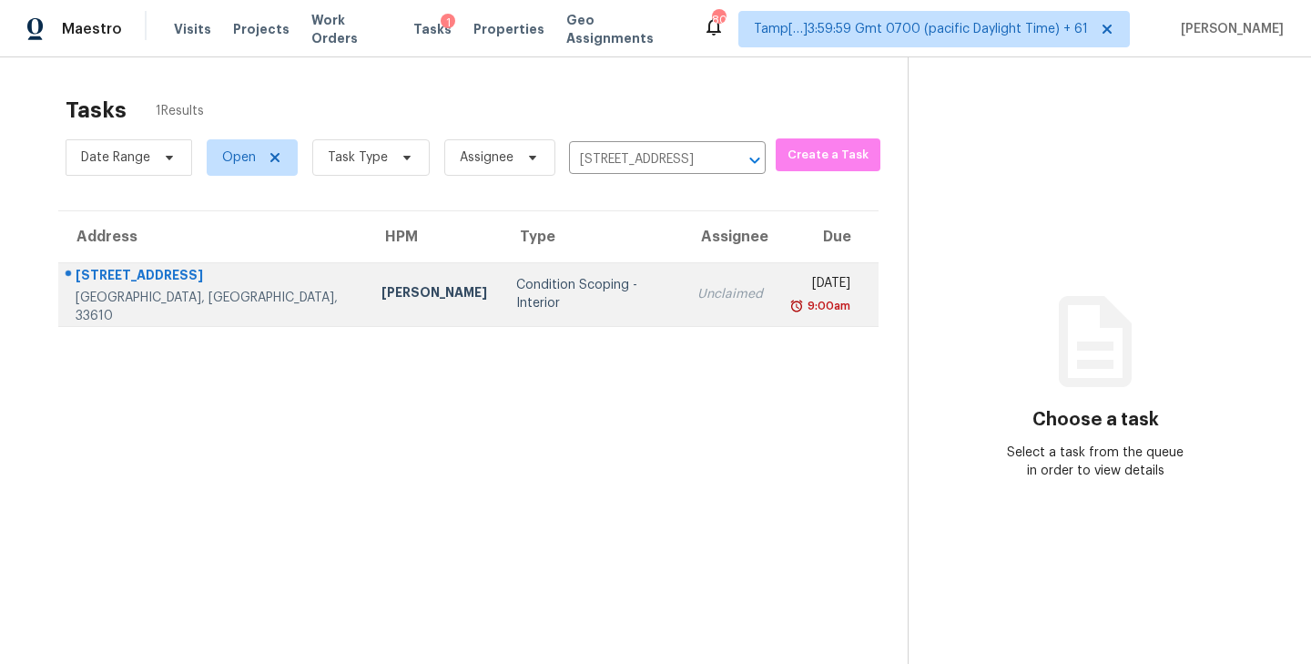
click at [683, 283] on td "Unclaimed" at bounding box center [730, 294] width 95 height 64
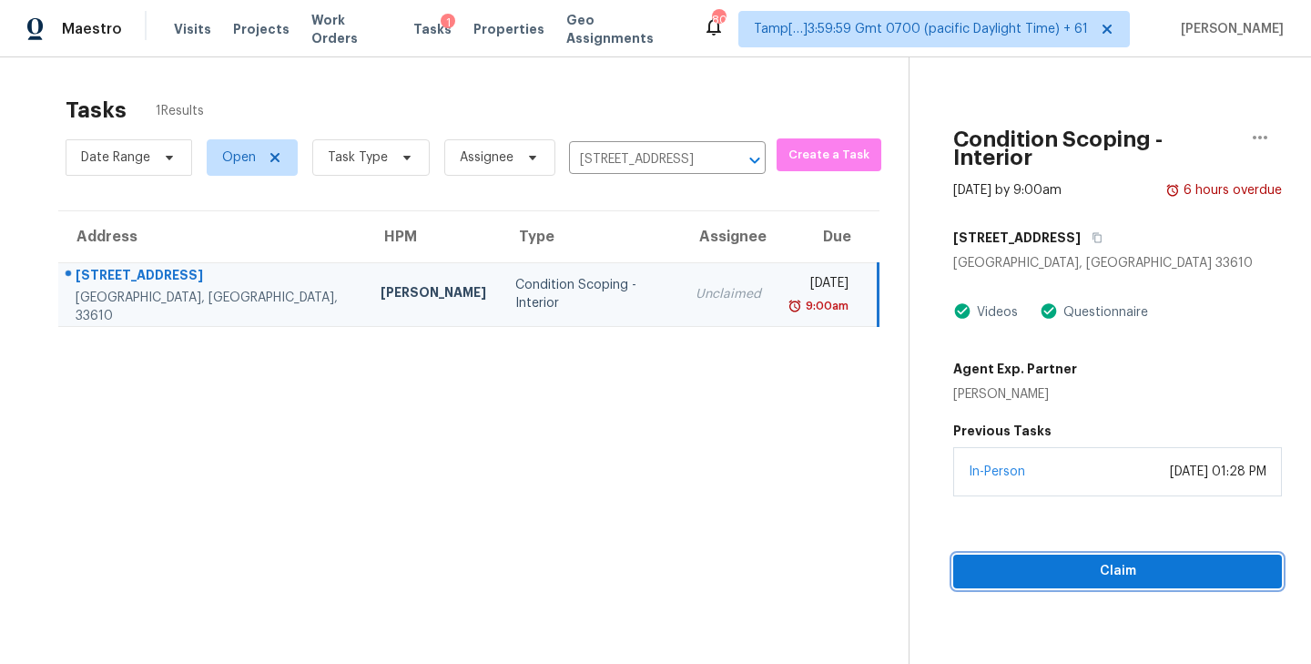
click at [1110, 560] on span "Claim" at bounding box center [1117, 571] width 299 height 23
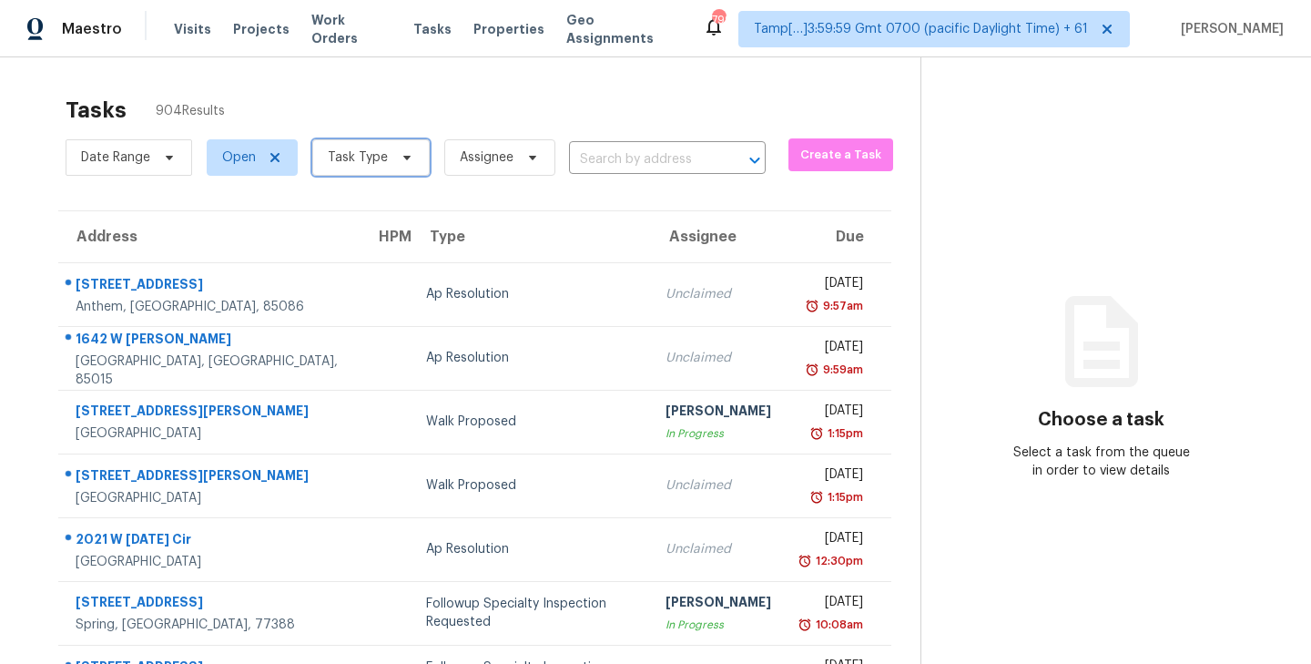
click at [401, 151] on icon at bounding box center [407, 157] width 15 height 15
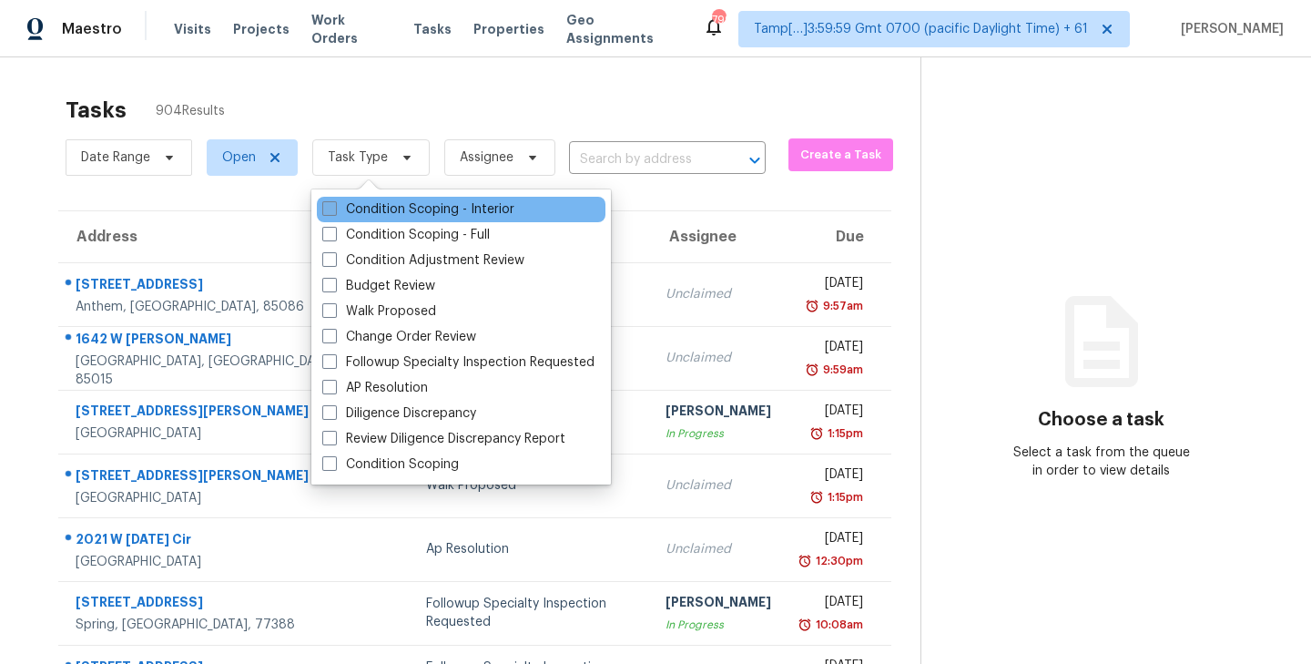
click at [329, 208] on span at bounding box center [329, 208] width 15 height 15
click at [329, 208] on input "Condition Scoping - Interior" at bounding box center [328, 206] width 12 height 12
checkbox input "true"
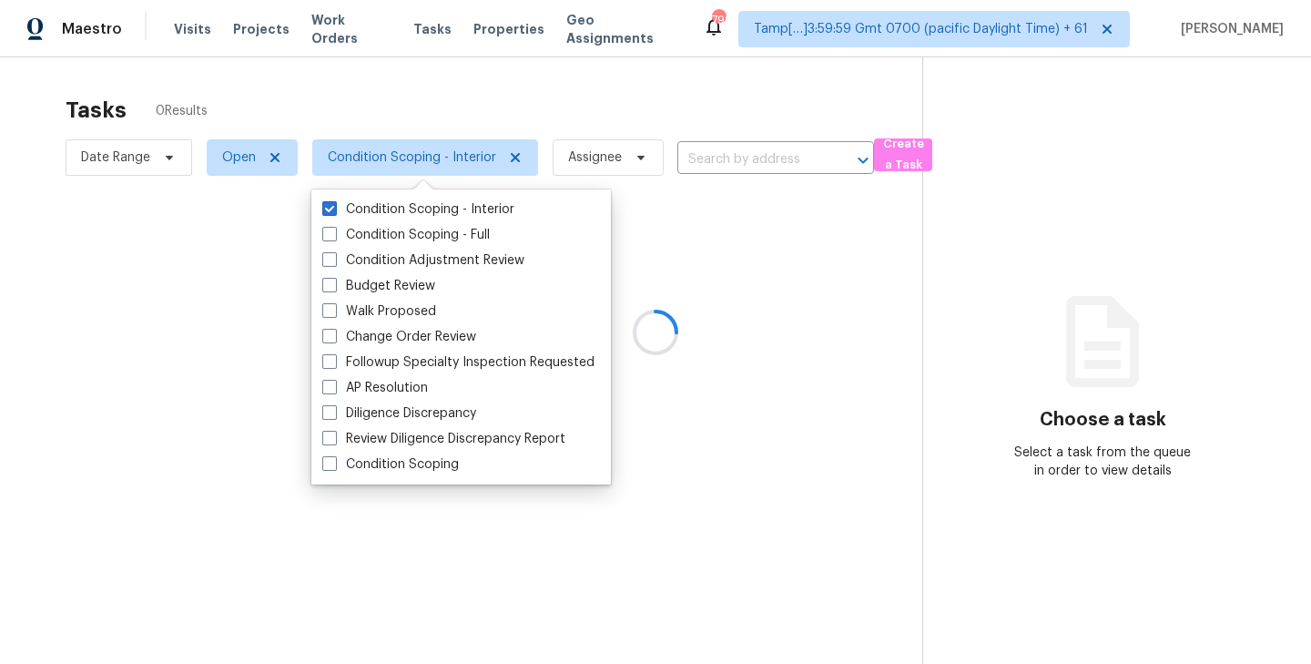
click at [477, 97] on div at bounding box center [655, 332] width 1311 height 664
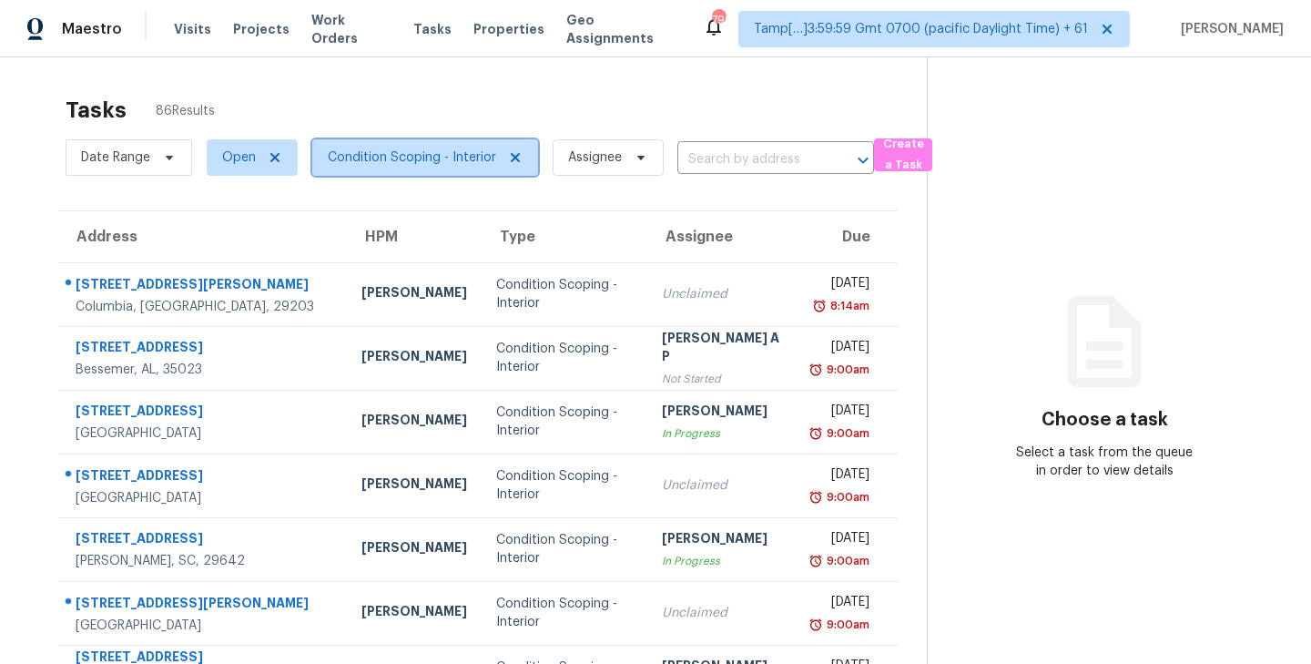
click at [515, 158] on icon at bounding box center [515, 157] width 15 height 15
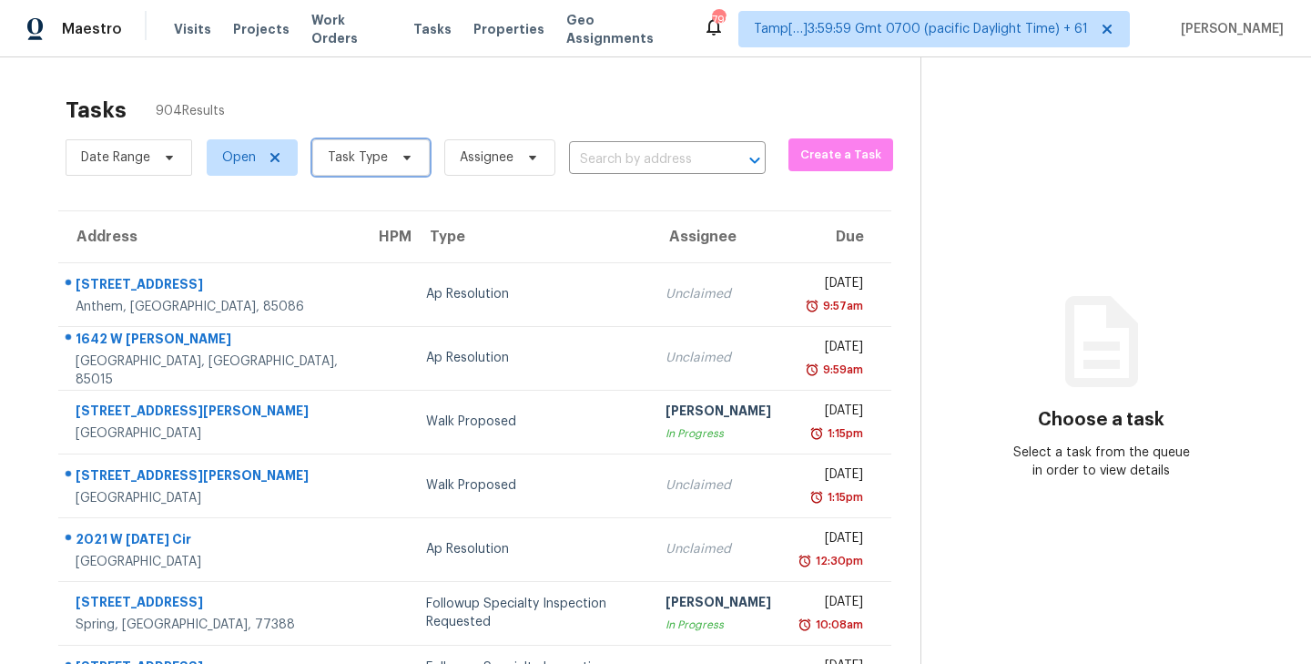
click at [400, 152] on icon at bounding box center [407, 157] width 15 height 15
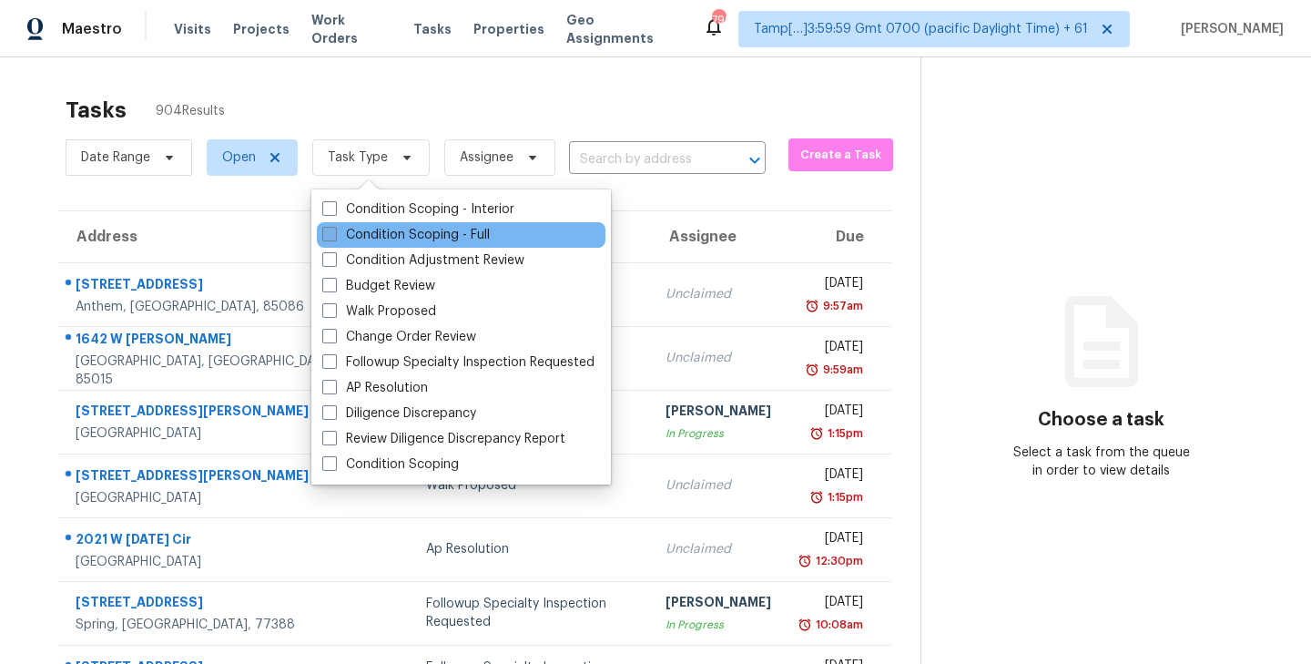
click at [330, 232] on span at bounding box center [329, 234] width 15 height 15
click at [330, 232] on input "Condition Scoping - Full" at bounding box center [328, 232] width 12 height 12
checkbox input "true"
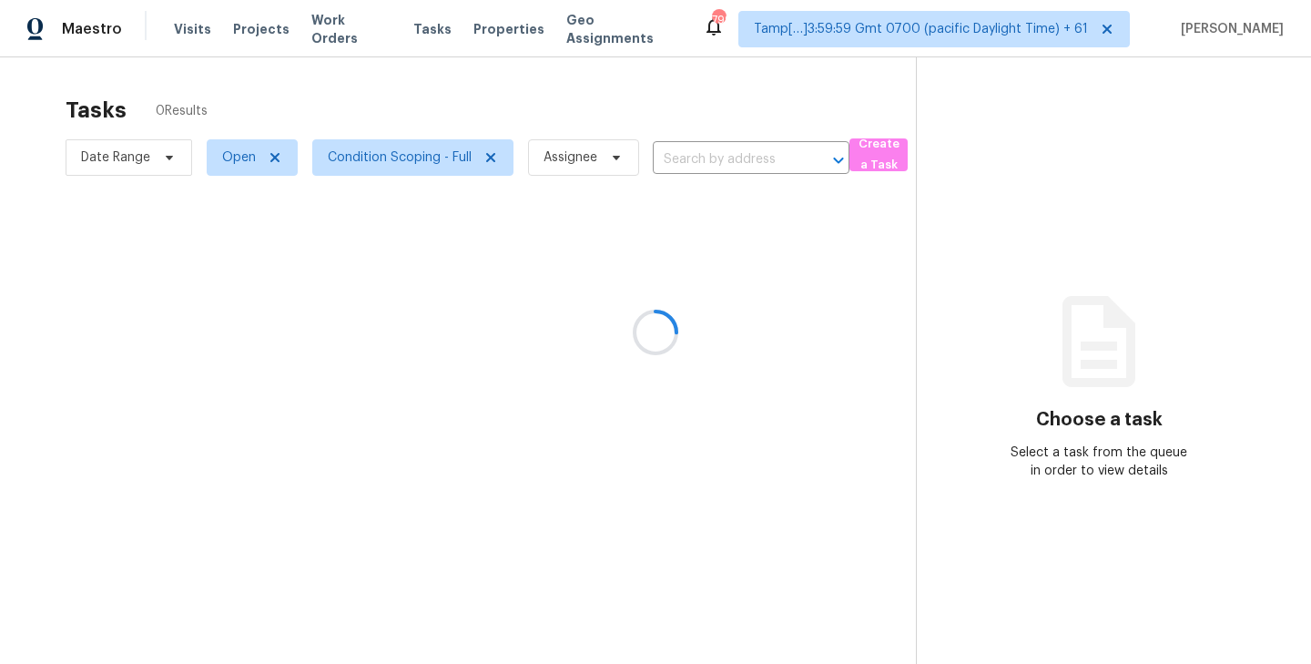
click at [422, 98] on div at bounding box center [655, 332] width 1311 height 664
